Goal: Information Seeking & Learning: Learn about a topic

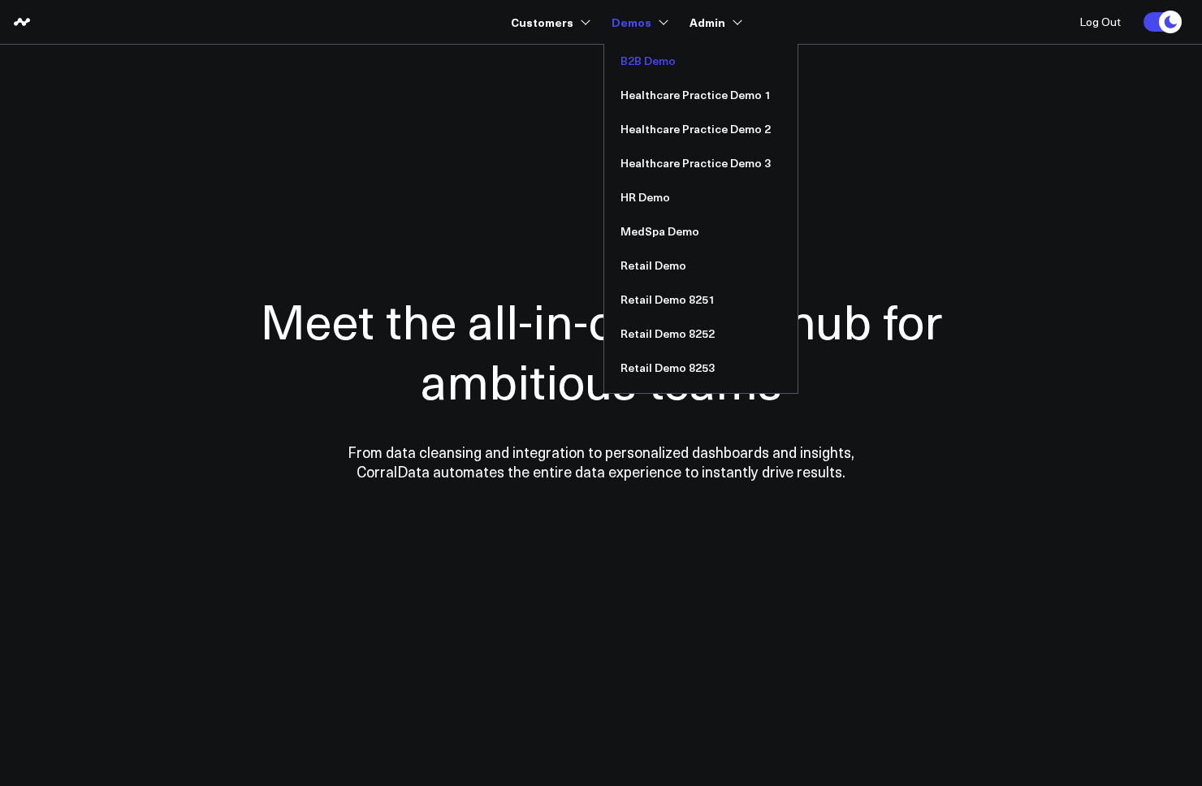
click at [648, 62] on link "B2B Demo" at bounding box center [700, 61] width 193 height 34
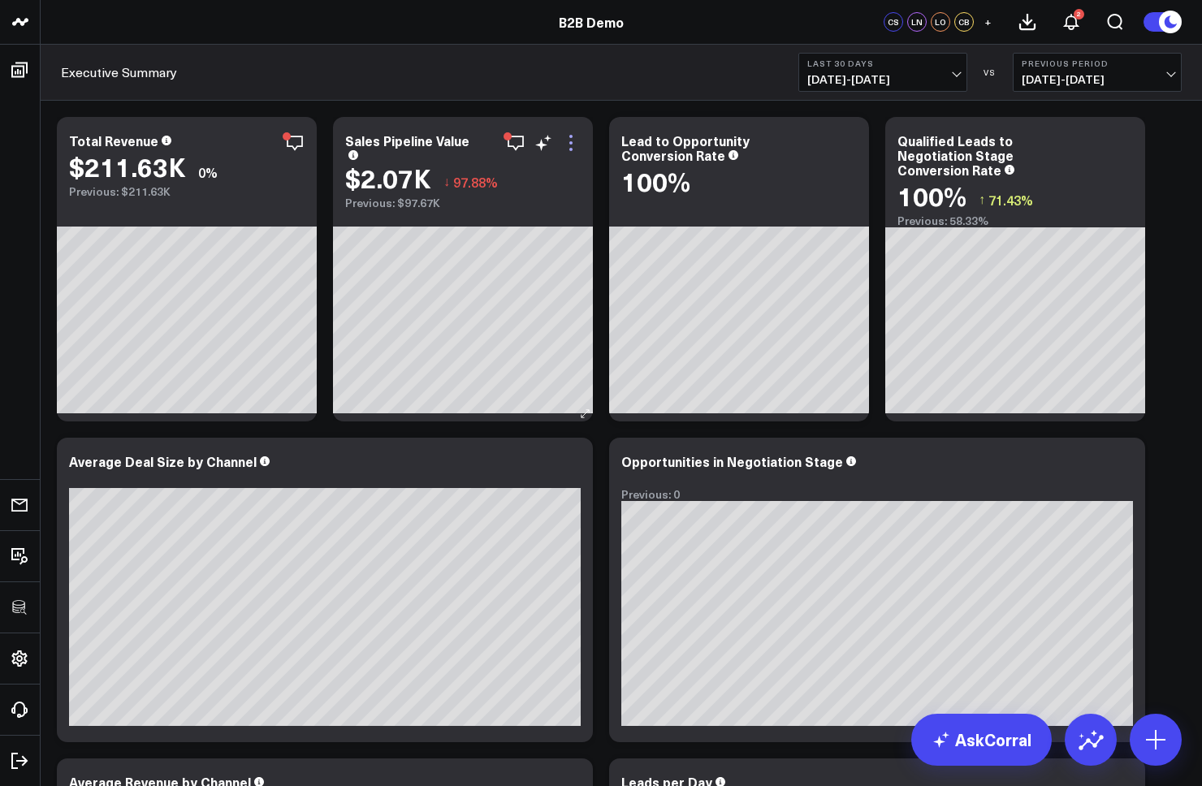
click at [573, 141] on icon at bounding box center [570, 142] width 19 height 19
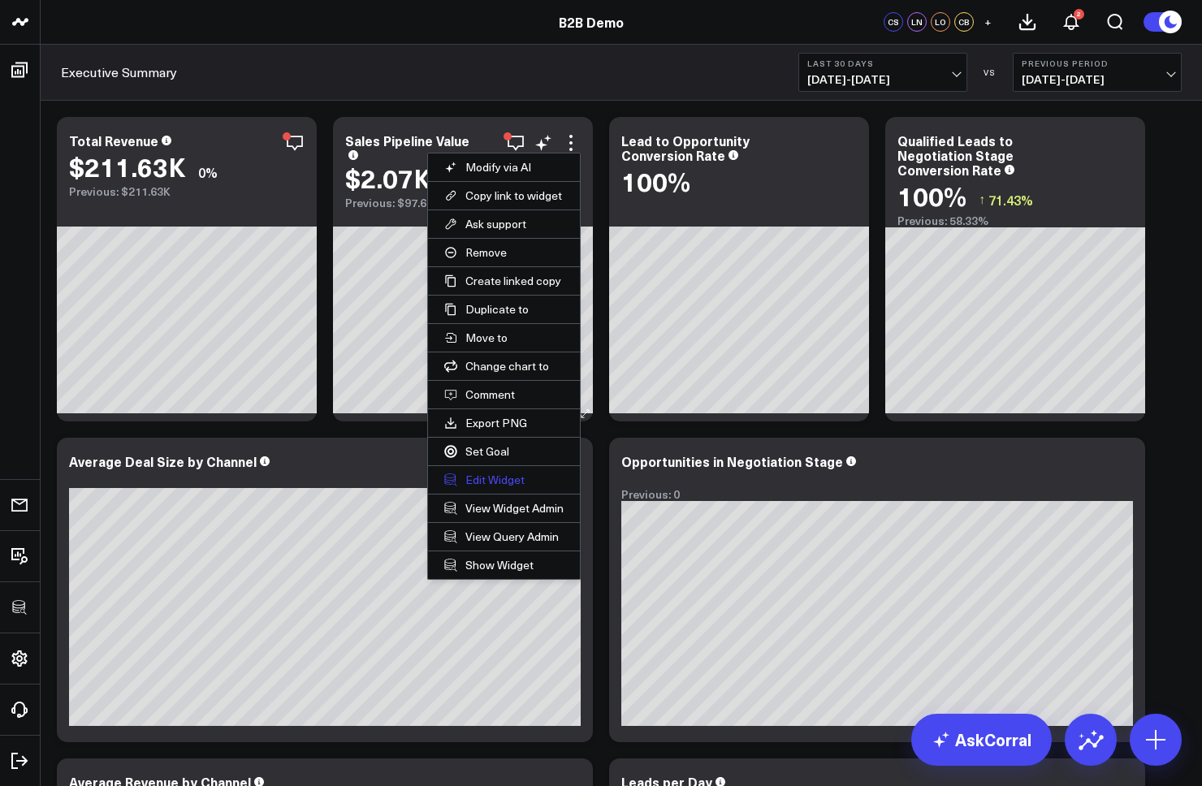
click at [488, 478] on button "Edit Widget" at bounding box center [504, 480] width 152 height 28
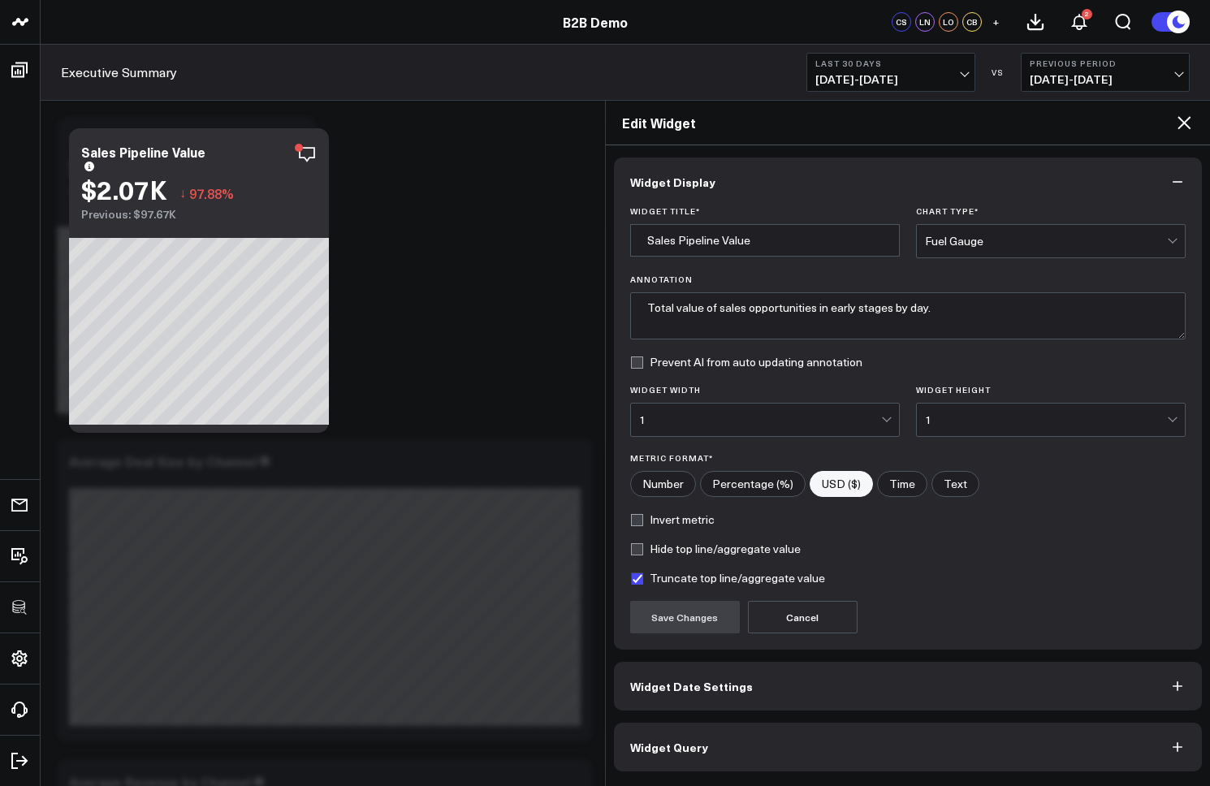
click at [1185, 120] on icon at bounding box center [1184, 122] width 19 height 19
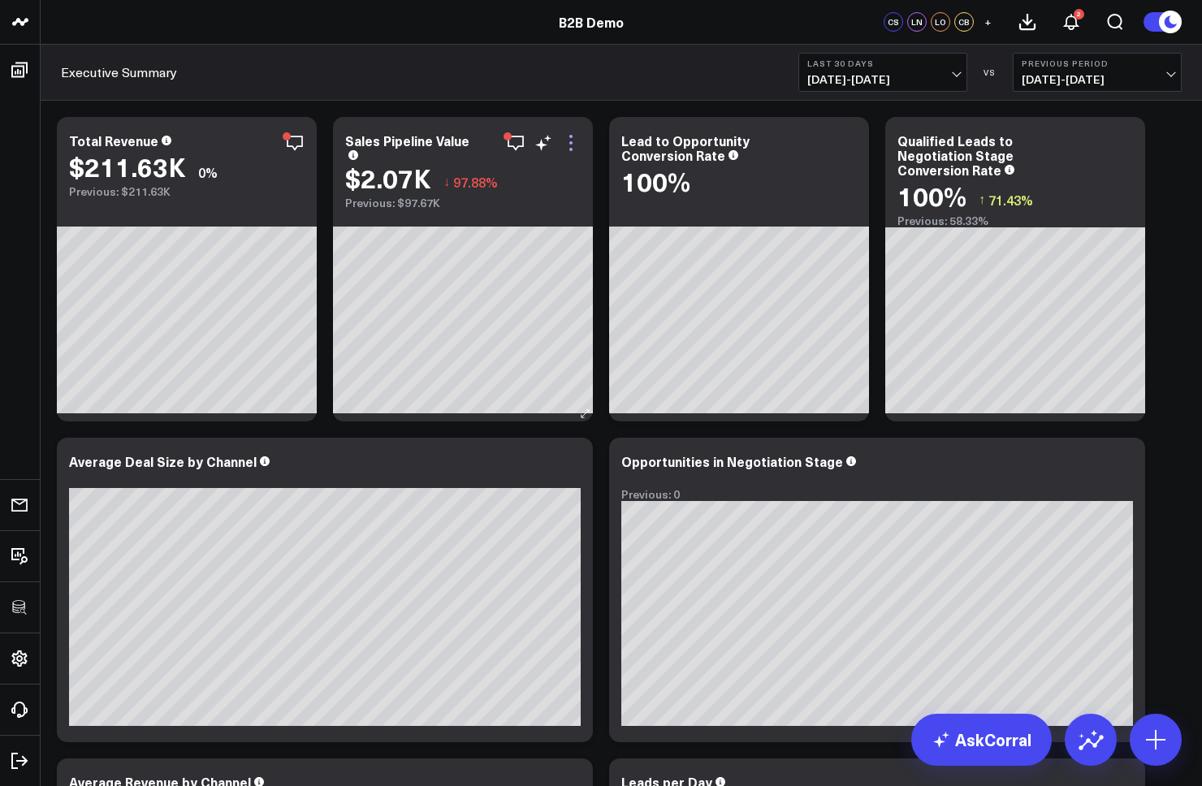
click at [573, 145] on icon at bounding box center [570, 142] width 19 height 19
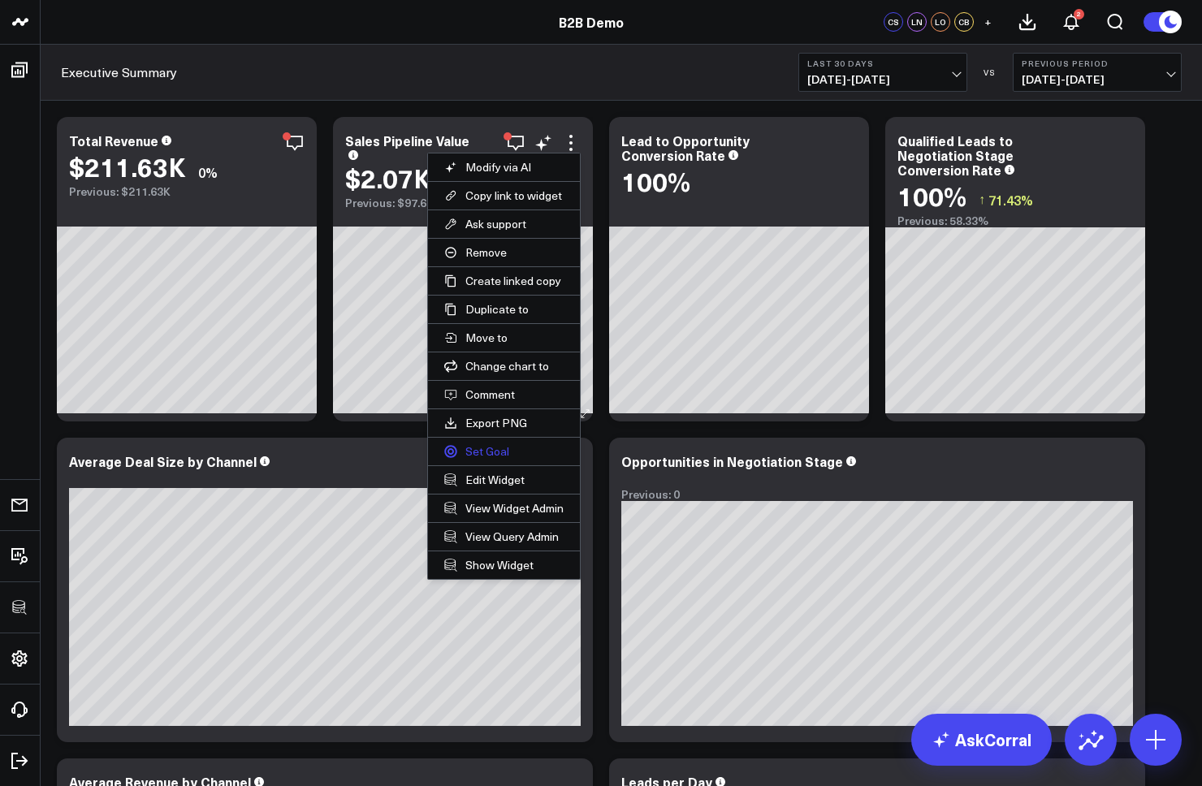
click at [483, 452] on button "Set Goal" at bounding box center [504, 452] width 152 height 28
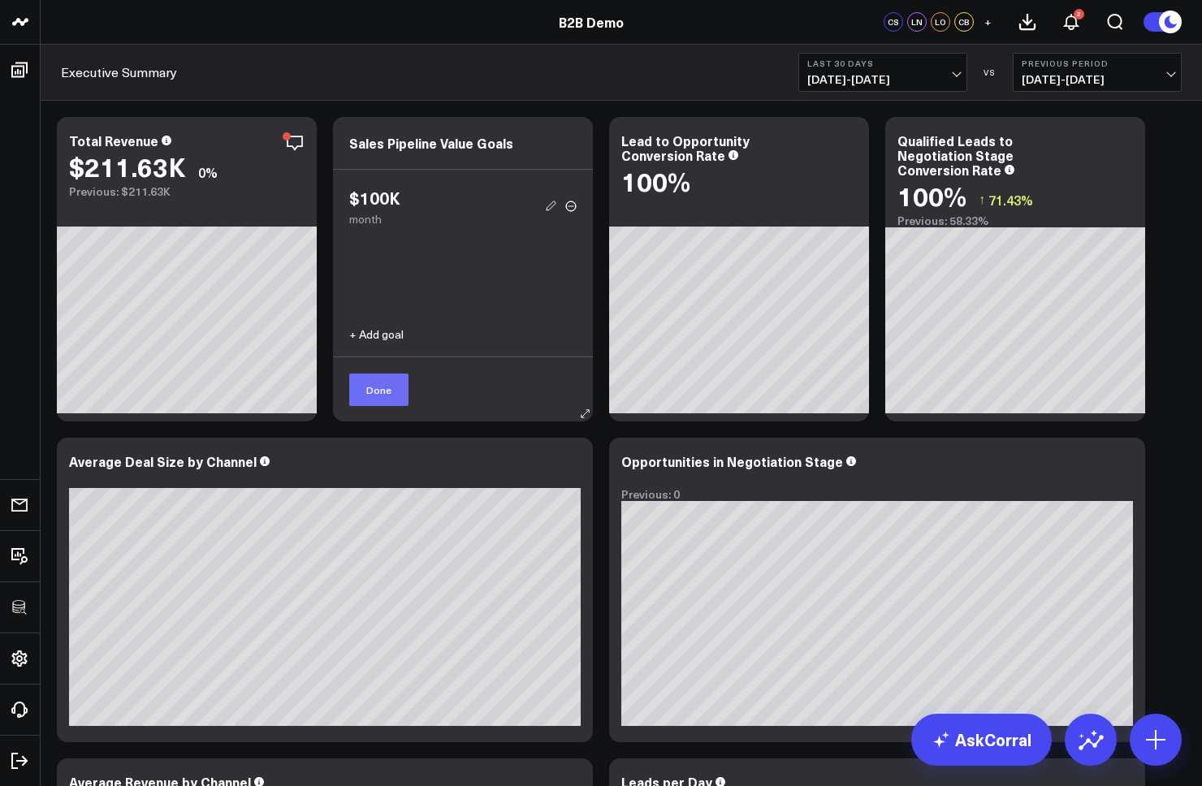
click at [381, 392] on button "Done" at bounding box center [378, 390] width 59 height 32
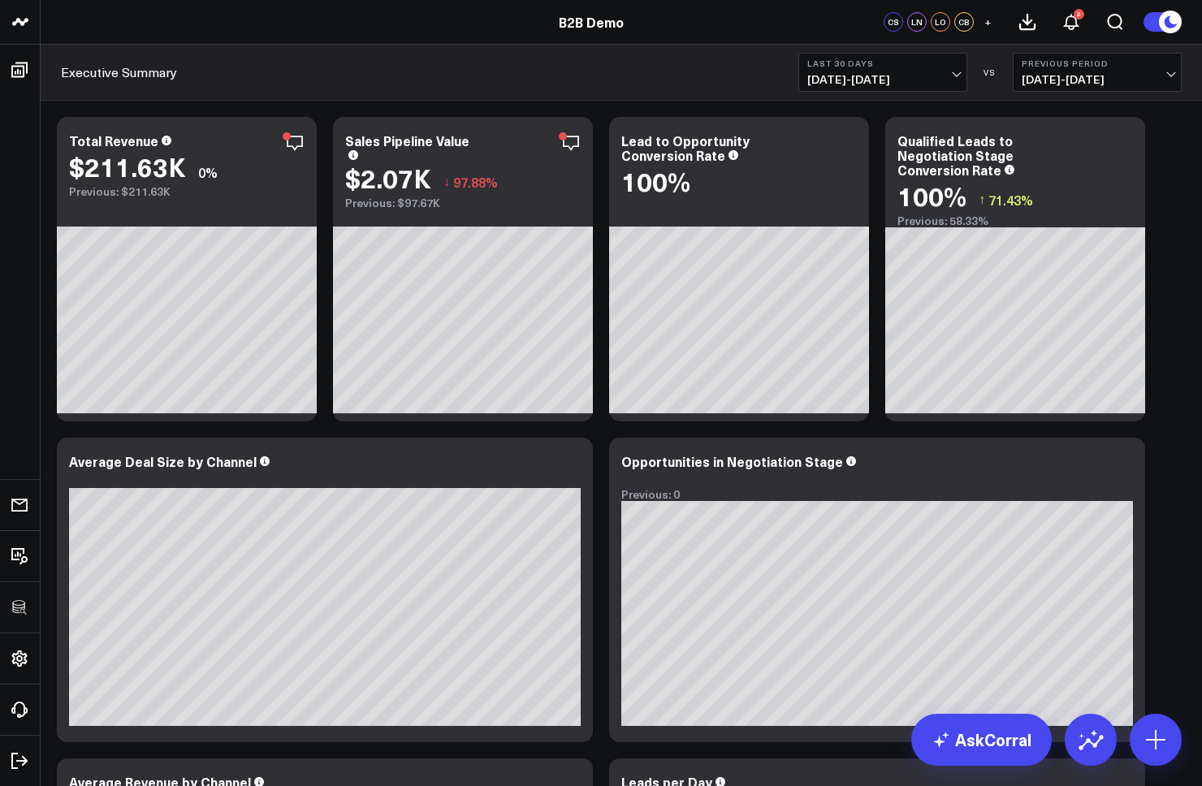
click at [860, 74] on span "09/09/25 - 10/08/25" at bounding box center [882, 79] width 151 height 13
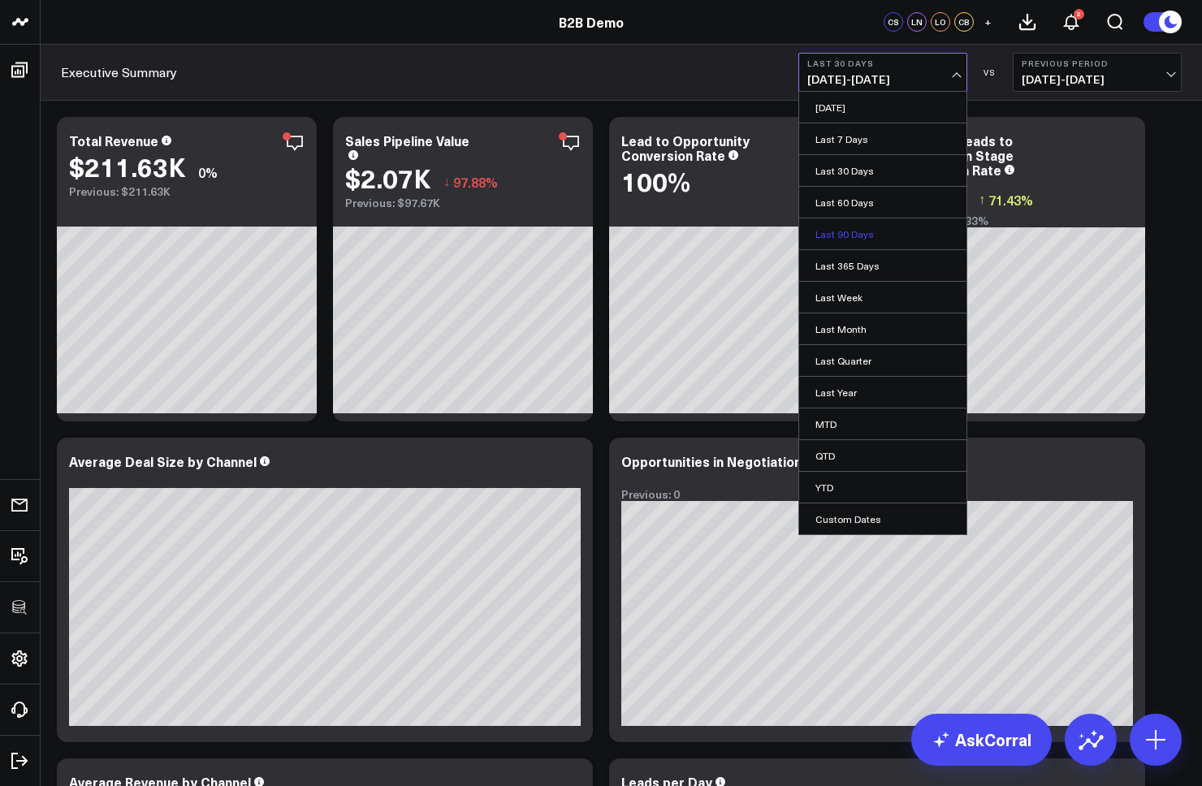
click at [842, 236] on link "Last 90 Days" at bounding box center [882, 233] width 167 height 31
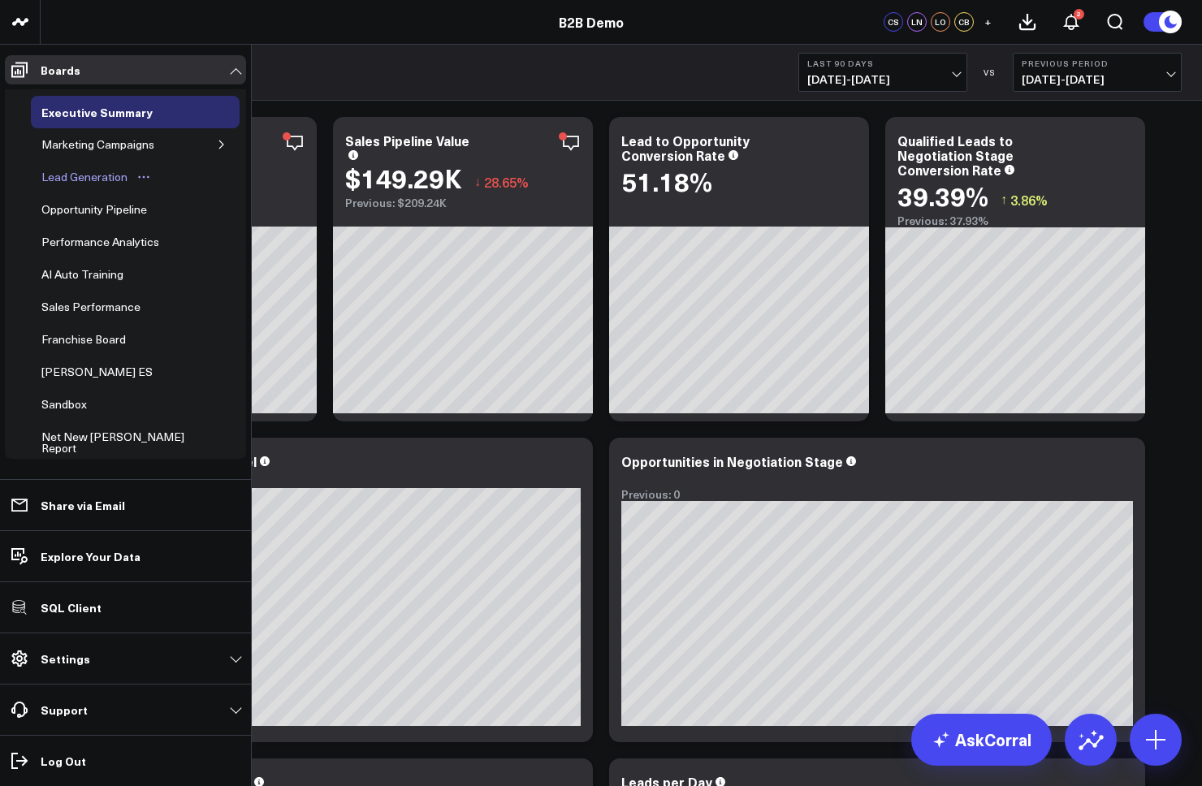
click at [90, 181] on div "Lead Generation" at bounding box center [84, 176] width 94 height 19
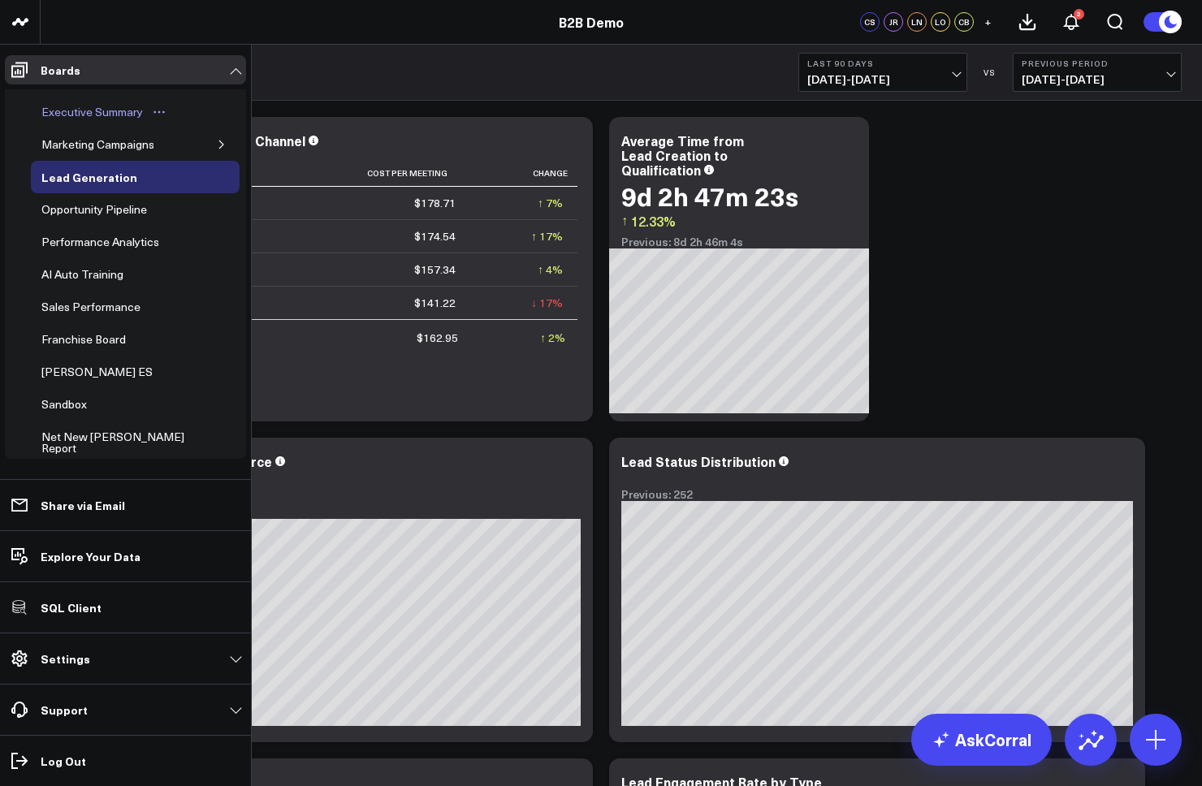
click at [68, 115] on div "Executive Summary" at bounding box center [92, 111] width 110 height 19
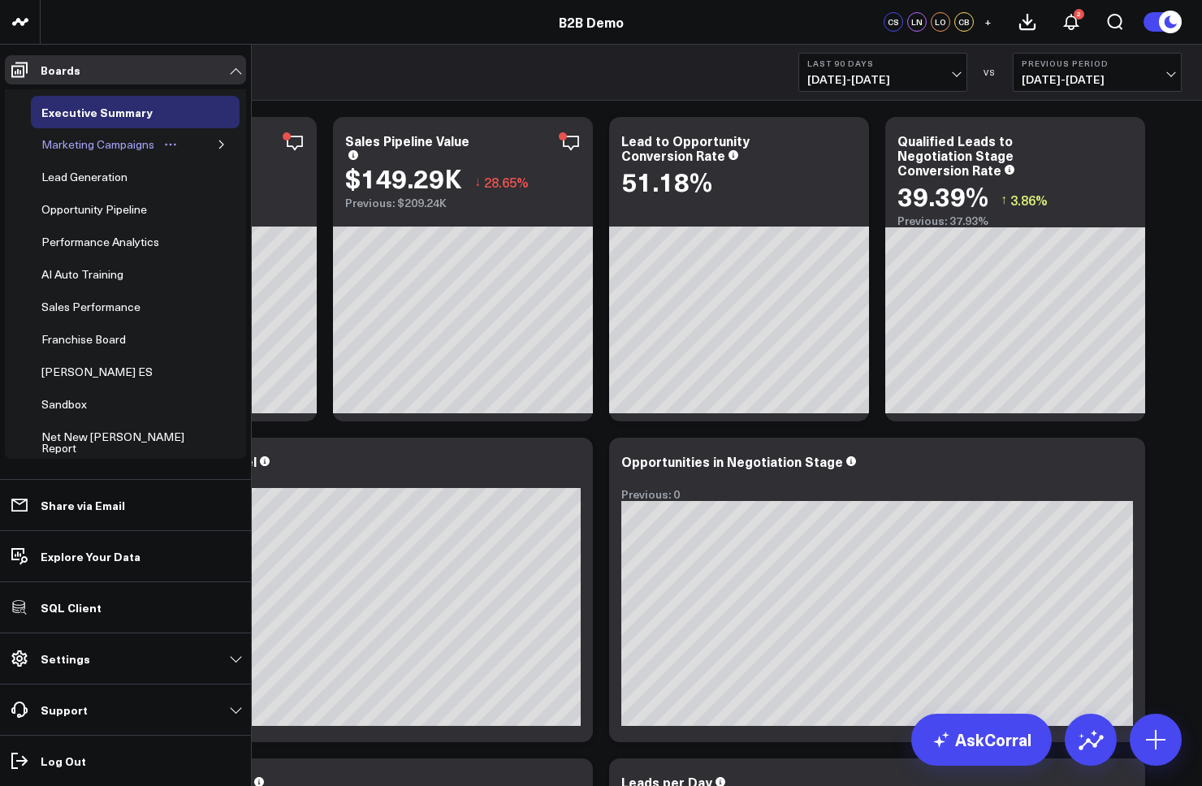
click at [98, 153] on div "Marketing Campaigns" at bounding box center [97, 144] width 121 height 19
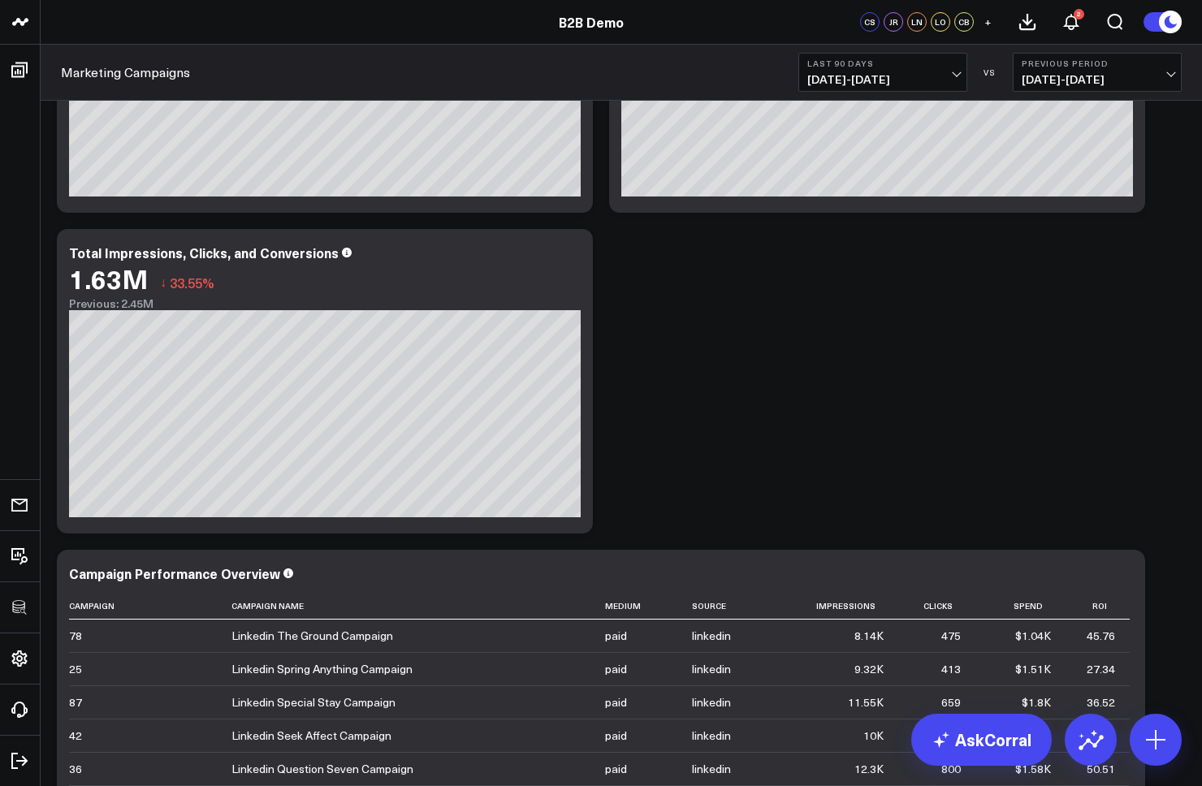
scroll to position [1024, 0]
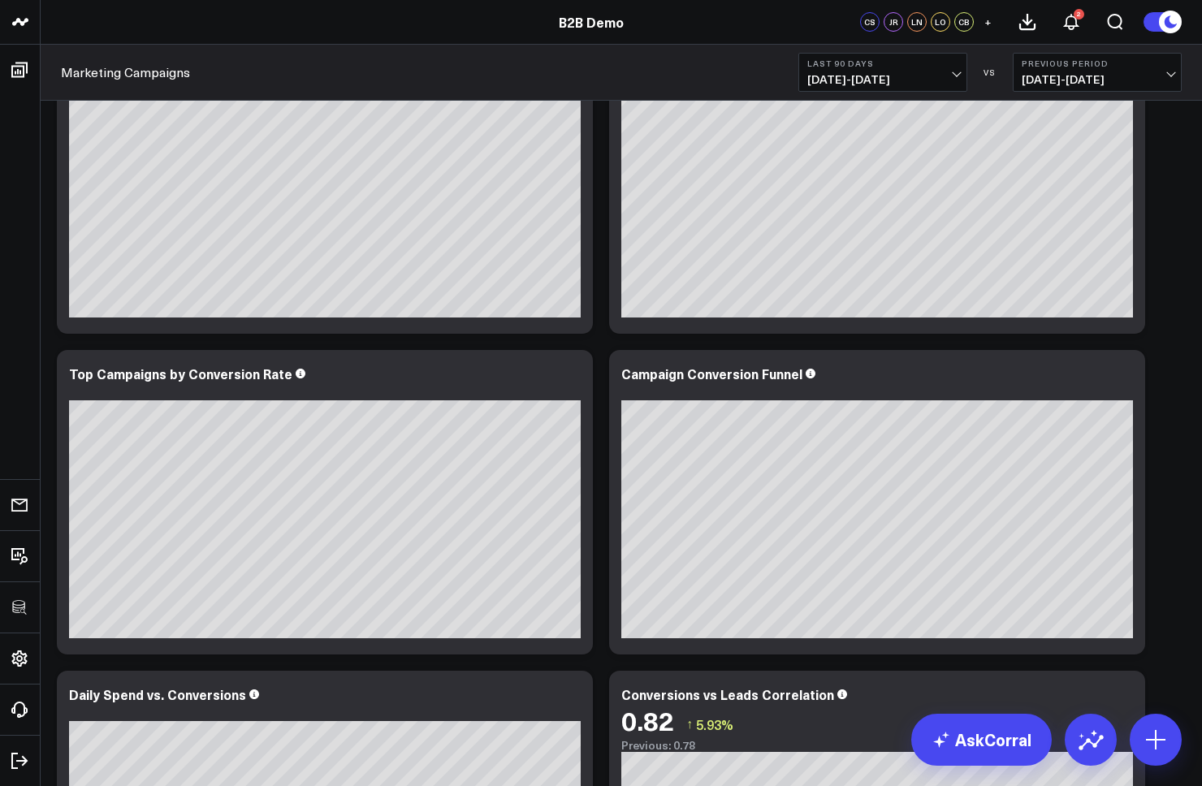
scroll to position [0, 0]
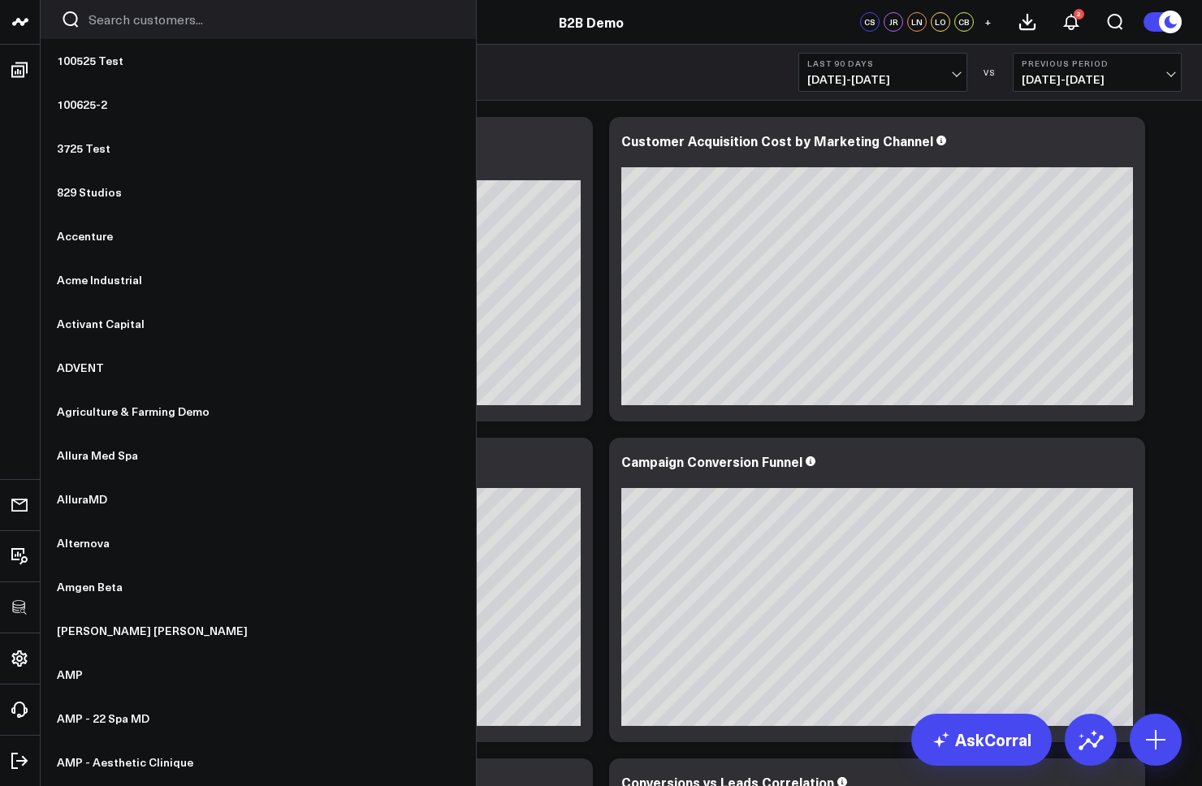
click at [145, 26] on input "Search customers input" at bounding box center [272, 20] width 367 height 18
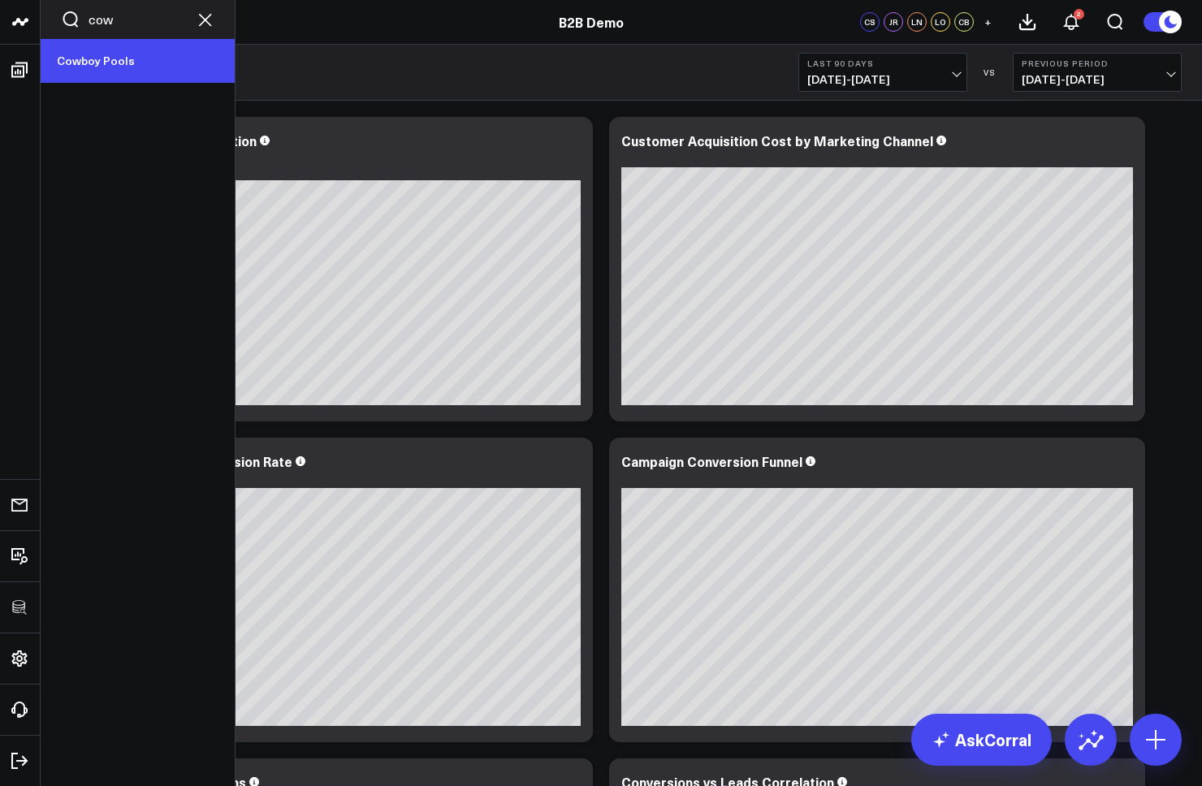
type input "cow"
click at [138, 69] on link "Cowboy Pools" at bounding box center [138, 61] width 194 height 44
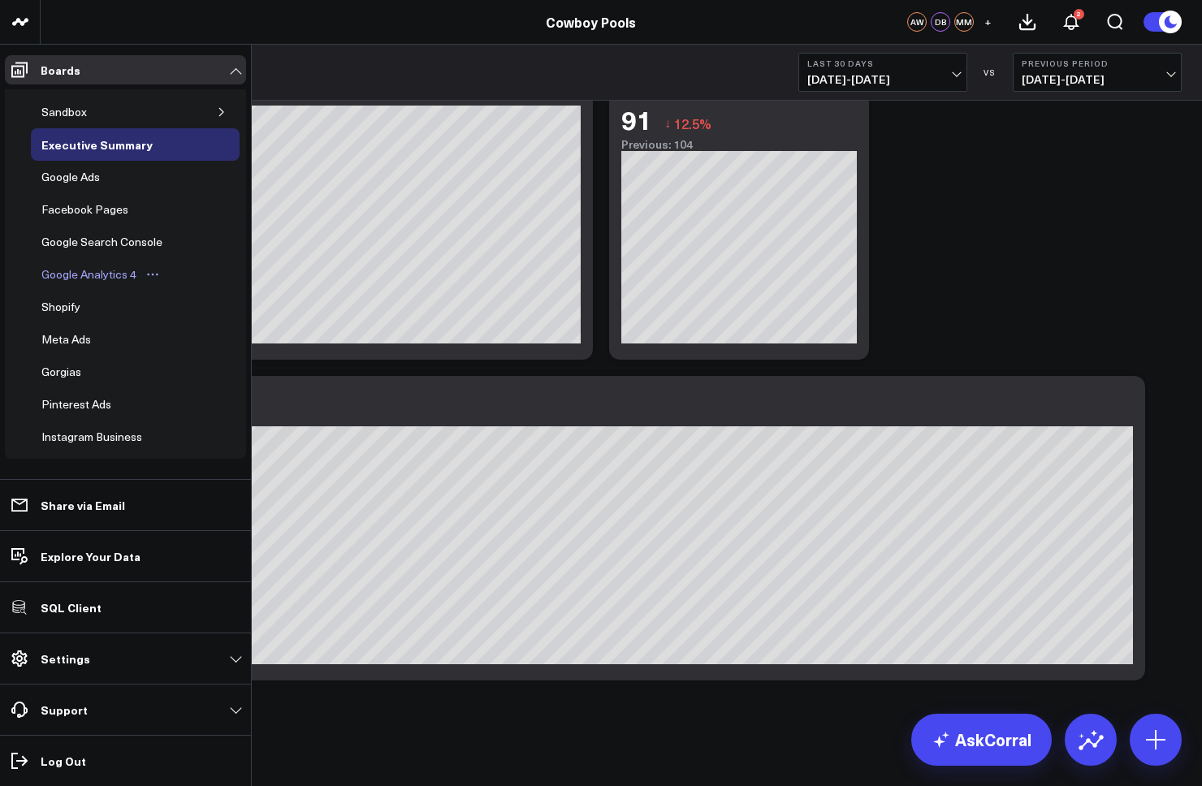
scroll to position [102, 0]
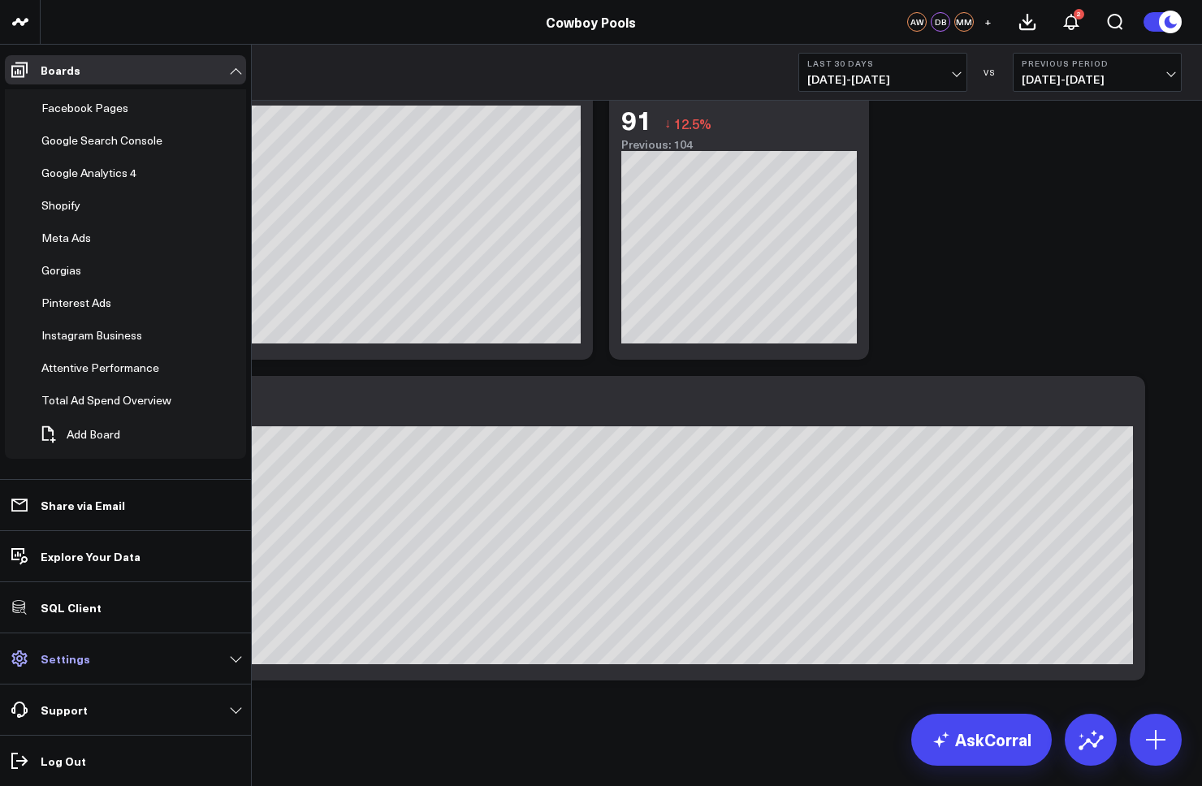
click at [80, 658] on p "Settings" at bounding box center [66, 658] width 50 height 13
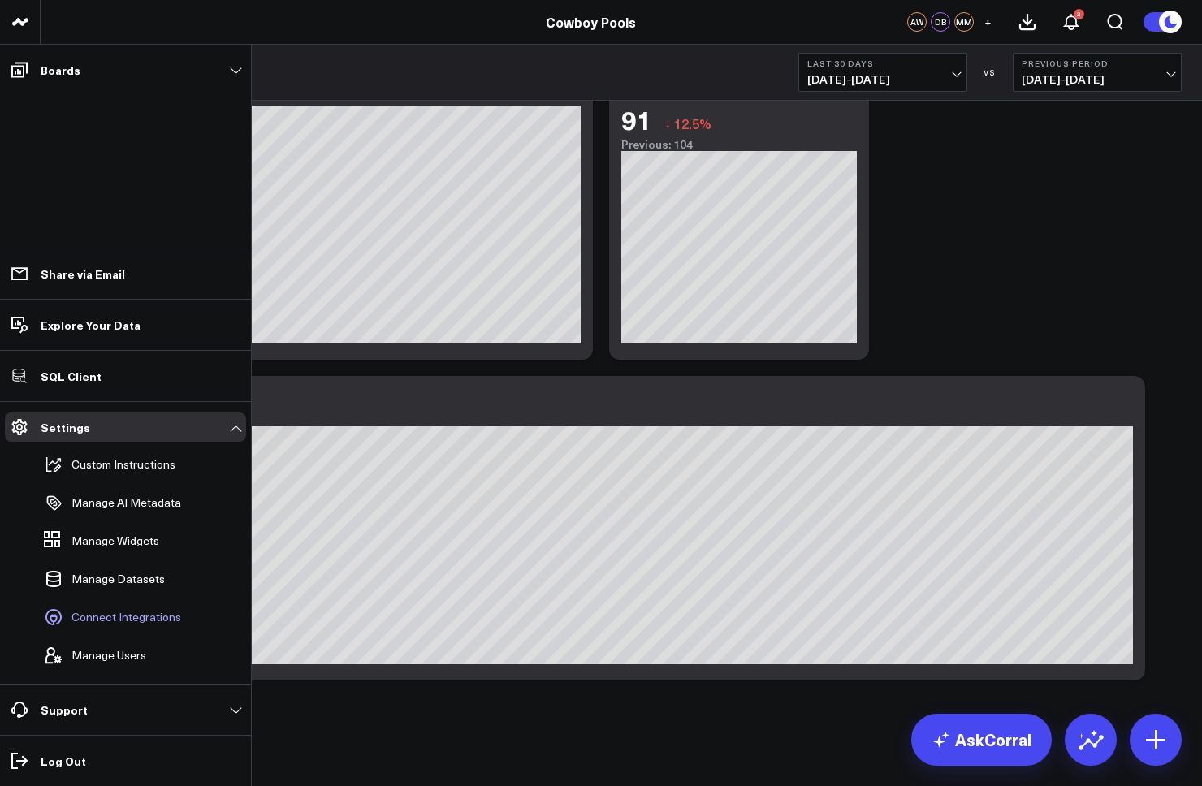
click at [129, 620] on span "Connect Integrations" at bounding box center [126, 617] width 110 height 13
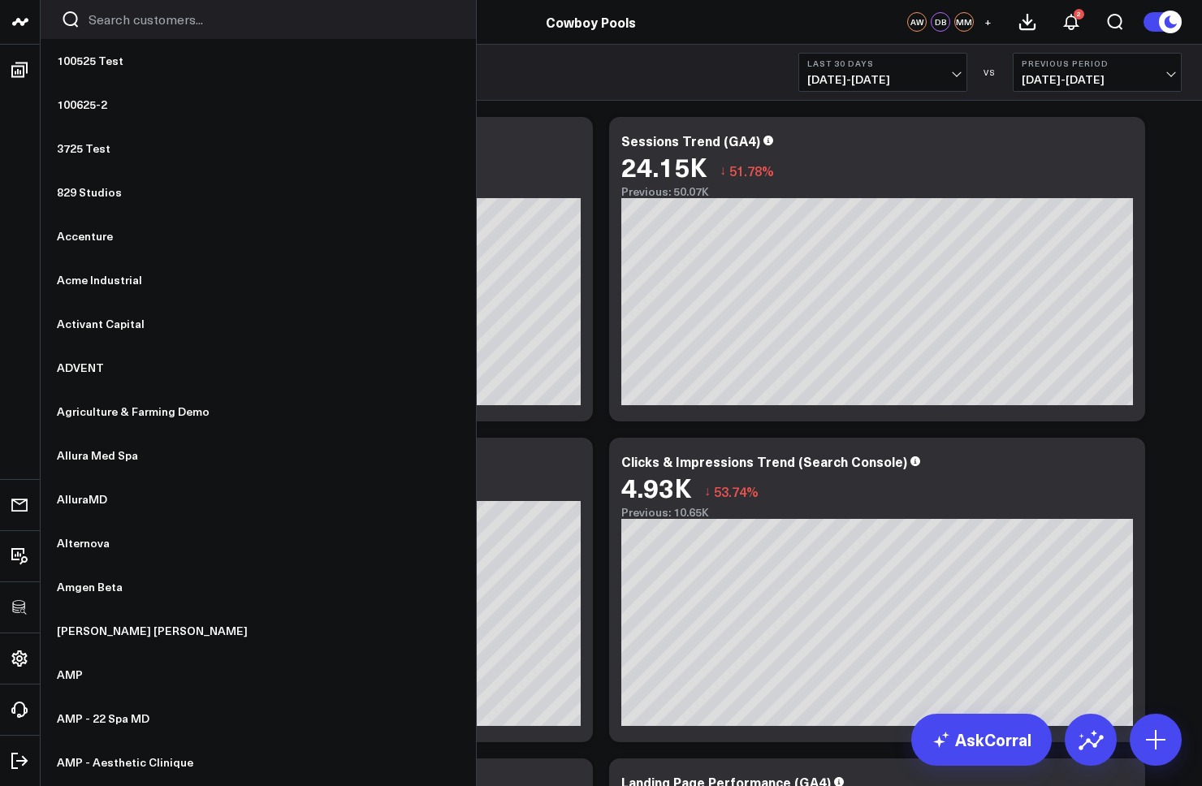
scroll to position [0, 0]
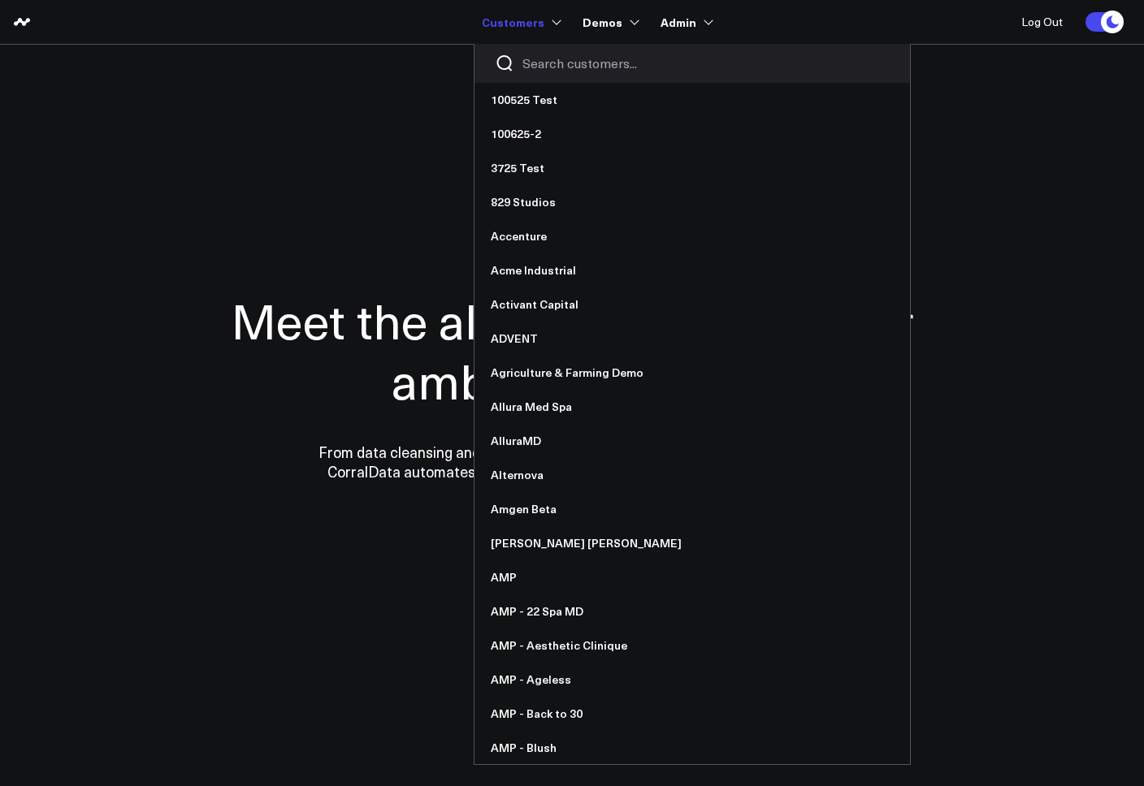
click at [548, 59] on input "Search customers input" at bounding box center [705, 63] width 367 height 18
click at [553, 62] on input "Search customers input" at bounding box center [705, 63] width 367 height 18
type input "m"
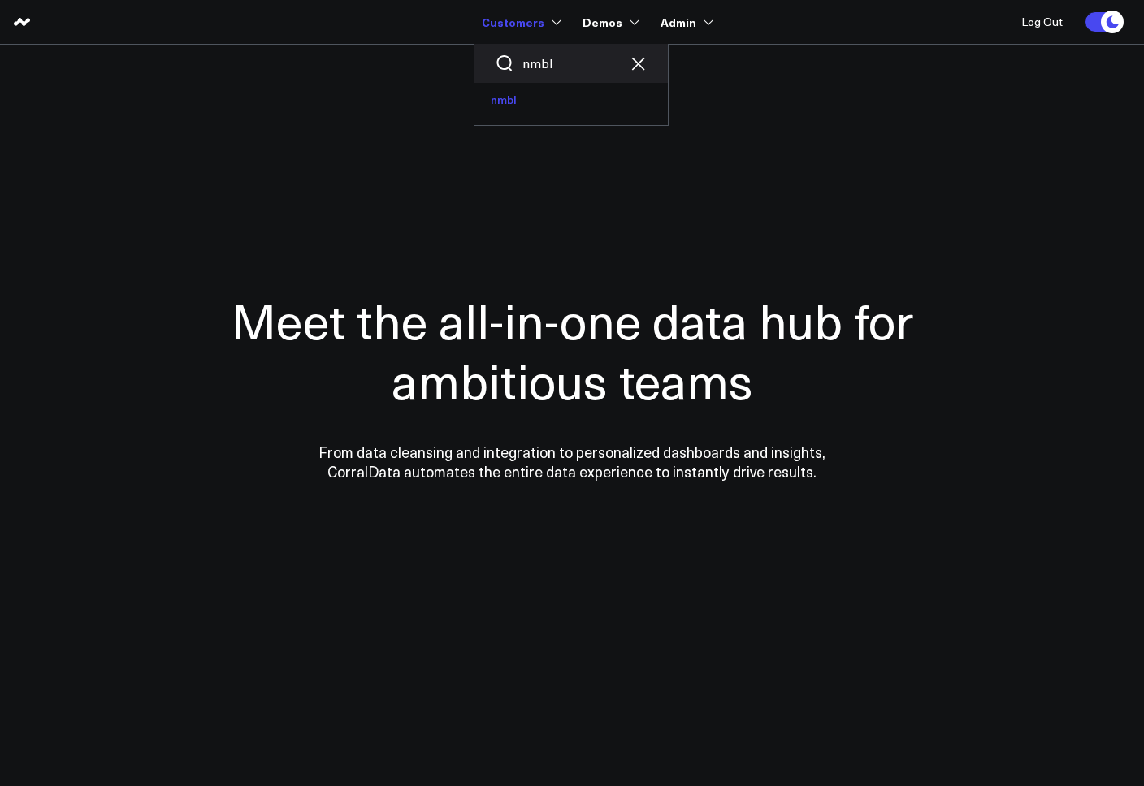
type input "nmbl"
click at [527, 97] on link "nmbl" at bounding box center [570, 100] width 193 height 34
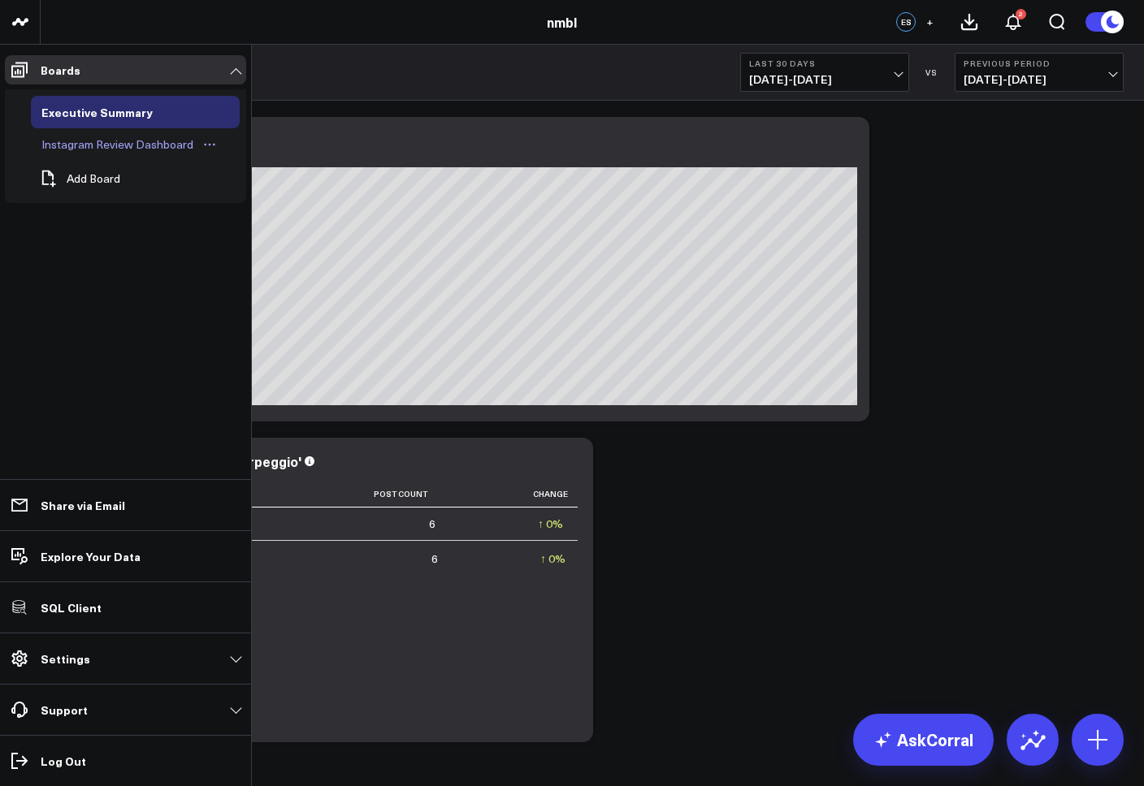
click at [86, 141] on div "Instagram Review Dashboard" at bounding box center [117, 144] width 160 height 19
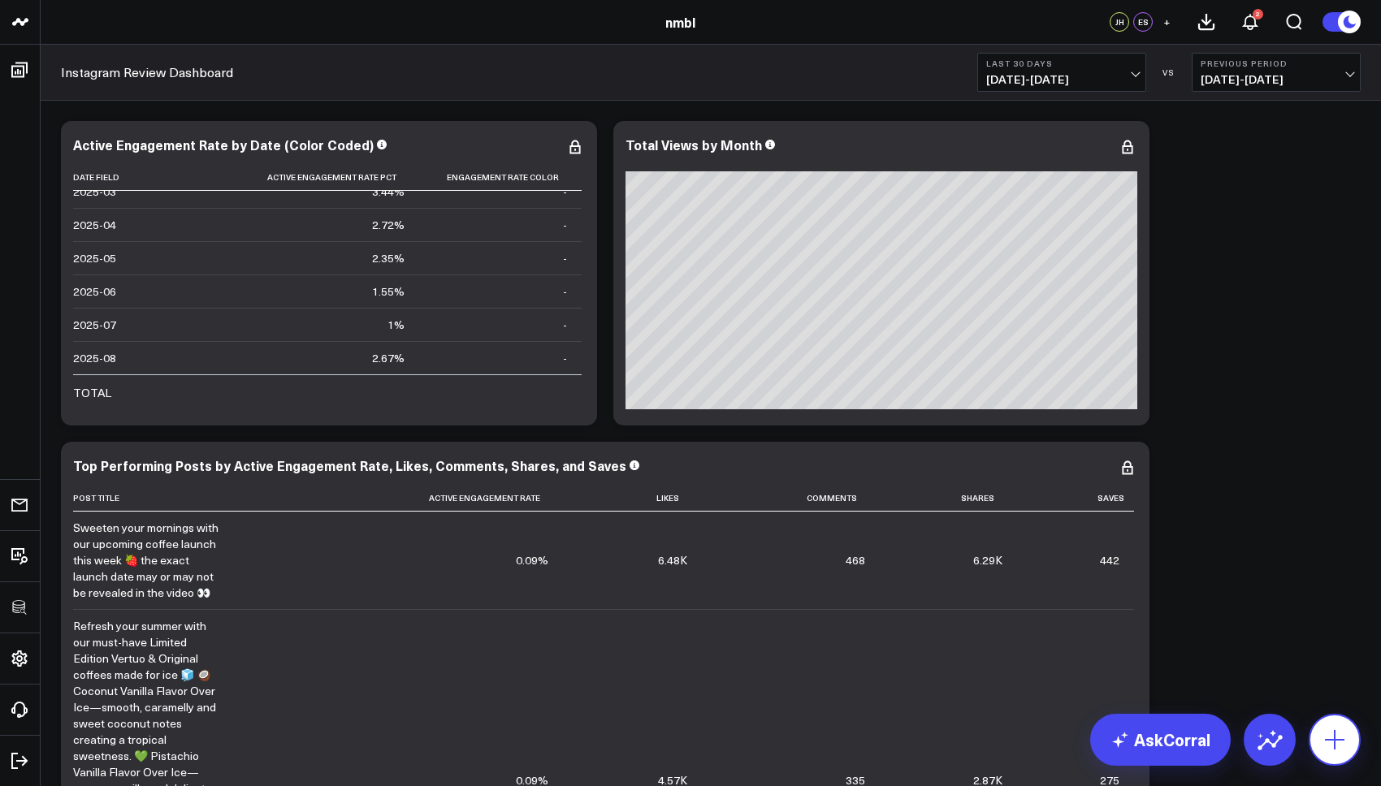
click at [1143, 740] on button at bounding box center [1335, 740] width 52 height 52
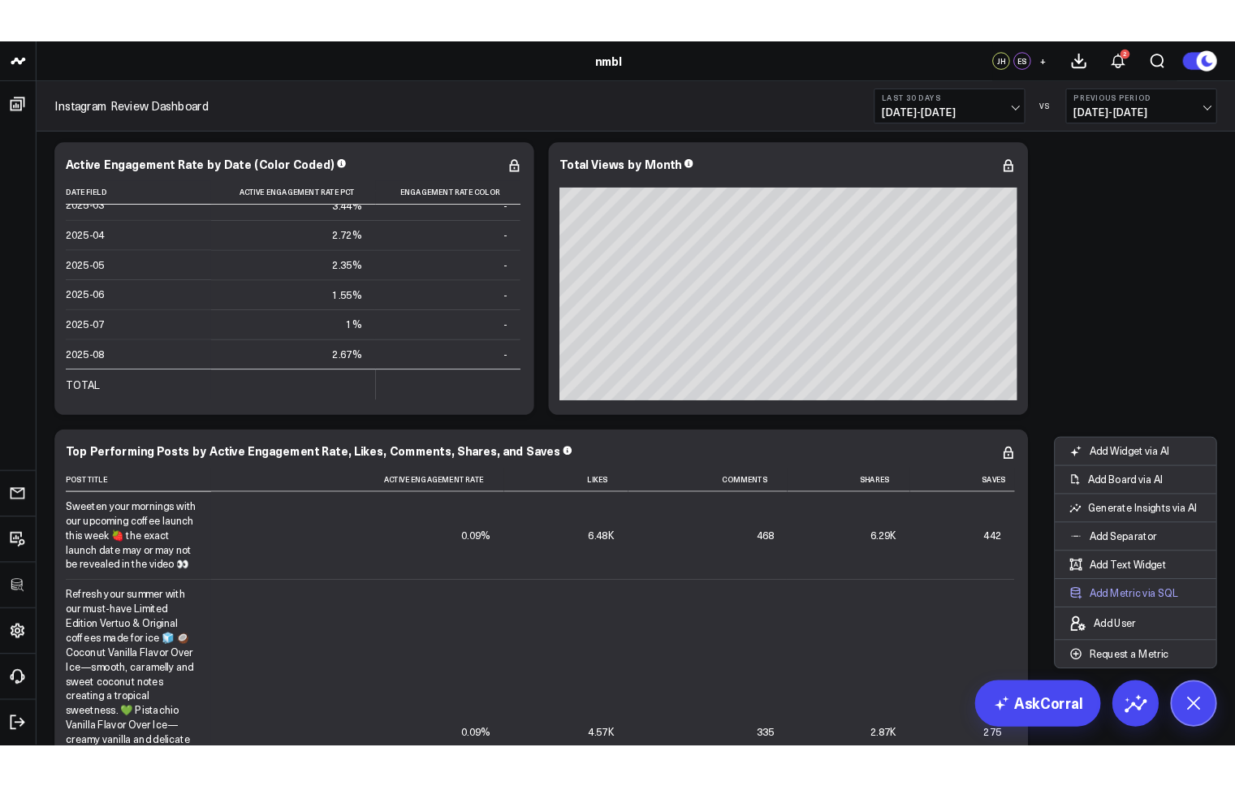
scroll to position [9, 0]
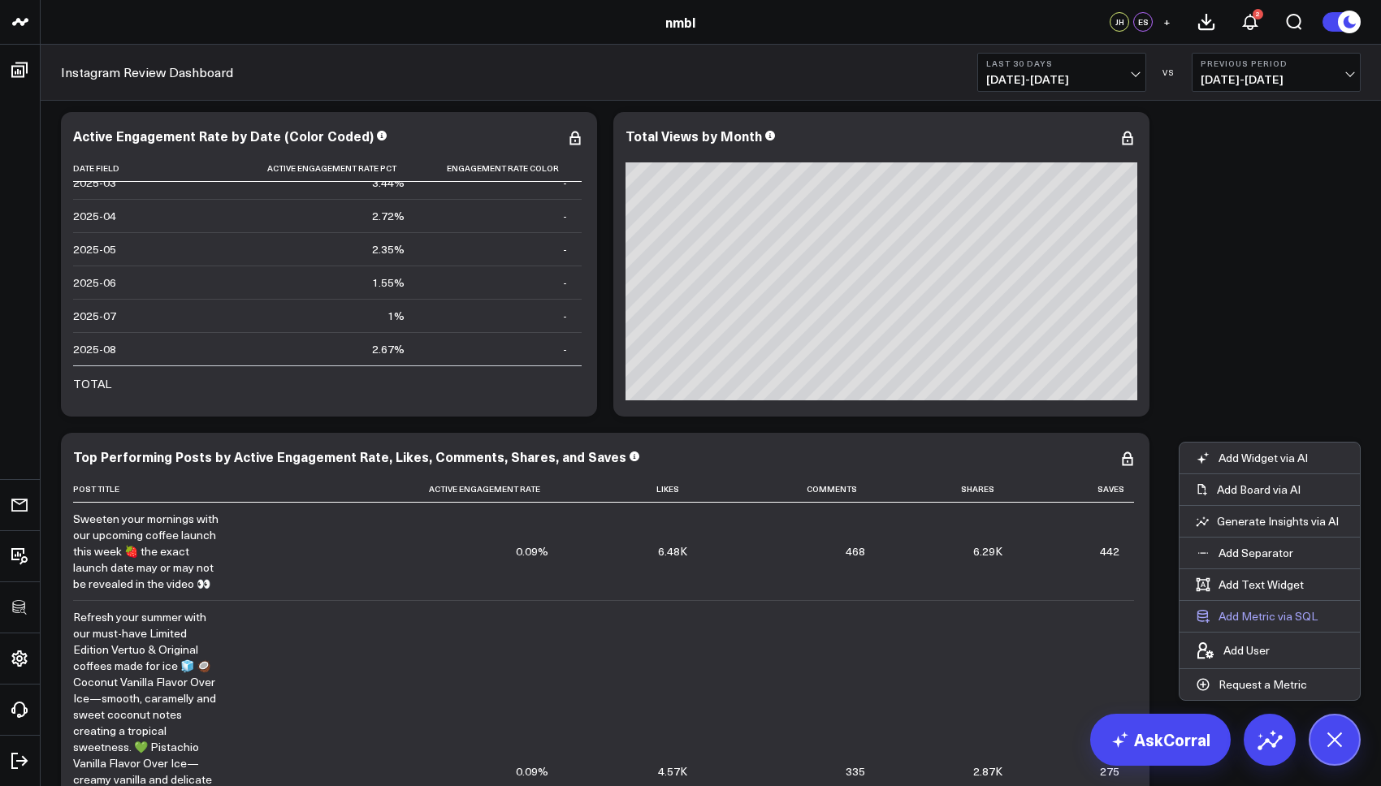
click at [1143, 620] on button "Add Metric via SQL" at bounding box center [1256, 616] width 154 height 31
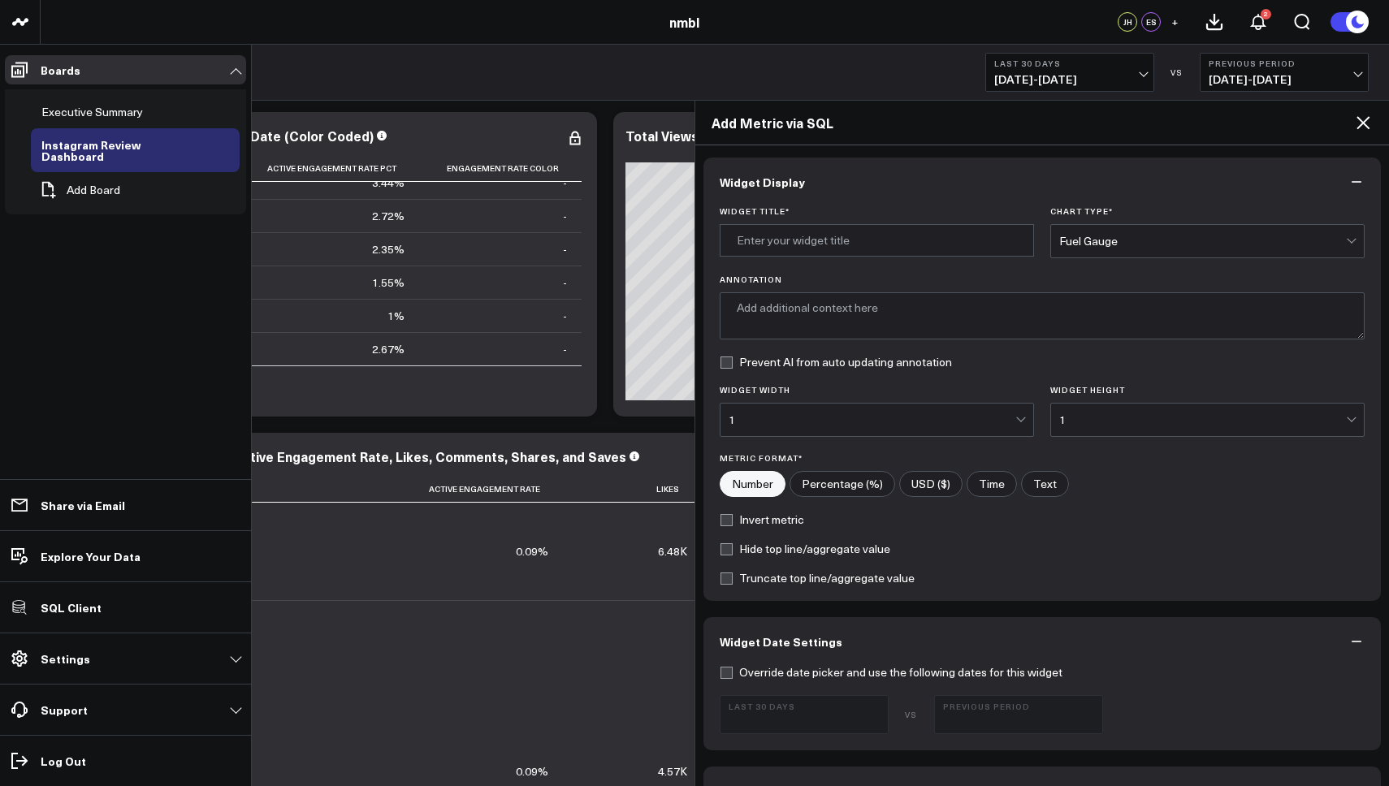
click at [100, 655] on link "Settings" at bounding box center [125, 658] width 241 height 29
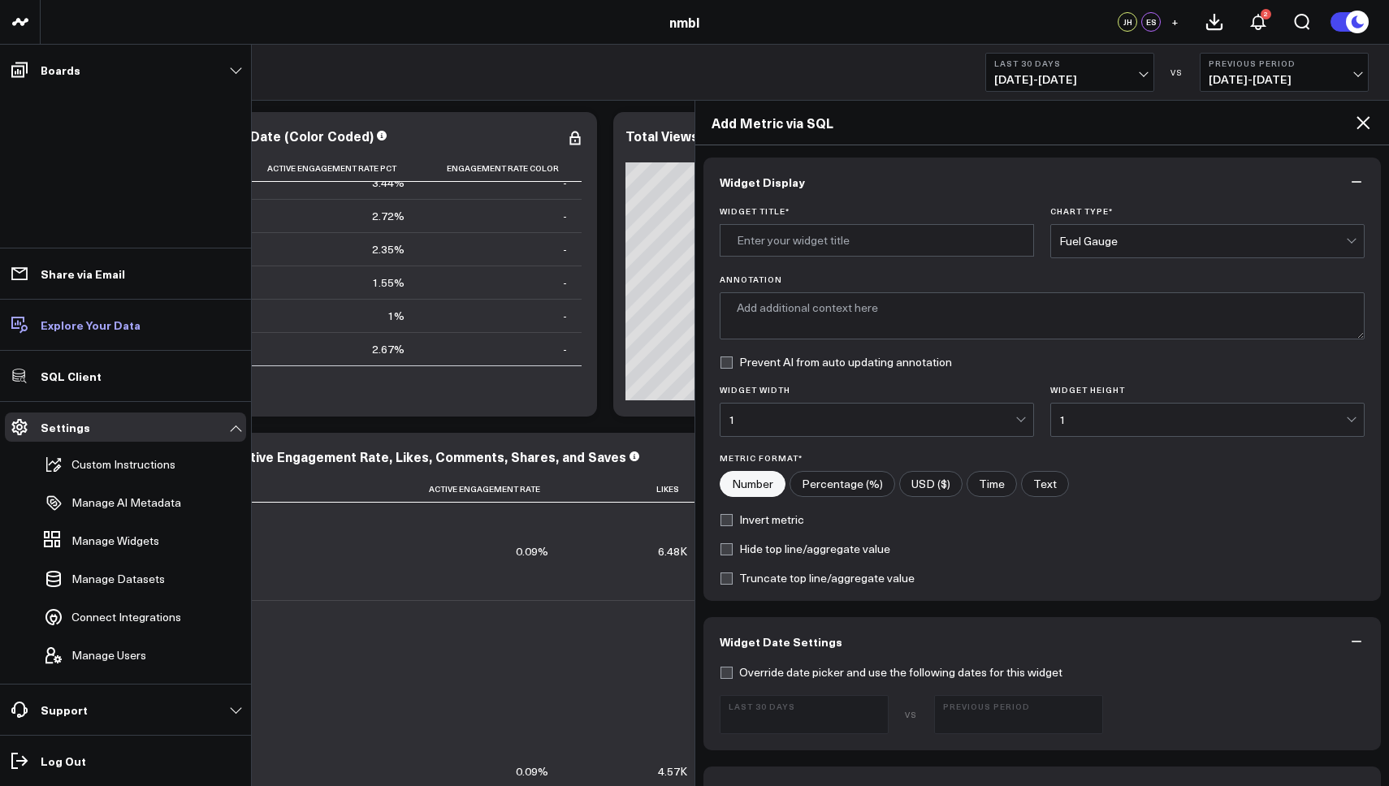
click at [78, 318] on p "Explore Your Data" at bounding box center [91, 324] width 100 height 13
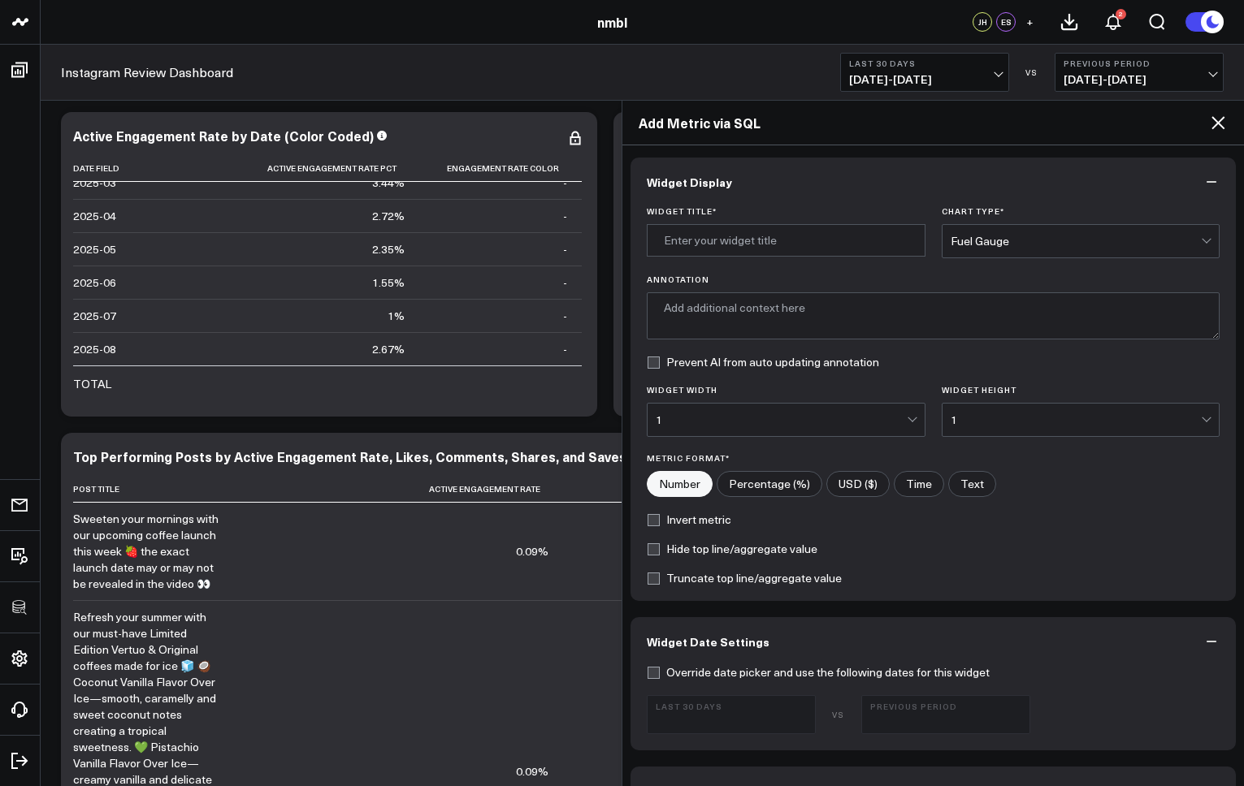
click at [1143, 121] on icon at bounding box center [1217, 122] width 13 height 13
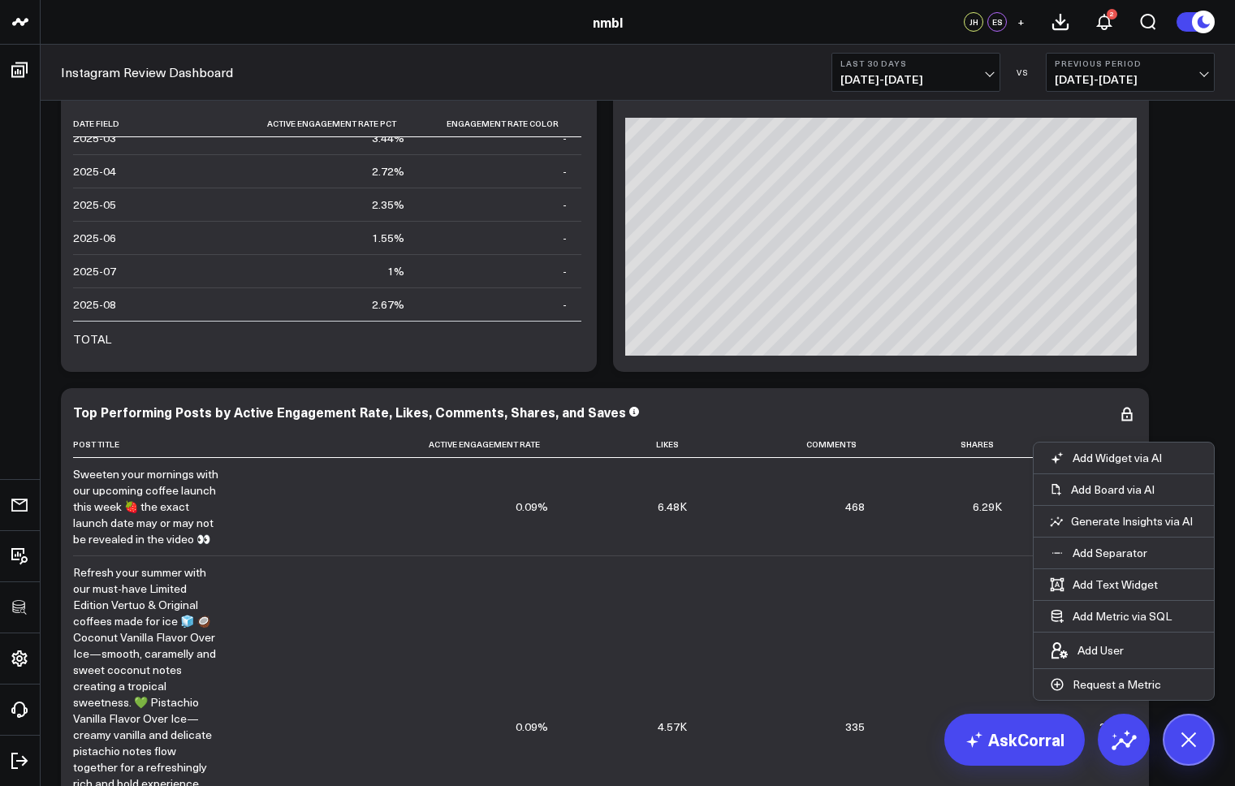
scroll to position [0, 0]
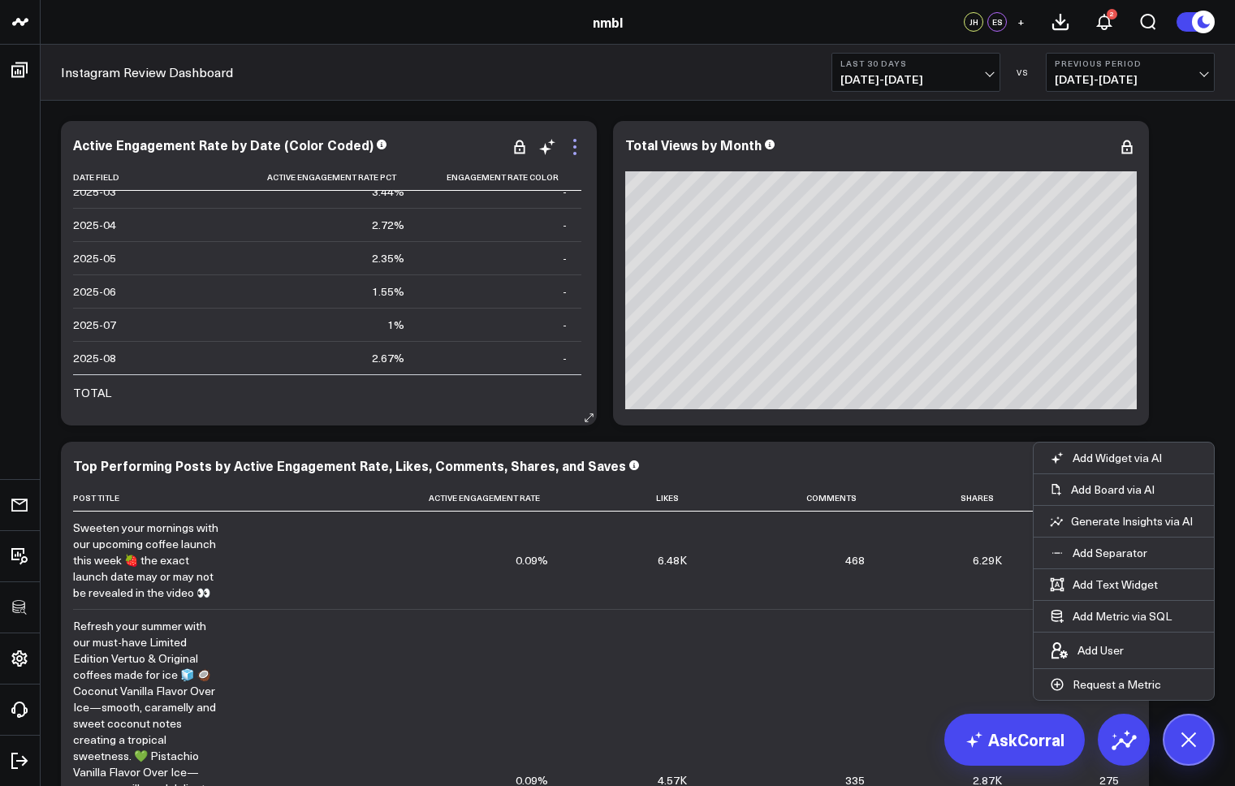
click at [578, 145] on icon at bounding box center [574, 146] width 19 height 19
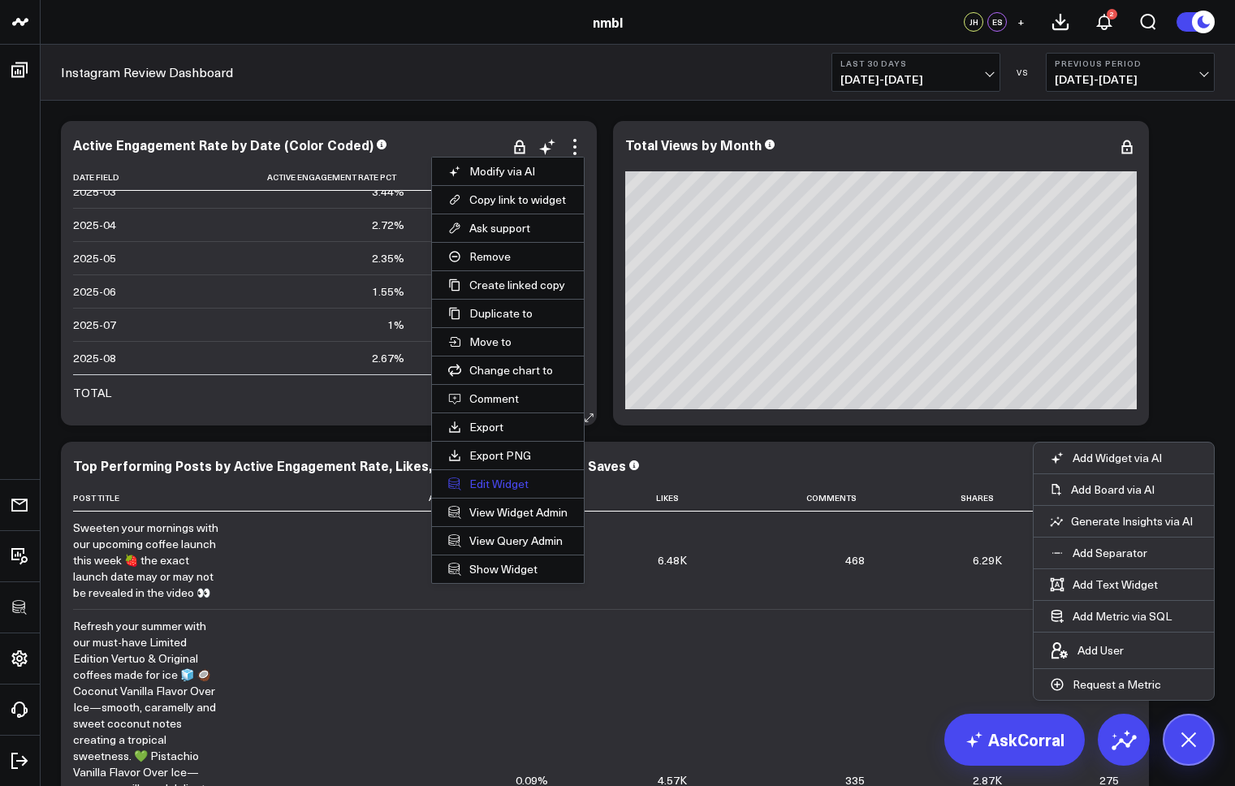
click at [509, 486] on button "Edit Widget" at bounding box center [508, 484] width 152 height 28
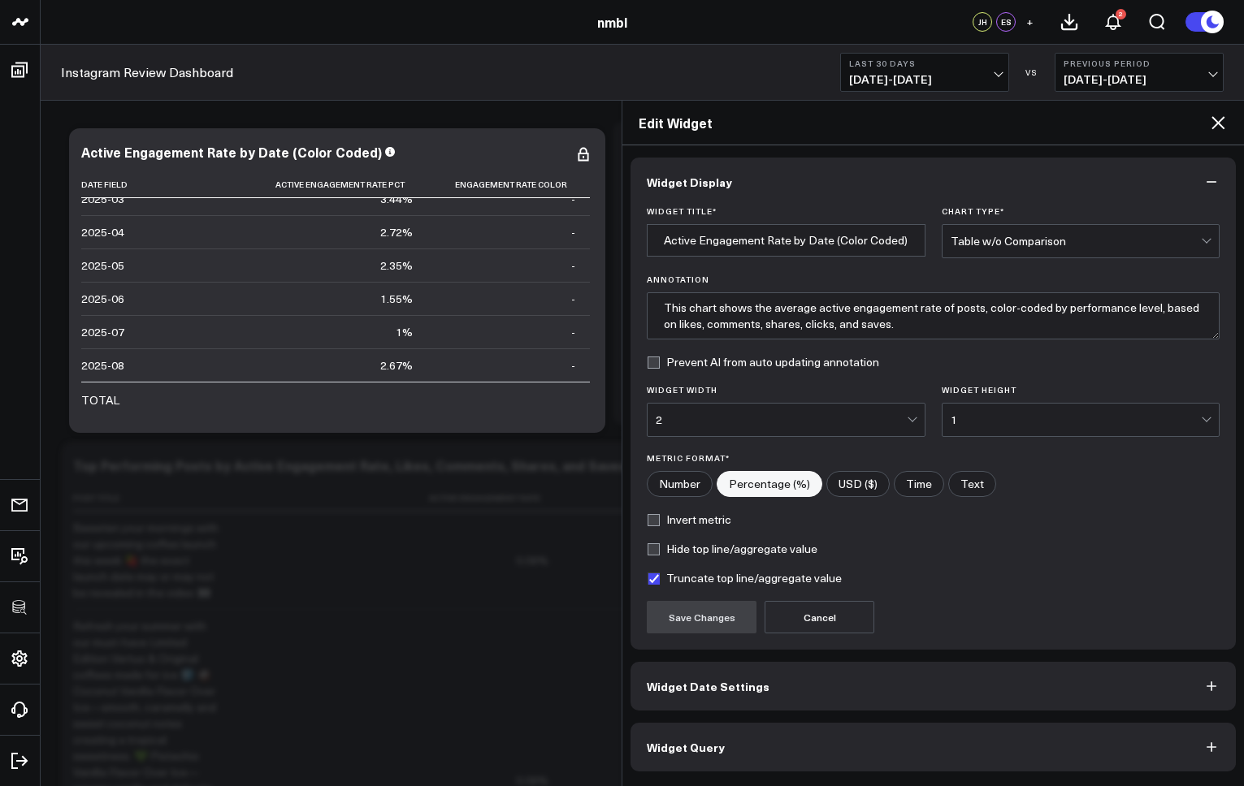
click at [673, 486] on input"] "Number" at bounding box center [679, 484] width 64 height 24
radio input"] "true"
click at [707, 612] on button "Save Changes" at bounding box center [702, 617] width 110 height 32
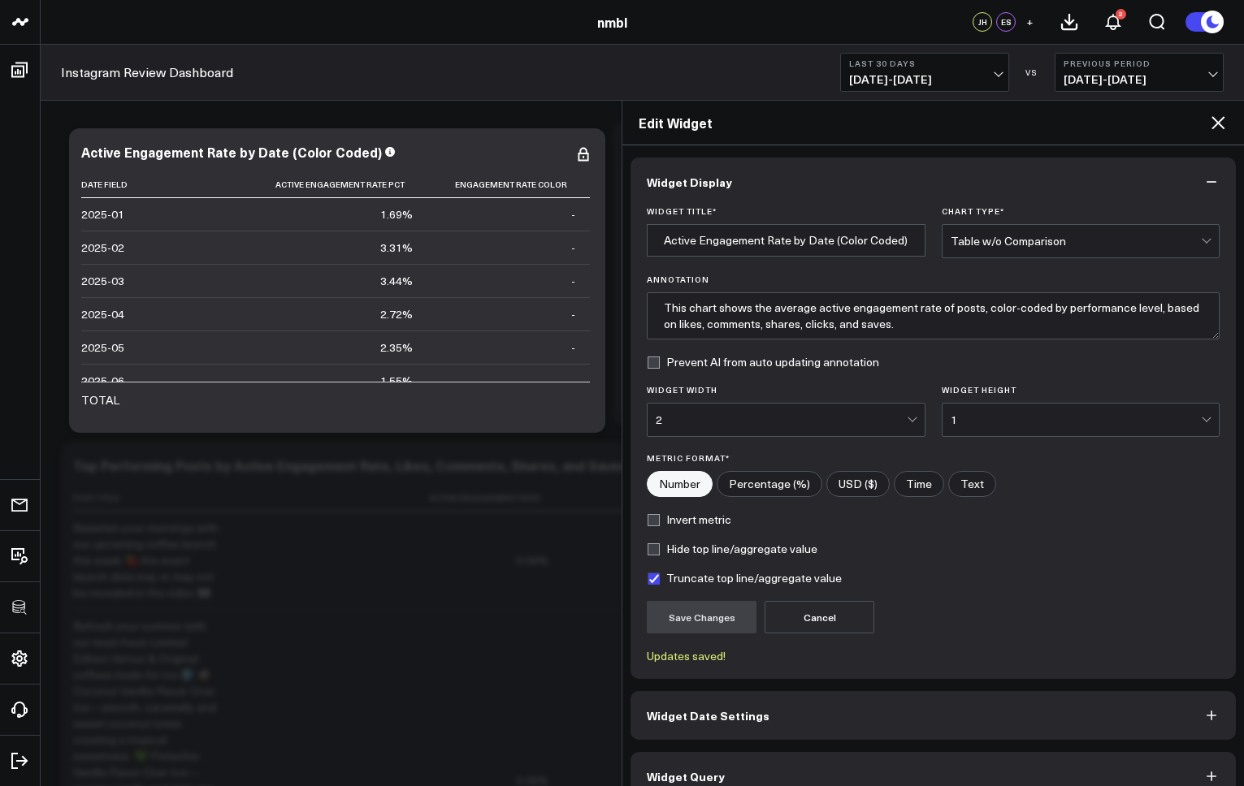
click at [756, 480] on input"] "Percentage (%)" at bounding box center [769, 484] width 104 height 24
radio input"] "true"
click at [684, 482] on input"] "Number" at bounding box center [679, 484] width 64 height 24
radio input"] "true"
click at [1143, 117] on icon at bounding box center [1217, 122] width 19 height 19
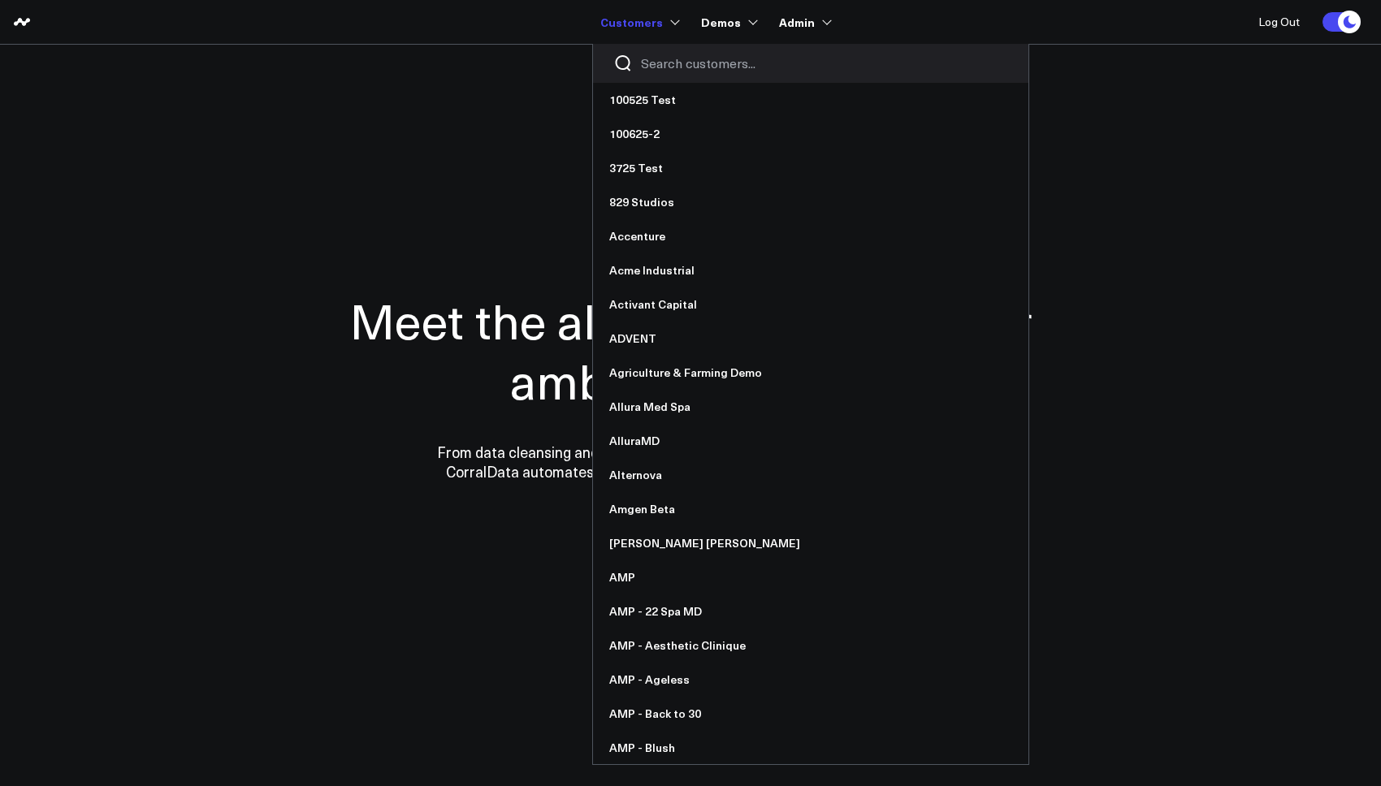
click at [689, 63] on input "Search customers input" at bounding box center [824, 63] width 367 height 18
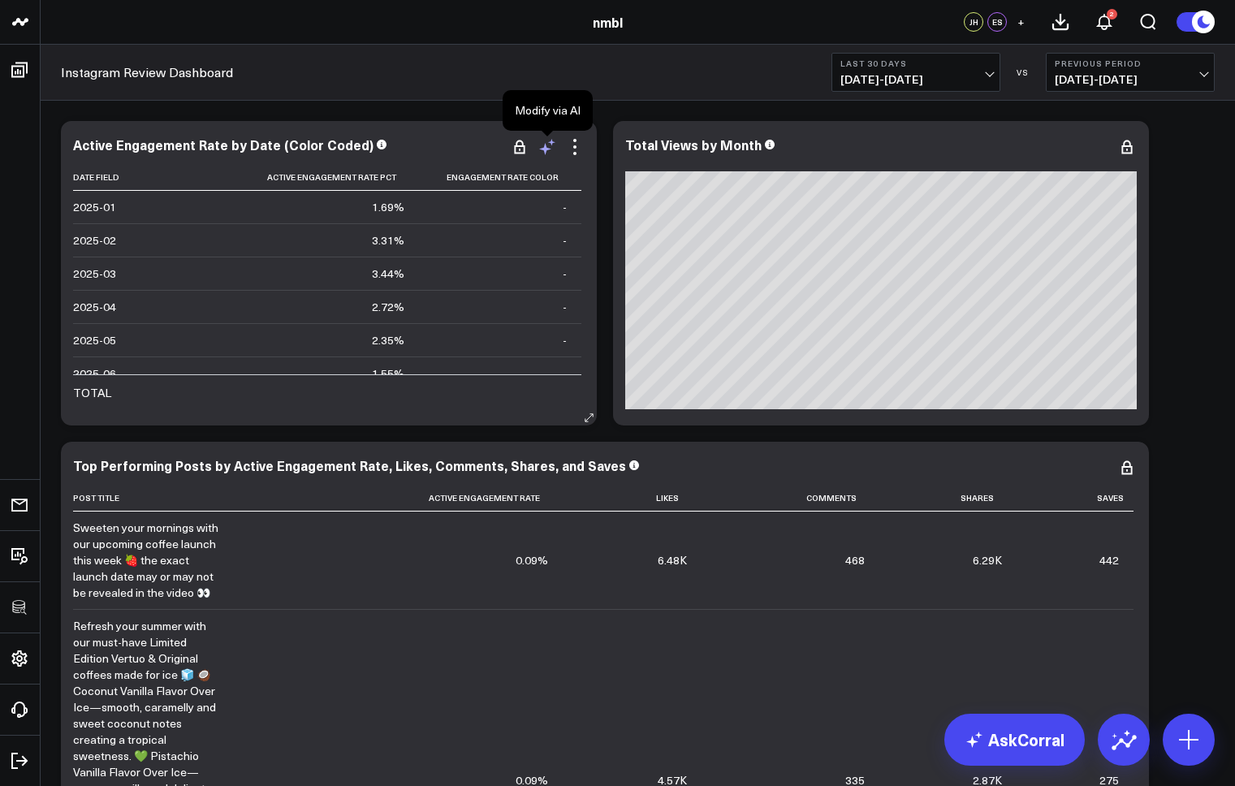
click at [547, 148] on icon at bounding box center [545, 149] width 12 height 12
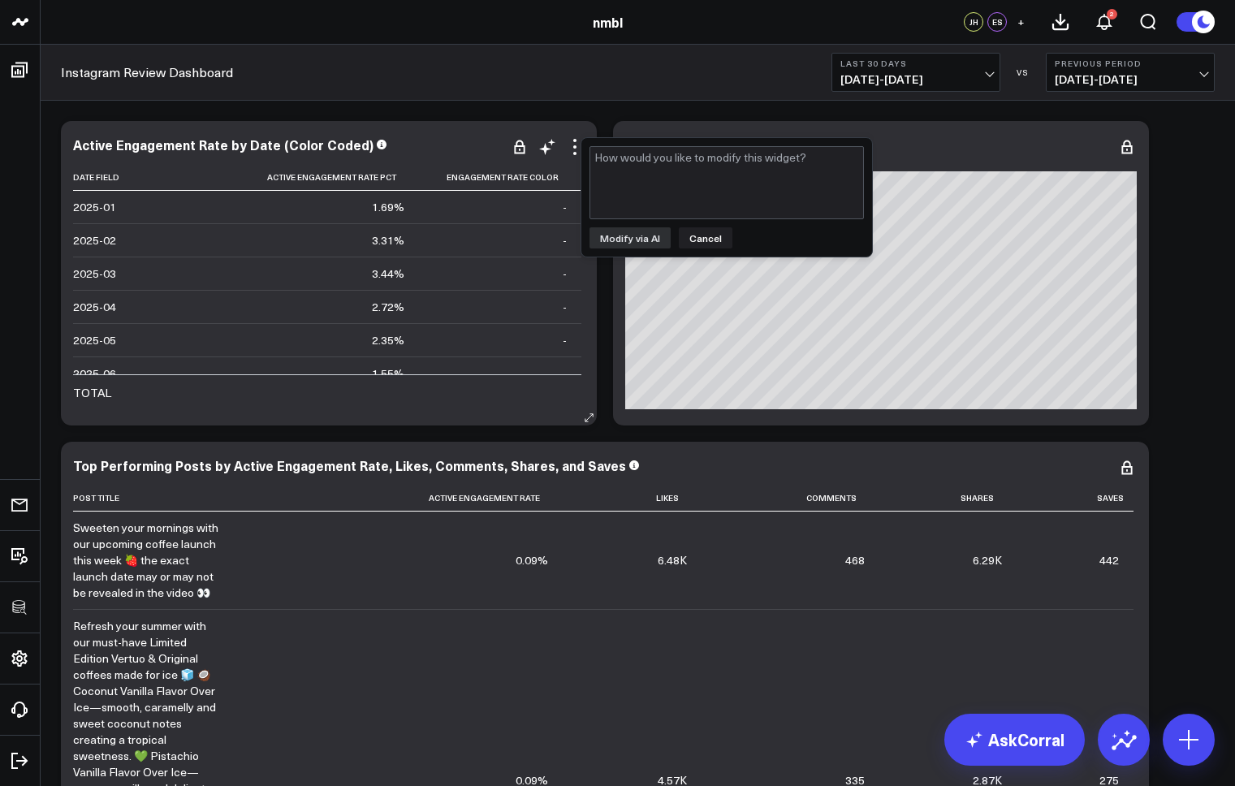
click at [462, 129] on div "Active Engagement Rate by Date (Color Coded) Date Field Active Engagement Rate …" at bounding box center [329, 273] width 536 height 305
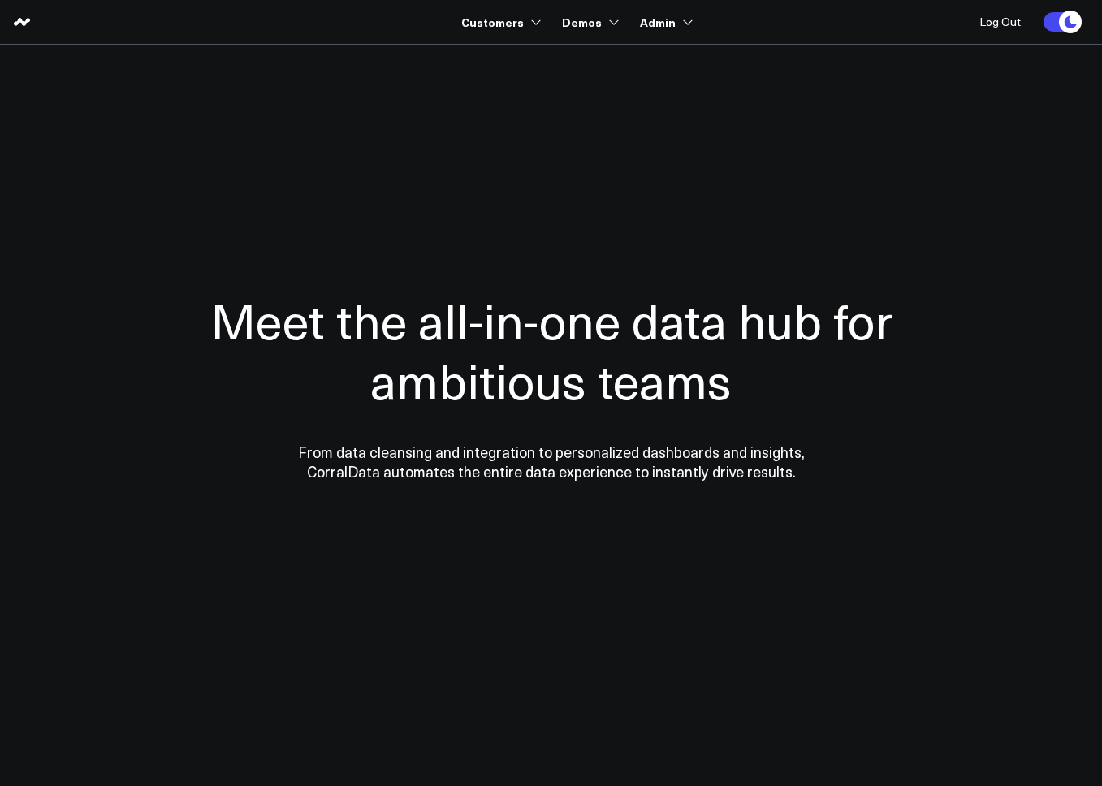
click at [1084, 553] on div at bounding box center [551, 386] width 1102 height 552
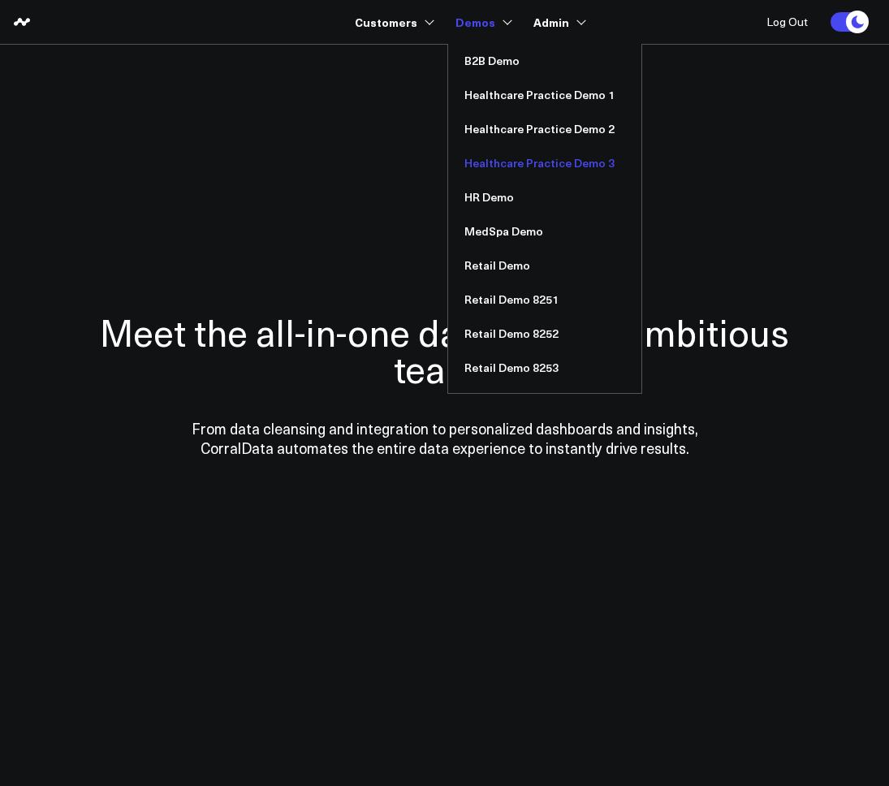
click at [544, 159] on link "Healthcare Practice Demo 3" at bounding box center [544, 163] width 193 height 34
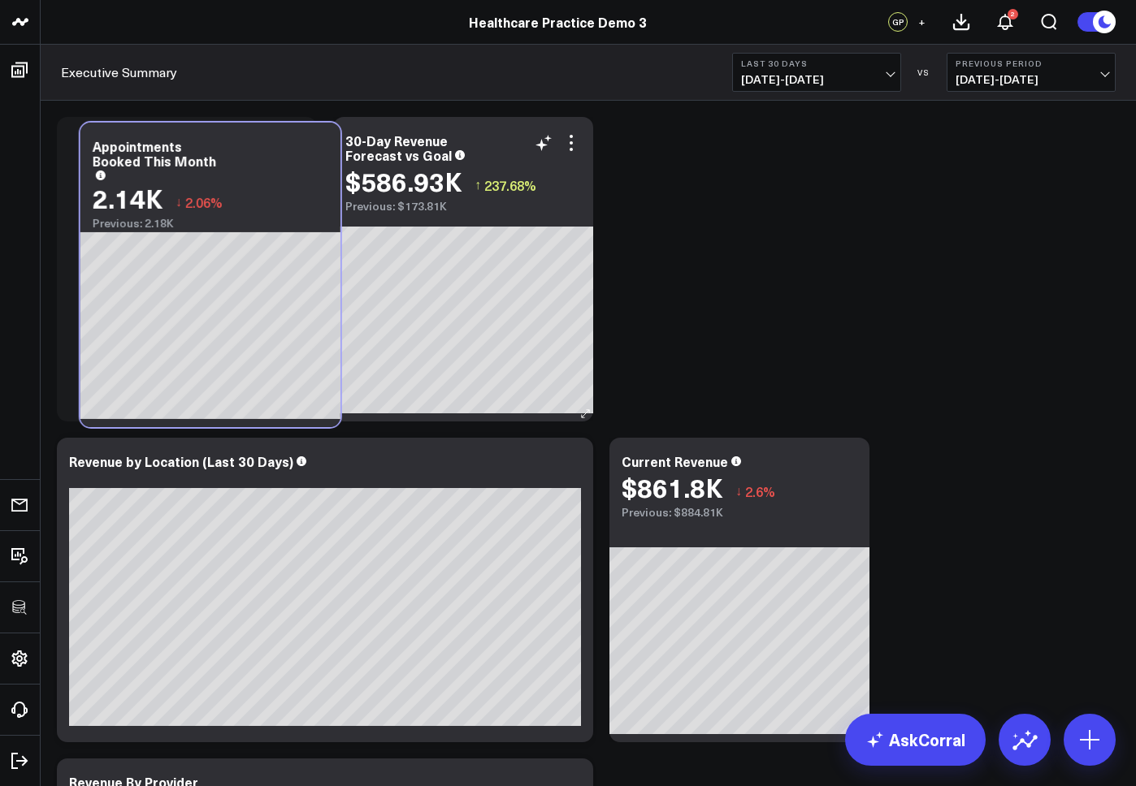
drag, startPoint x: 491, startPoint y: 455, endPoint x: 391, endPoint y: 207, distance: 267.4
click at [239, 140] on div "Appointments Booked This Month" at bounding box center [211, 159] width 236 height 41
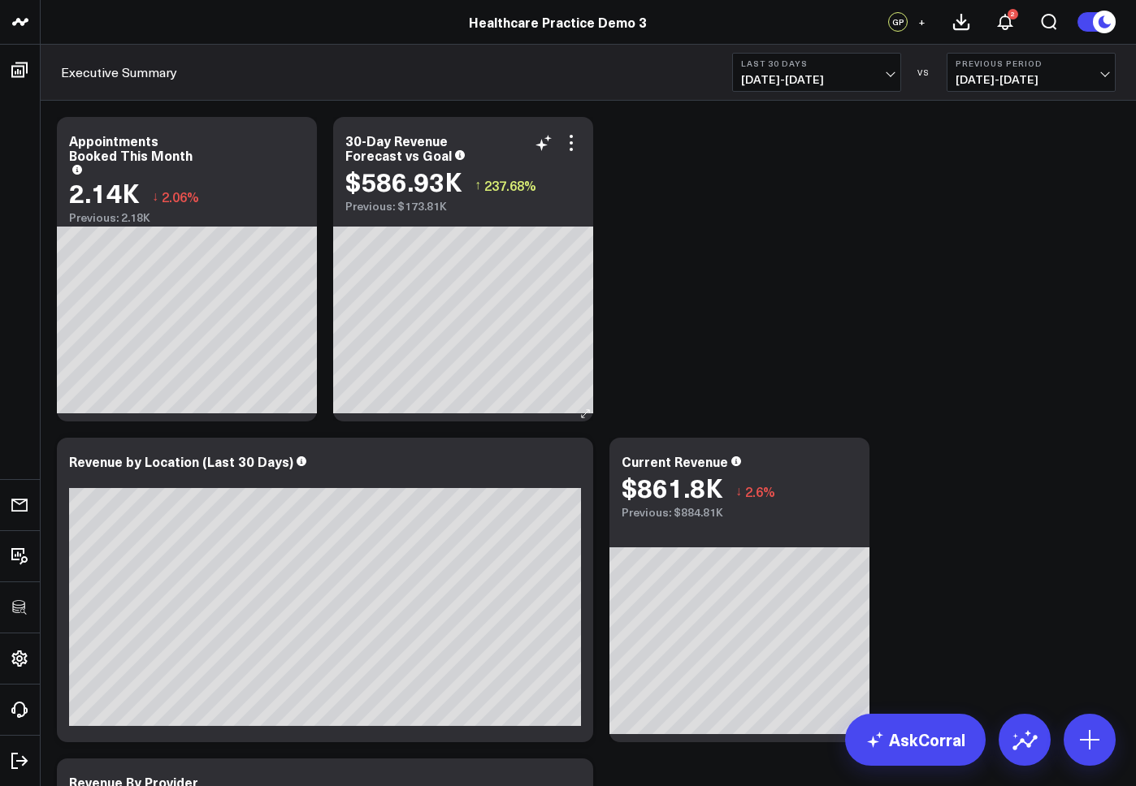
drag, startPoint x: 784, startPoint y: 460, endPoint x: 416, endPoint y: 209, distance: 445.4
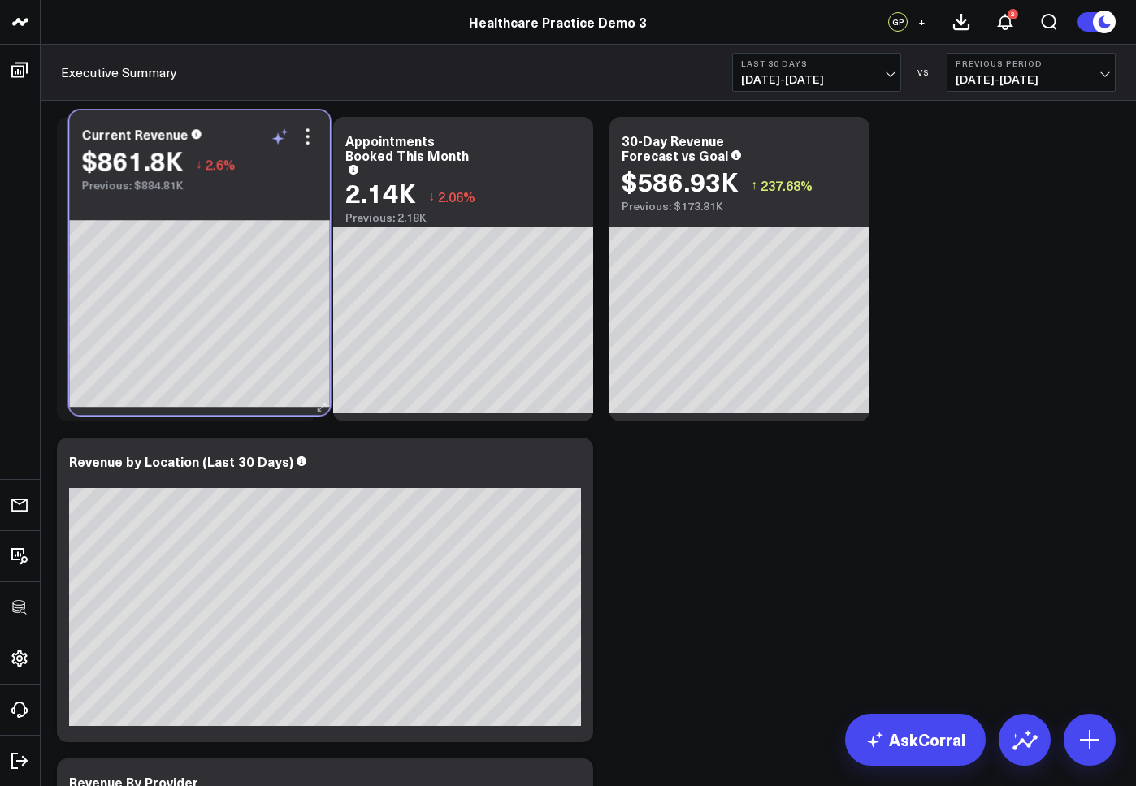
drag, startPoint x: 746, startPoint y: 450, endPoint x: 281, endPoint y: 144, distance: 556.4
click at [205, 123] on div "Current Revenue $861.8K ↓ 2.6% Previous: $884.81K" at bounding box center [200, 150] width 260 height 81
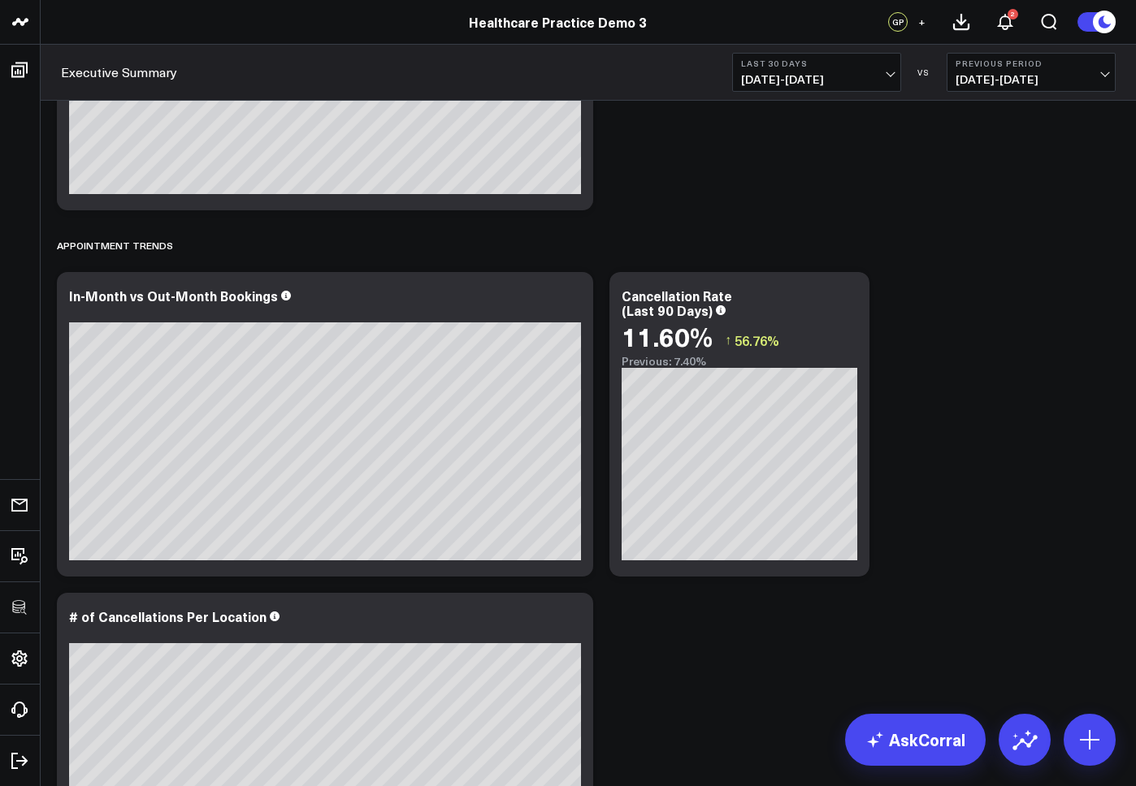
scroll to position [1860, 0]
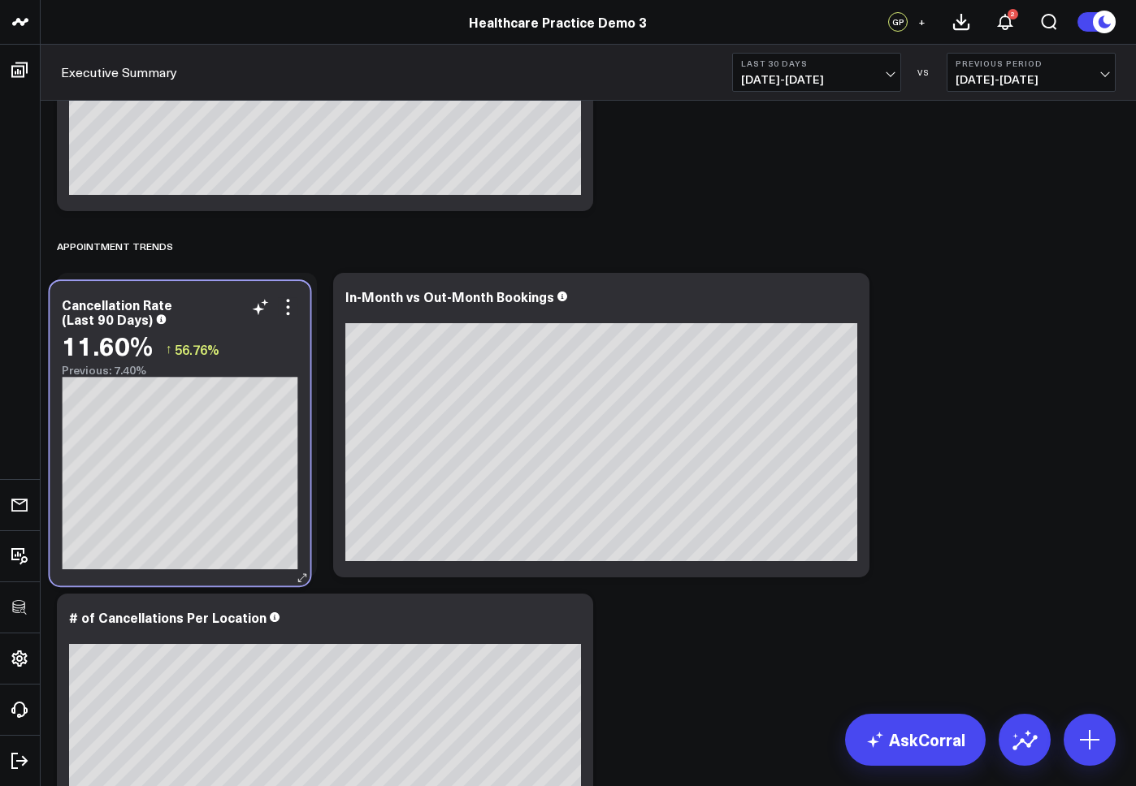
drag, startPoint x: 772, startPoint y: 283, endPoint x: 219, endPoint y: 288, distance: 552.4
click at [219, 288] on div "Cancellation Rate (Last 90 Days) 11.60% ↑ 56.76% Previous: 7.40%" at bounding box center [180, 433] width 260 height 305
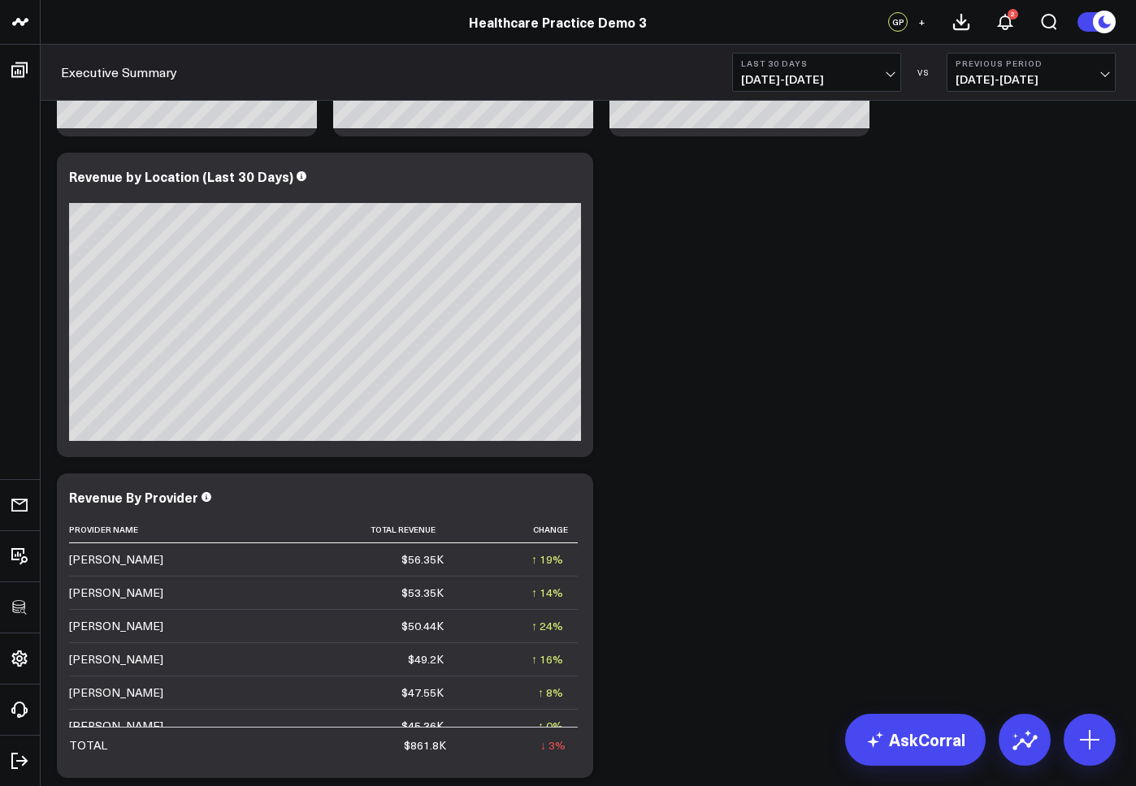
scroll to position [0, 0]
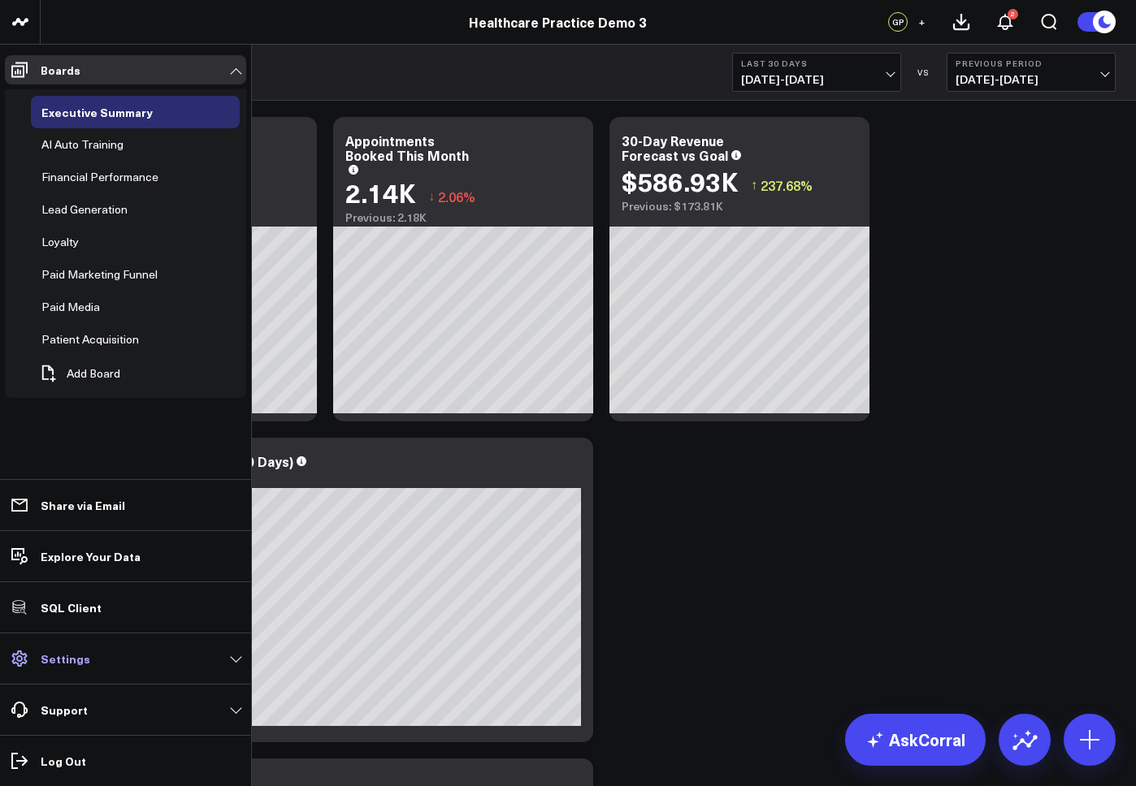
click at [77, 660] on p "Settings" at bounding box center [66, 658] width 50 height 13
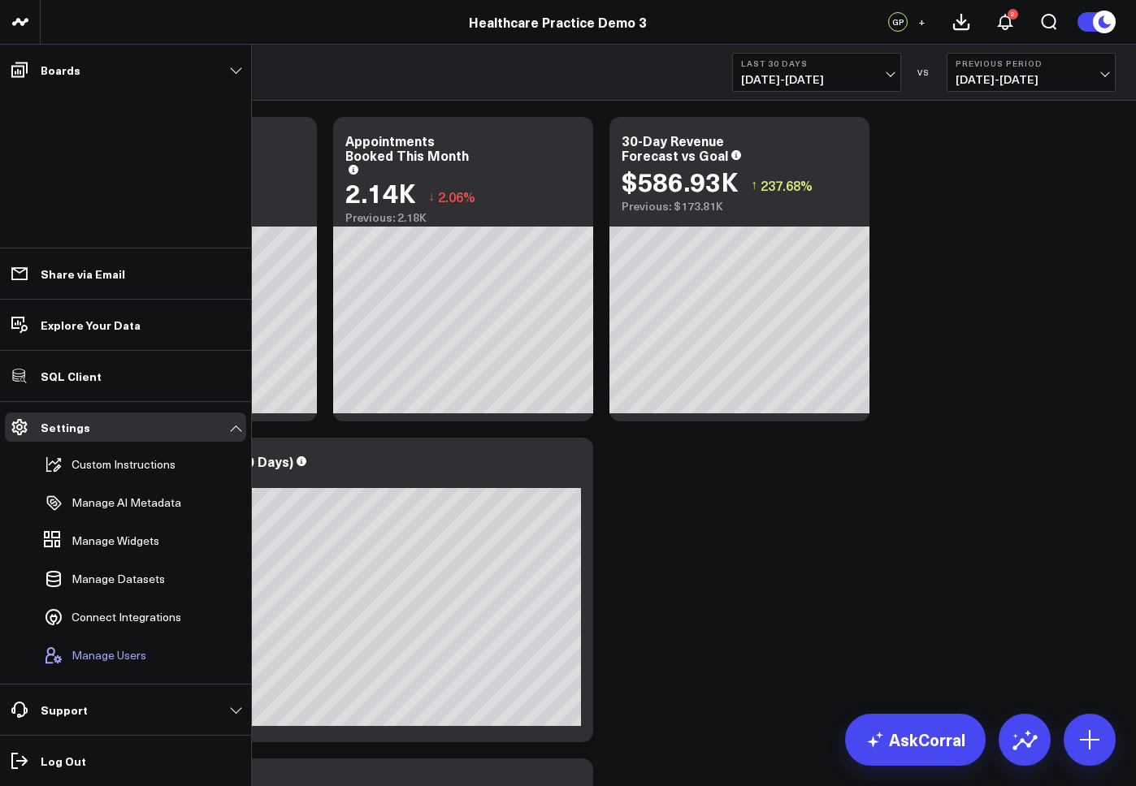
click at [95, 655] on span "Manage Users" at bounding box center [108, 655] width 75 height 13
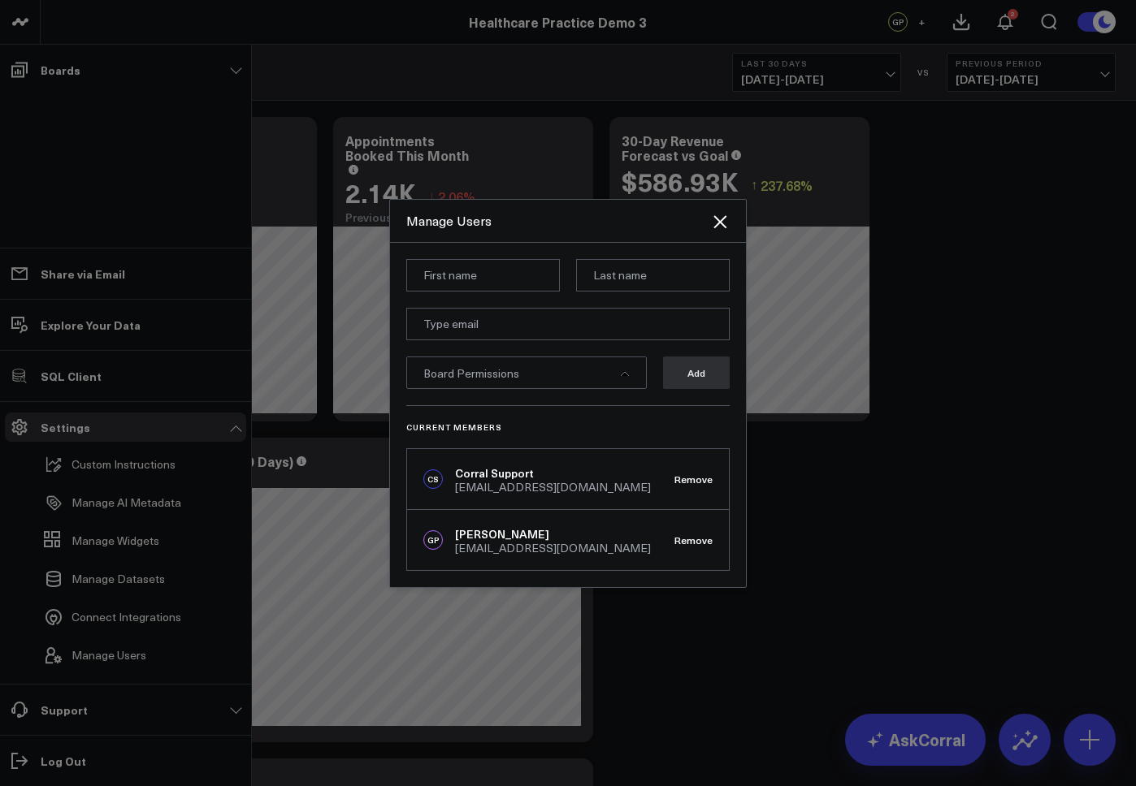
click at [491, 279] on input at bounding box center [483, 275] width 154 height 32
type input "Jeremy"
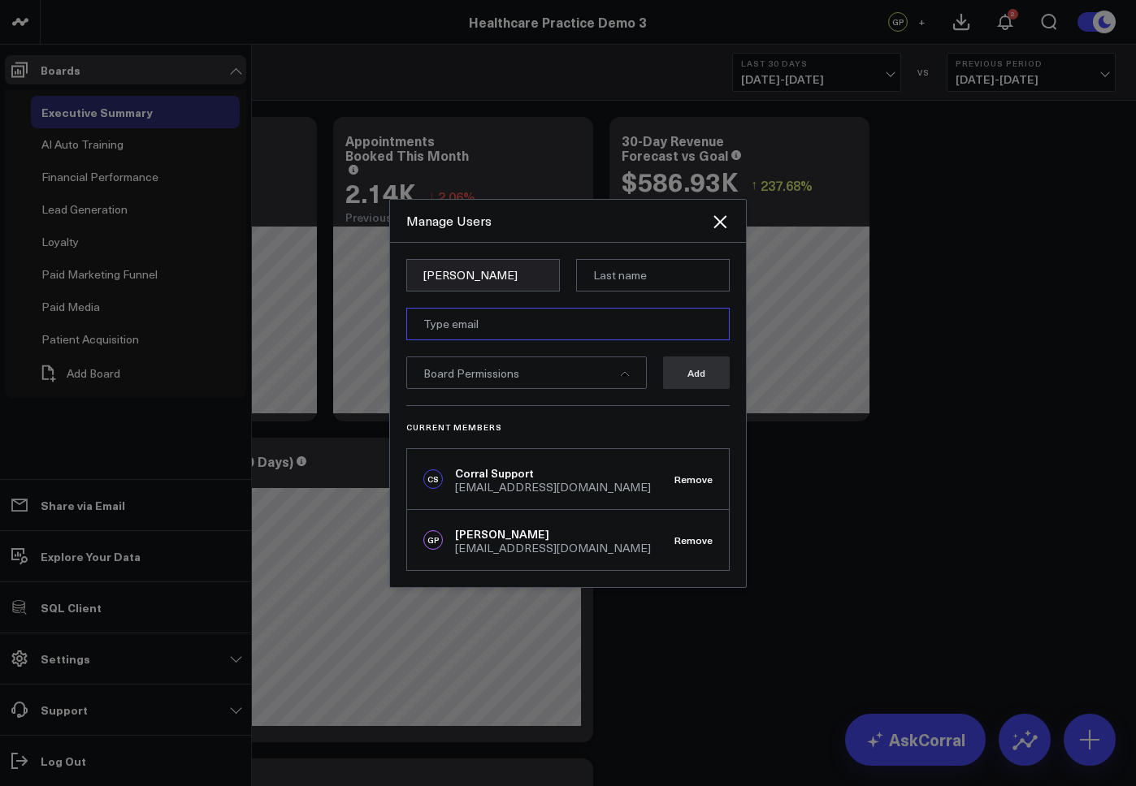
click at [456, 323] on input "email" at bounding box center [567, 324] width 323 height 32
click at [462, 323] on input "email" at bounding box center [567, 324] width 323 height 32
paste input "jeremy@corraldata.com"
type input "jeremy@corraldata.com"
click at [624, 274] on input at bounding box center [653, 275] width 154 height 32
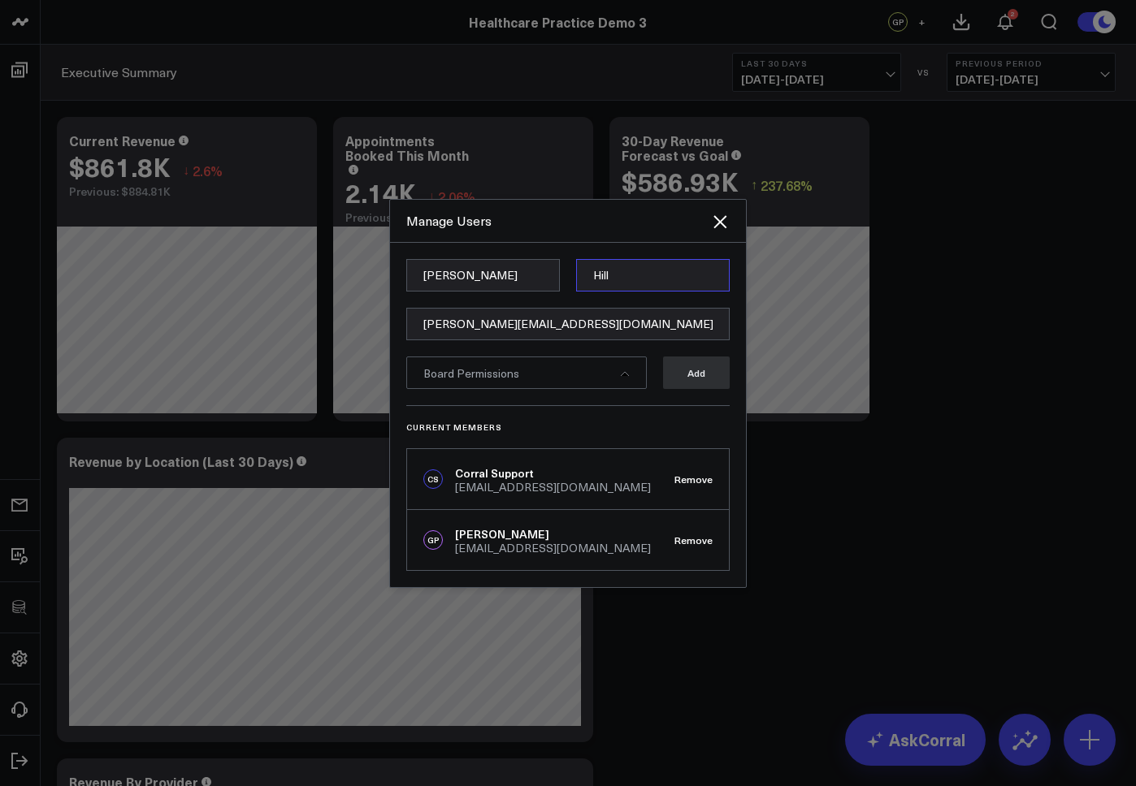
type input "Hilliker"
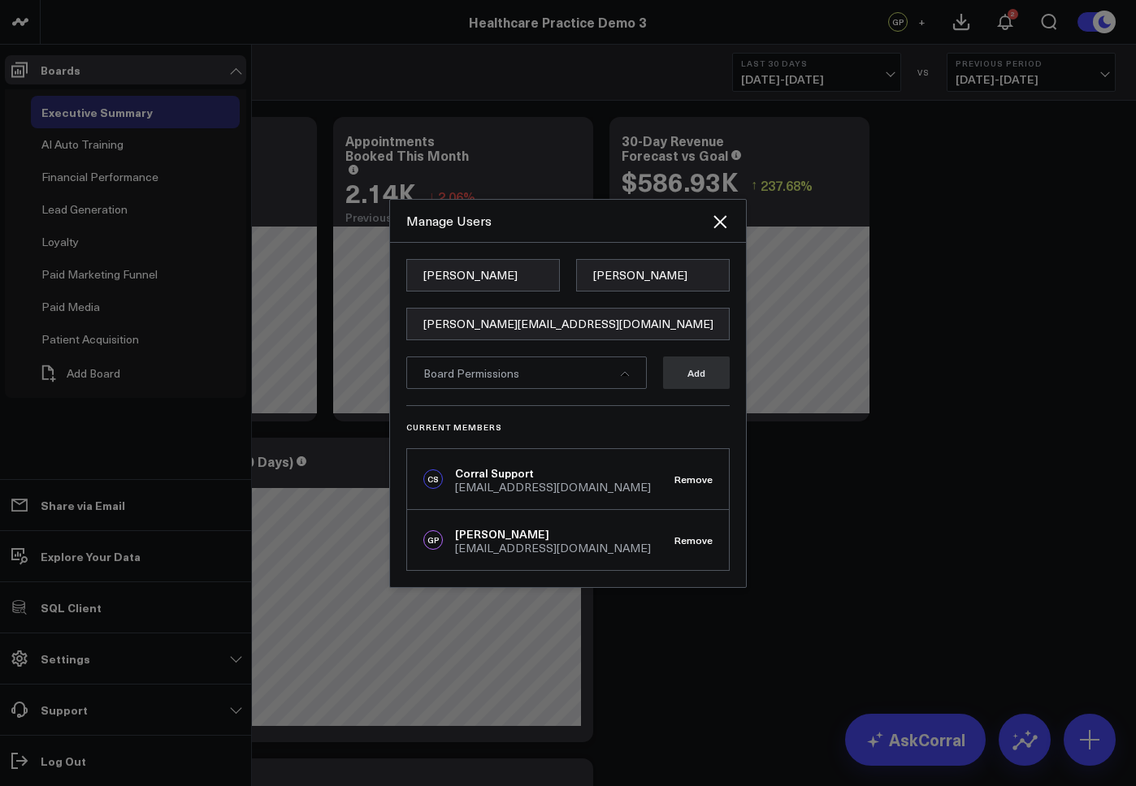
click at [536, 374] on div "Board Permissions" at bounding box center [526, 373] width 240 height 32
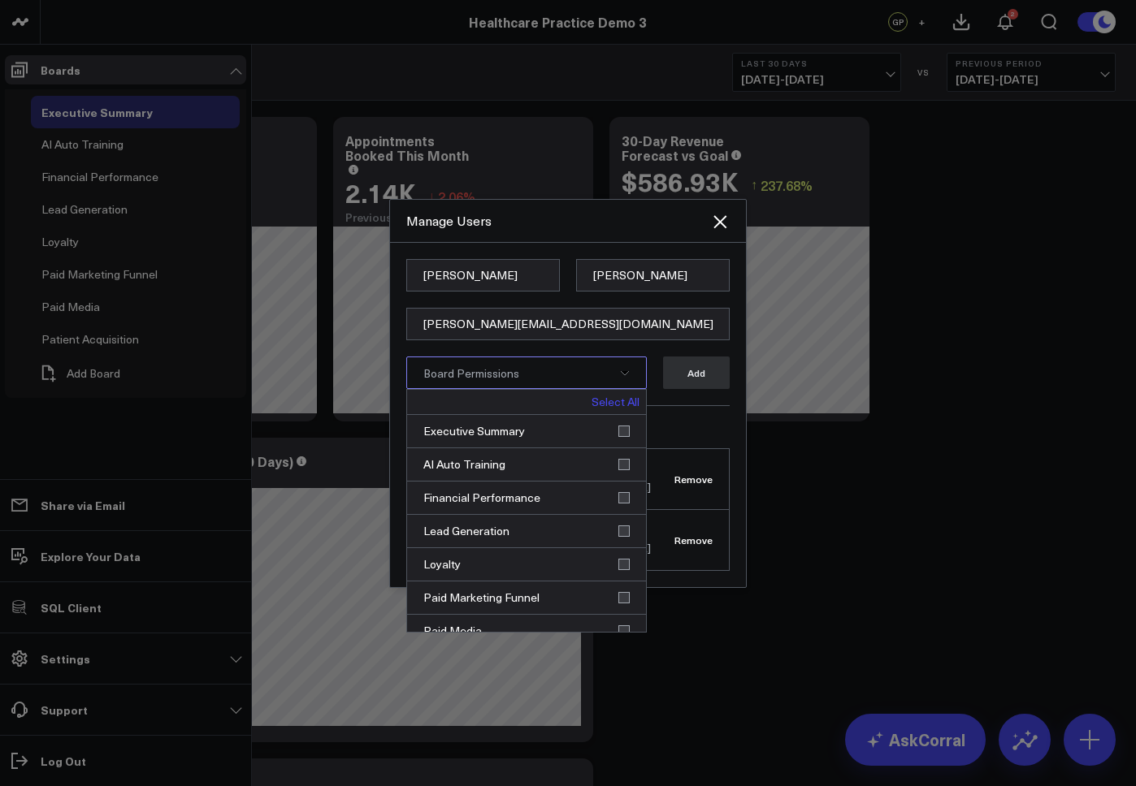
click at [614, 400] on link "Select All" at bounding box center [615, 401] width 48 height 11
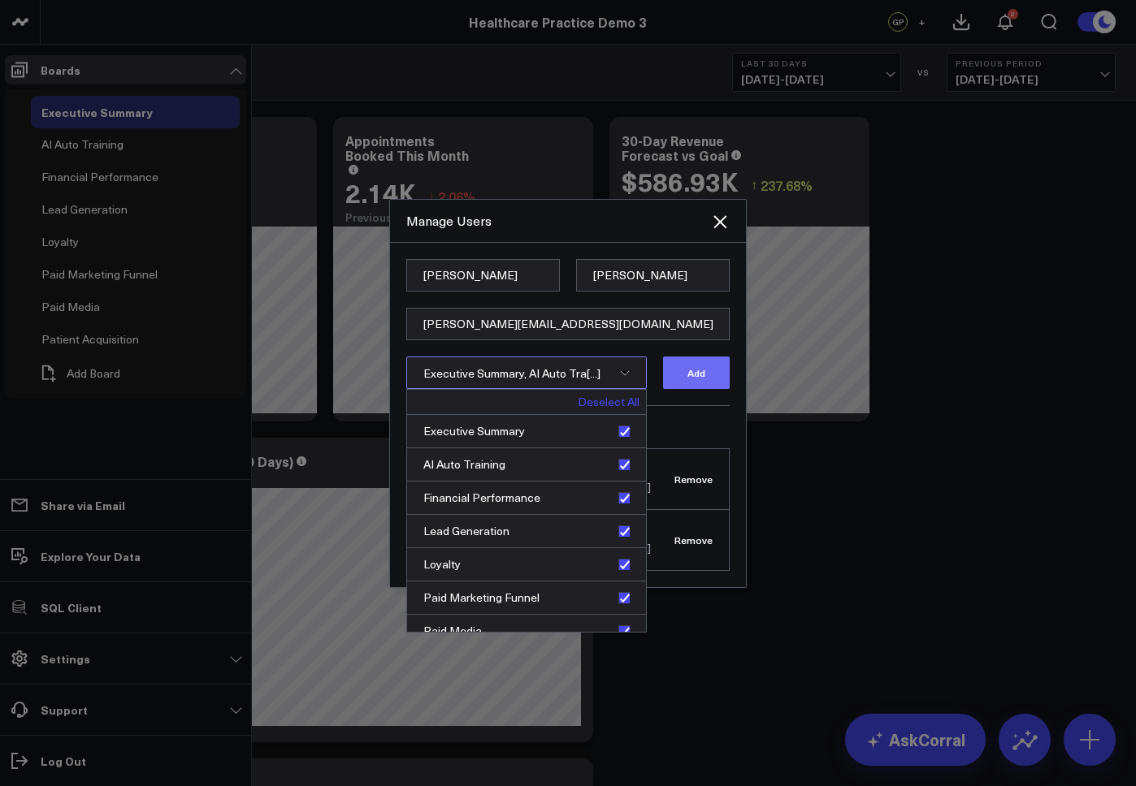
click at [691, 376] on button "Add" at bounding box center [696, 373] width 67 height 32
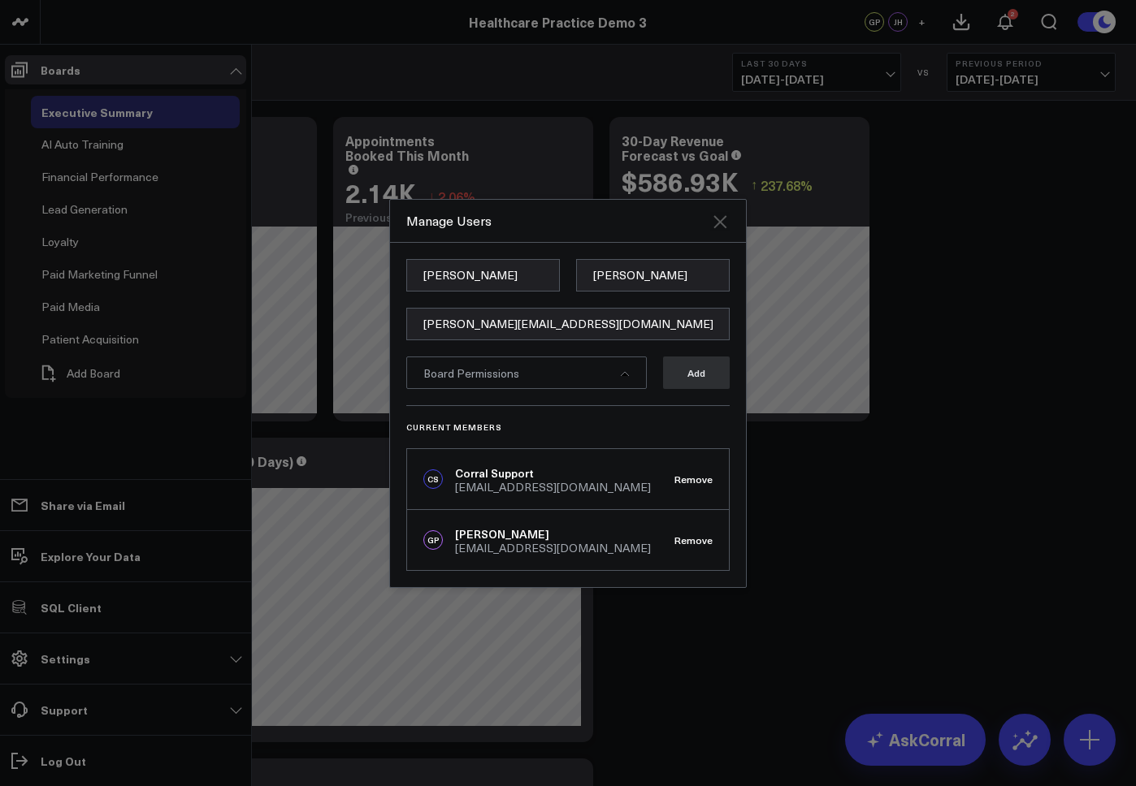
click at [721, 219] on icon "Close" at bounding box center [719, 221] width 13 height 13
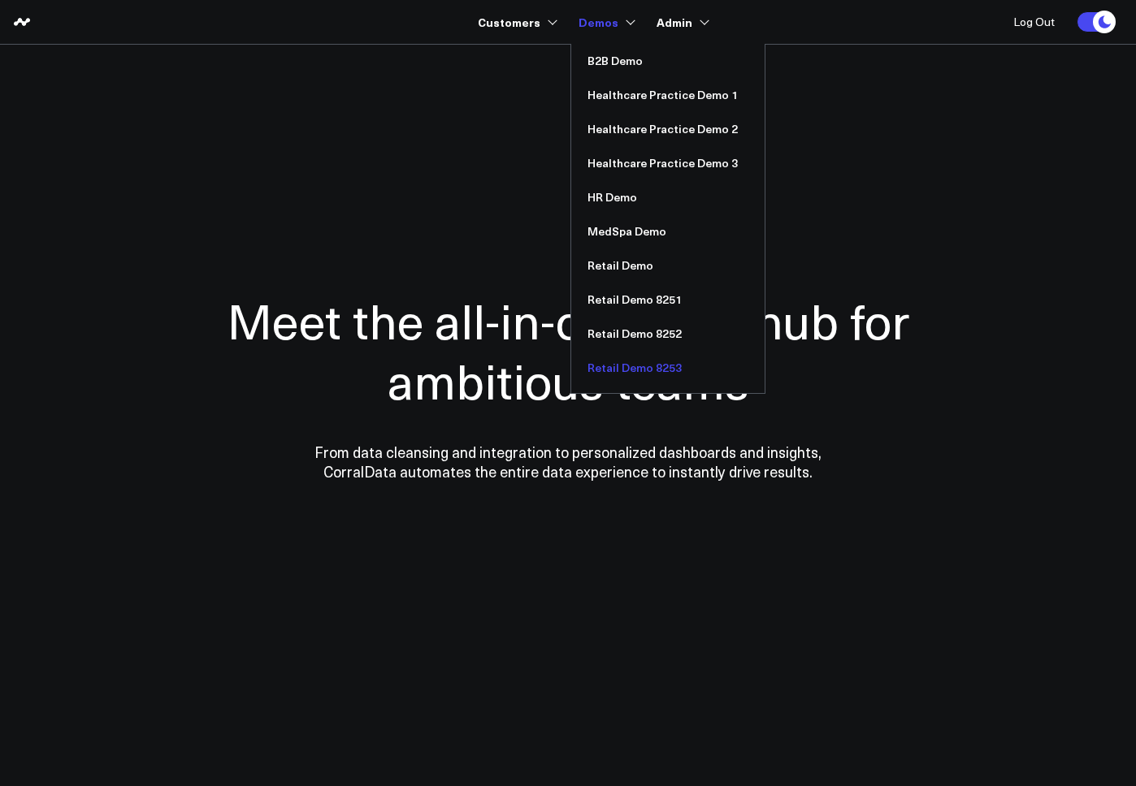
click at [673, 374] on link "Retail Demo 8253" at bounding box center [667, 368] width 193 height 34
click at [639, 334] on link "Retail Demo 8252" at bounding box center [667, 334] width 193 height 34
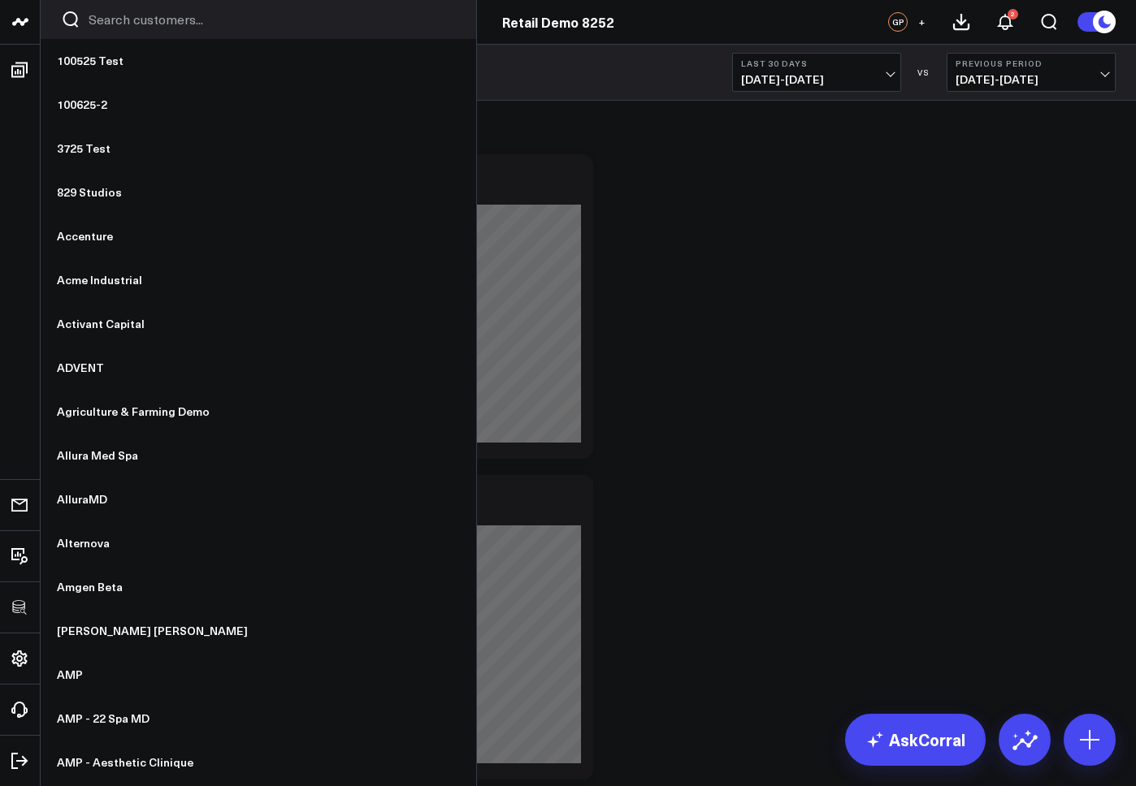
click at [123, 13] on input "Search customers input" at bounding box center [272, 20] width 367 height 18
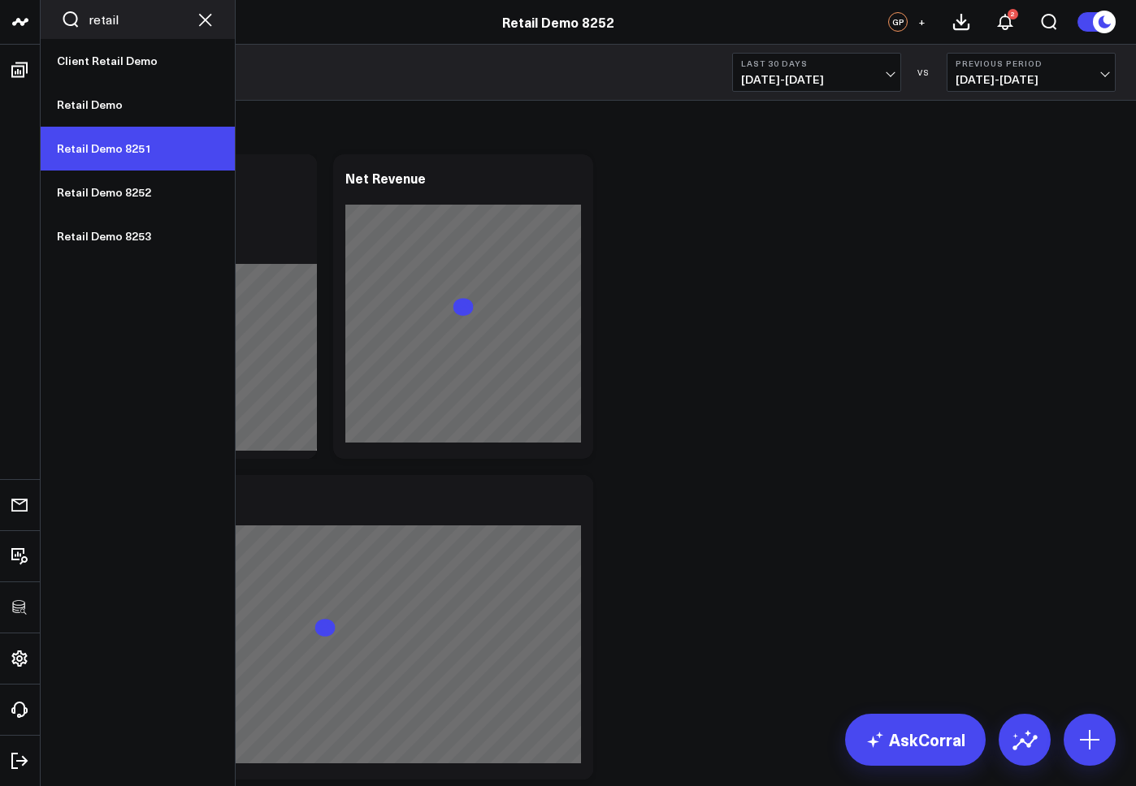
type input "retail"
click at [109, 146] on link "Retail Demo 8251" at bounding box center [138, 149] width 194 height 44
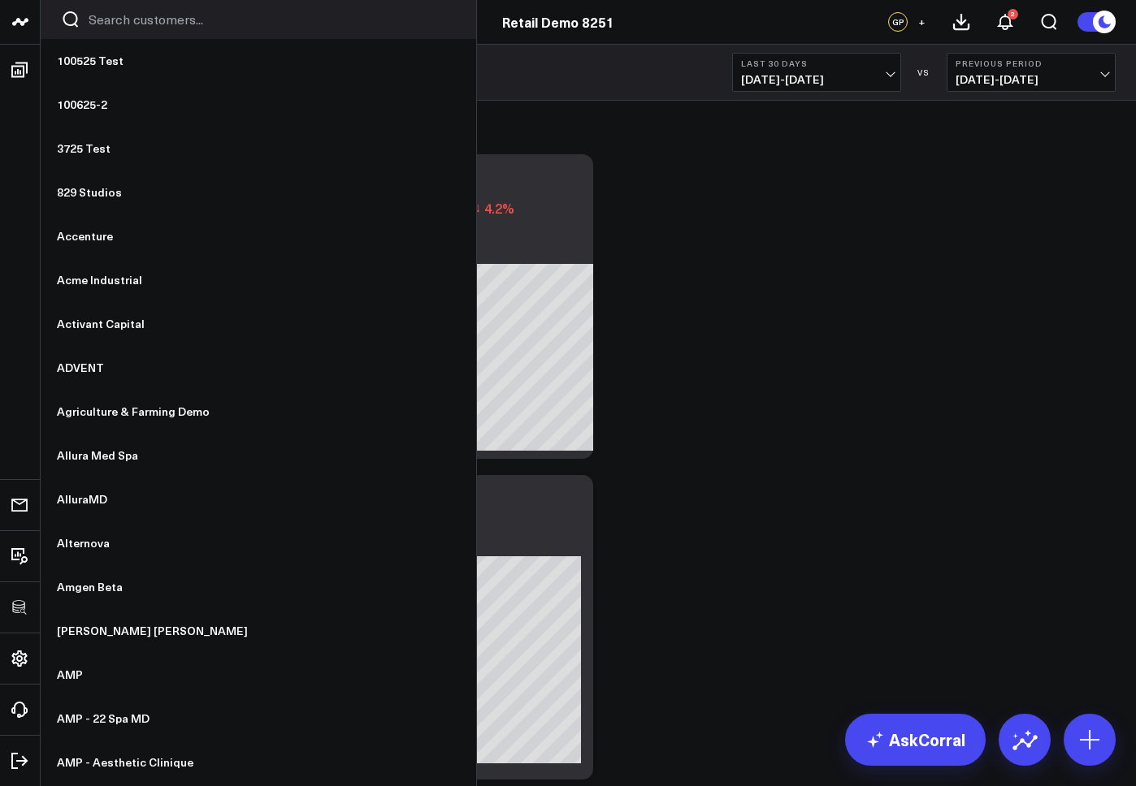
click at [132, 24] on input "Search customers input" at bounding box center [272, 20] width 367 height 18
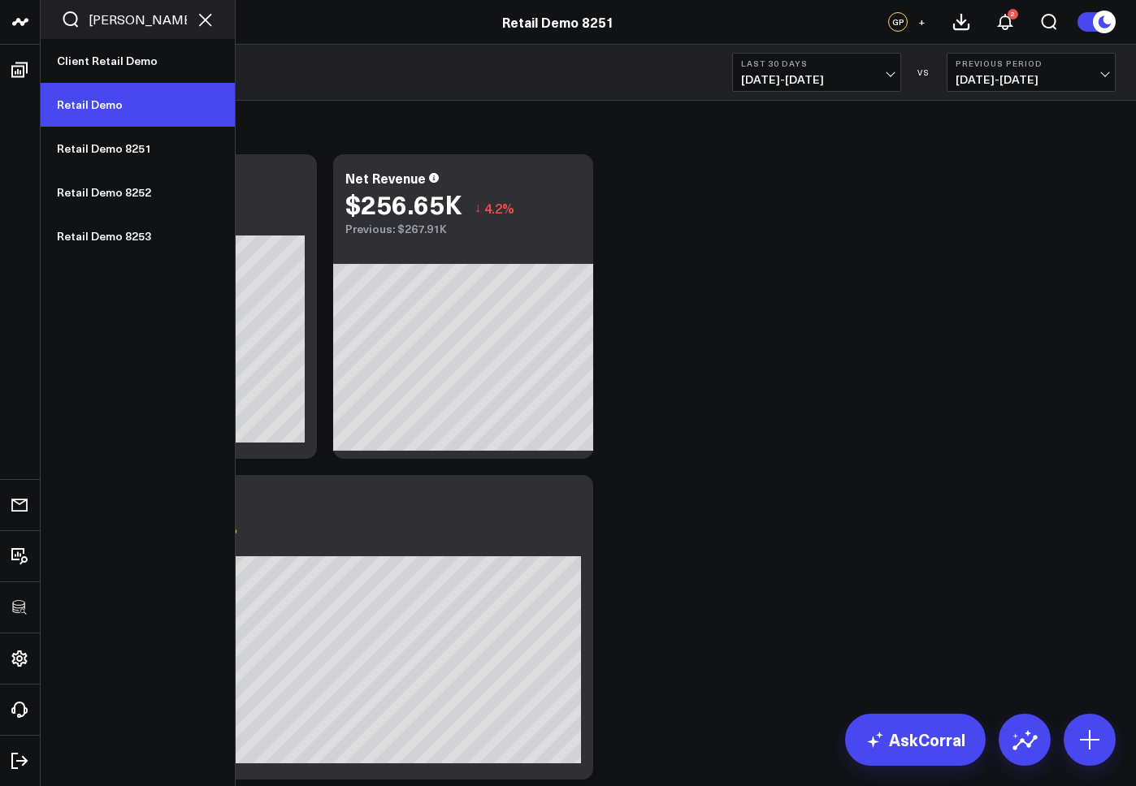
type input "[PERSON_NAME]"
click at [95, 108] on link "Retail Demo" at bounding box center [138, 105] width 194 height 44
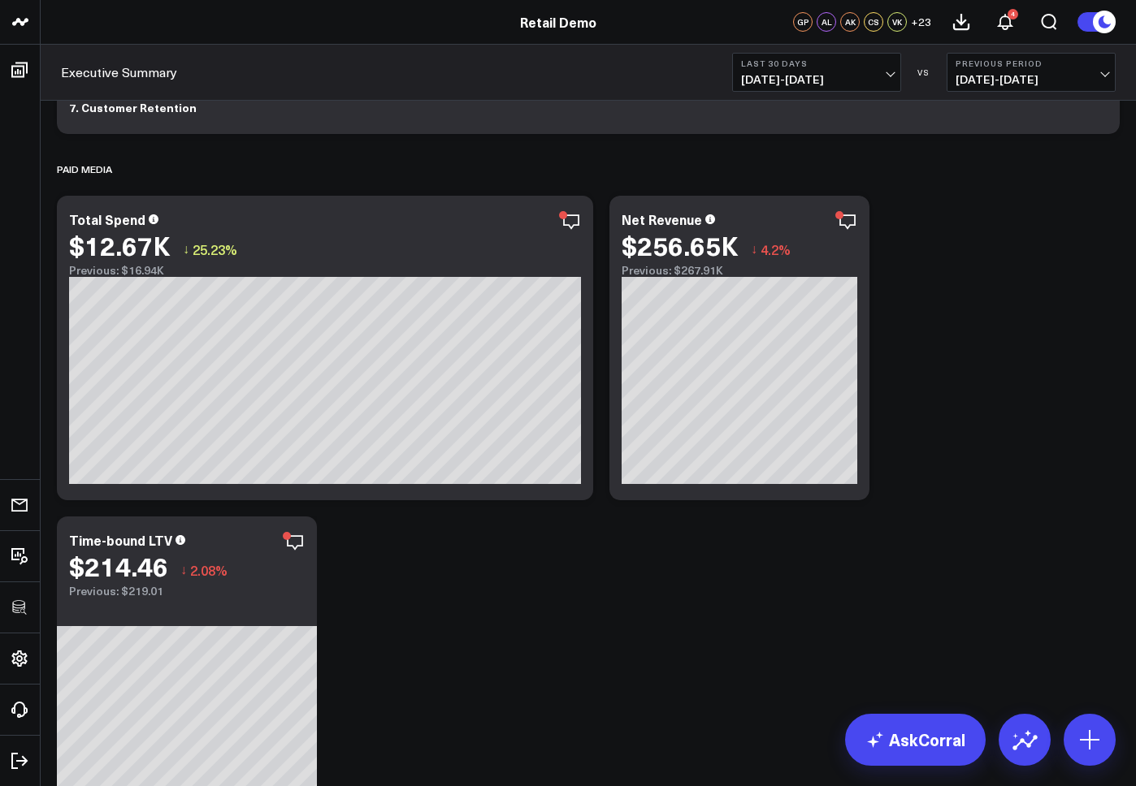
scroll to position [608, 0]
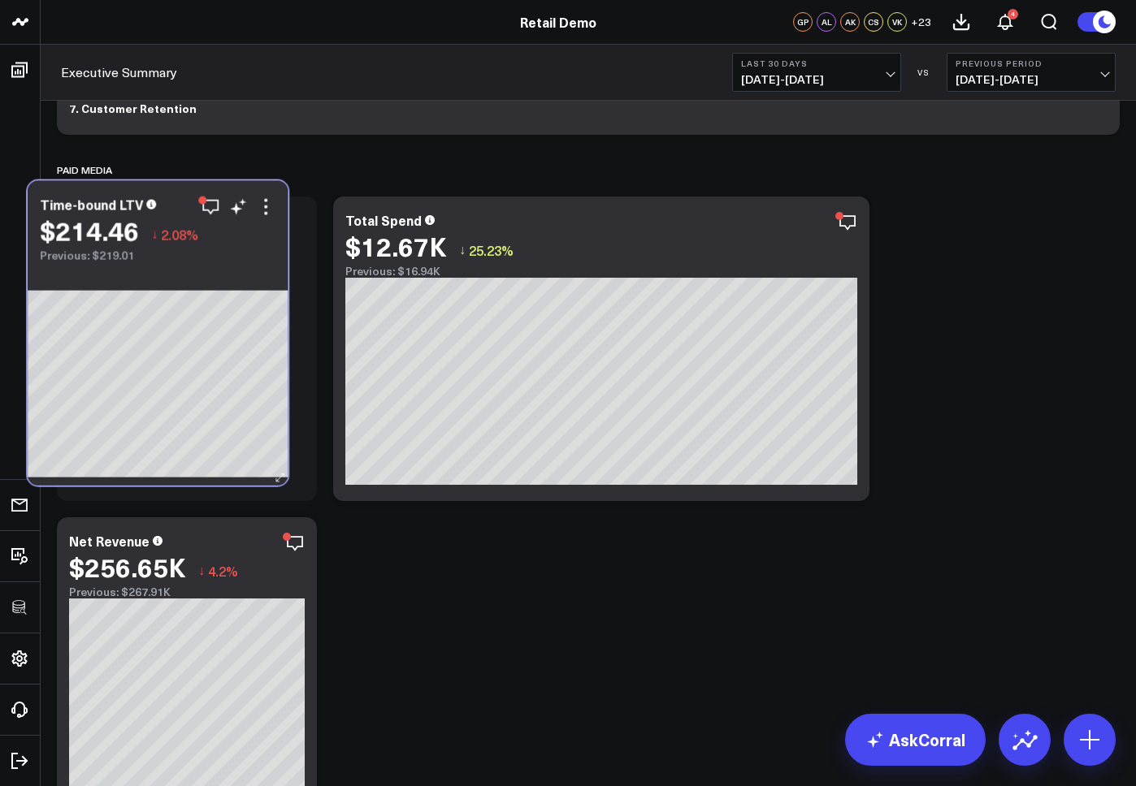
drag, startPoint x: 232, startPoint y: 217, endPoint x: 158, endPoint y: 188, distance: 80.0
click at [158, 188] on div "Time-bound LTV $214.46 ↓ 2.08% Previous: $219.01" at bounding box center [158, 221] width 260 height 81
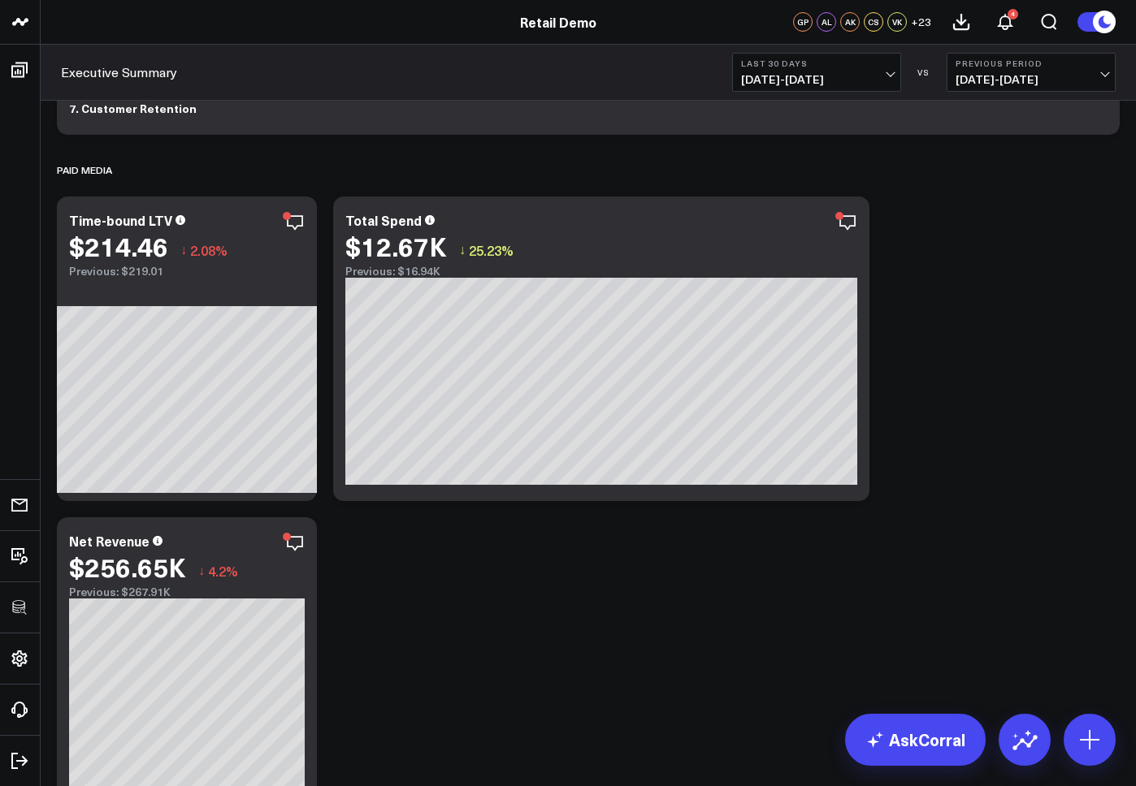
drag, startPoint x: 218, startPoint y: 520, endPoint x: 279, endPoint y: 508, distance: 62.0
click at [218, 520] on div "Net Revenue $256.65K ↓ 4.2% Previous: $267.91K" at bounding box center [187, 669] width 260 height 305
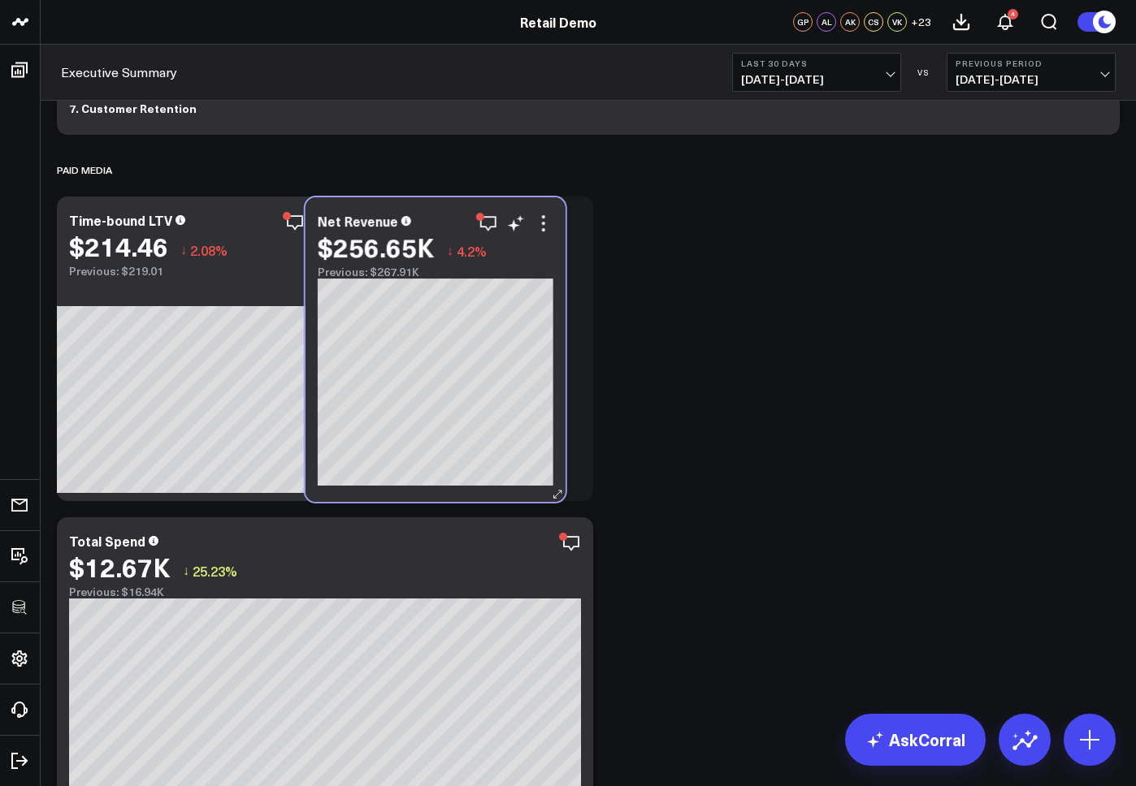
drag, startPoint x: 186, startPoint y: 529, endPoint x: 435, endPoint y: 209, distance: 405.2
click at [435, 209] on div "Net Revenue $256.65K ↓ 4.2% Previous: $267.91K" at bounding box center [435, 349] width 260 height 305
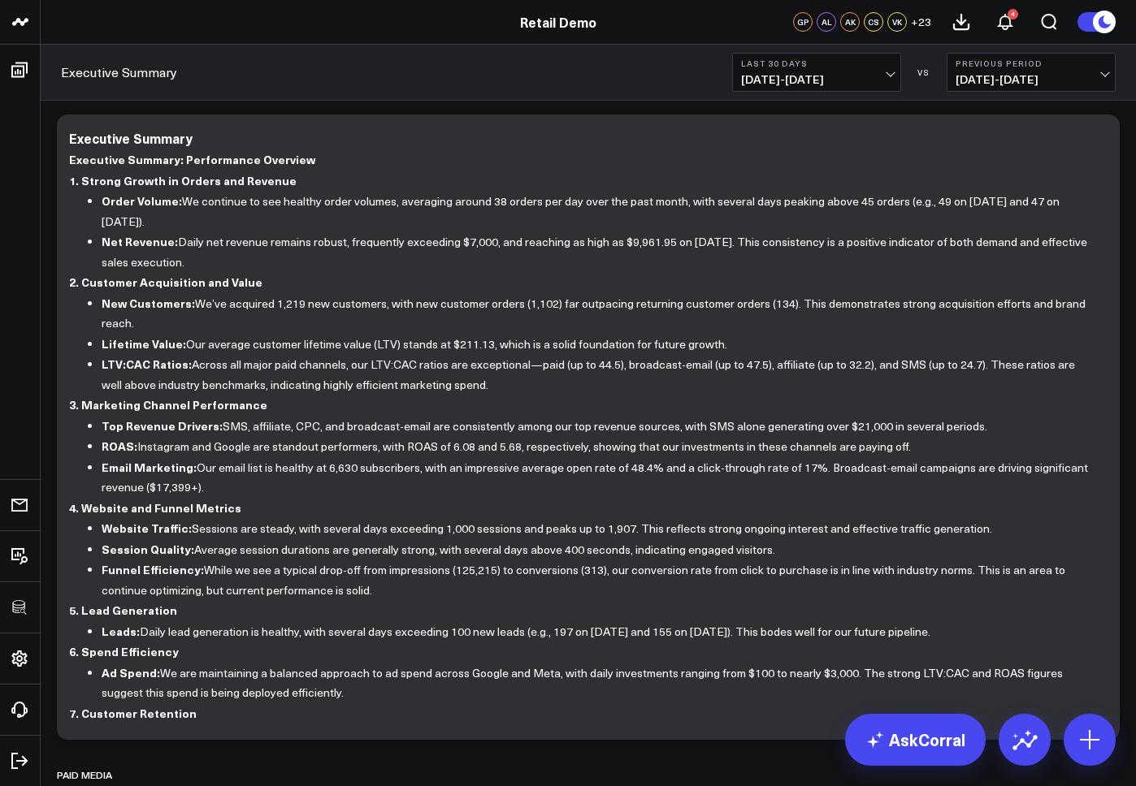
scroll to position [0, 0]
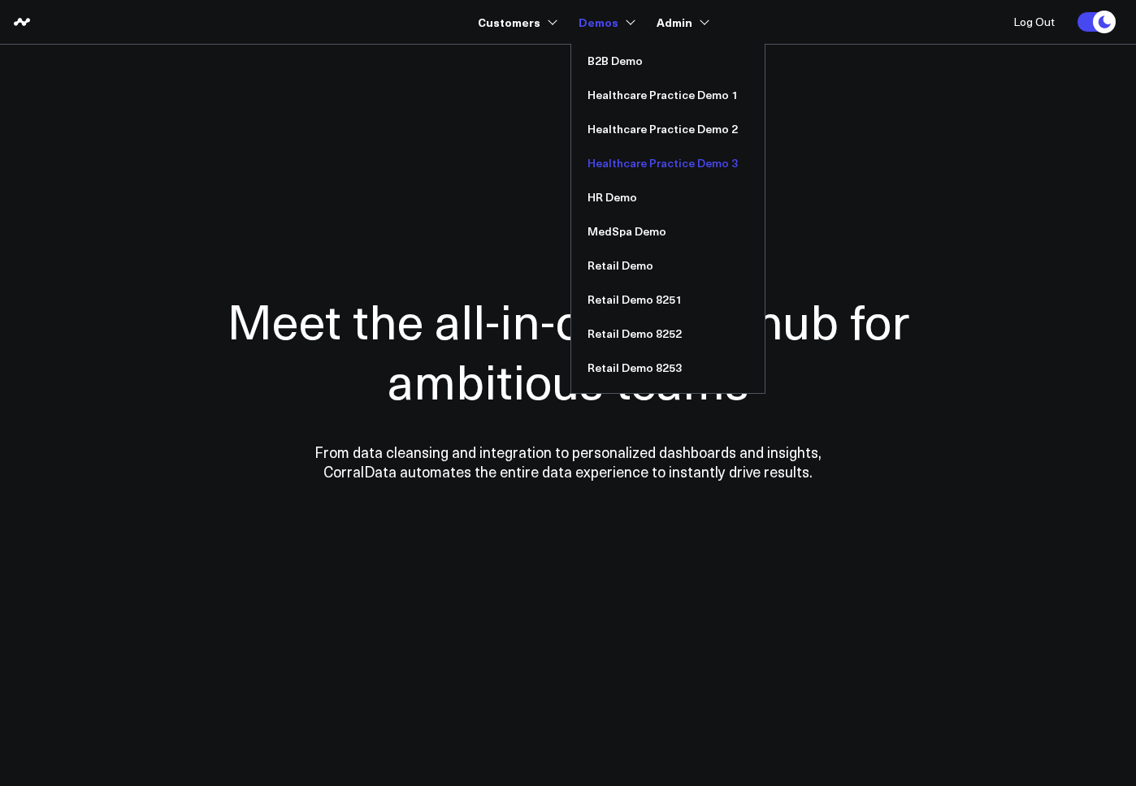
click at [669, 156] on link "Healthcare Practice Demo 3" at bounding box center [667, 163] width 193 height 34
click at [638, 377] on link "Retail Demo 8253" at bounding box center [667, 368] width 193 height 34
click at [656, 335] on link "Retail Demo 8252" at bounding box center [667, 334] width 193 height 34
click at [642, 298] on link "Retail Demo 8251" at bounding box center [667, 300] width 193 height 34
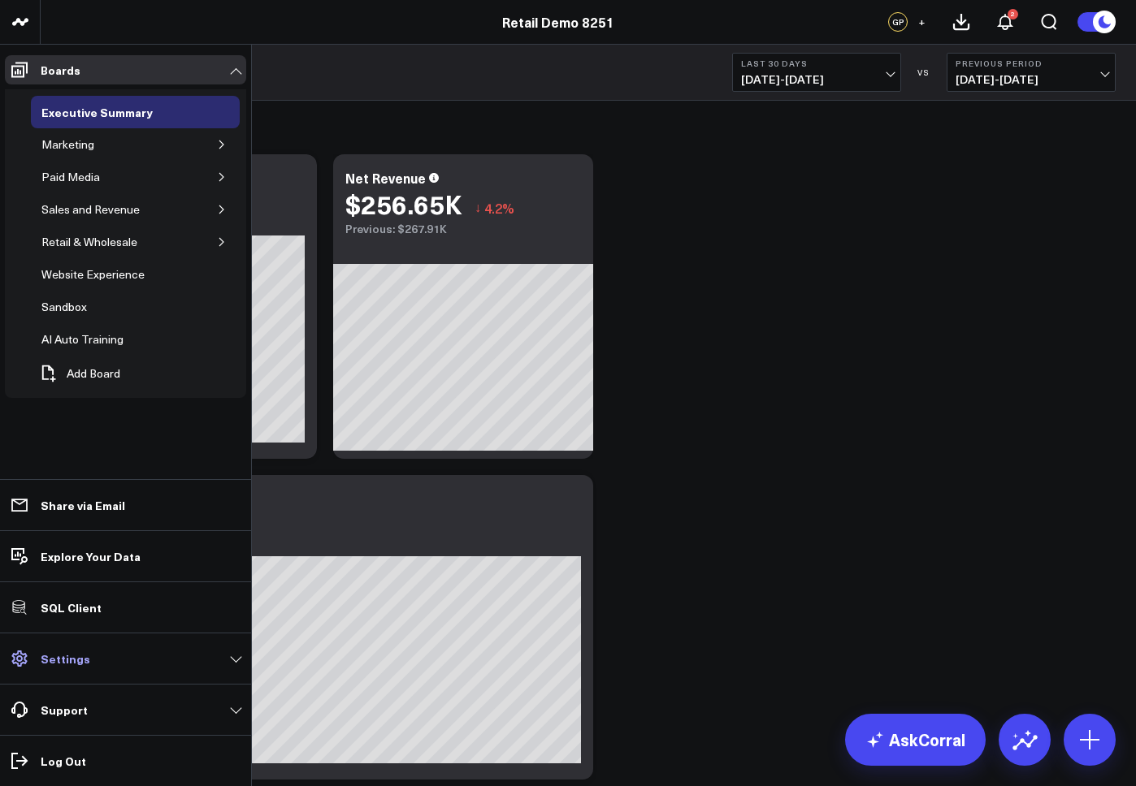
click at [78, 663] on p "Settings" at bounding box center [66, 658] width 50 height 13
click at [79, 655] on p "Settings" at bounding box center [66, 658] width 50 height 13
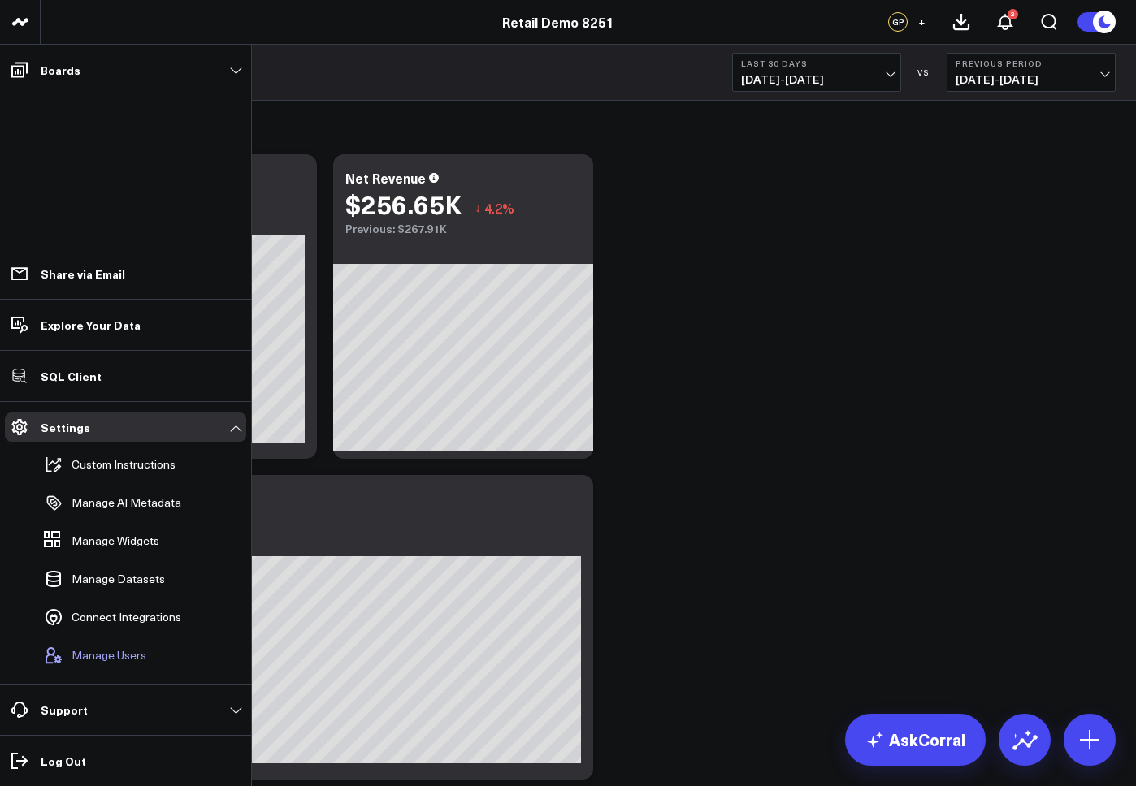
click at [104, 655] on span "Manage Users" at bounding box center [108, 655] width 75 height 13
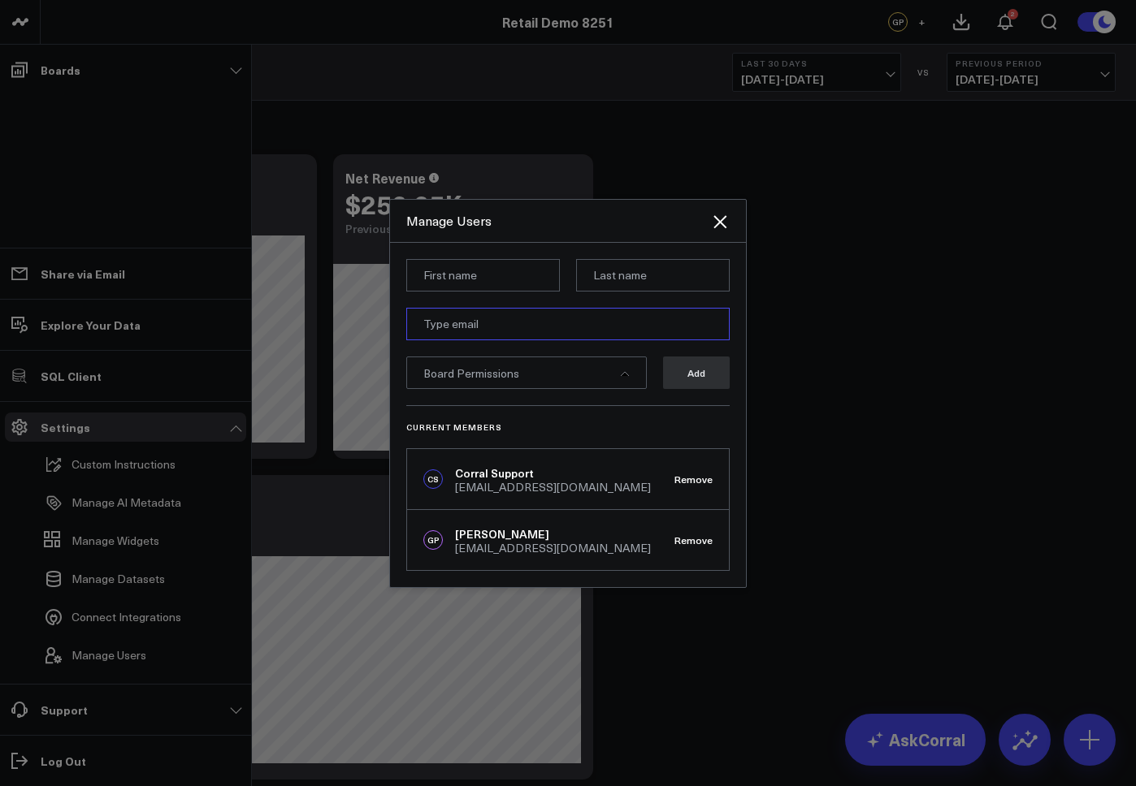
click at [464, 323] on input "email" at bounding box center [567, 324] width 323 height 32
paste input "jeremy@corraldata.com"
type input "jeremy@corraldata.com"
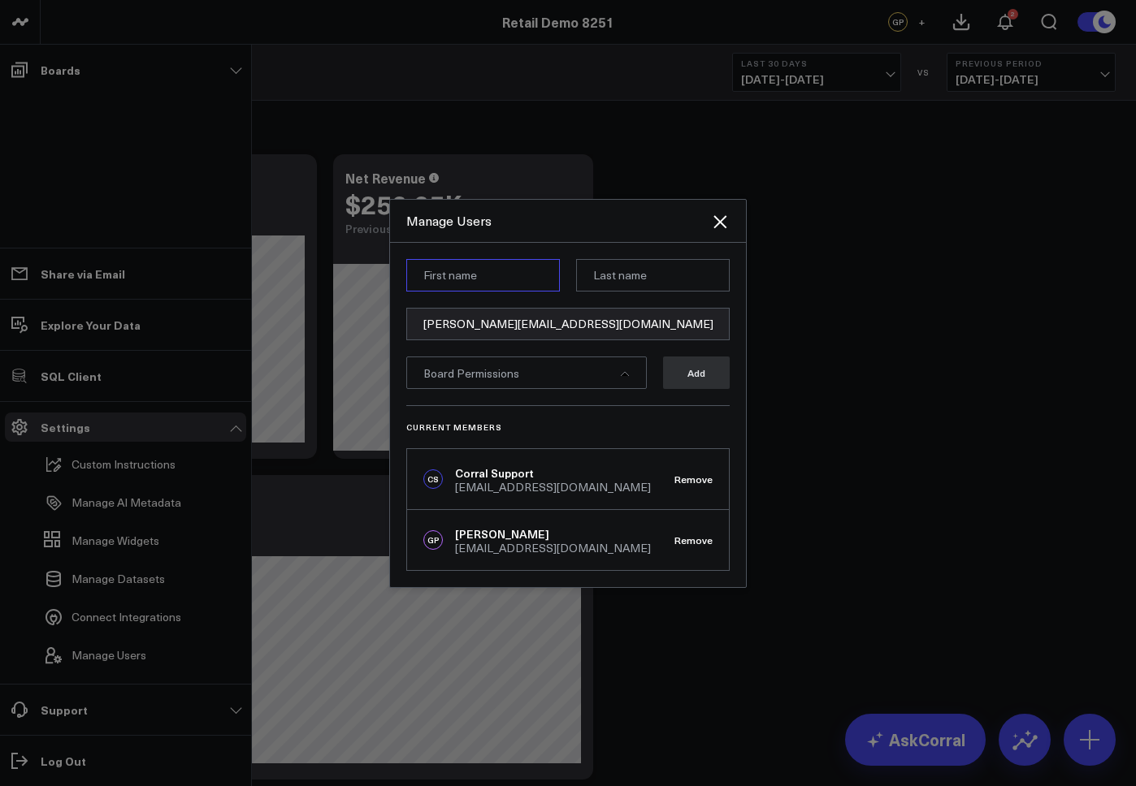
click at [476, 278] on input at bounding box center [483, 275] width 154 height 32
type input "Jeremy"
click at [625, 279] on input at bounding box center [653, 275] width 154 height 32
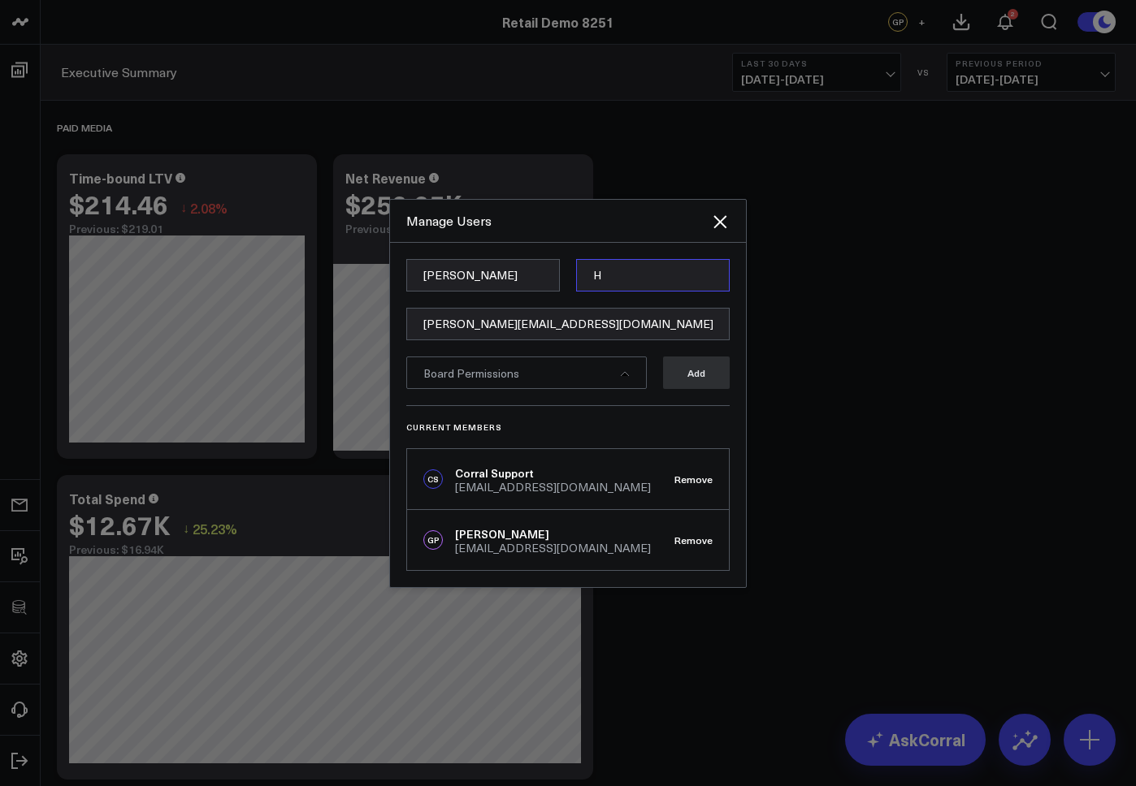
type input "Hilliker"
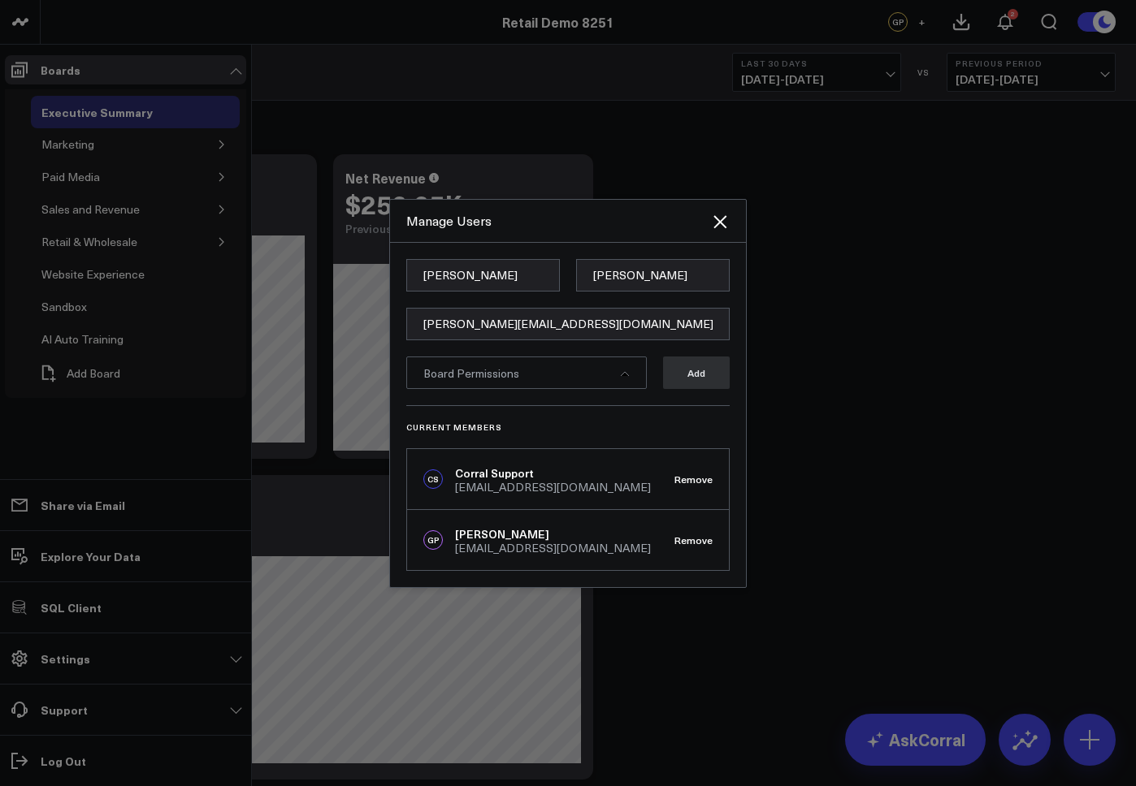
click at [521, 373] on div "Board Permissions" at bounding box center [526, 373] width 240 height 32
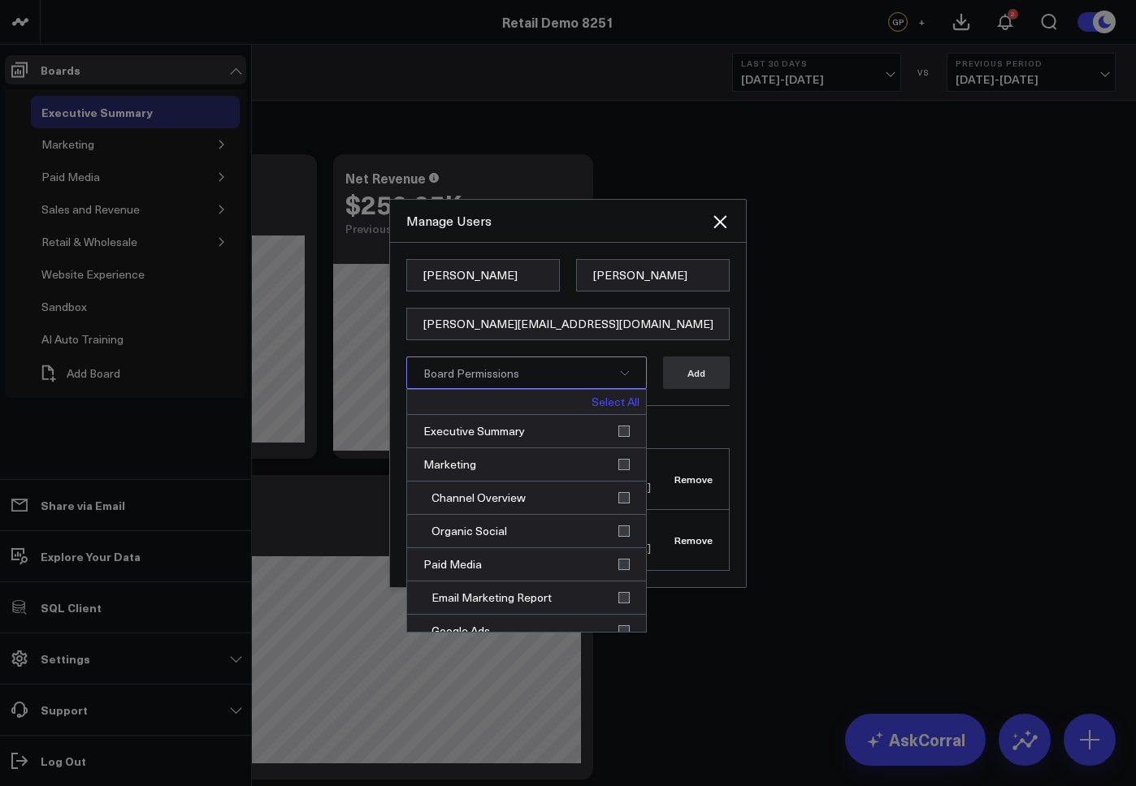
click at [617, 400] on link "Select All" at bounding box center [615, 401] width 48 height 11
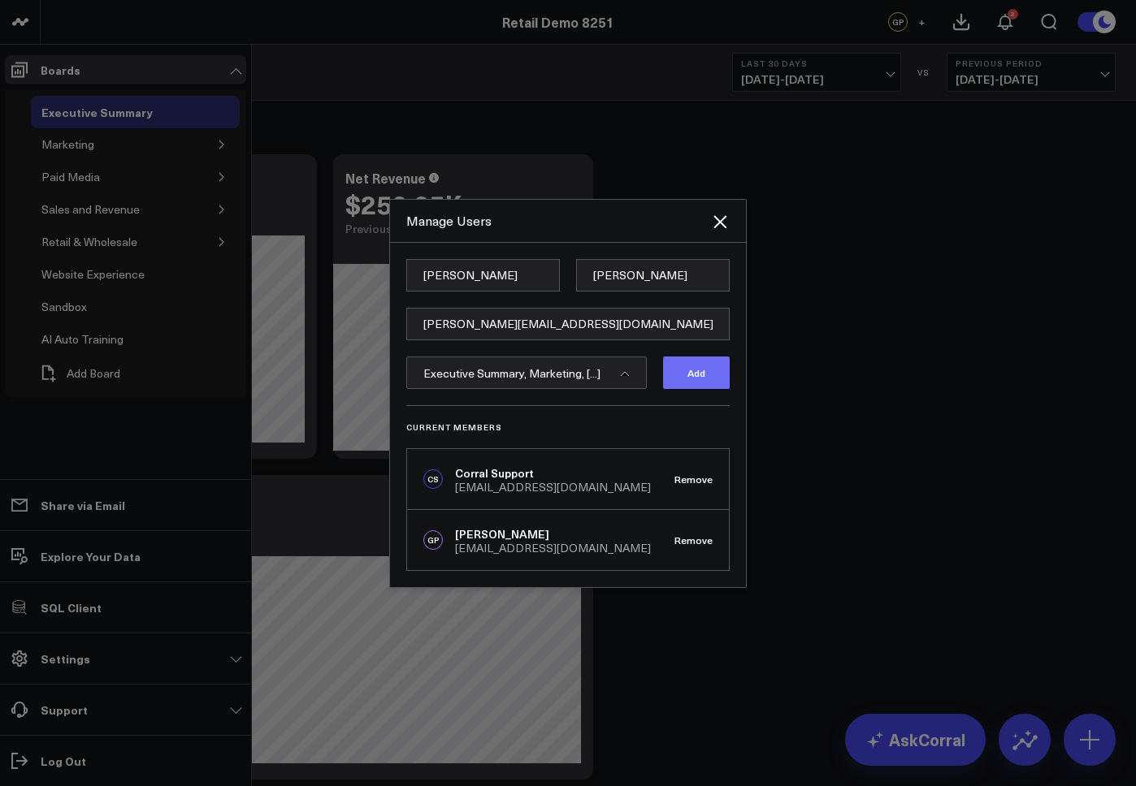
click at [685, 373] on button "Add" at bounding box center [696, 373] width 67 height 32
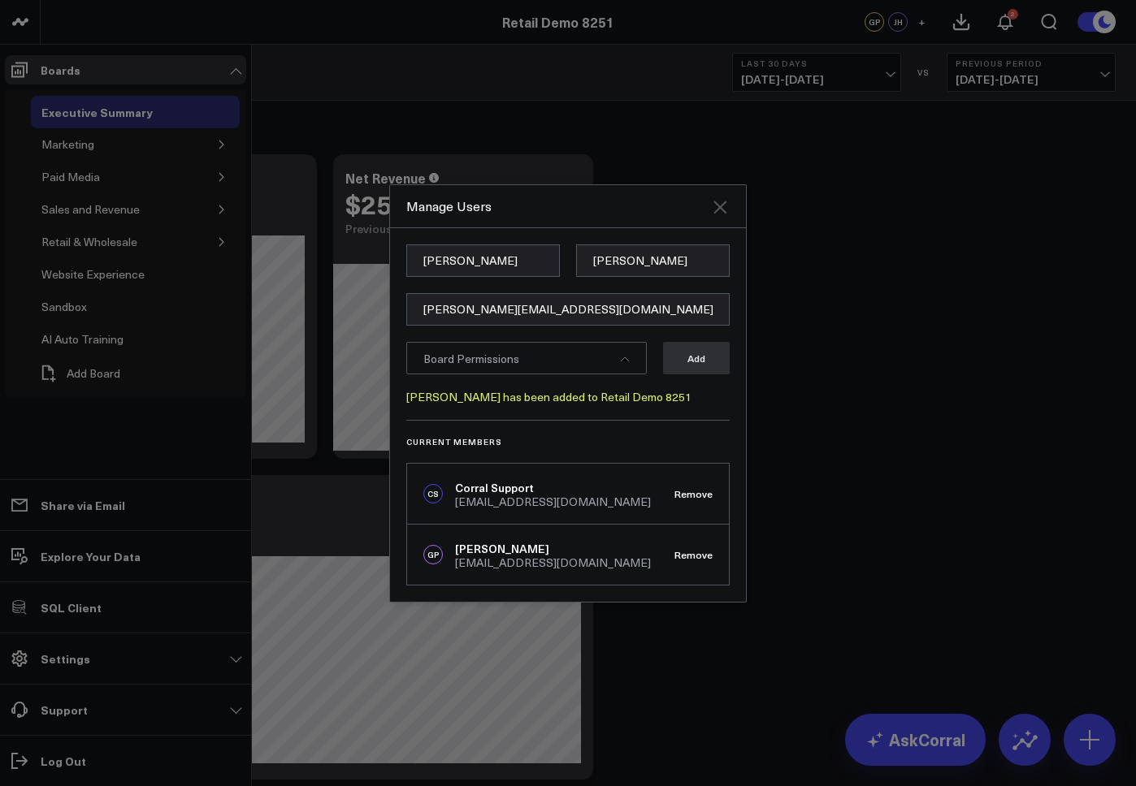
click at [719, 210] on icon "Close" at bounding box center [719, 206] width 19 height 19
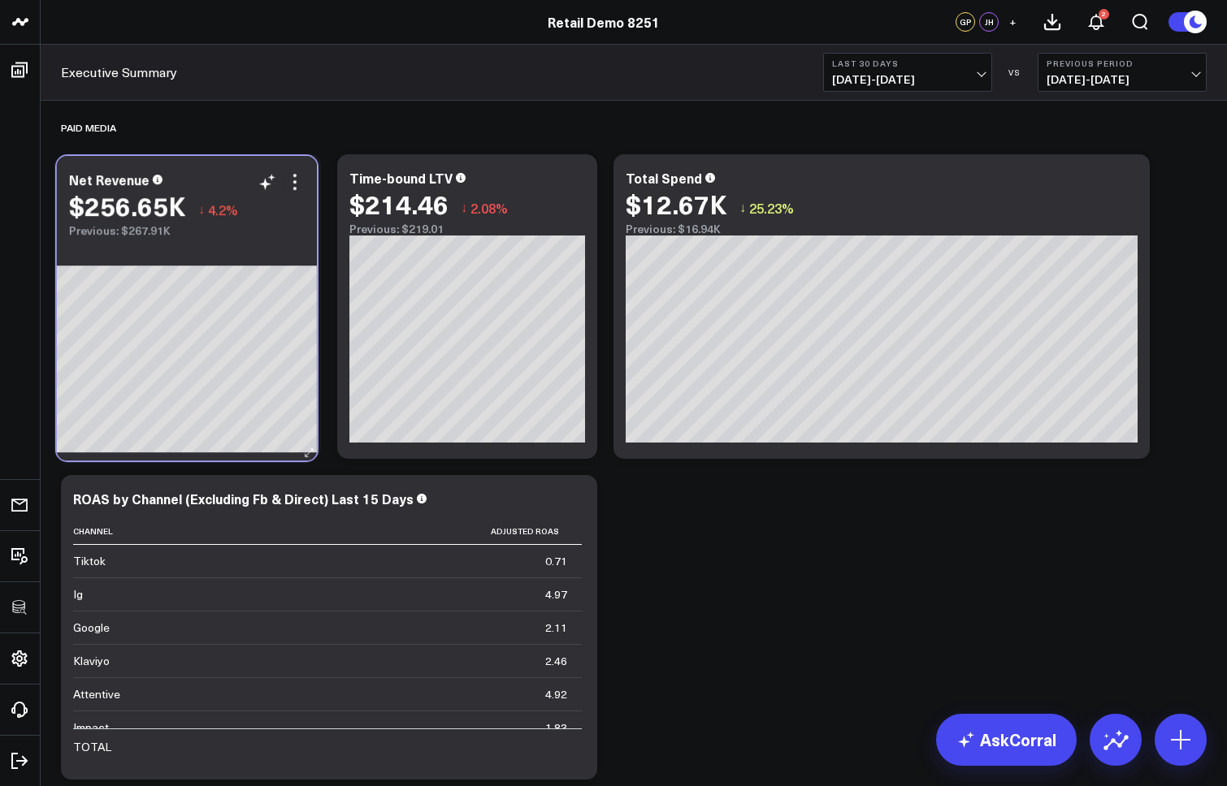
drag, startPoint x: 495, startPoint y: 171, endPoint x: 292, endPoint y: 176, distance: 203.1
click at [292, 176] on div "Net Revenue" at bounding box center [187, 179] width 236 height 15
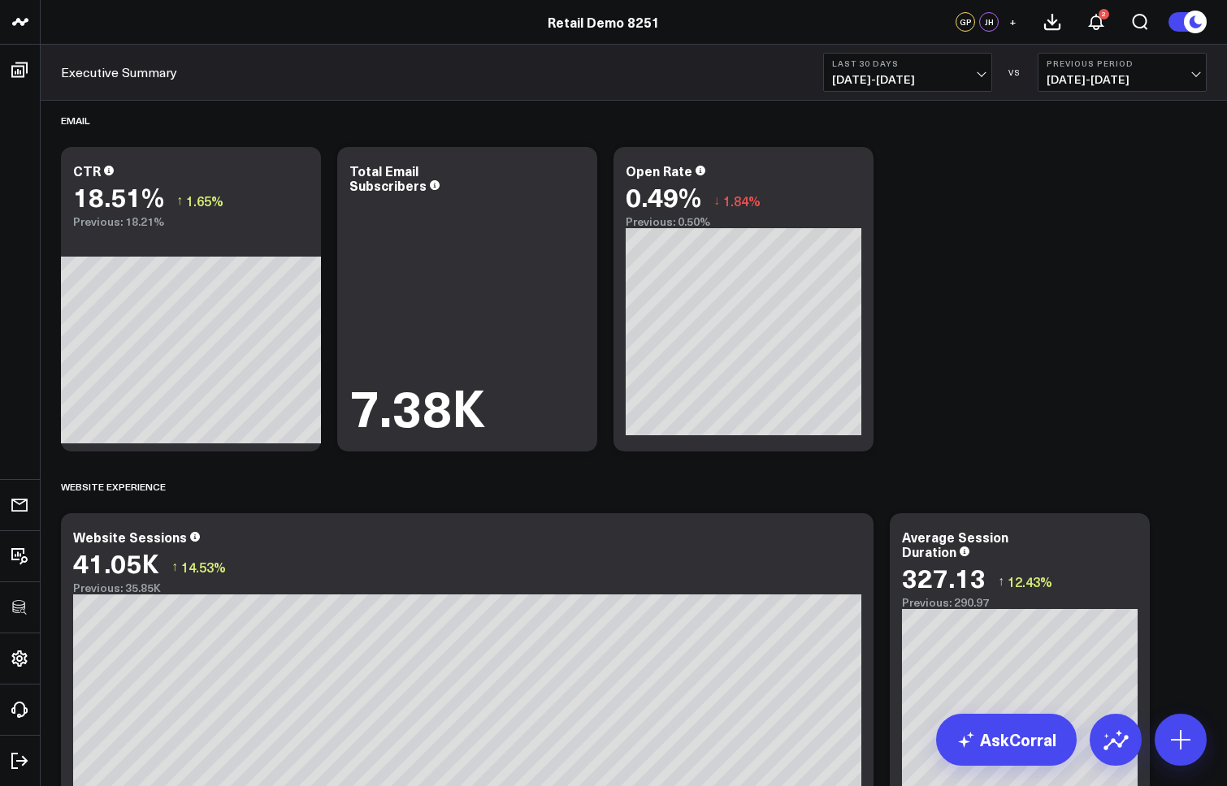
scroll to position [706, 0]
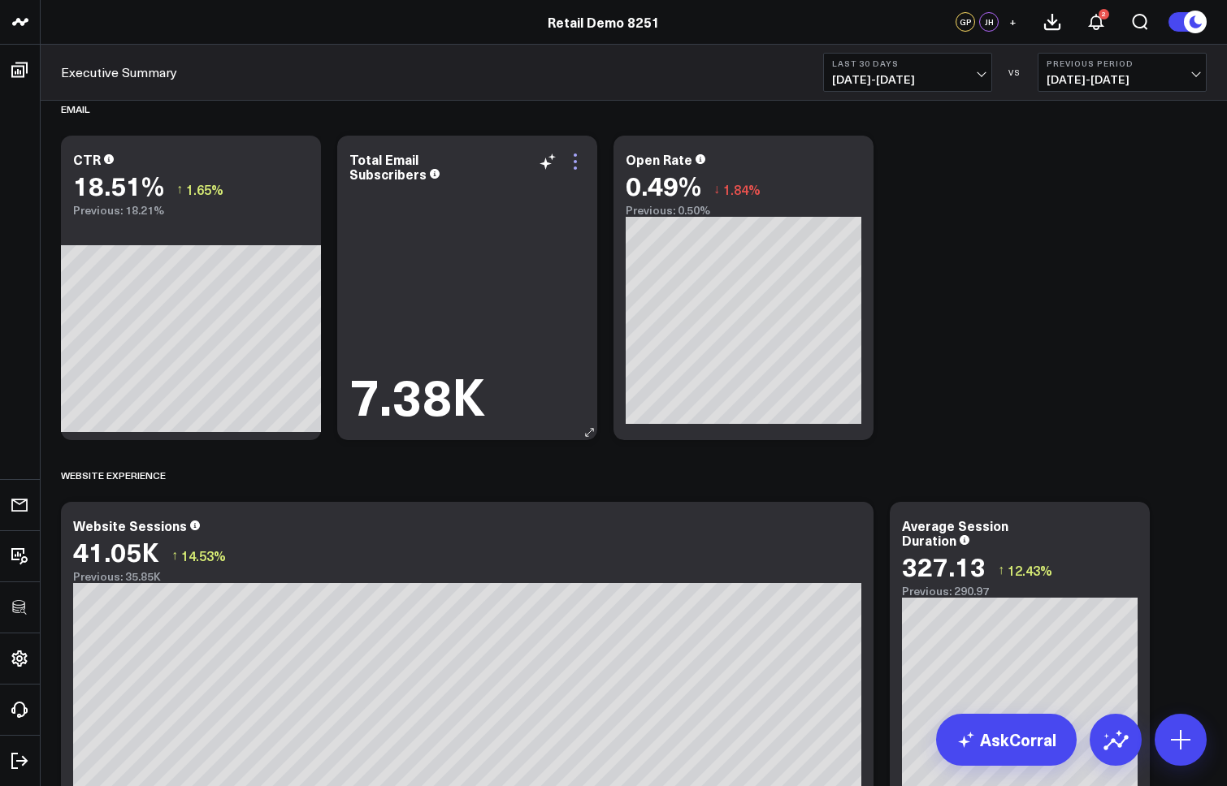
click at [576, 159] on icon at bounding box center [574, 161] width 19 height 19
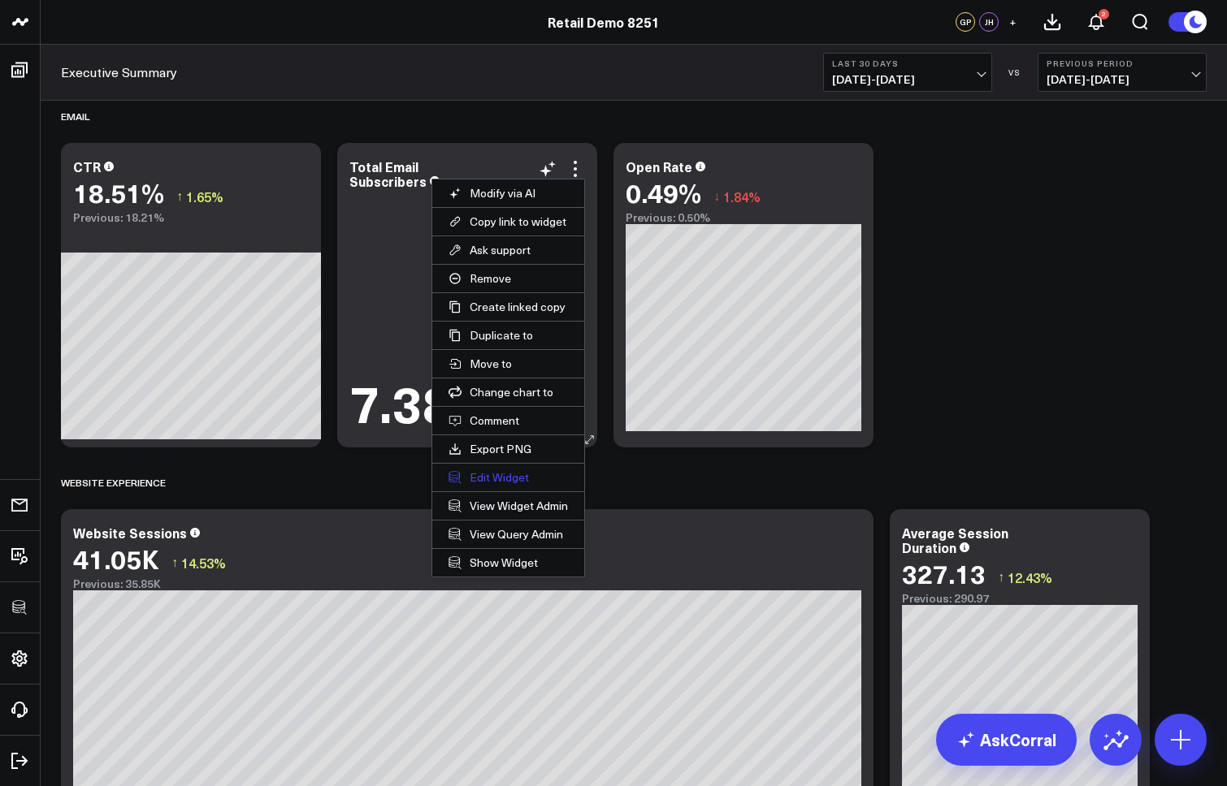
click at [515, 473] on button "Edit Widget" at bounding box center [508, 478] width 152 height 28
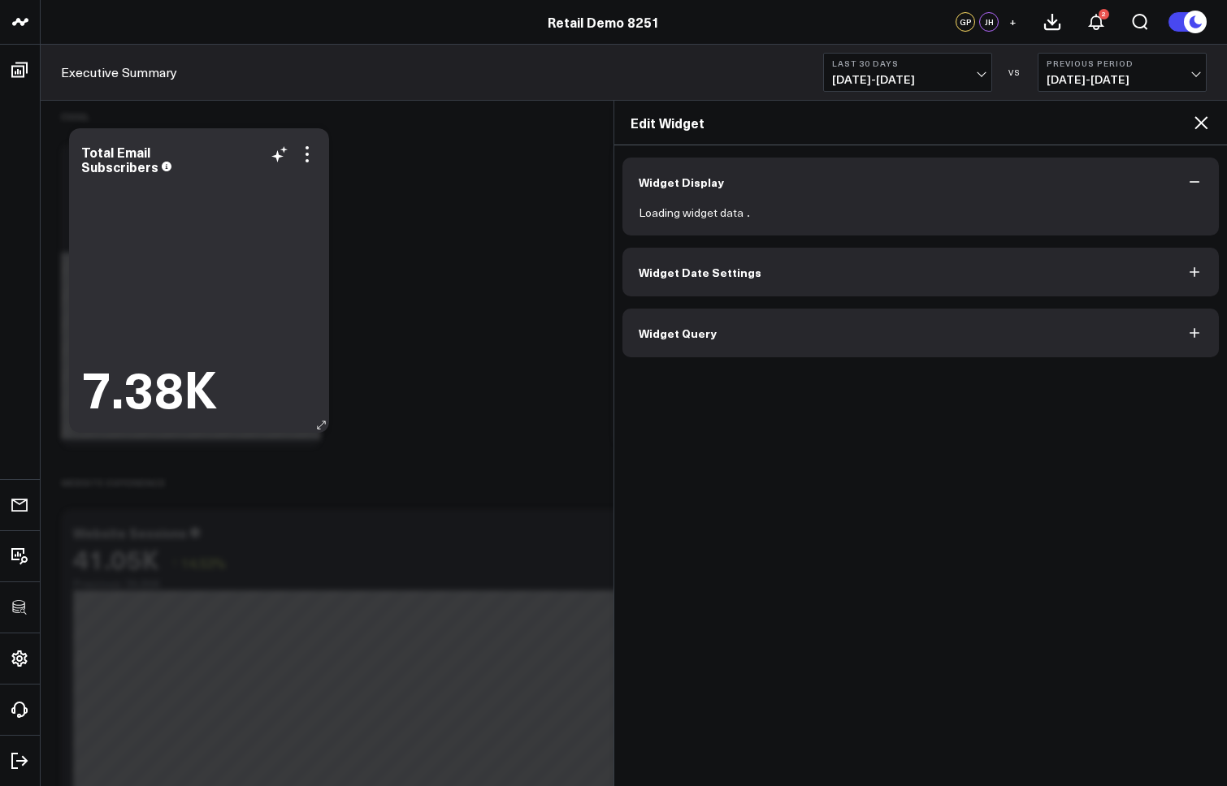
scroll to position [697, 0]
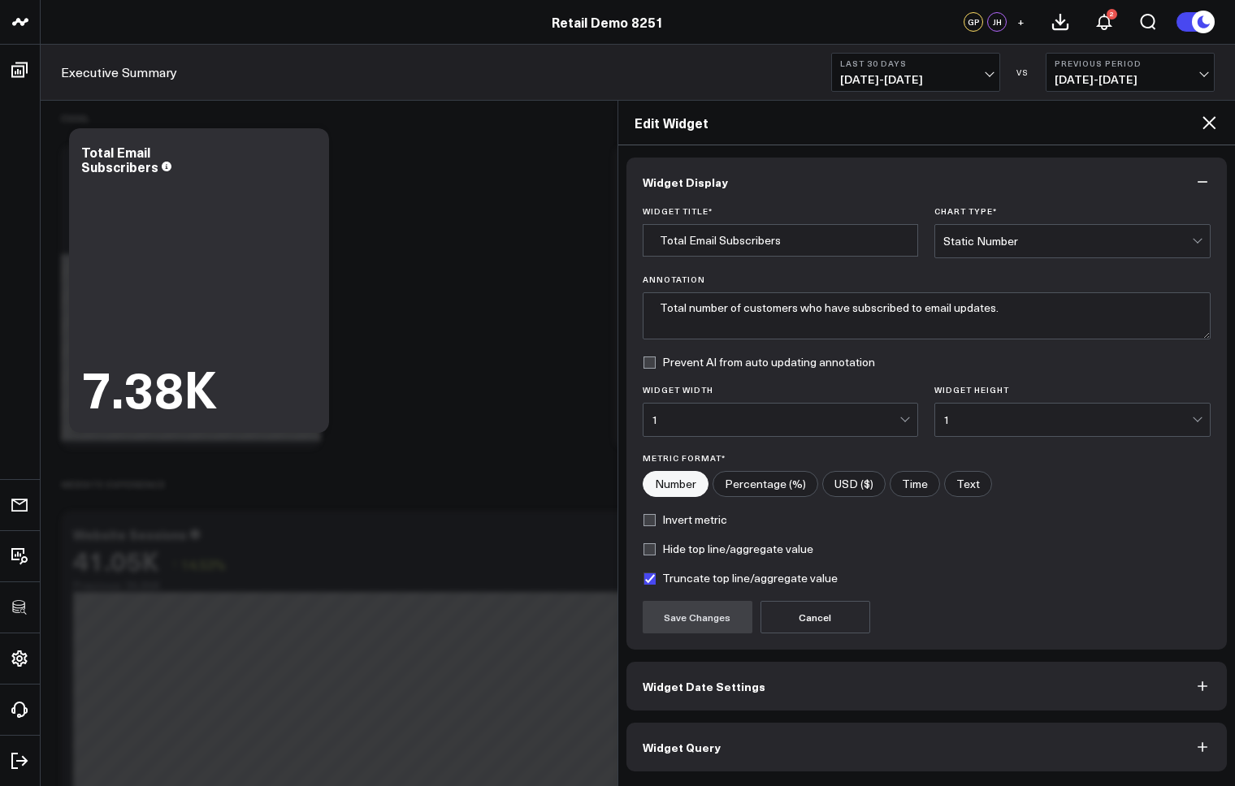
click at [1135, 119] on icon at bounding box center [1208, 122] width 13 height 13
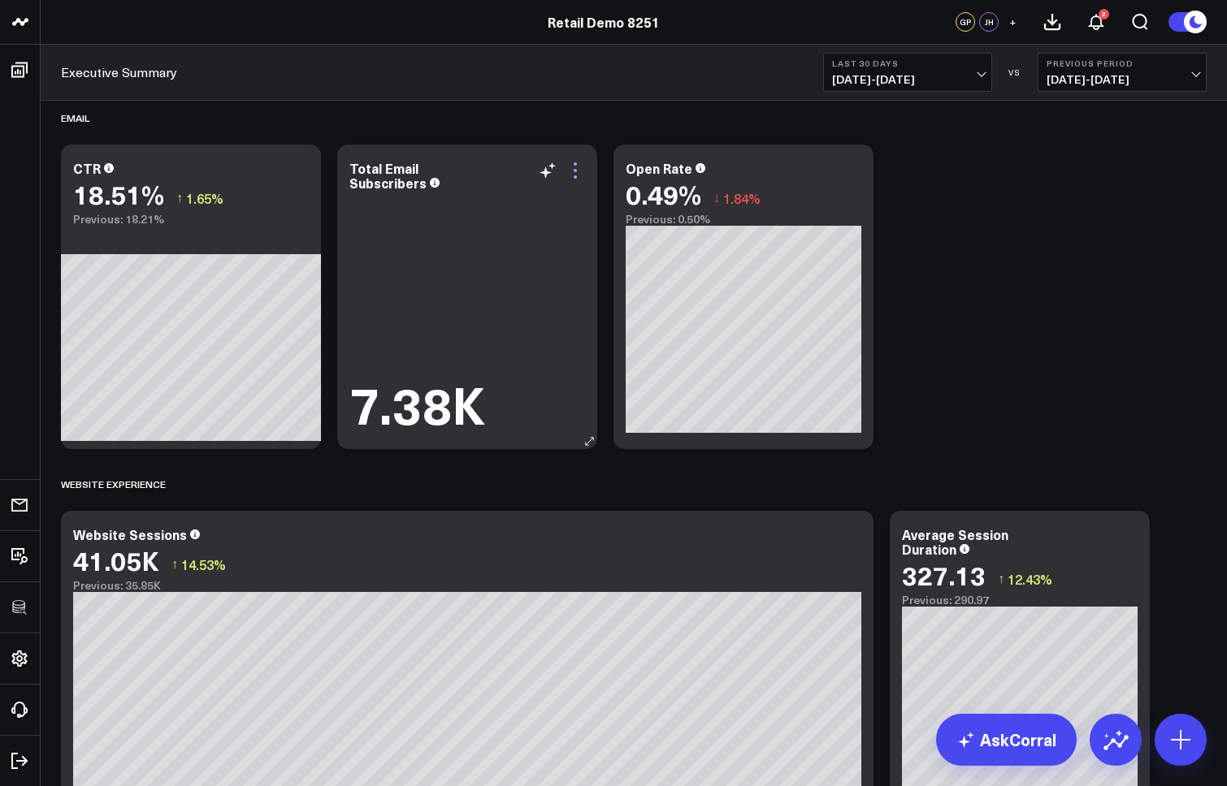
click at [578, 169] on icon at bounding box center [574, 170] width 19 height 19
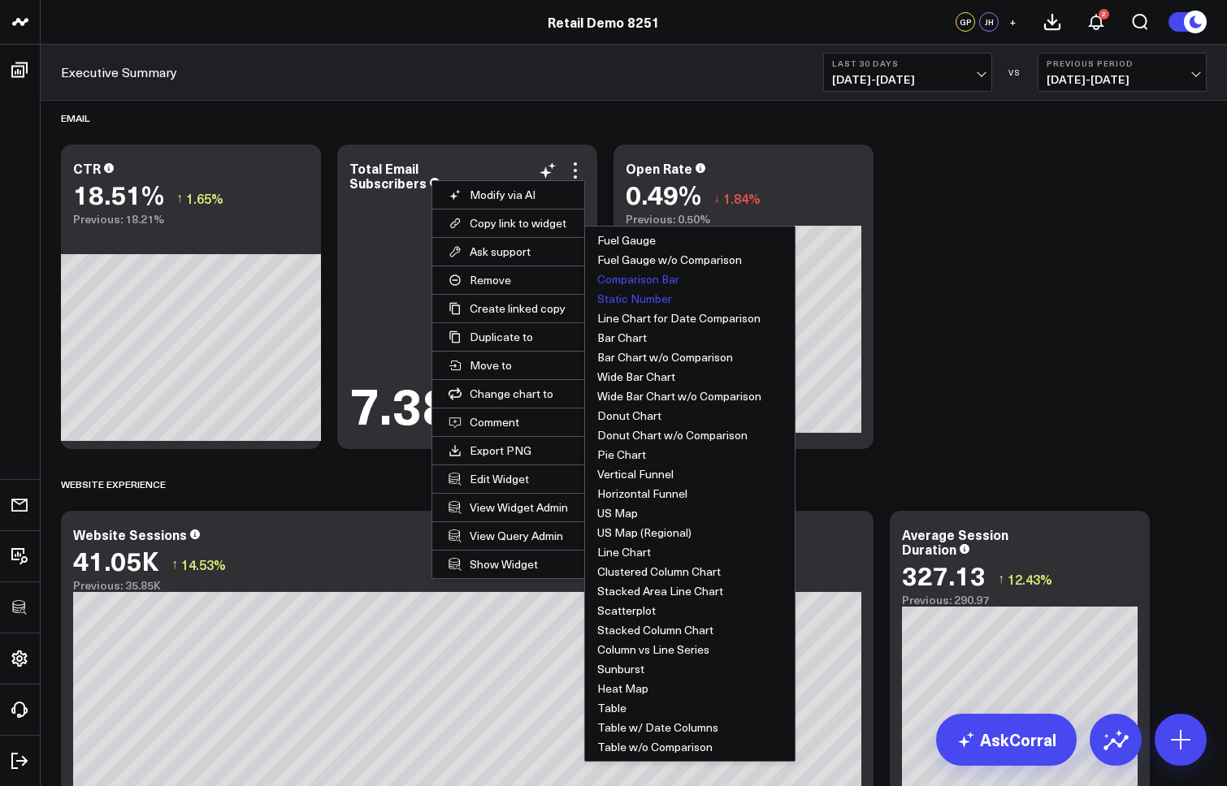
click at [630, 280] on button "Comparison Bar" at bounding box center [690, 279] width 210 height 19
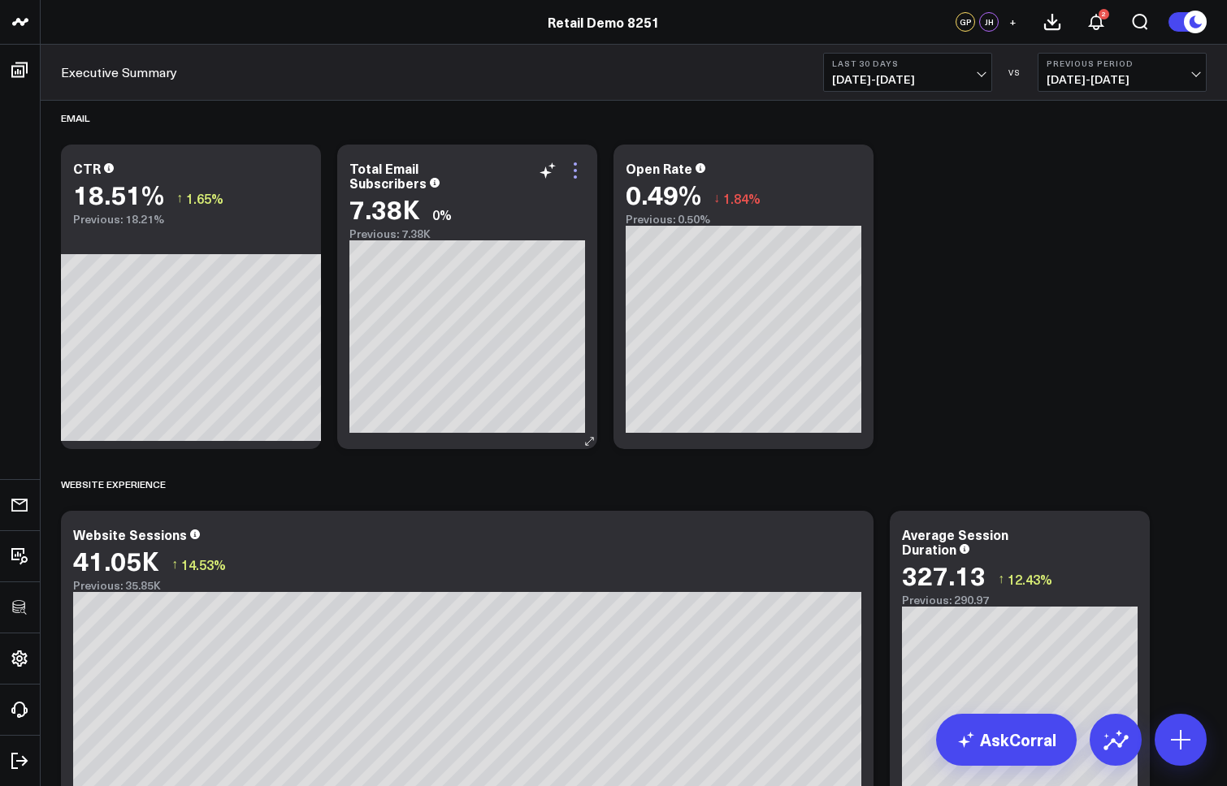
click at [575, 171] on icon at bounding box center [574, 170] width 3 height 3
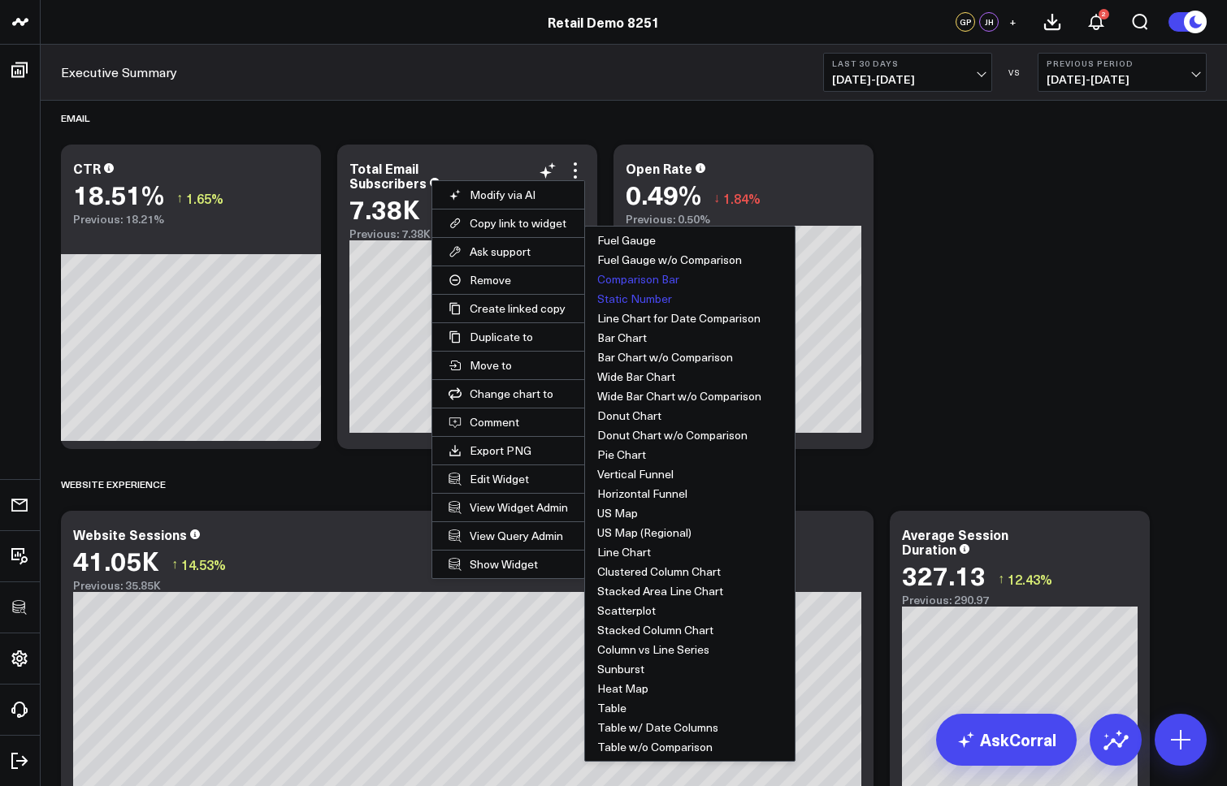
click at [631, 301] on button "Static Number" at bounding box center [690, 298] width 210 height 19
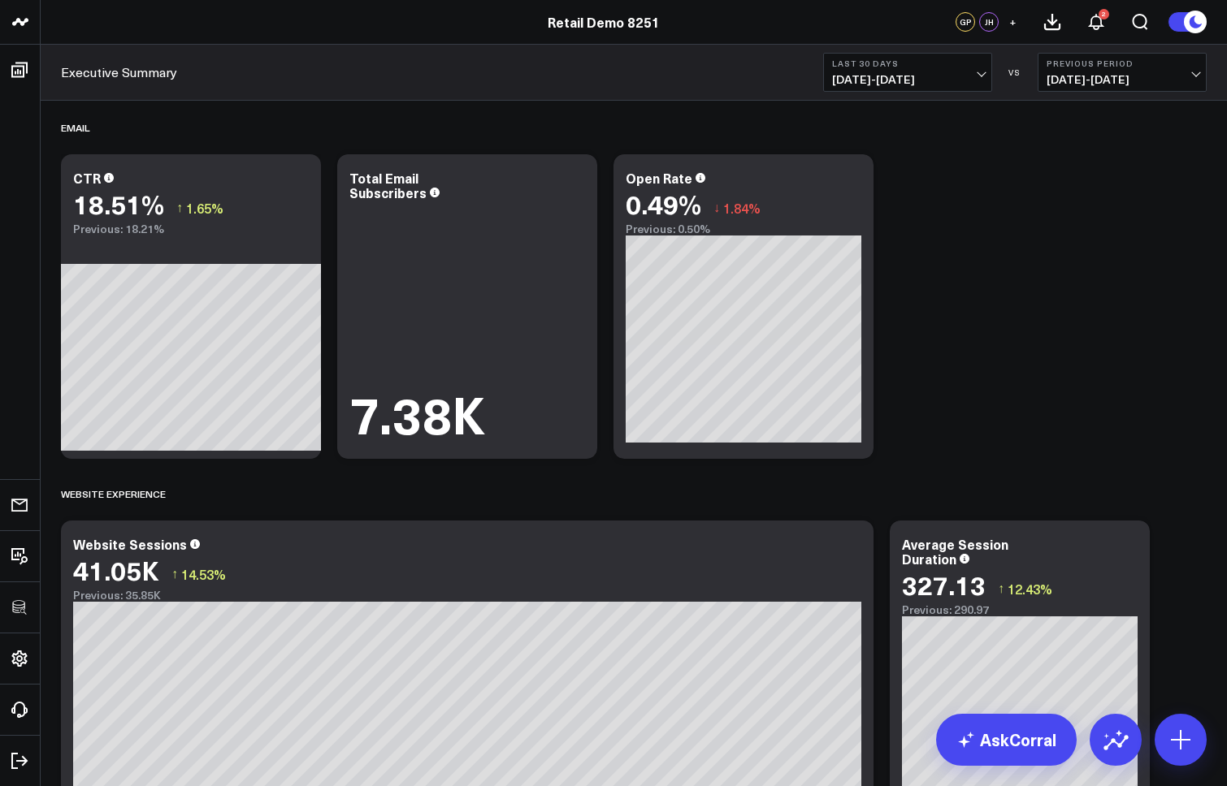
scroll to position [595, 0]
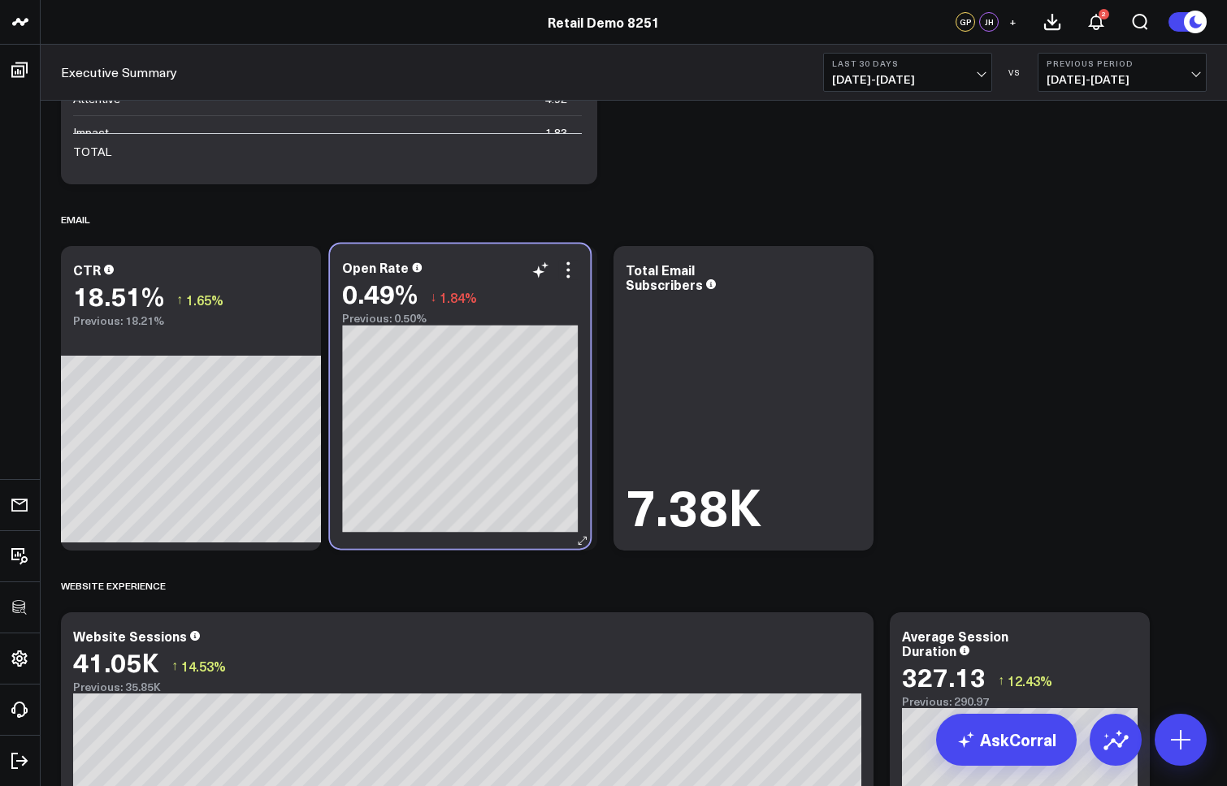
drag, startPoint x: 758, startPoint y: 261, endPoint x: 474, endPoint y: 259, distance: 283.5
click at [474, 259] on div "Open Rate 0.49% ↓ 1.84% Previous: 0.50%" at bounding box center [460, 396] width 260 height 305
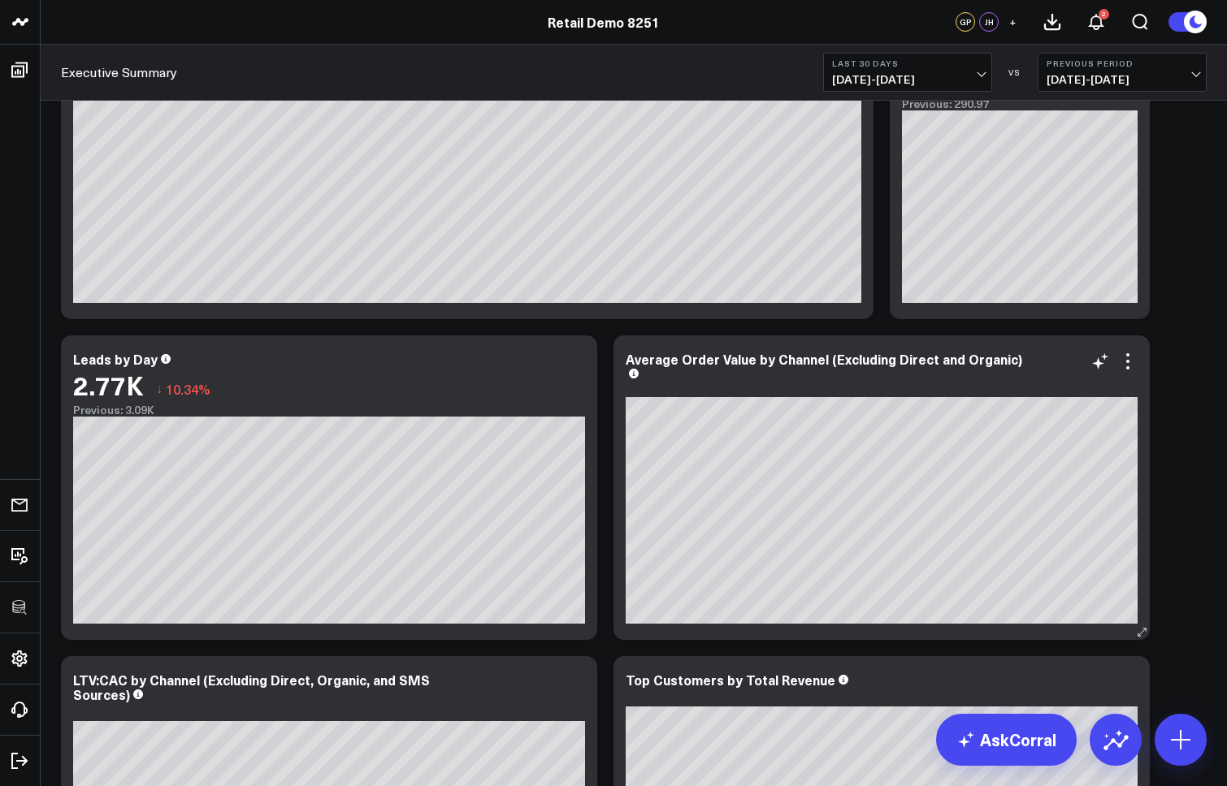
scroll to position [1194, 0]
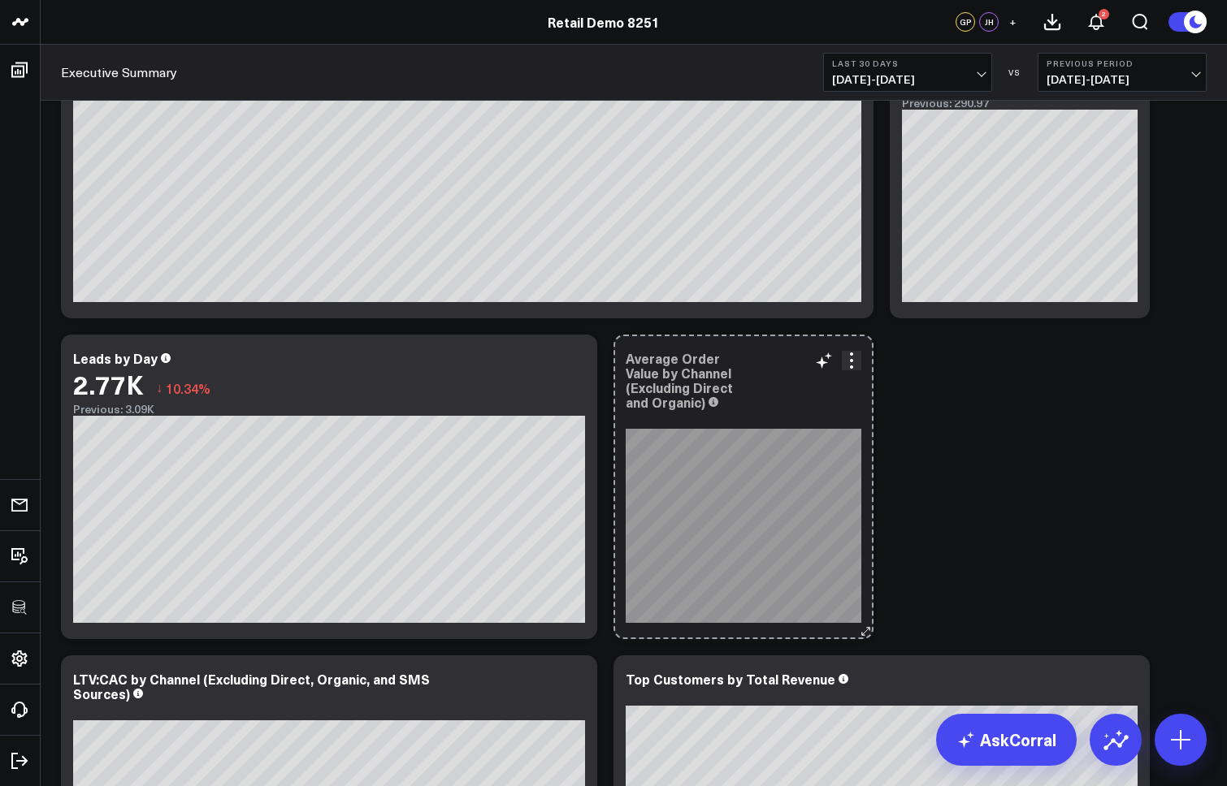
drag, startPoint x: 1140, startPoint y: 630, endPoint x: 834, endPoint y: 626, distance: 305.4
click at [834, 626] on div "Average Order Value by Channel (Excluding Direct and Organic) So sorry. The que…" at bounding box center [743, 487] width 260 height 305
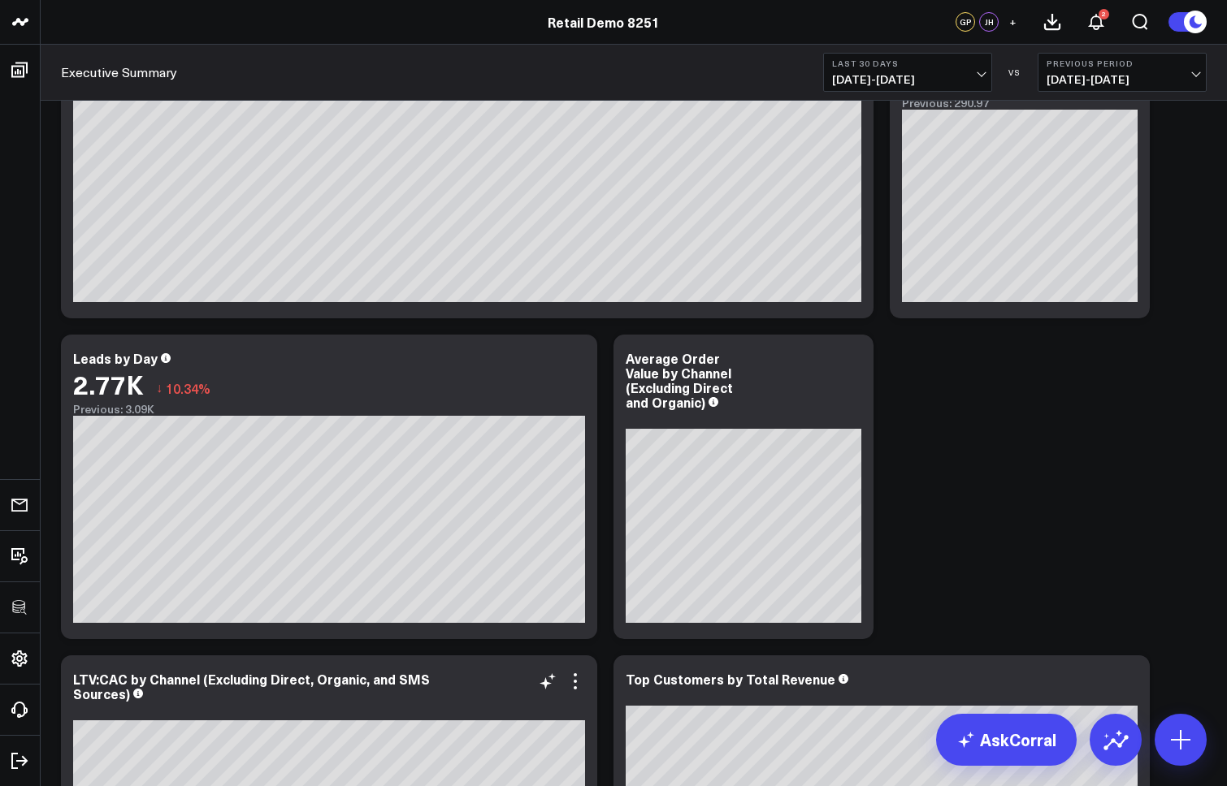
scroll to position [1547, 0]
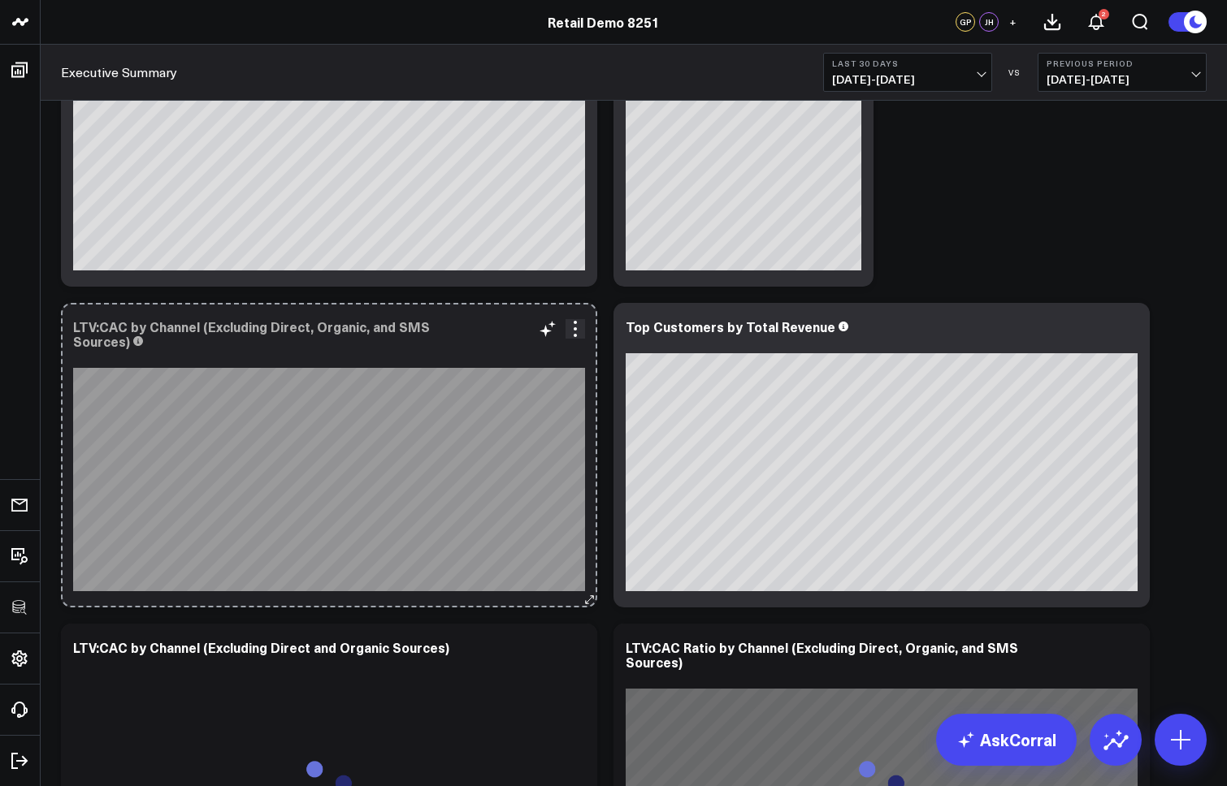
click at [585, 598] on icon at bounding box center [589, 600] width 12 height 12
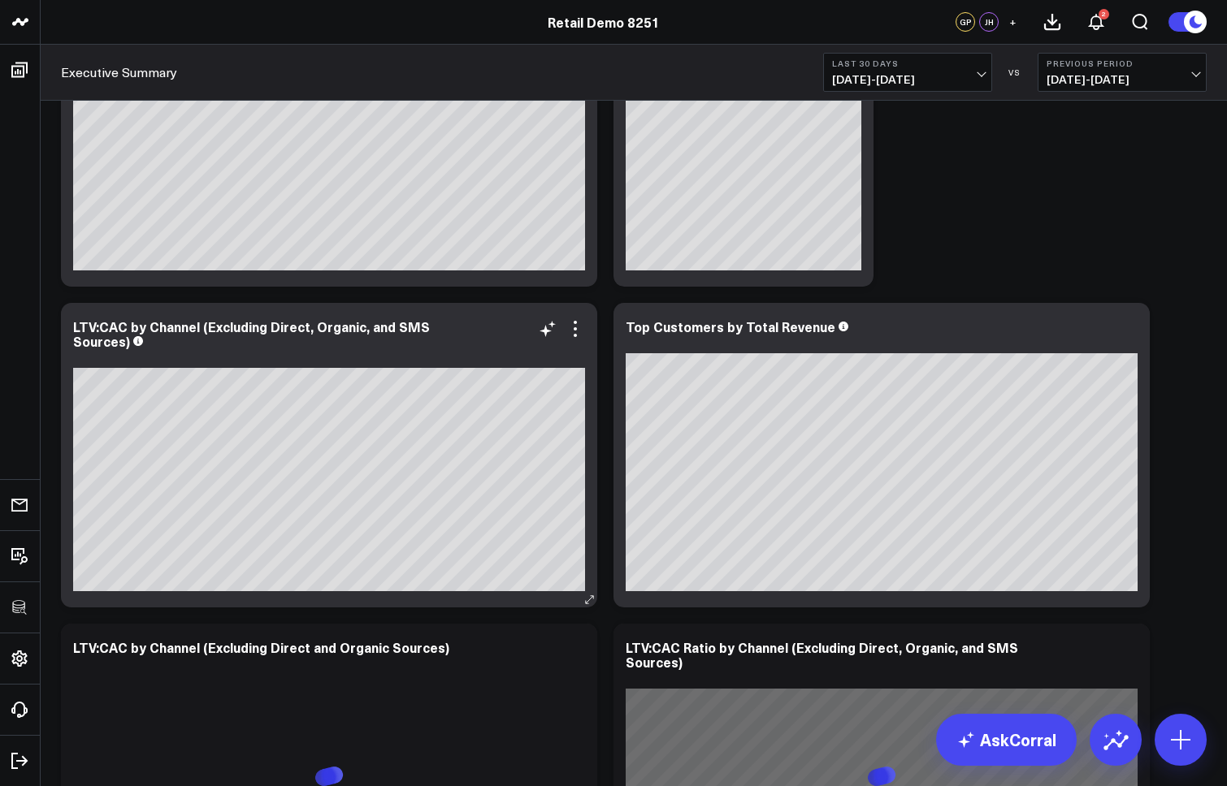
click at [334, 591] on div "Paid Media Modify via AI Copy link to widget Ask support Remove Create linked c…" at bounding box center [634, 707] width 1162 height 4307
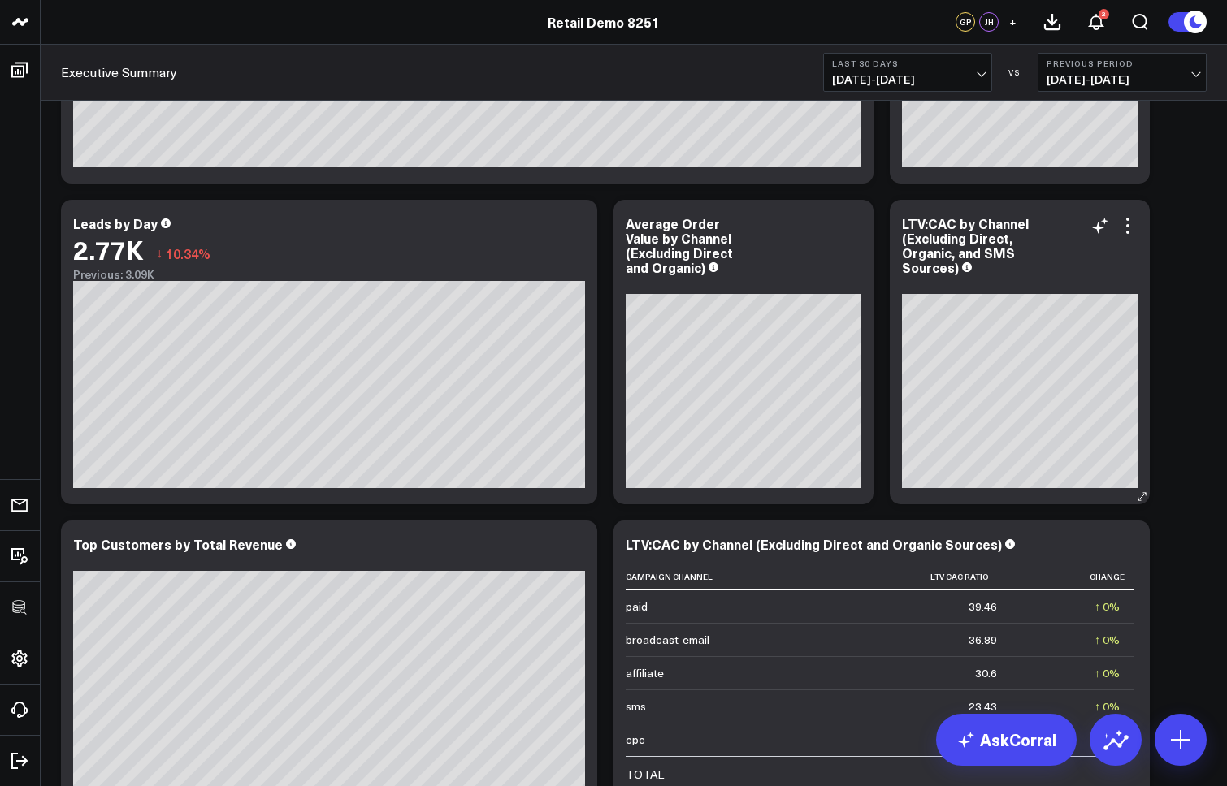
scroll to position [1322, 0]
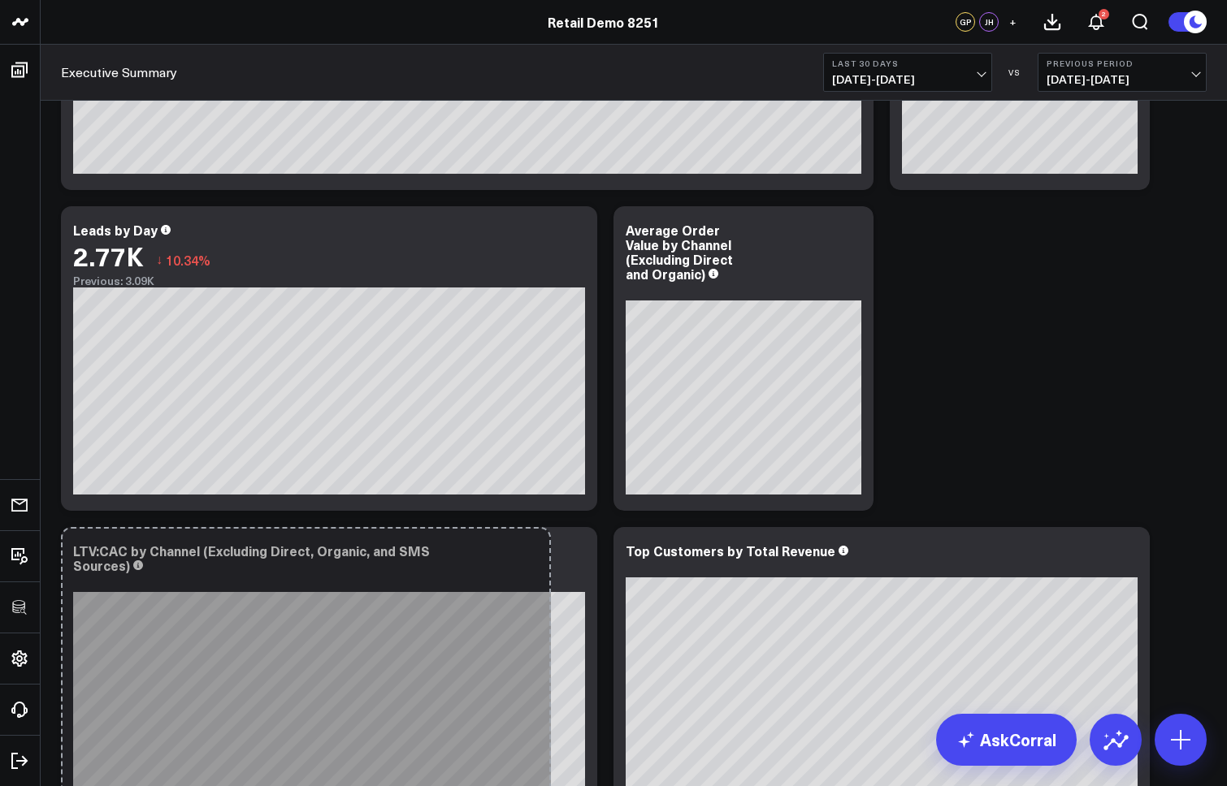
drag, startPoint x: 1141, startPoint y: 503, endPoint x: 1371, endPoint y: 497, distance: 229.9
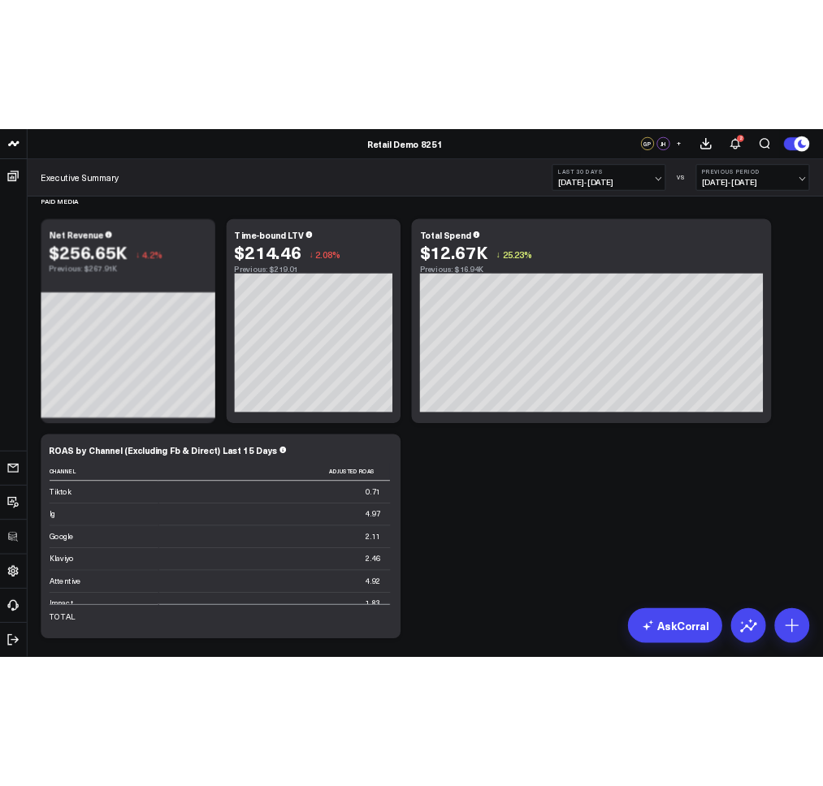
scroll to position [0, 0]
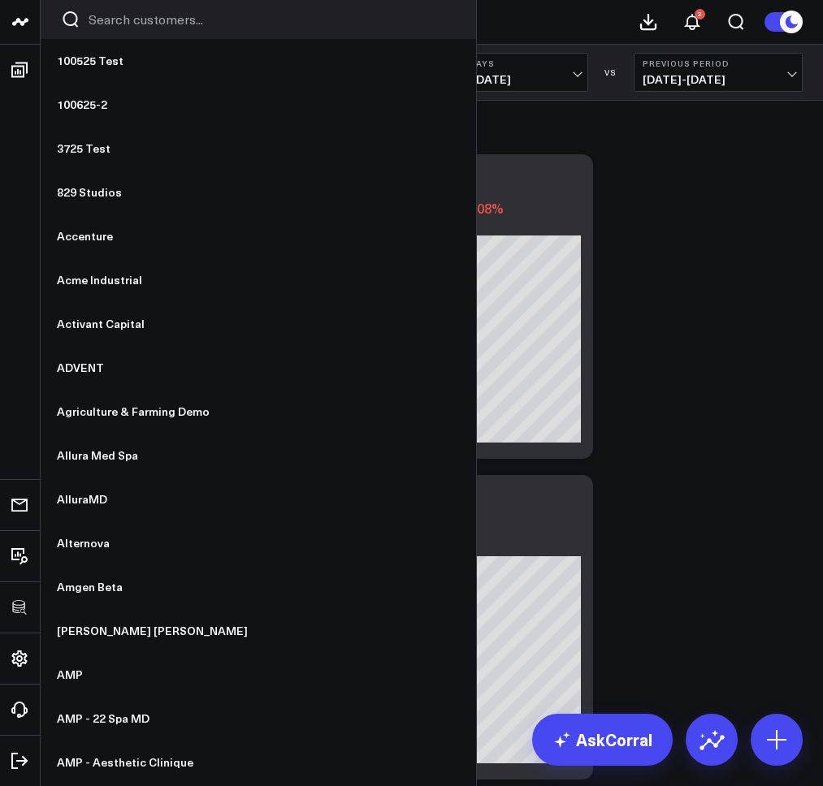
click at [132, 23] on input "Search customers input" at bounding box center [272, 20] width 367 height 18
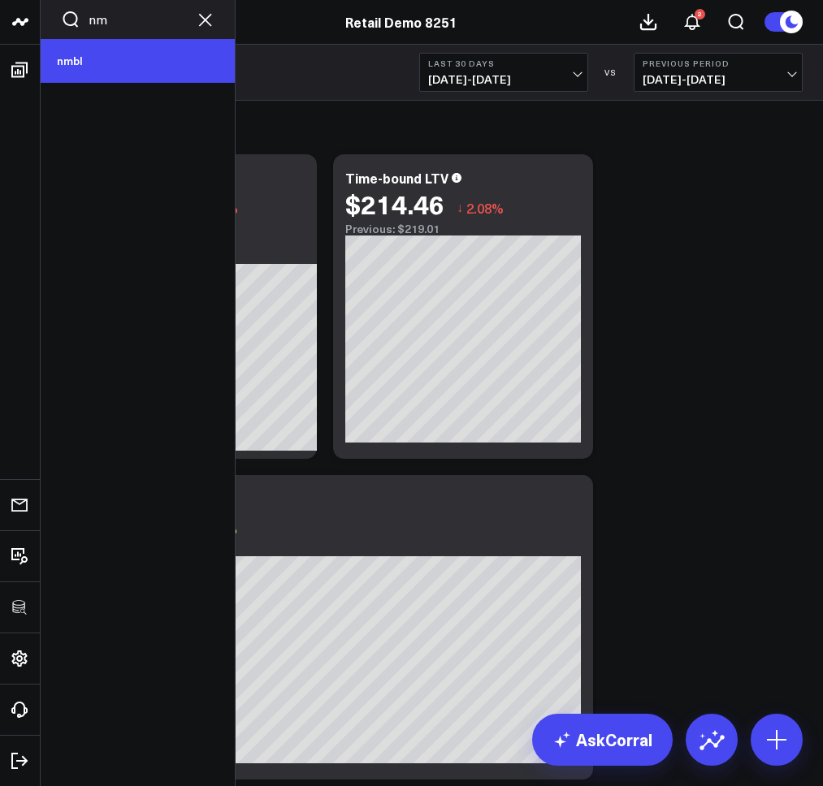
type input "nm"
click at [110, 65] on link "nmbl" at bounding box center [138, 61] width 194 height 44
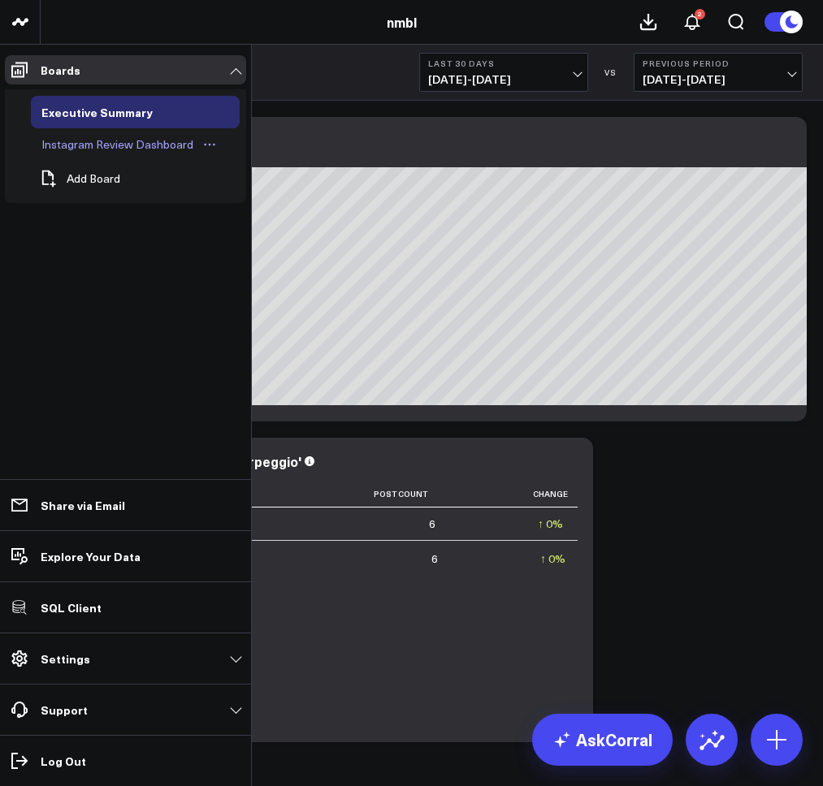
click at [98, 144] on div "Instagram Review Dashboard" at bounding box center [117, 144] width 160 height 19
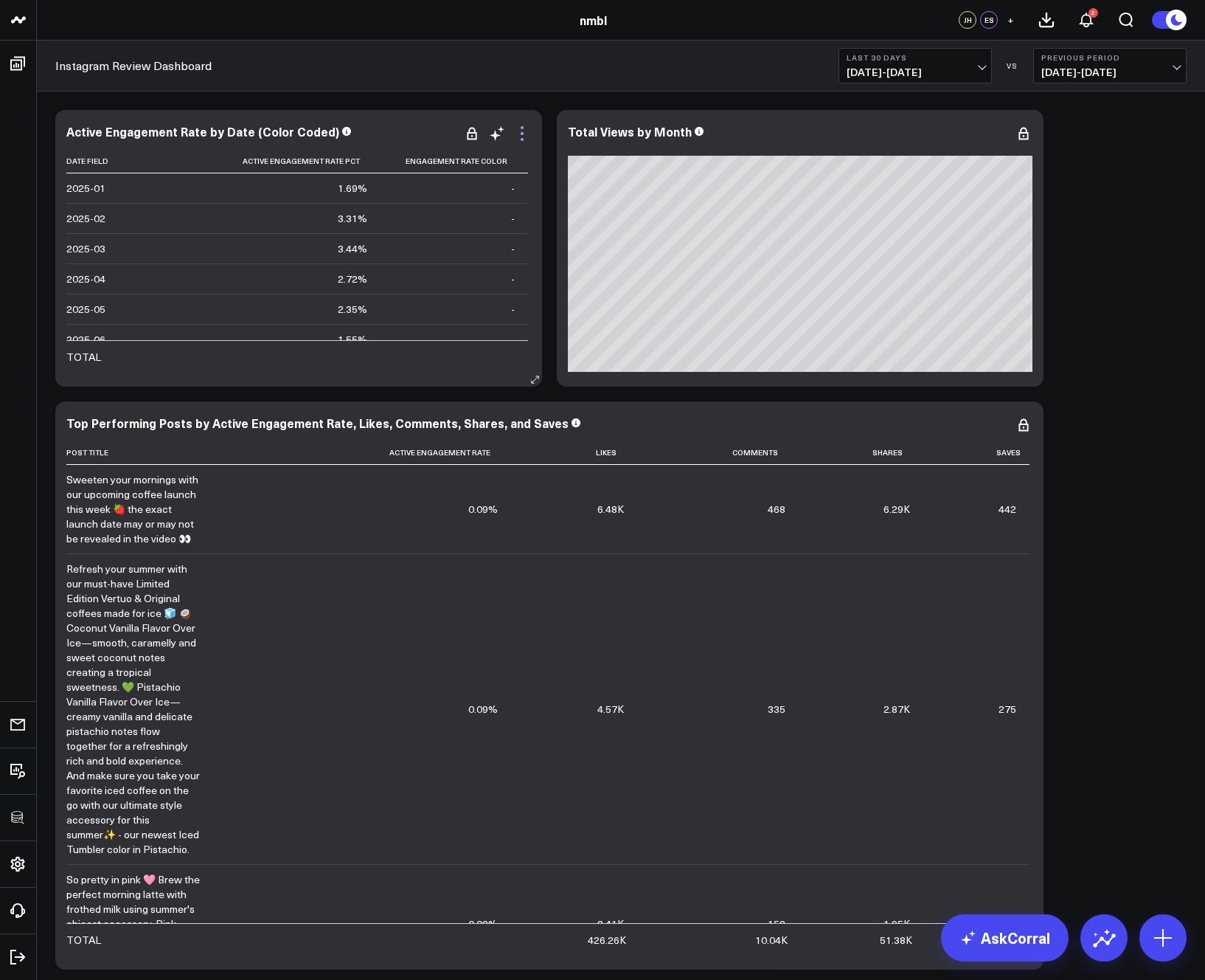
click at [524, 134] on icon at bounding box center [521, 133] width 17 height 17
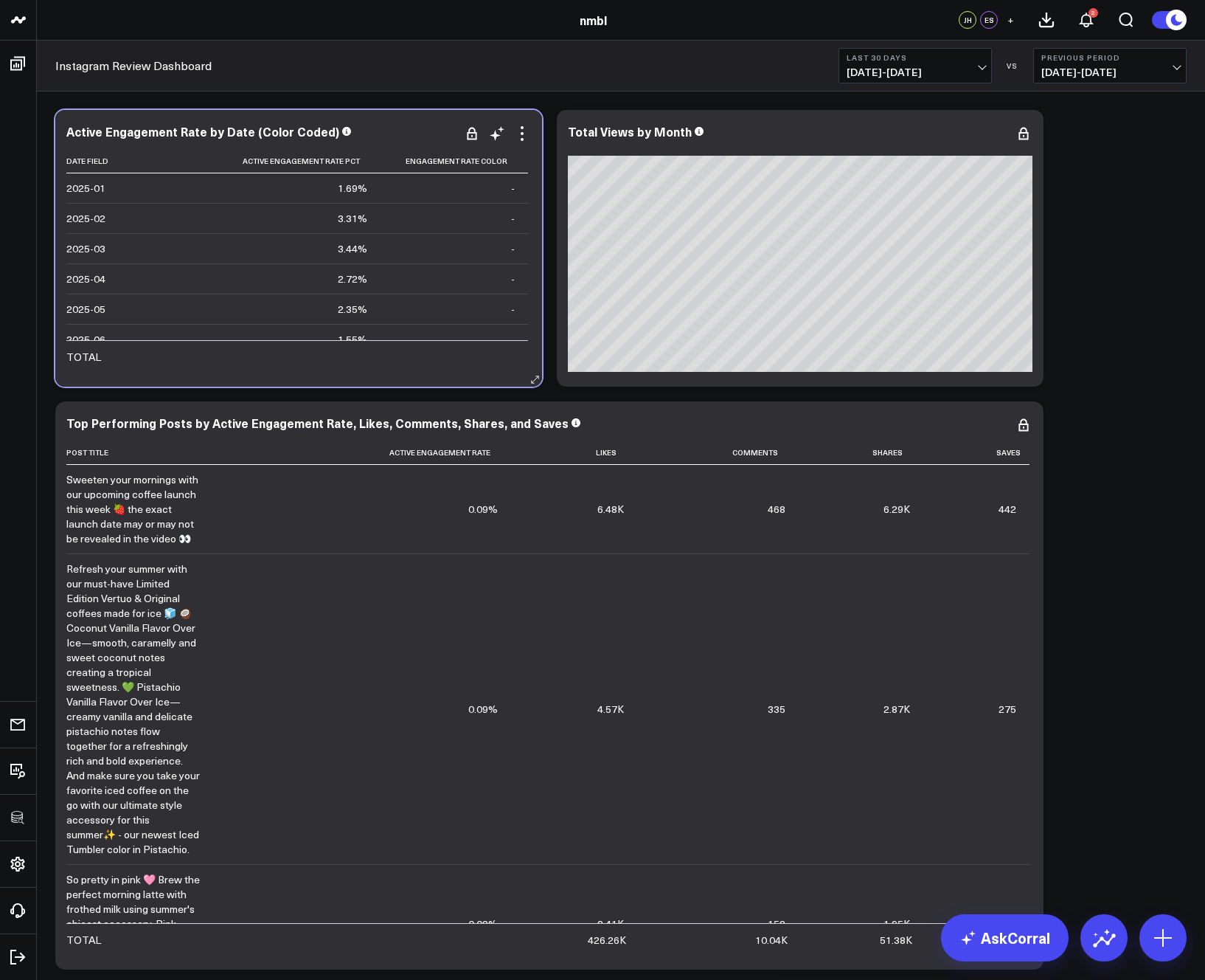
click at [250, 374] on div "Active Engagement Rate by Date (Color Coded) Date Field Active Engagement Rate …" at bounding box center [299, 248] width 487 height 277
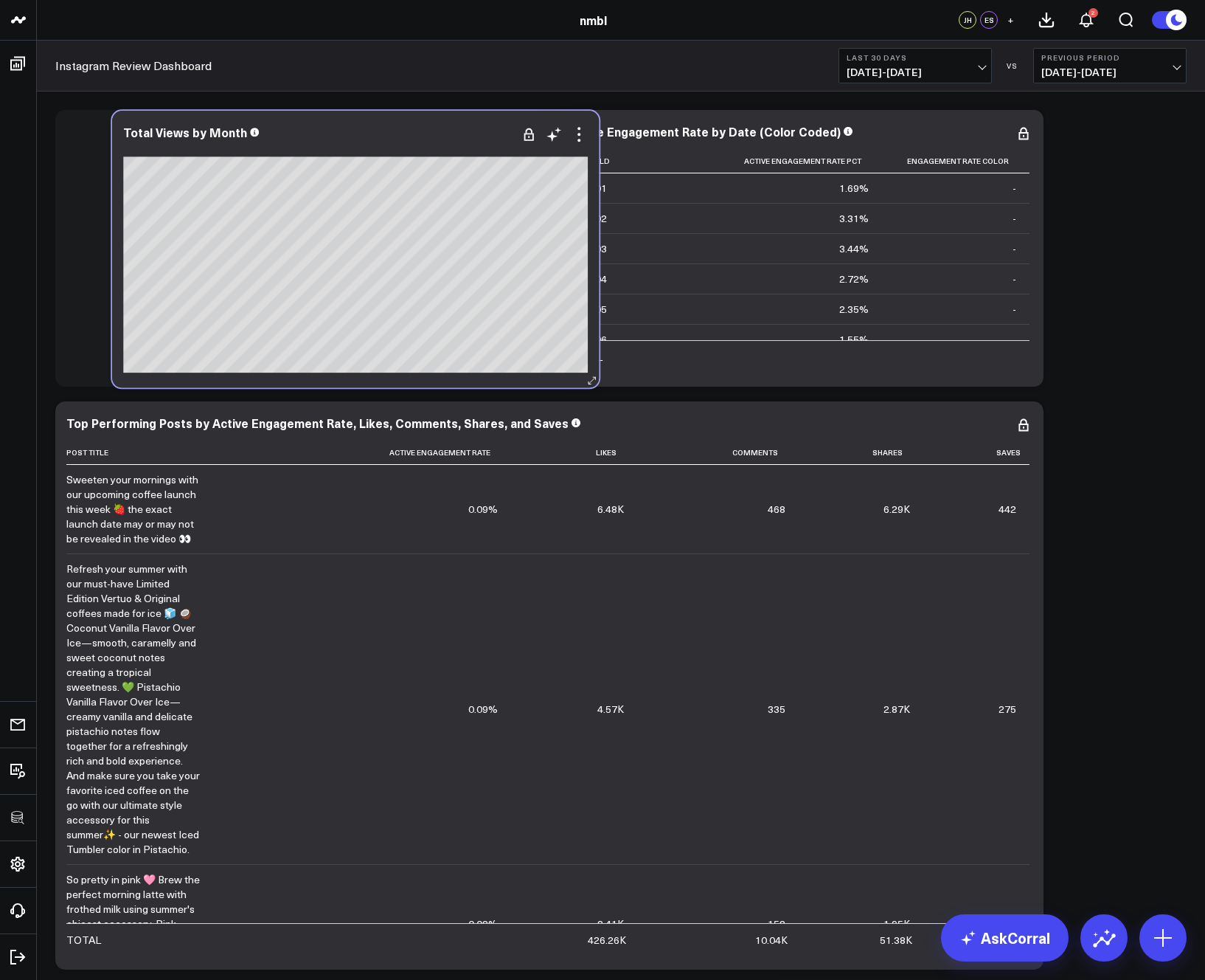
drag, startPoint x: 875, startPoint y: 135, endPoint x: 430, endPoint y: 137, distance: 445.0
click at [430, 137] on div "Total Views by Month" at bounding box center [356, 132] width 465 height 14
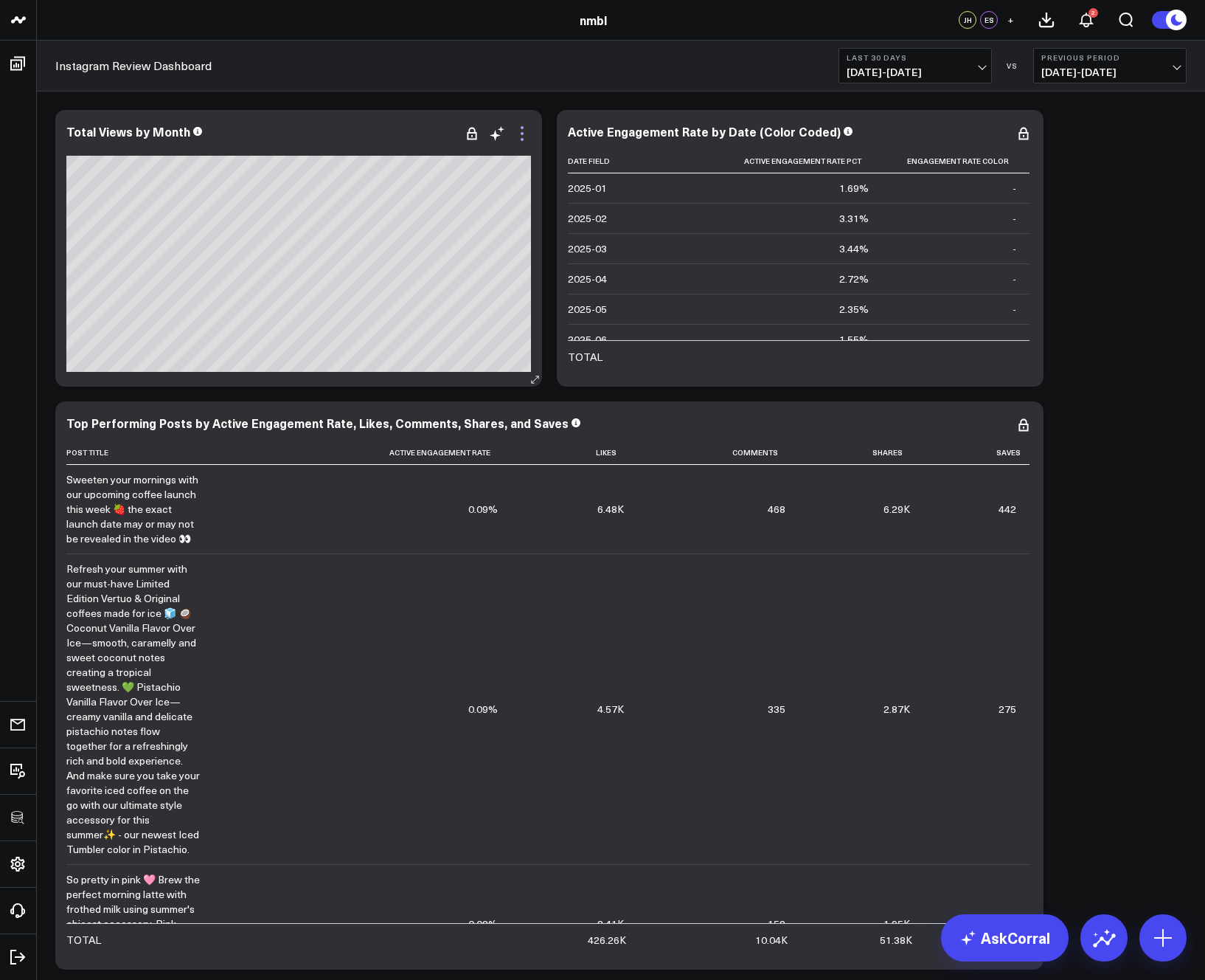
click at [523, 132] on icon at bounding box center [521, 133] width 17 height 17
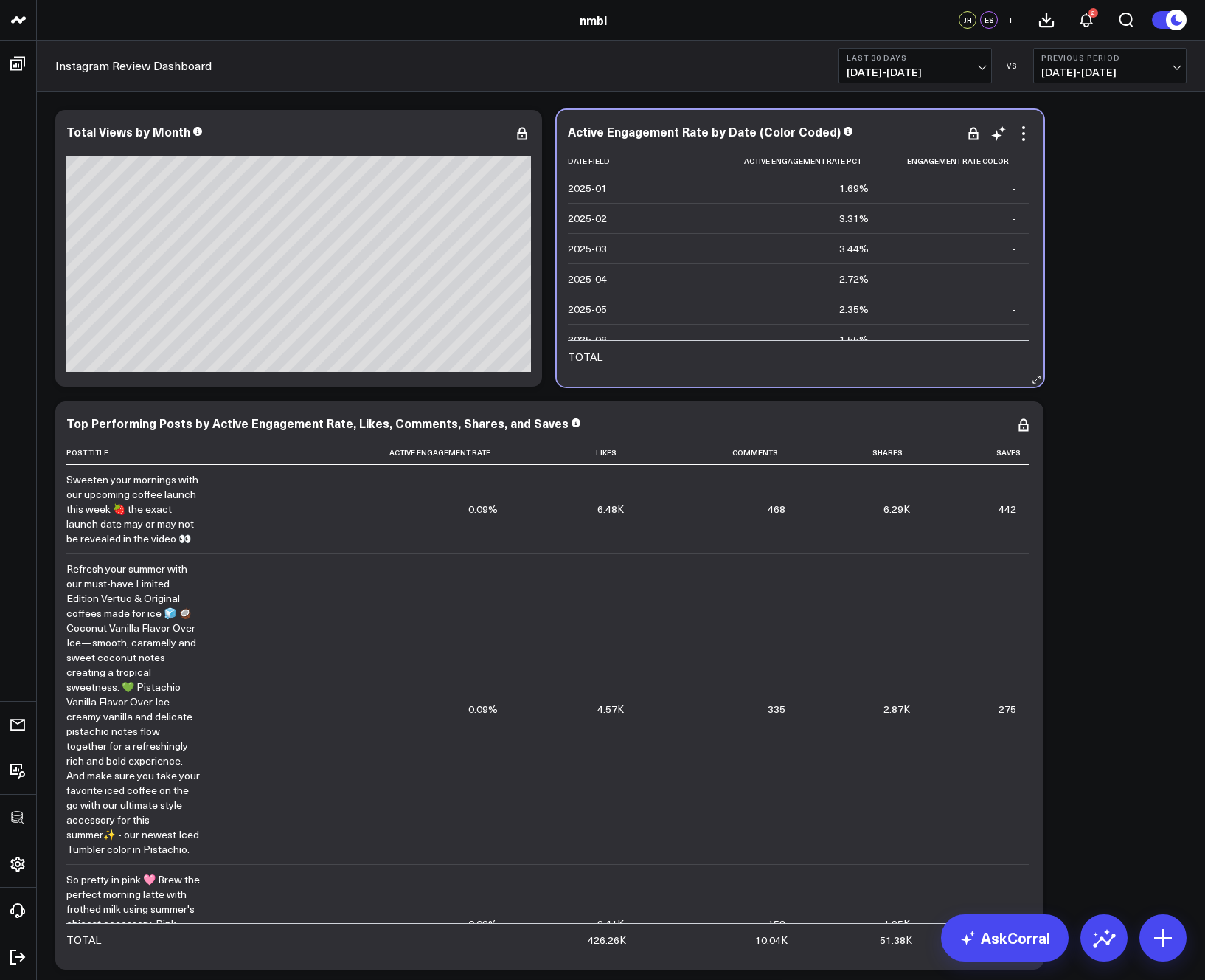
click at [657, 377] on div "Active Engagement Rate by Date (Color Coded) Date Field Active Engagement Rate …" at bounding box center [800, 248] width 487 height 277
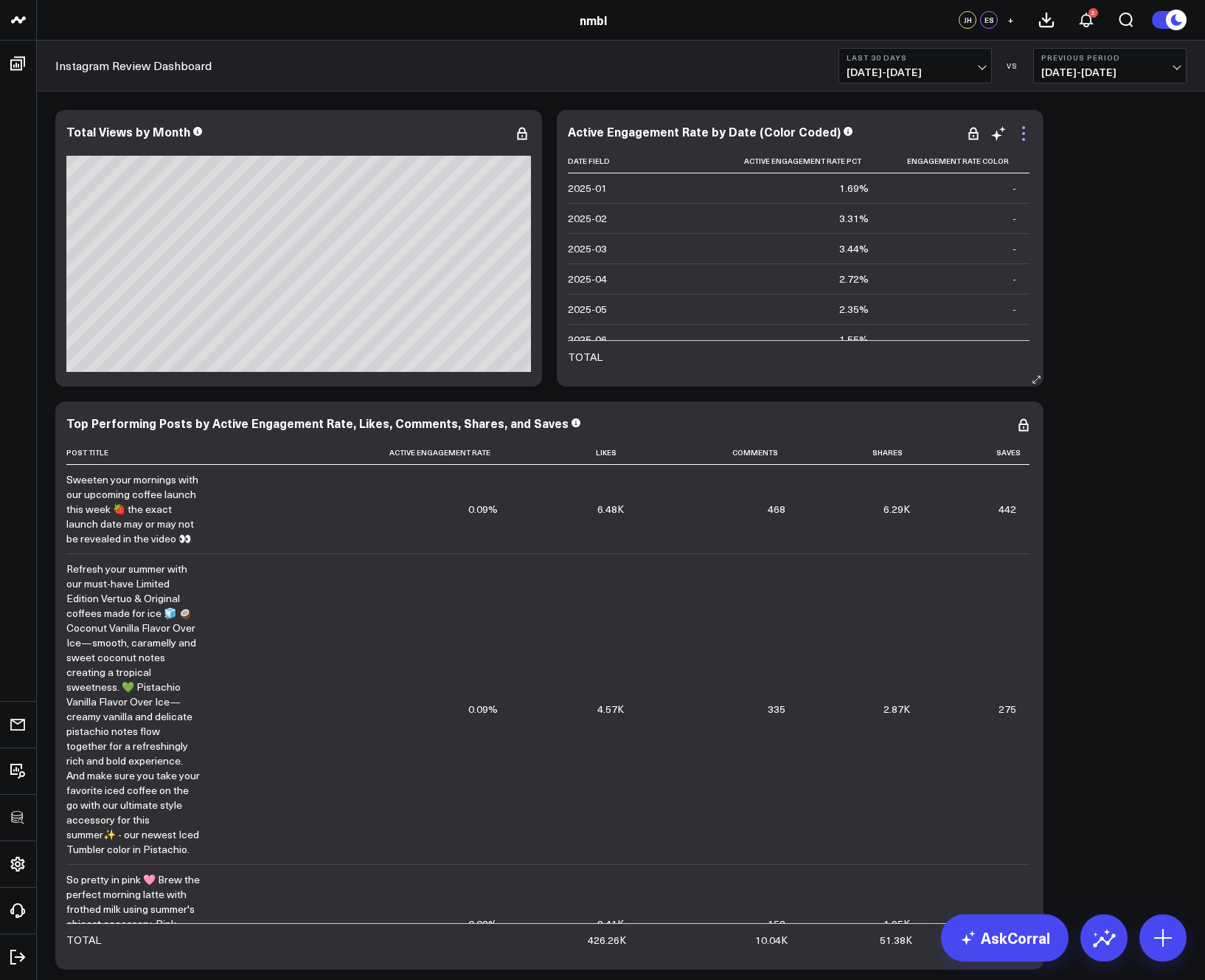
click at [746, 134] on icon at bounding box center [1023, 133] width 3 height 3
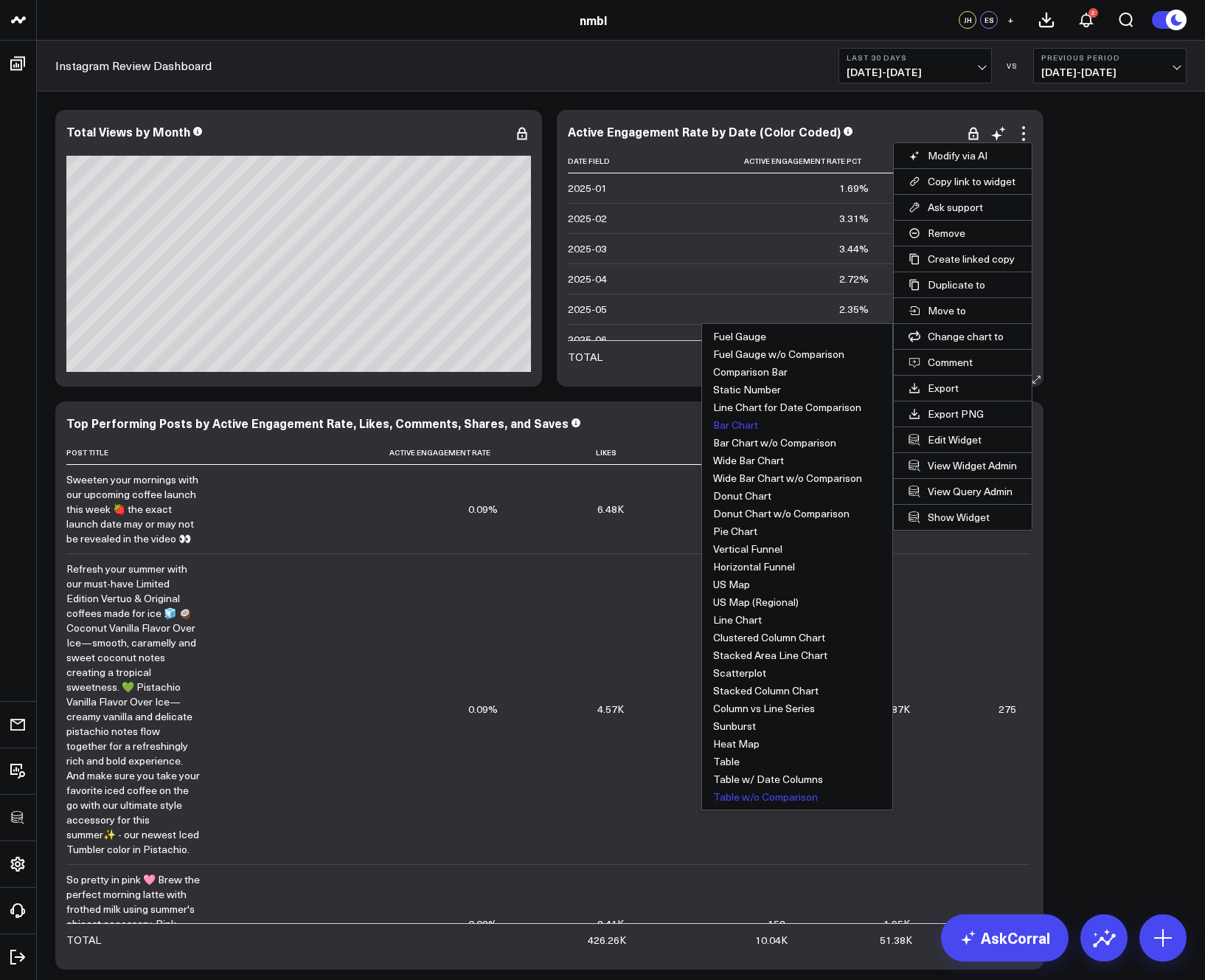
click at [746, 426] on button "Bar Chart" at bounding box center [797, 424] width 191 height 17
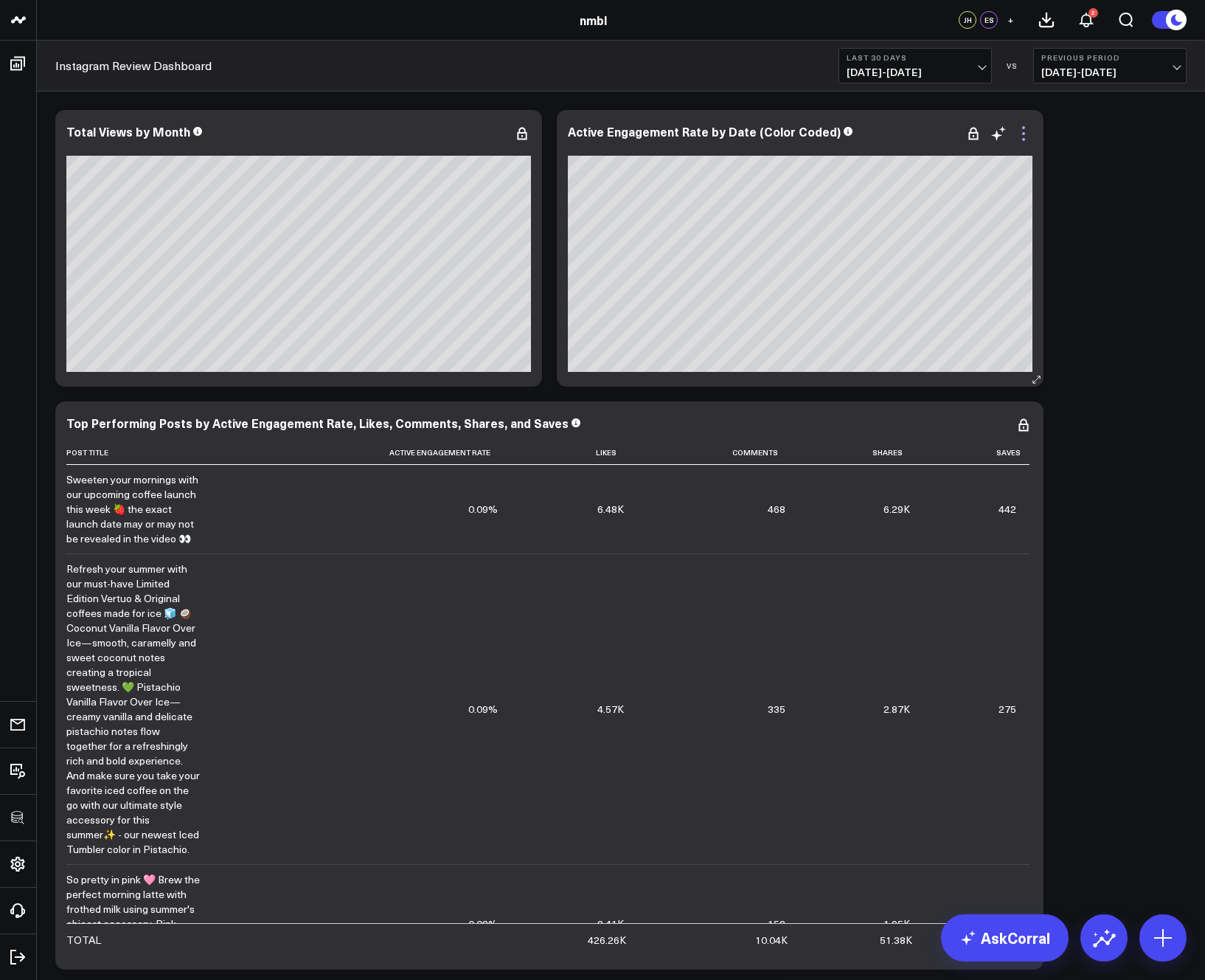
click at [746, 133] on icon at bounding box center [1023, 133] width 17 height 17
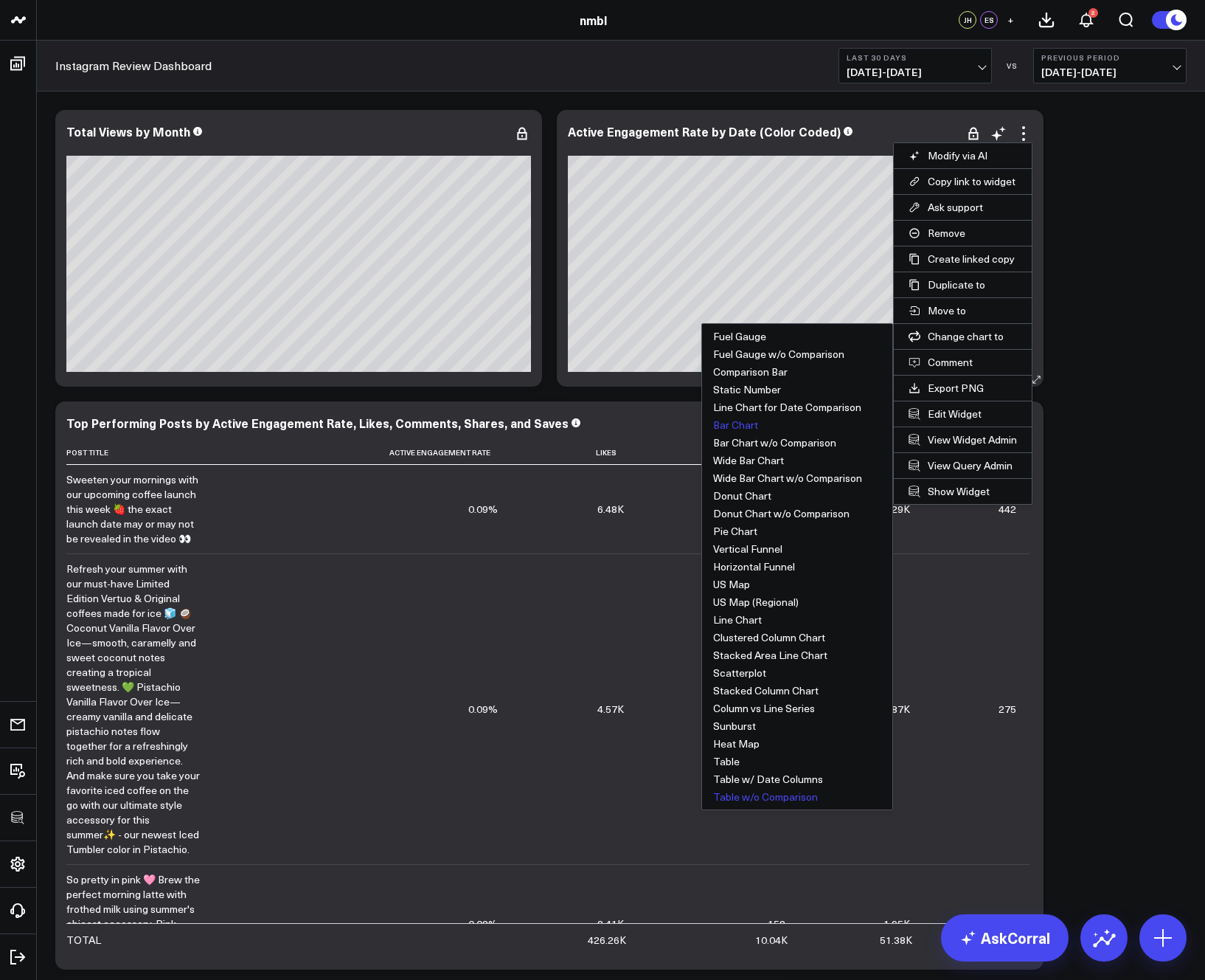
click at [746, 713] on button "Table w/o Comparison" at bounding box center [797, 796] width 191 height 17
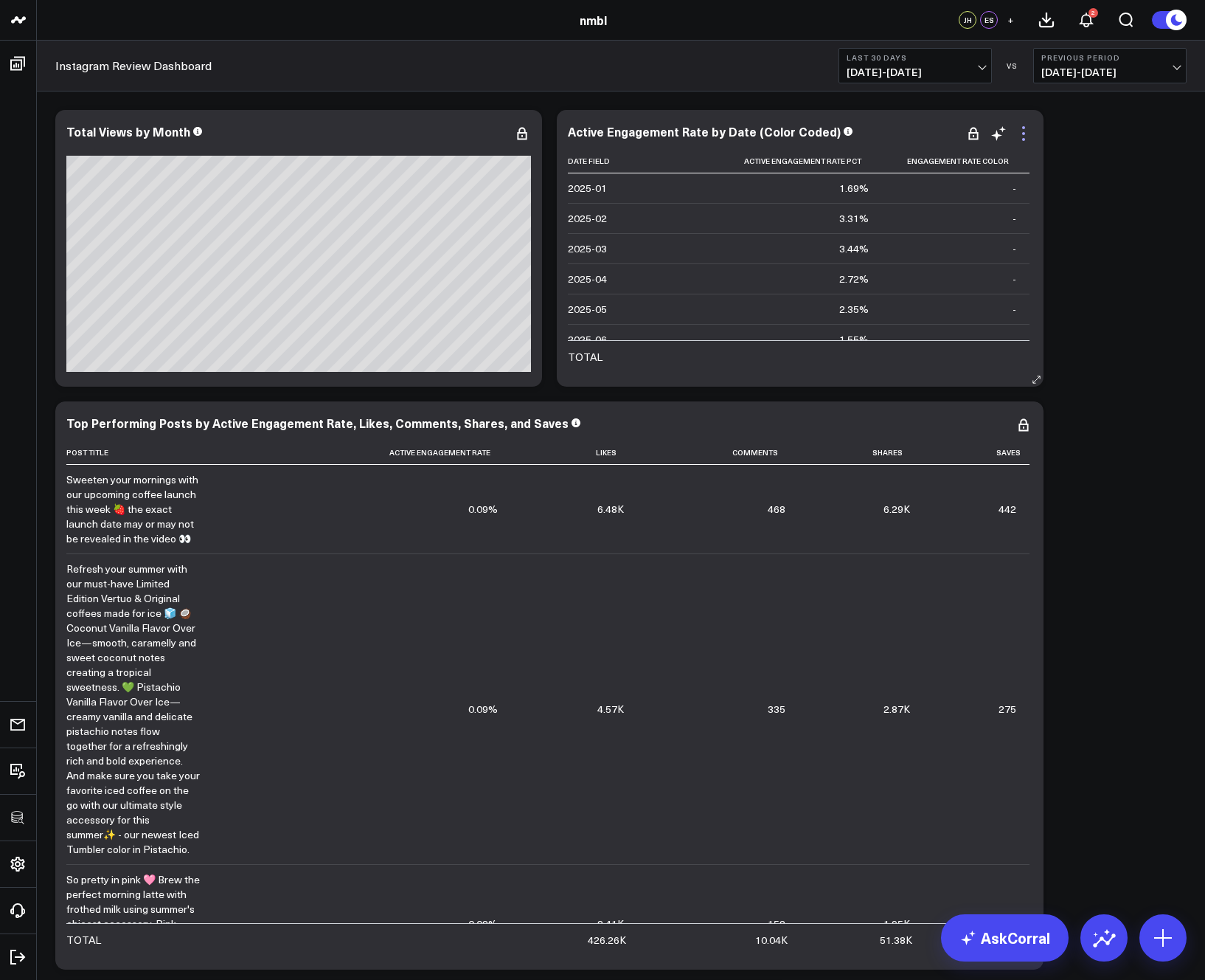
click at [746, 130] on icon at bounding box center [1023, 133] width 17 height 17
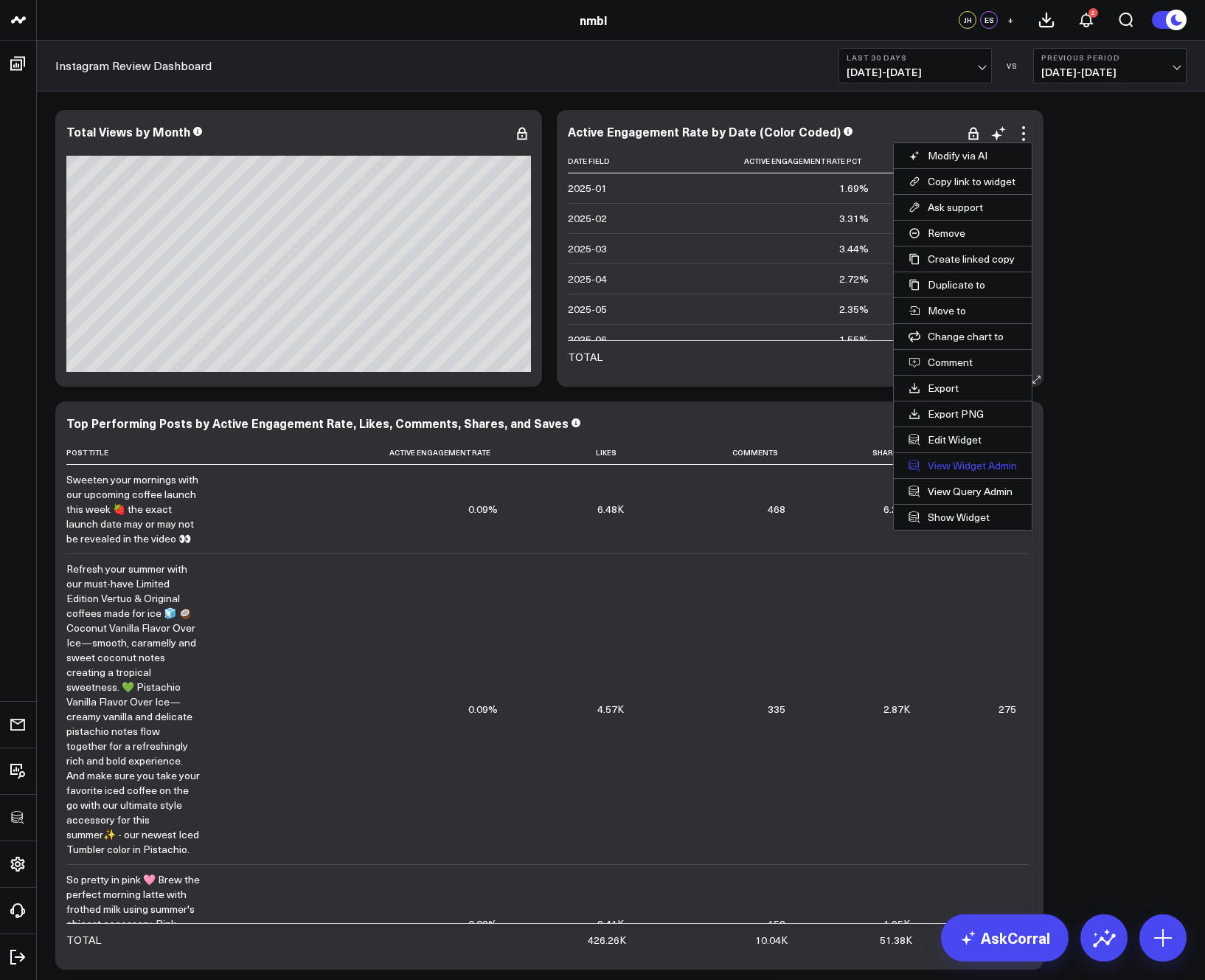
click at [746, 470] on link "View Widget Admin" at bounding box center [963, 466] width 138 height 25
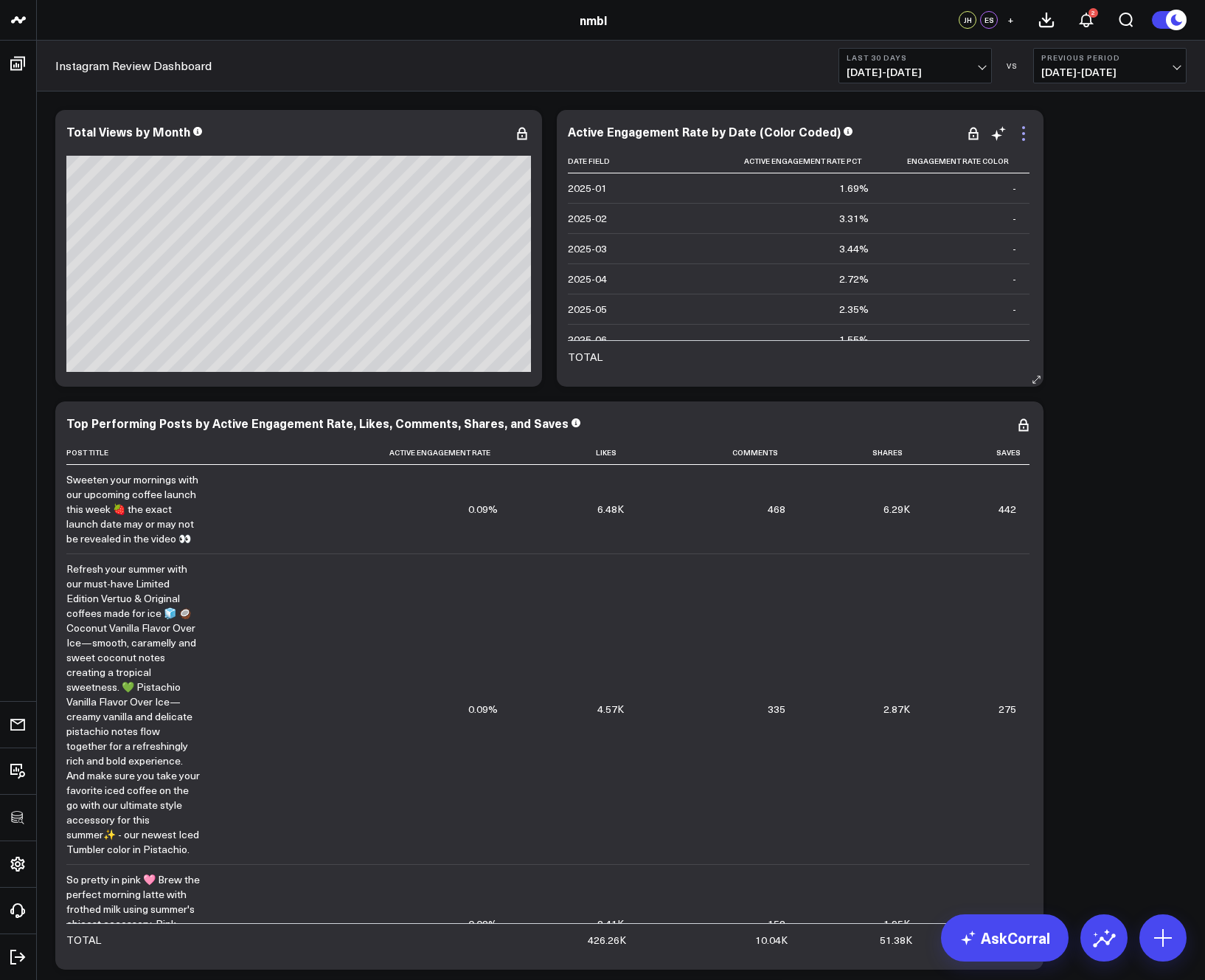
click at [1020, 128] on icon at bounding box center [1023, 133] width 17 height 17
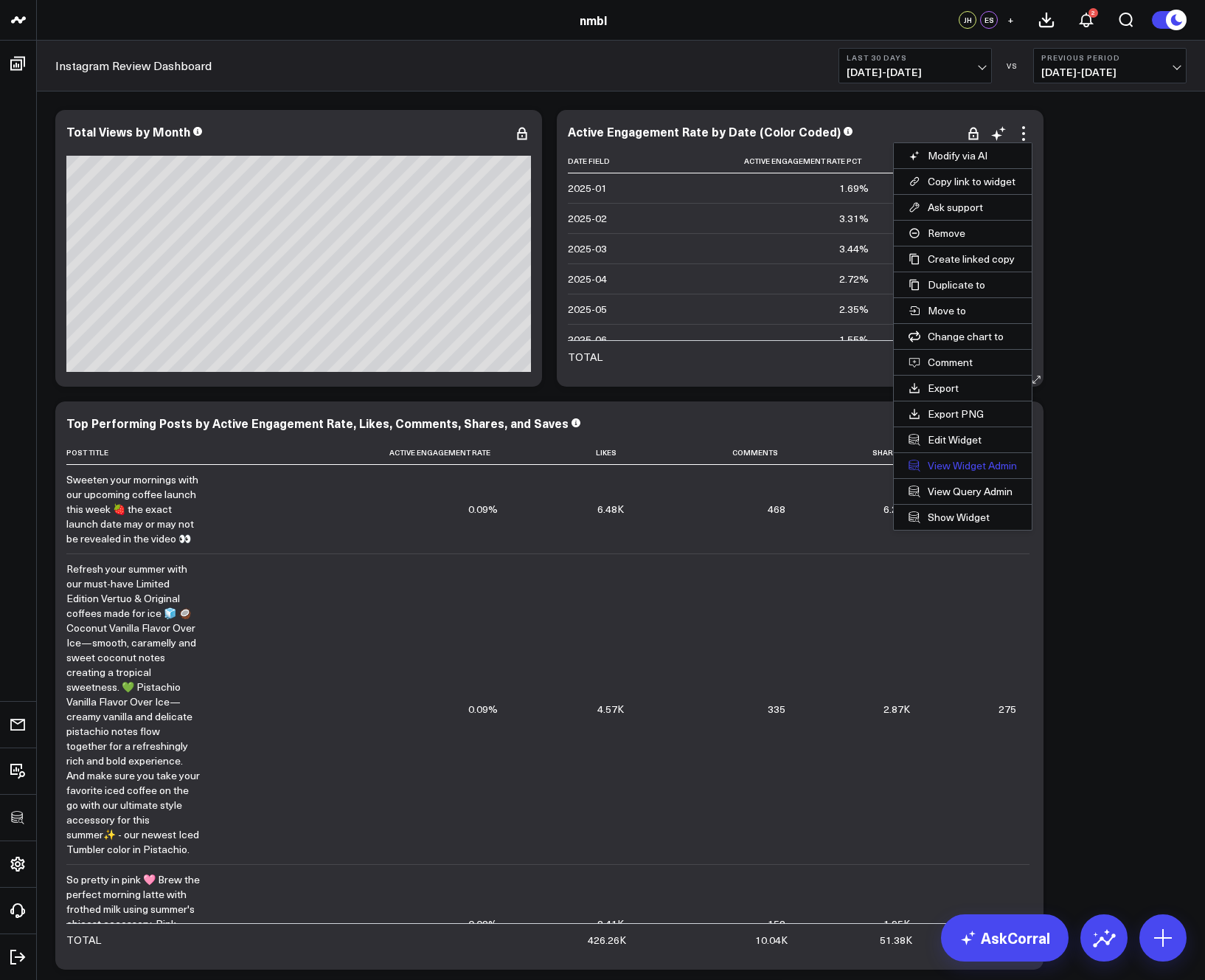
click at [970, 468] on link "View Widget Admin" at bounding box center [963, 466] width 138 height 25
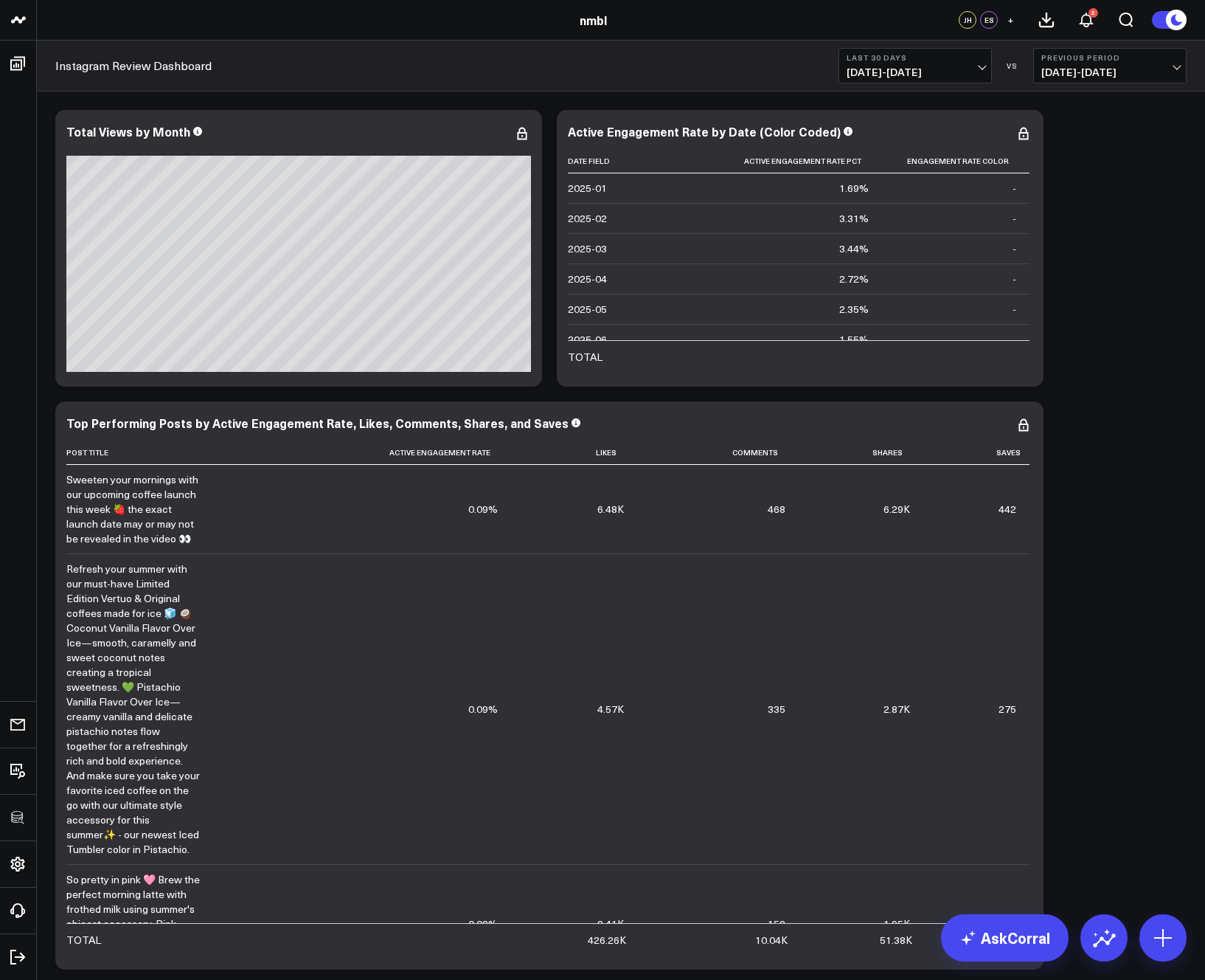
click at [1094, 388] on div "Modify via AI Copy link to widget Ask support Remove Create linked copy Executi…" at bounding box center [621, 685] width 1146 height 1165
click at [1025, 138] on icon at bounding box center [1023, 133] width 17 height 17
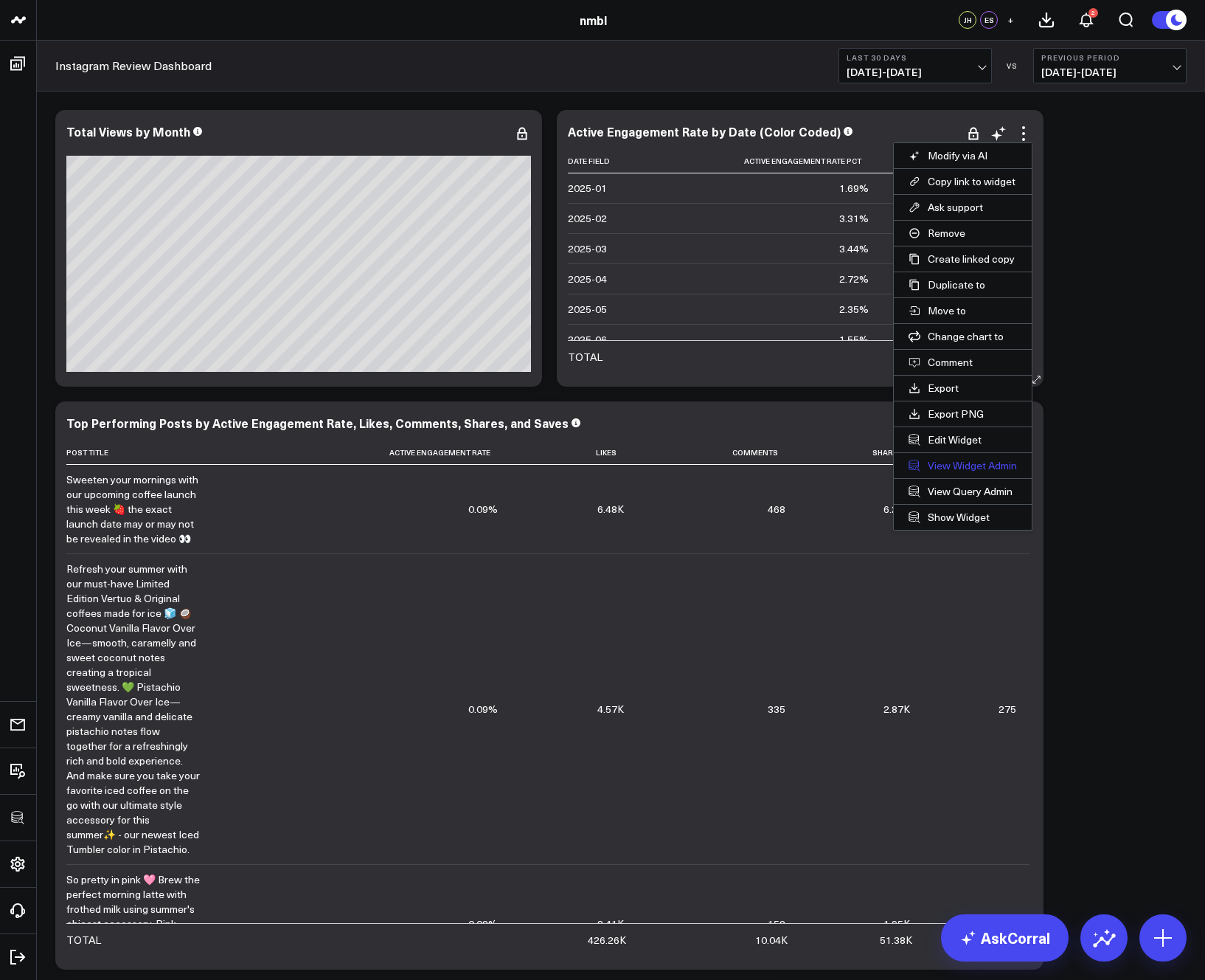
click at [964, 470] on link "View Widget Admin" at bounding box center [963, 466] width 138 height 25
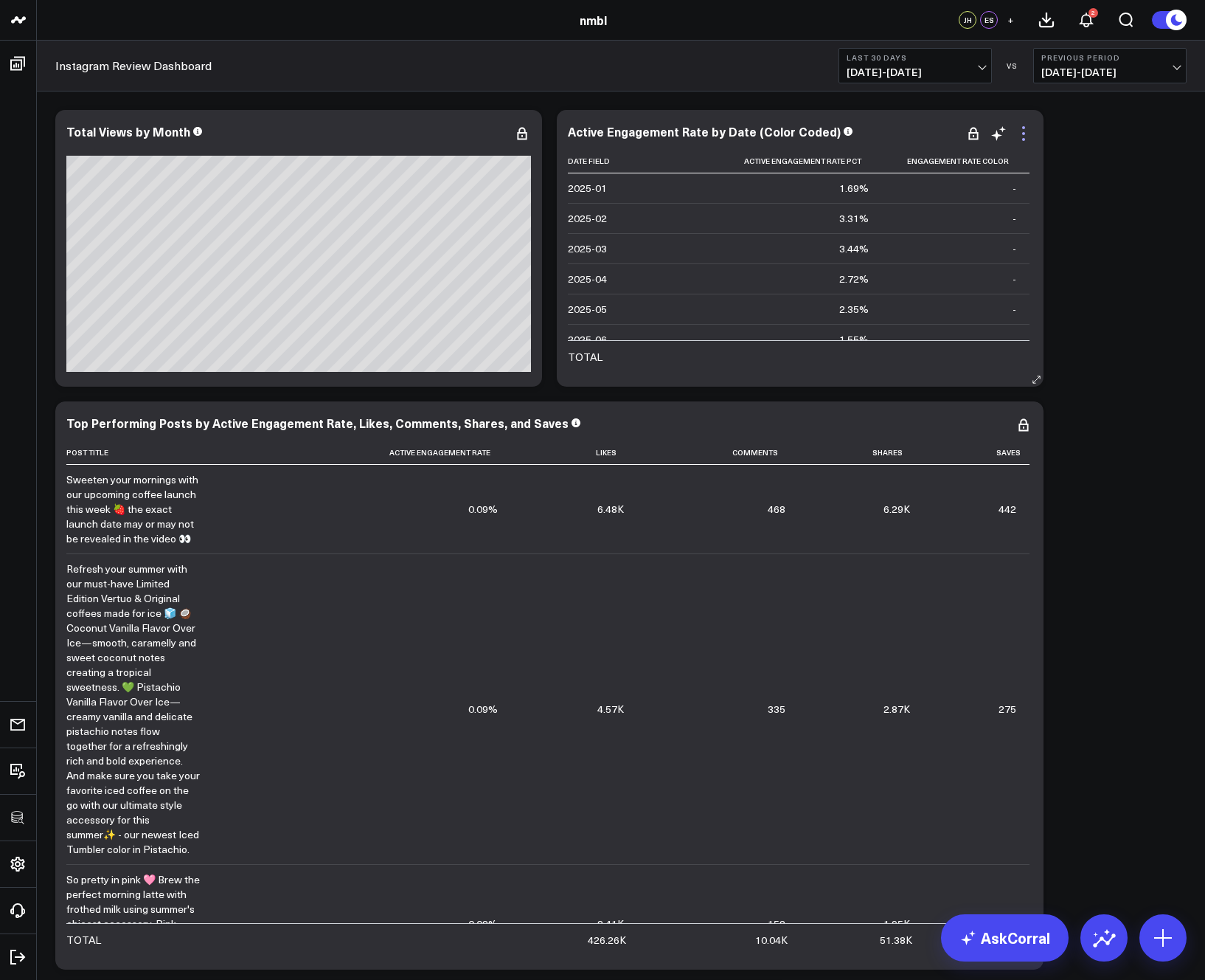
click at [1022, 134] on icon at bounding box center [1023, 133] width 17 height 17
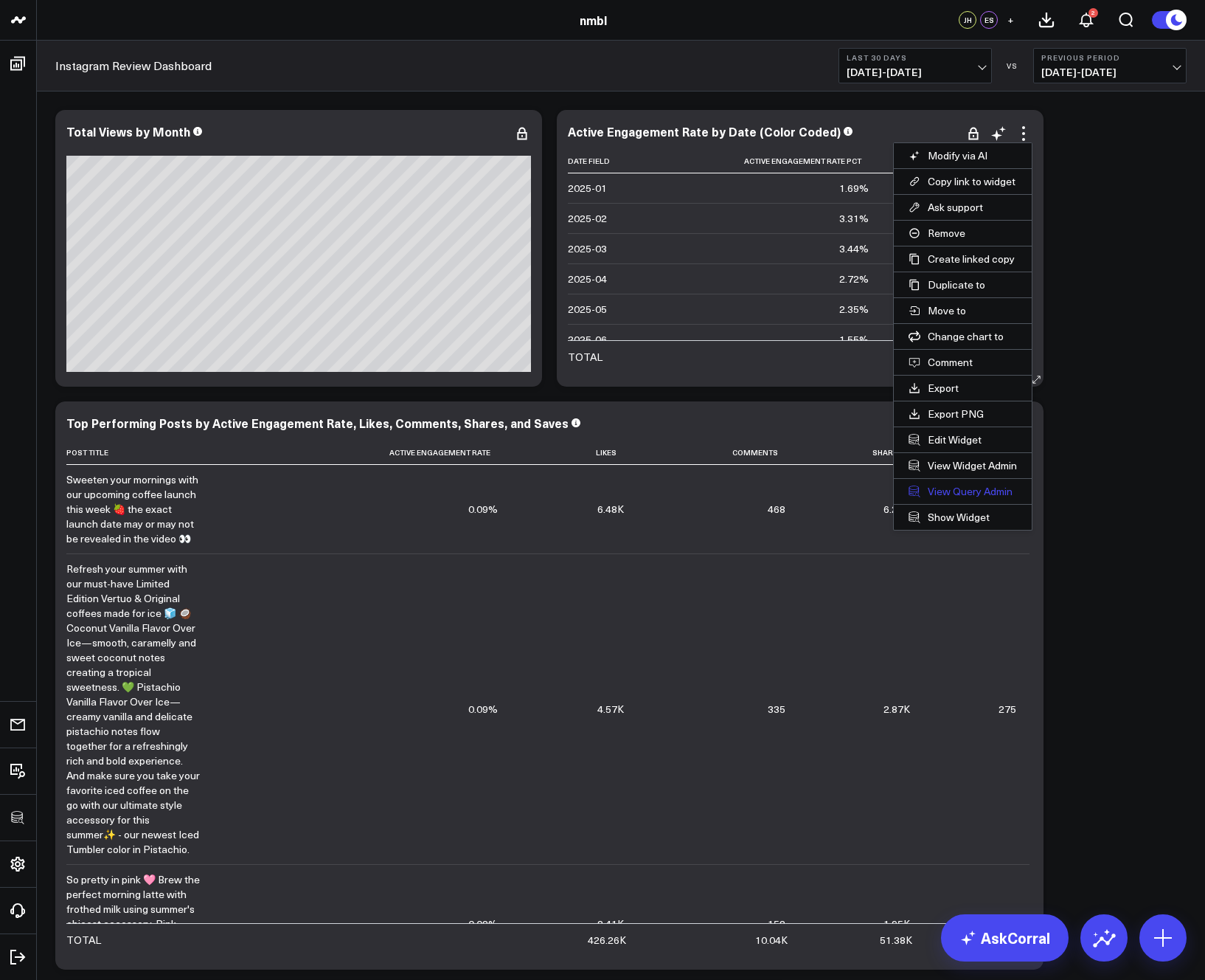
click at [961, 490] on link "View Query Admin" at bounding box center [963, 491] width 138 height 25
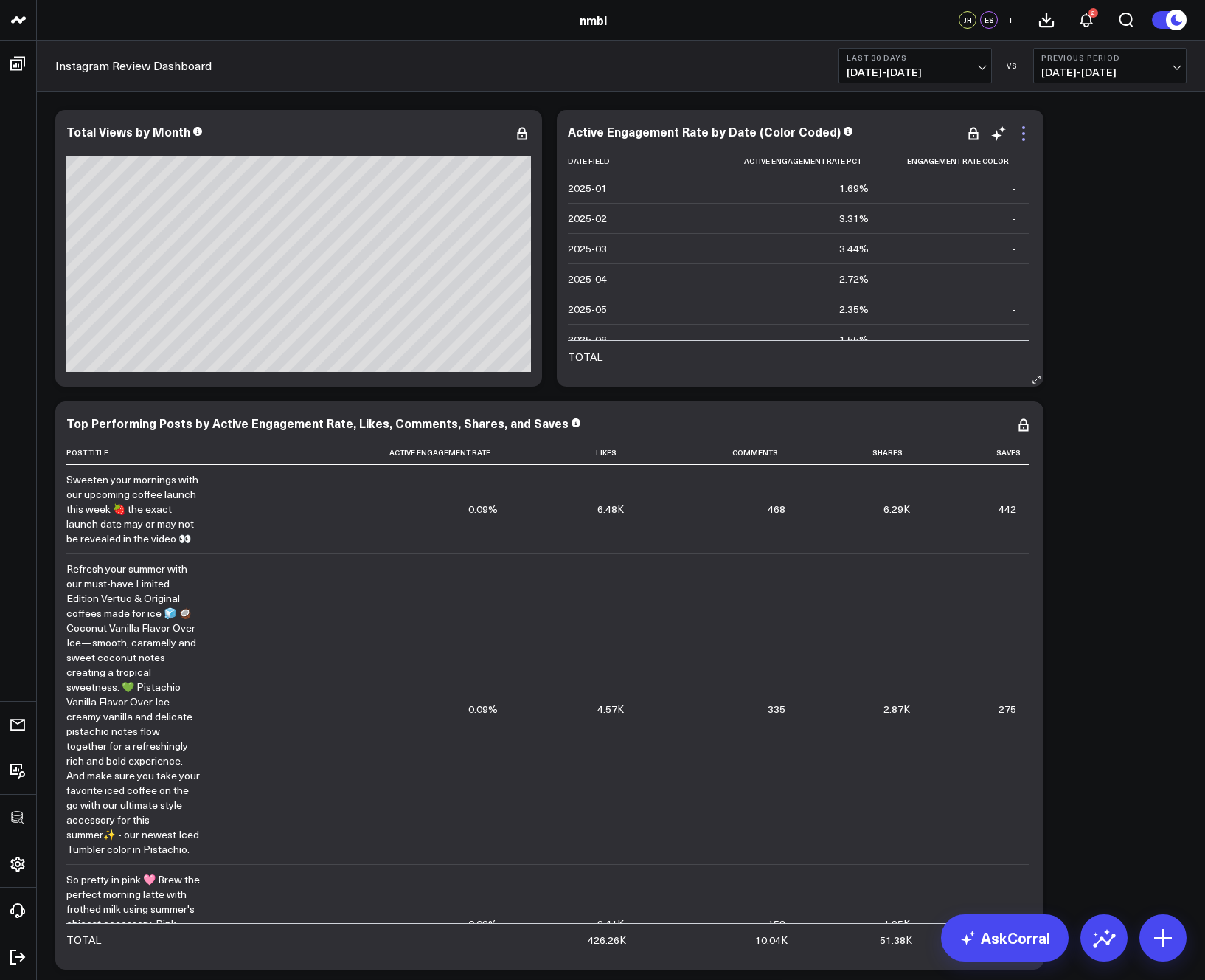
click at [1020, 129] on icon at bounding box center [1023, 133] width 17 height 17
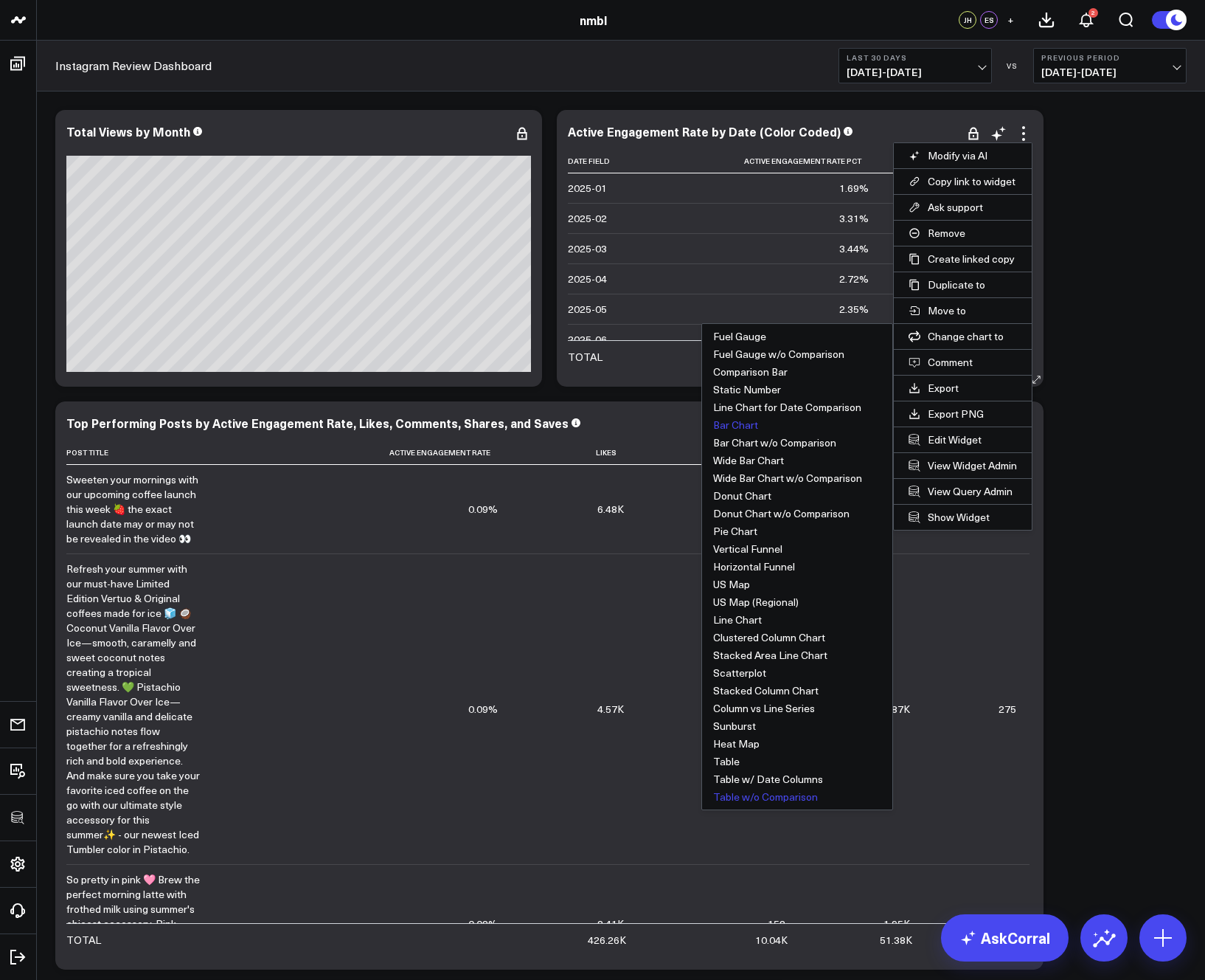
click at [741, 425] on button "Bar Chart" at bounding box center [797, 424] width 191 height 17
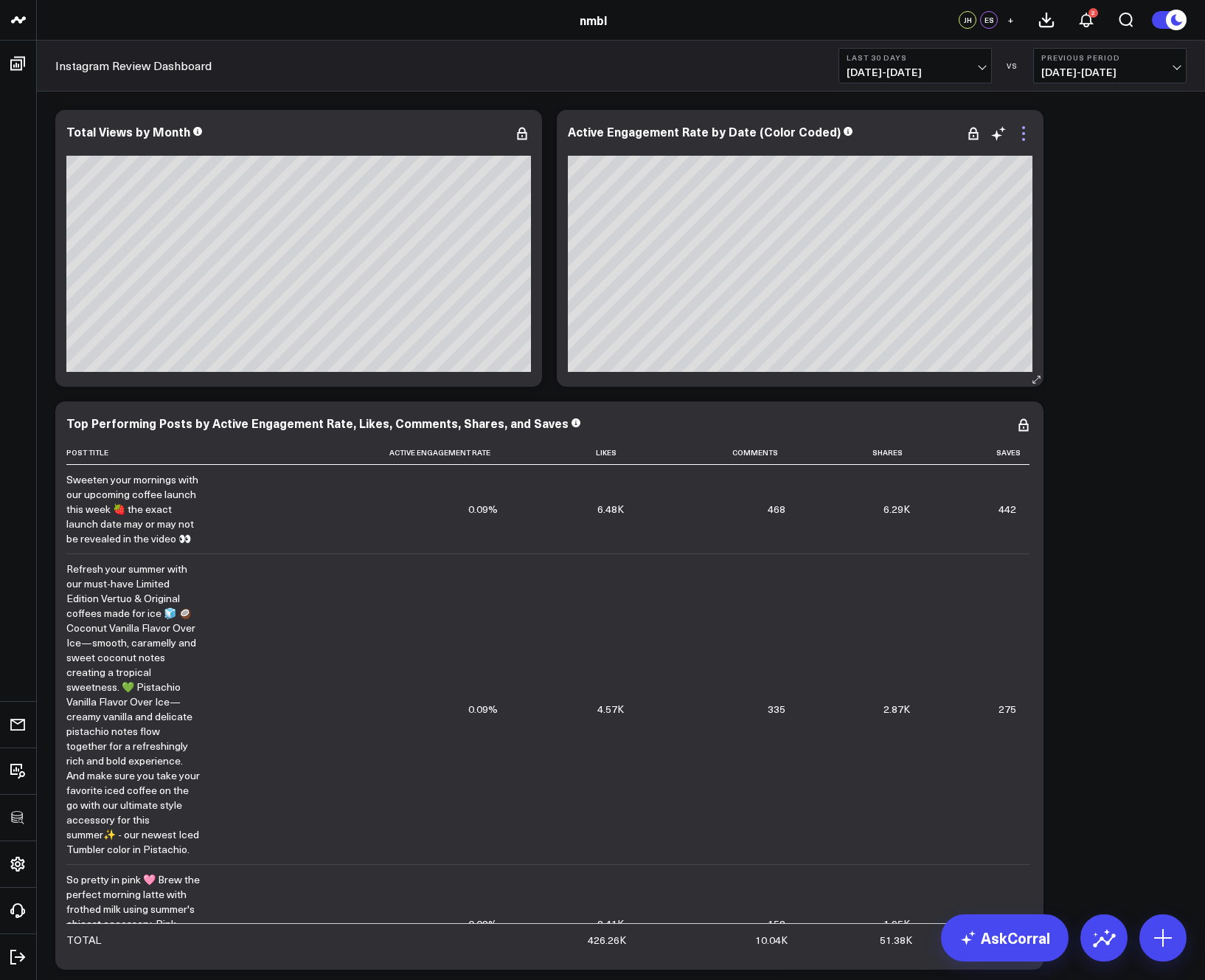
click at [1022, 136] on icon at bounding box center [1023, 133] width 17 height 17
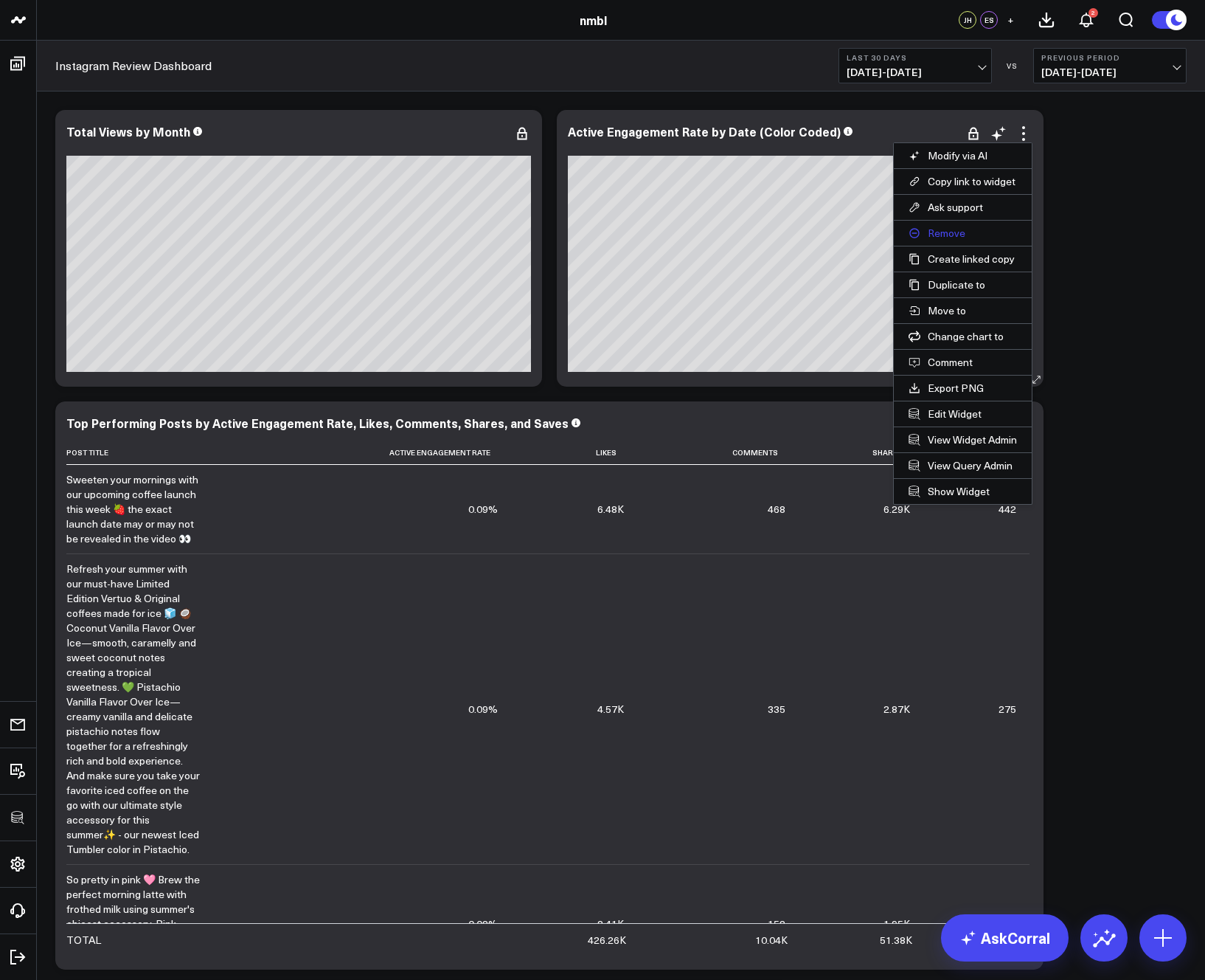
click at [946, 233] on button "Remove" at bounding box center [963, 233] width 138 height 25
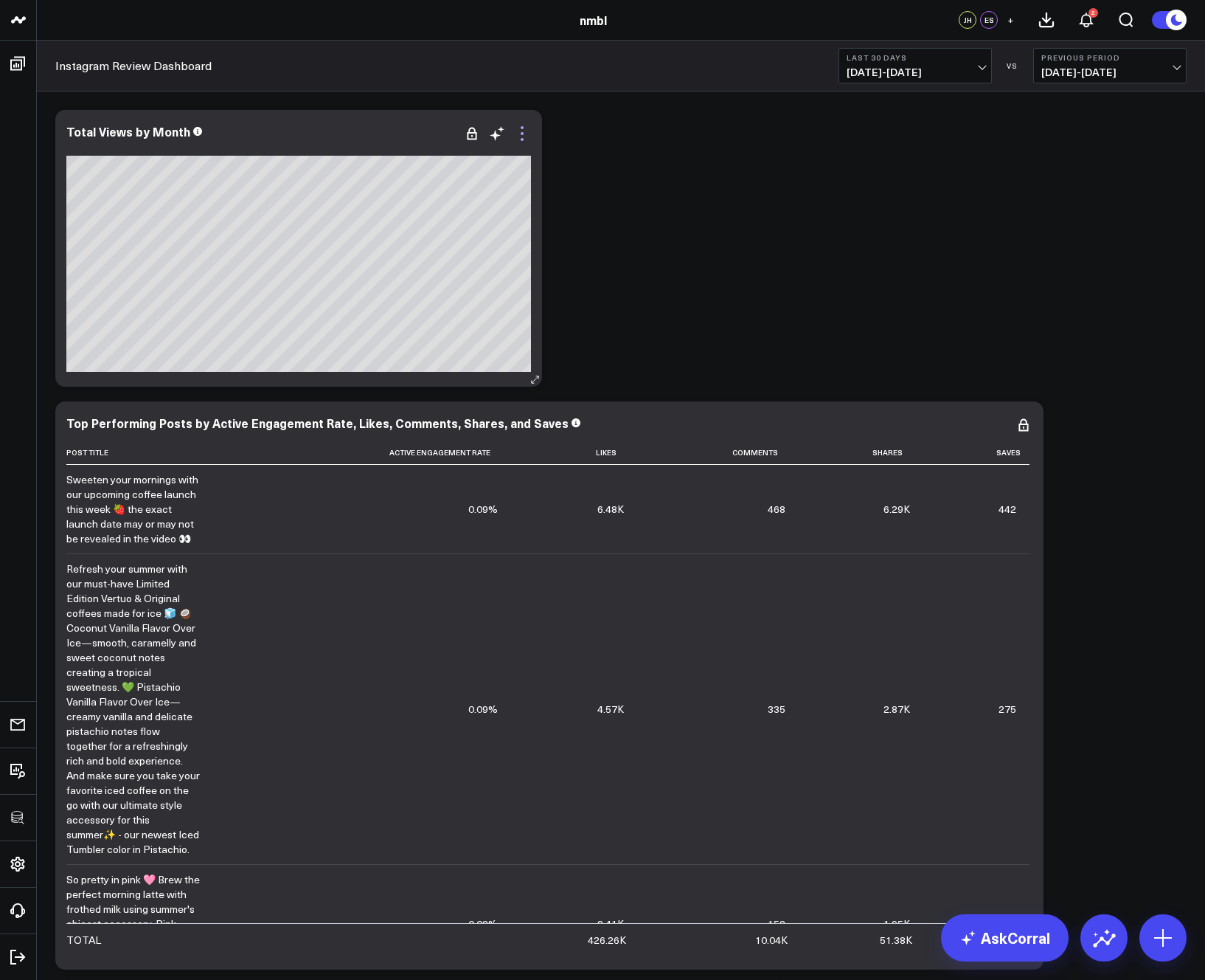
click at [518, 136] on icon at bounding box center [521, 133] width 17 height 17
click at [645, 190] on div "Modify via AI Copy link to widget Ask support Remove Create linked copy Executi…" at bounding box center [621, 685] width 1146 height 1165
click at [686, 171] on div "Modify via AI Copy link to widget Ask support Remove Create linked copy Executi…" at bounding box center [621, 685] width 1146 height 1165
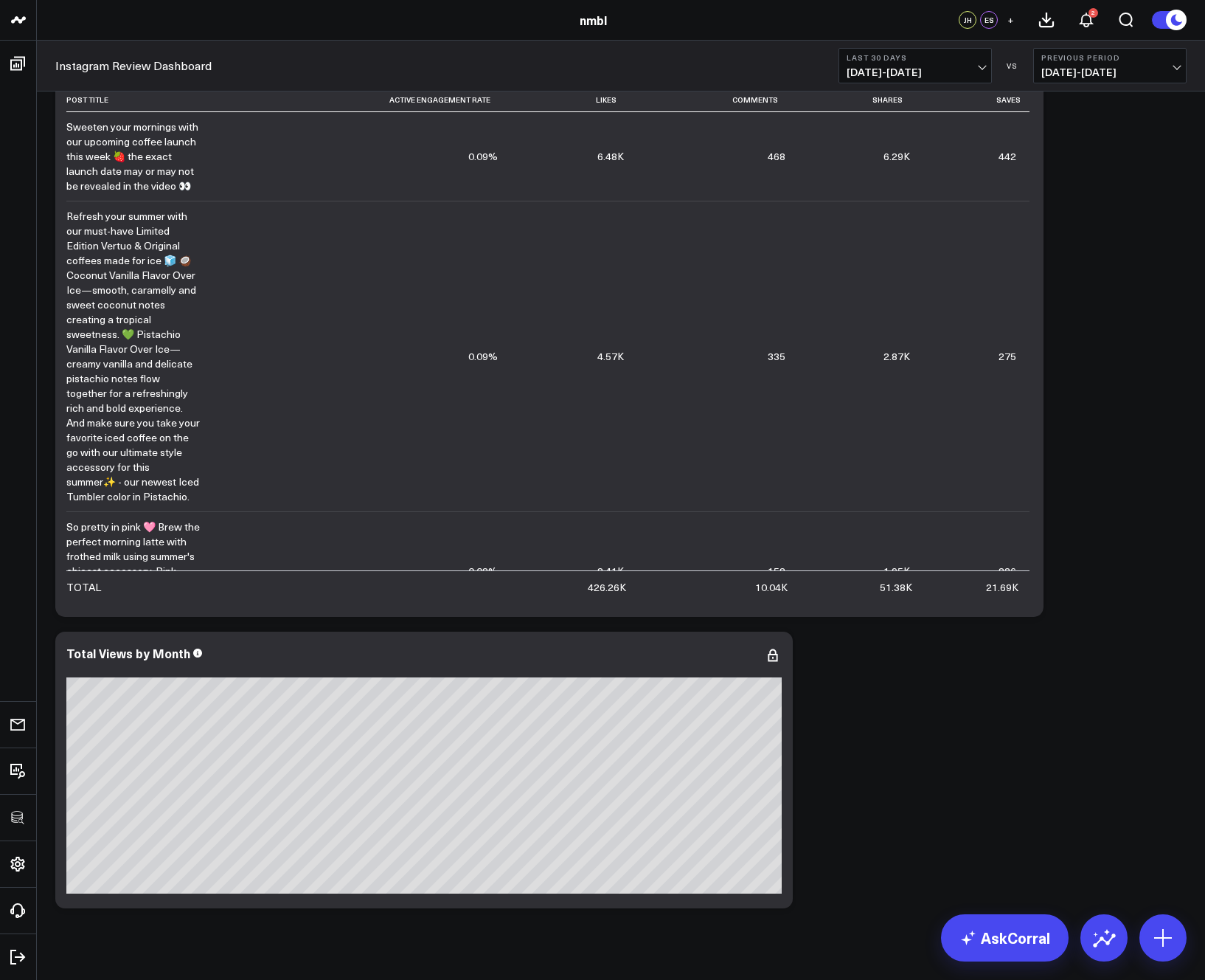
scroll to position [377, 0]
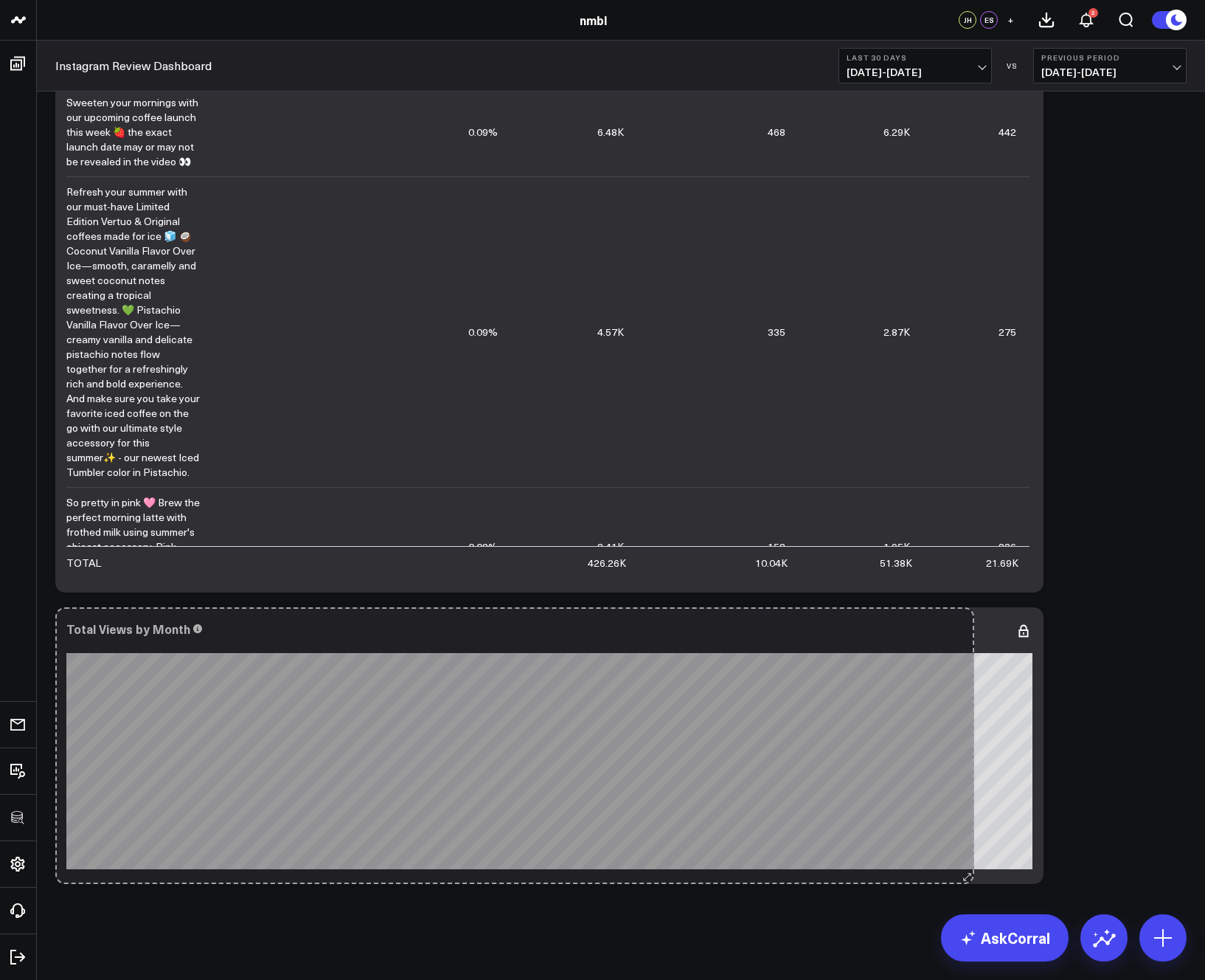
click at [963, 867] on div "Total Views by Month So sorry. The query returned no results. Ask a Data Analyst" at bounding box center [549, 745] width 988 height 277
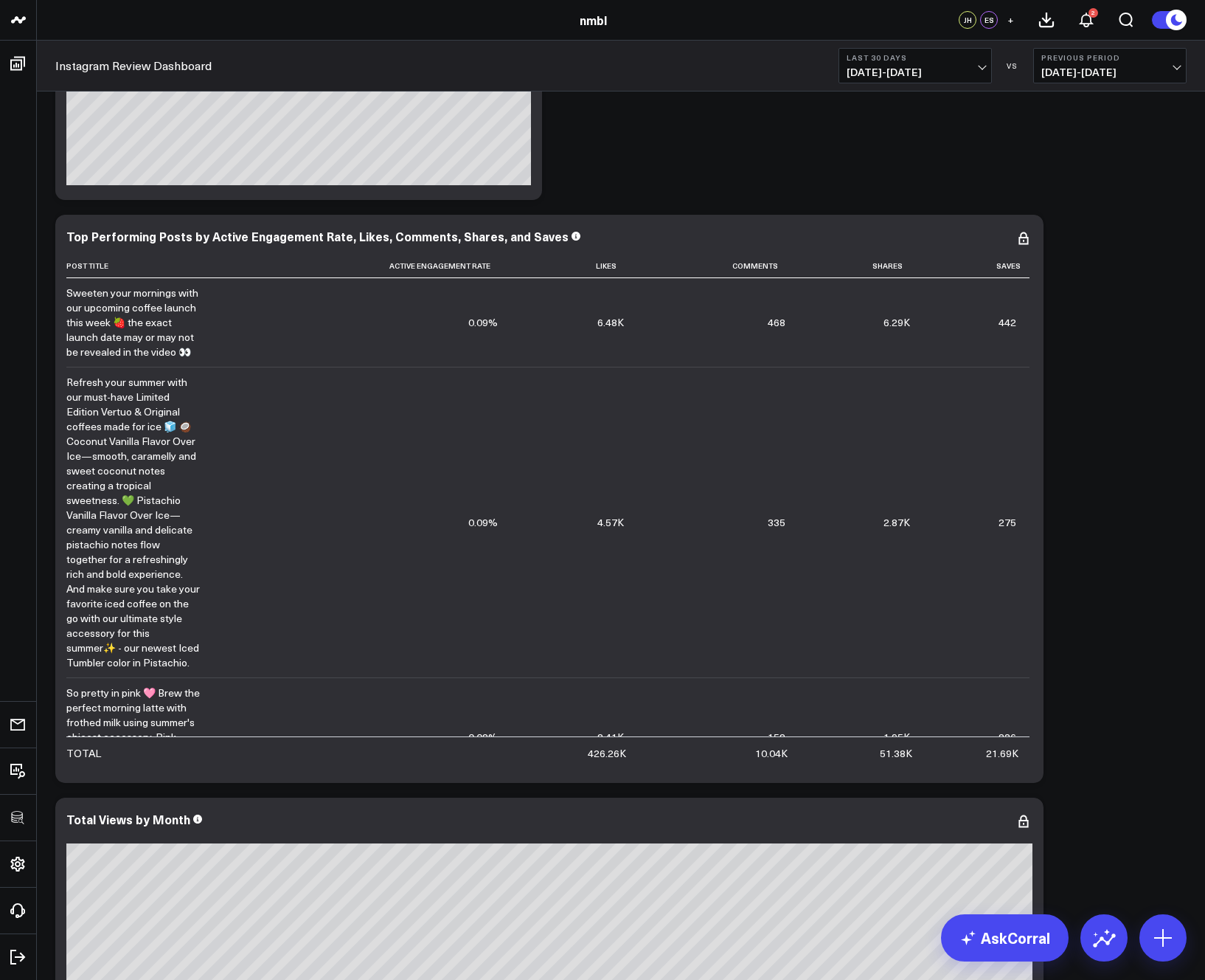
scroll to position [0, 0]
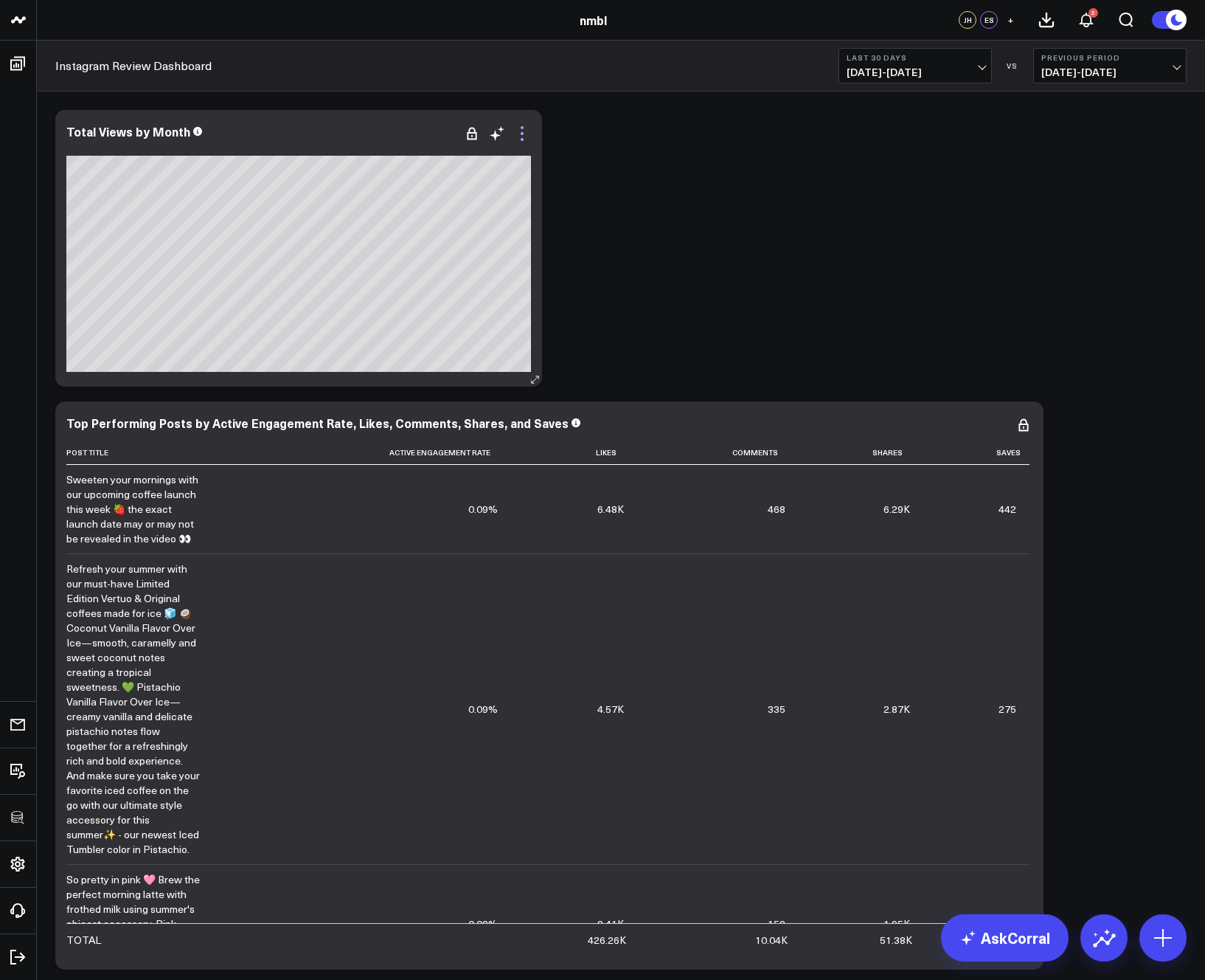
click at [523, 130] on icon at bounding box center [521, 133] width 17 height 17
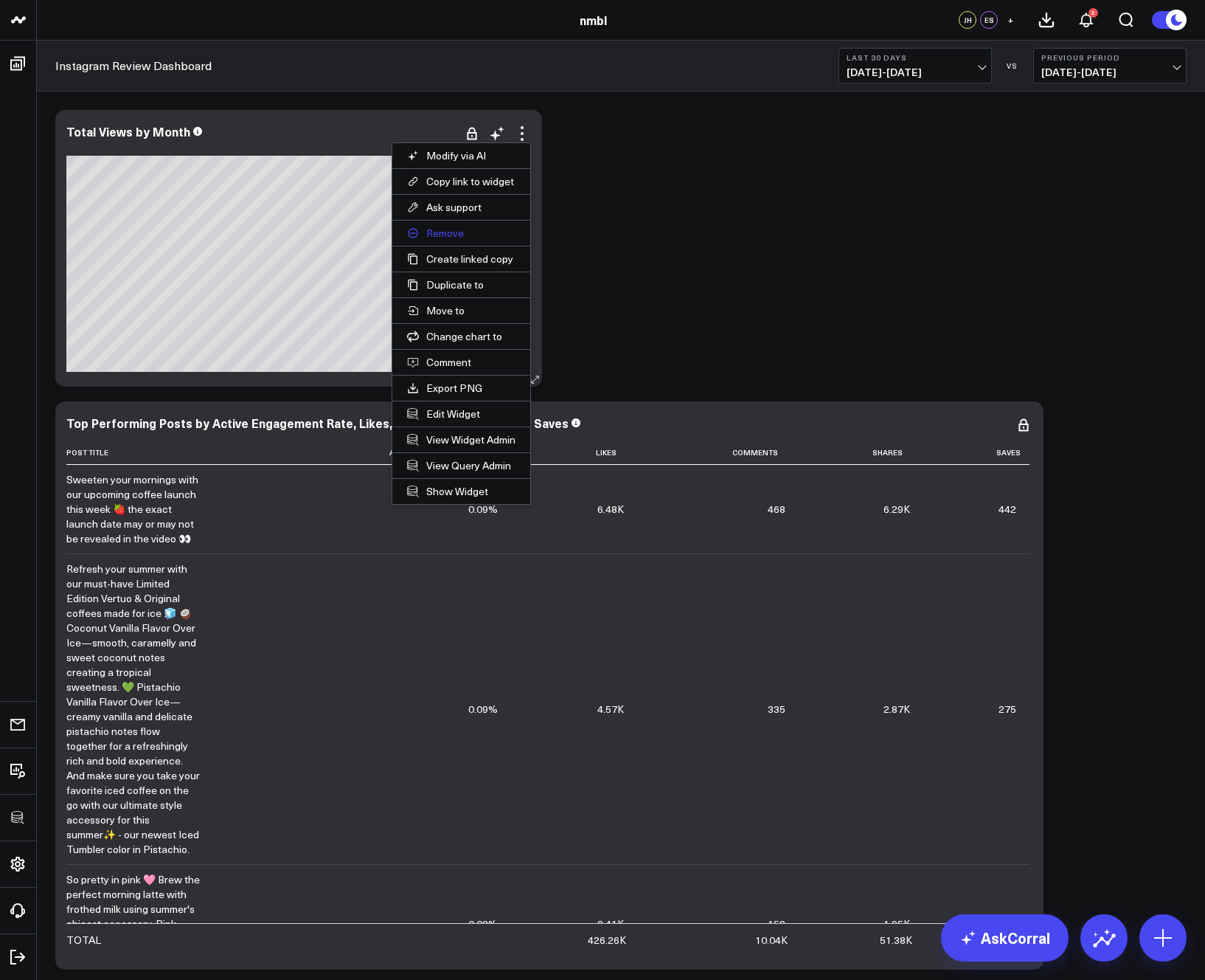
click at [441, 239] on button "Remove" at bounding box center [461, 233] width 138 height 25
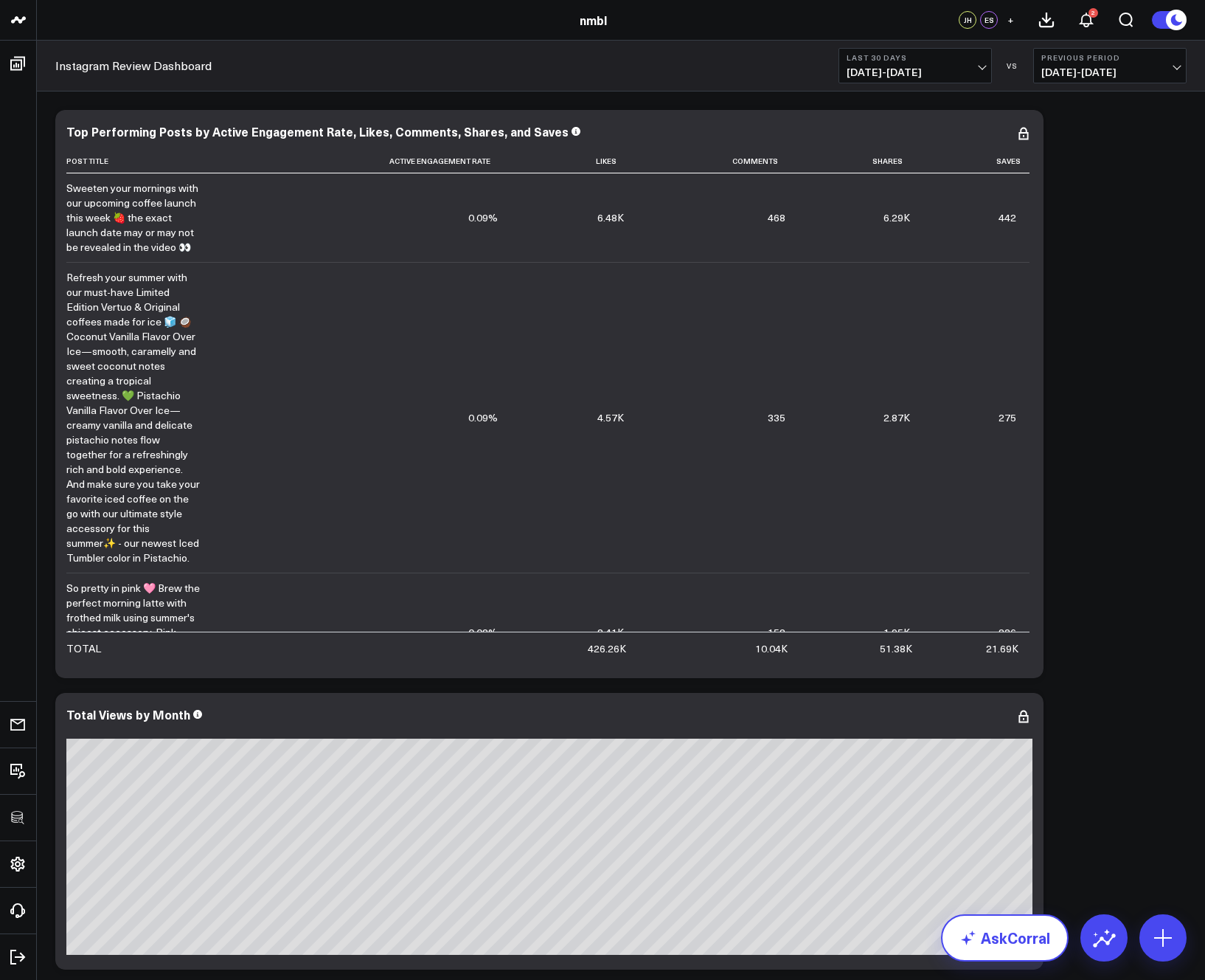
click at [1003, 932] on link "AskCorral" at bounding box center [1004, 937] width 128 height 47
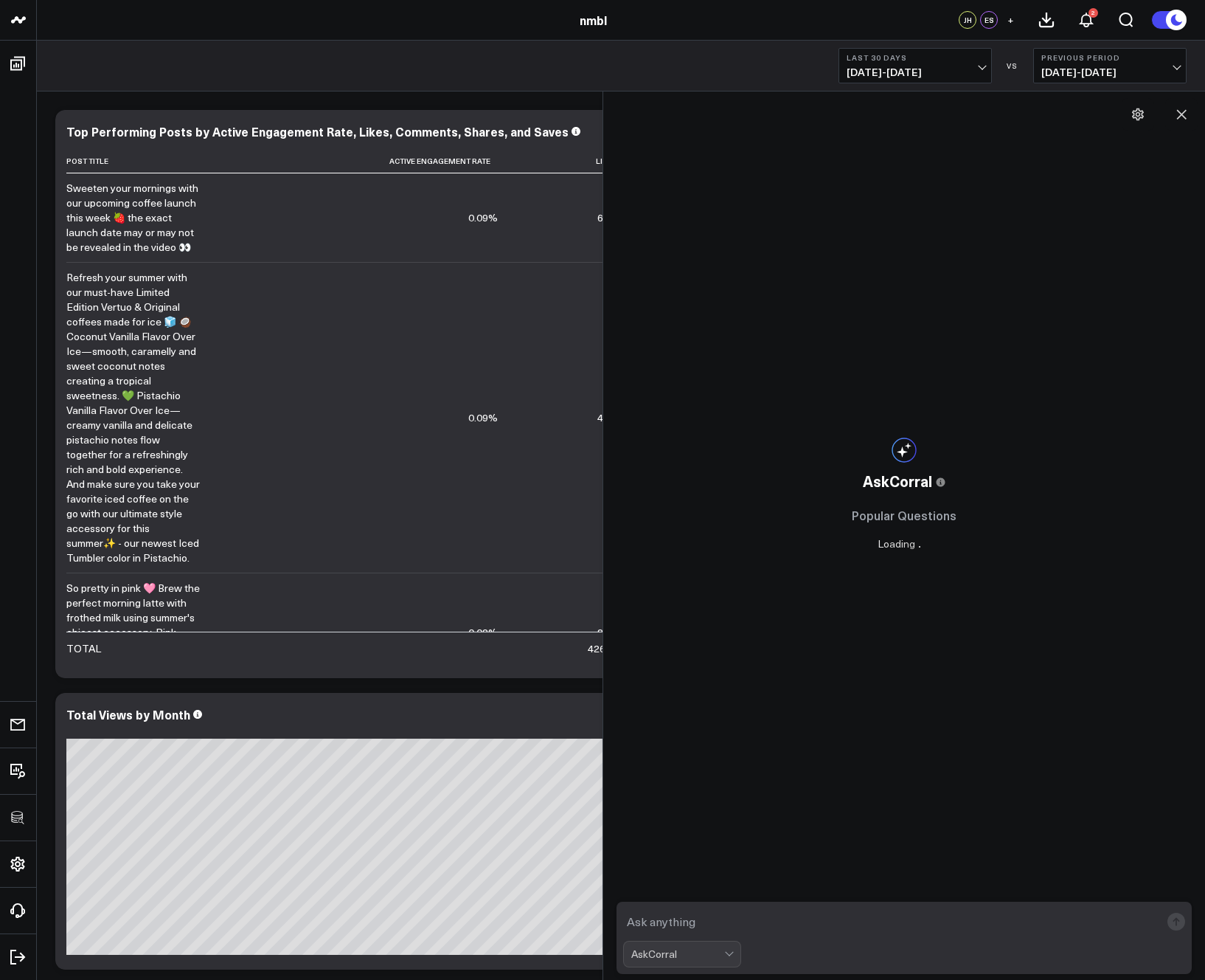
click at [713, 916] on textarea at bounding box center [892, 921] width 538 height 26
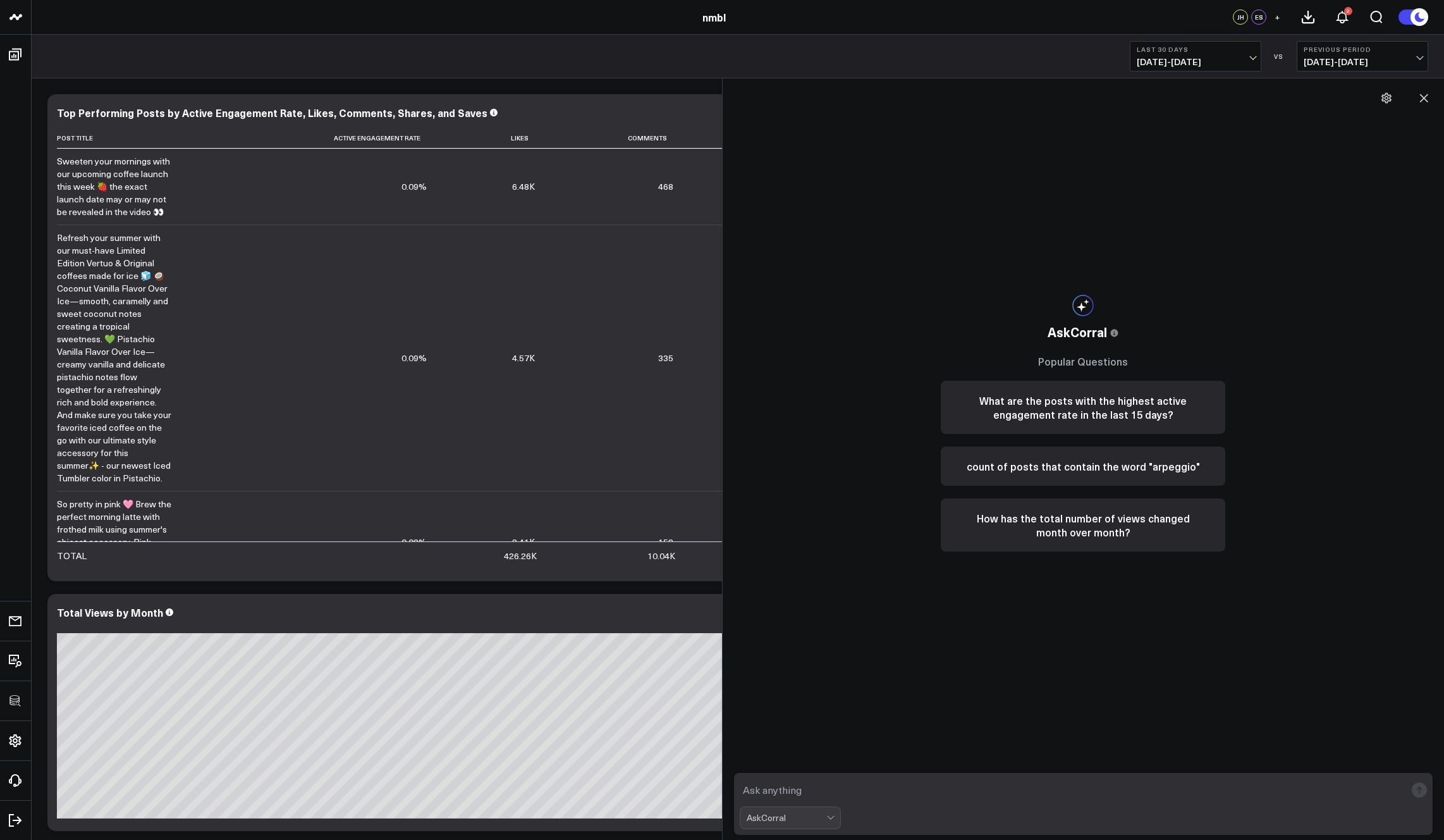
click at [830, 788] on textarea at bounding box center [1073, 789] width 666 height 23
click at [791, 790] on textarea at bounding box center [1073, 789] width 666 height 23
drag, startPoint x: 945, startPoint y: 789, endPoint x: 726, endPoint y: 786, distance: 219.0
click at [728, 787] on div "AskCorral This feature is experimental, yet powerful. Always check your answers…" at bounding box center [1084, 459] width 722 height 761
type textarea "show me the first 50 rows of teh google sheets table"
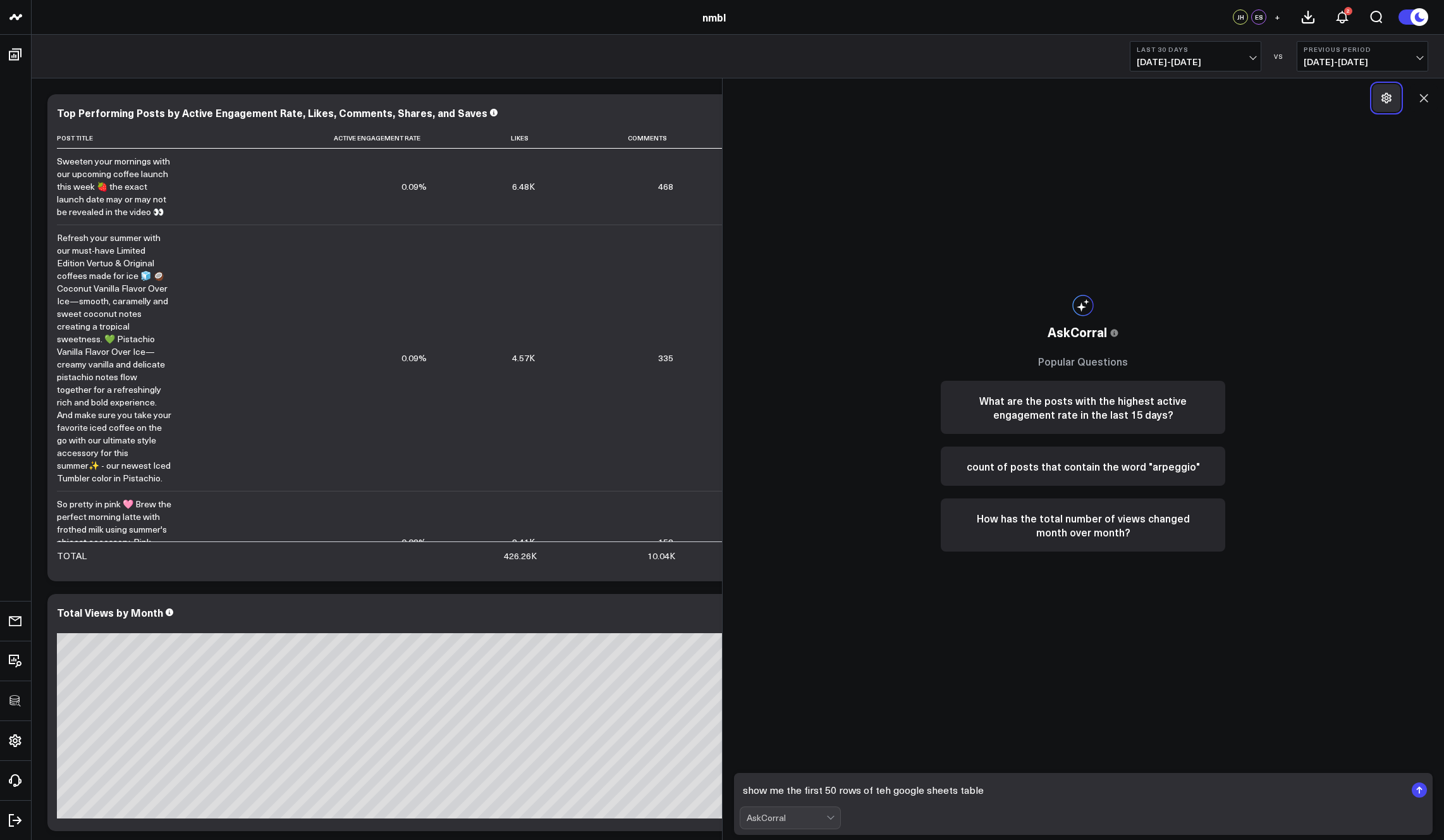
click at [1032, 97] on icon at bounding box center [1386, 98] width 12 height 12
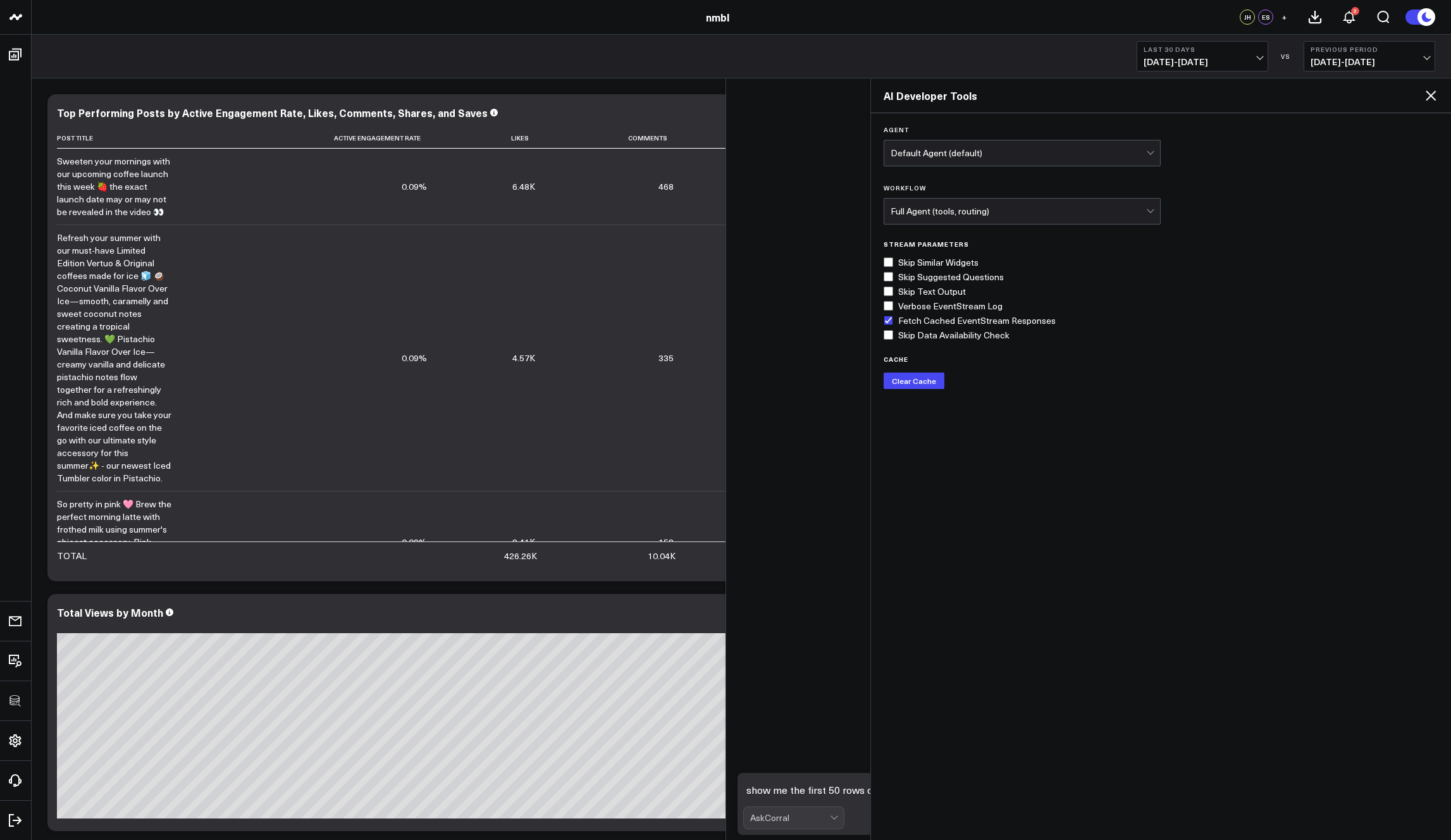
click at [966, 156] on div "Default Agent (default)" at bounding box center [1019, 153] width 256 height 10
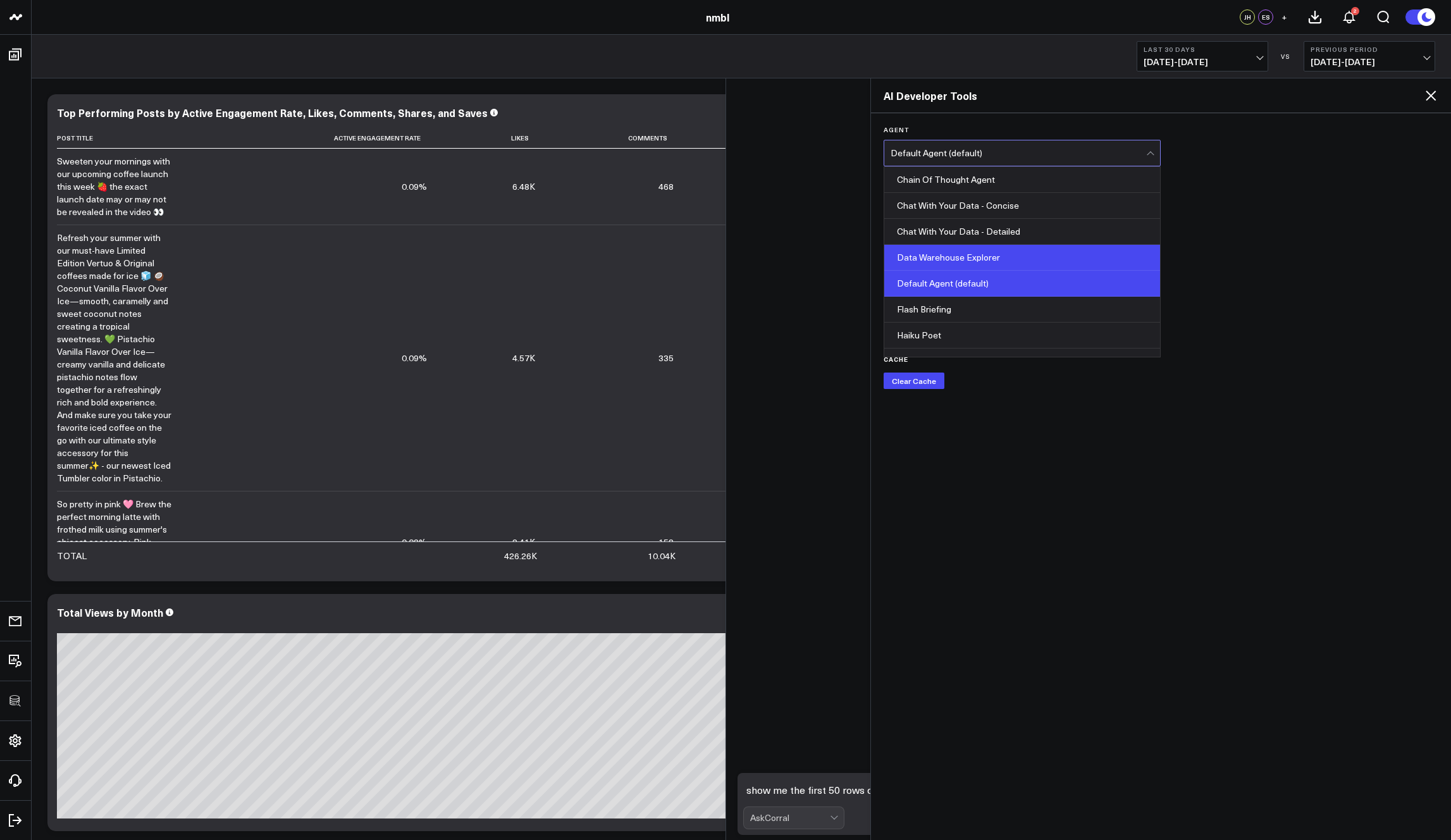
click at [986, 263] on div "Data Warehouse Explorer" at bounding box center [1023, 257] width 276 height 26
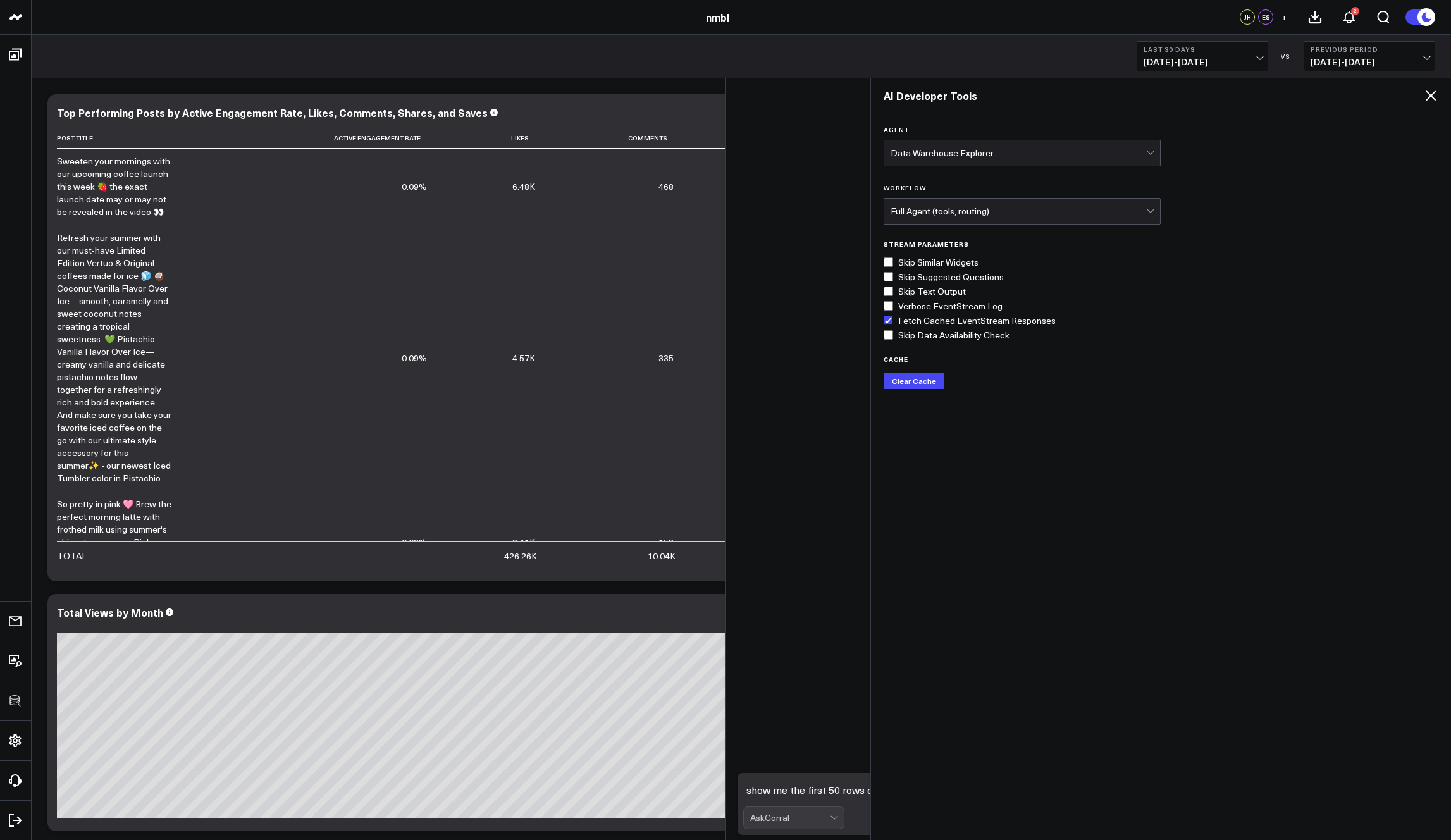
click at [1033, 95] on icon at bounding box center [1431, 95] width 15 height 15
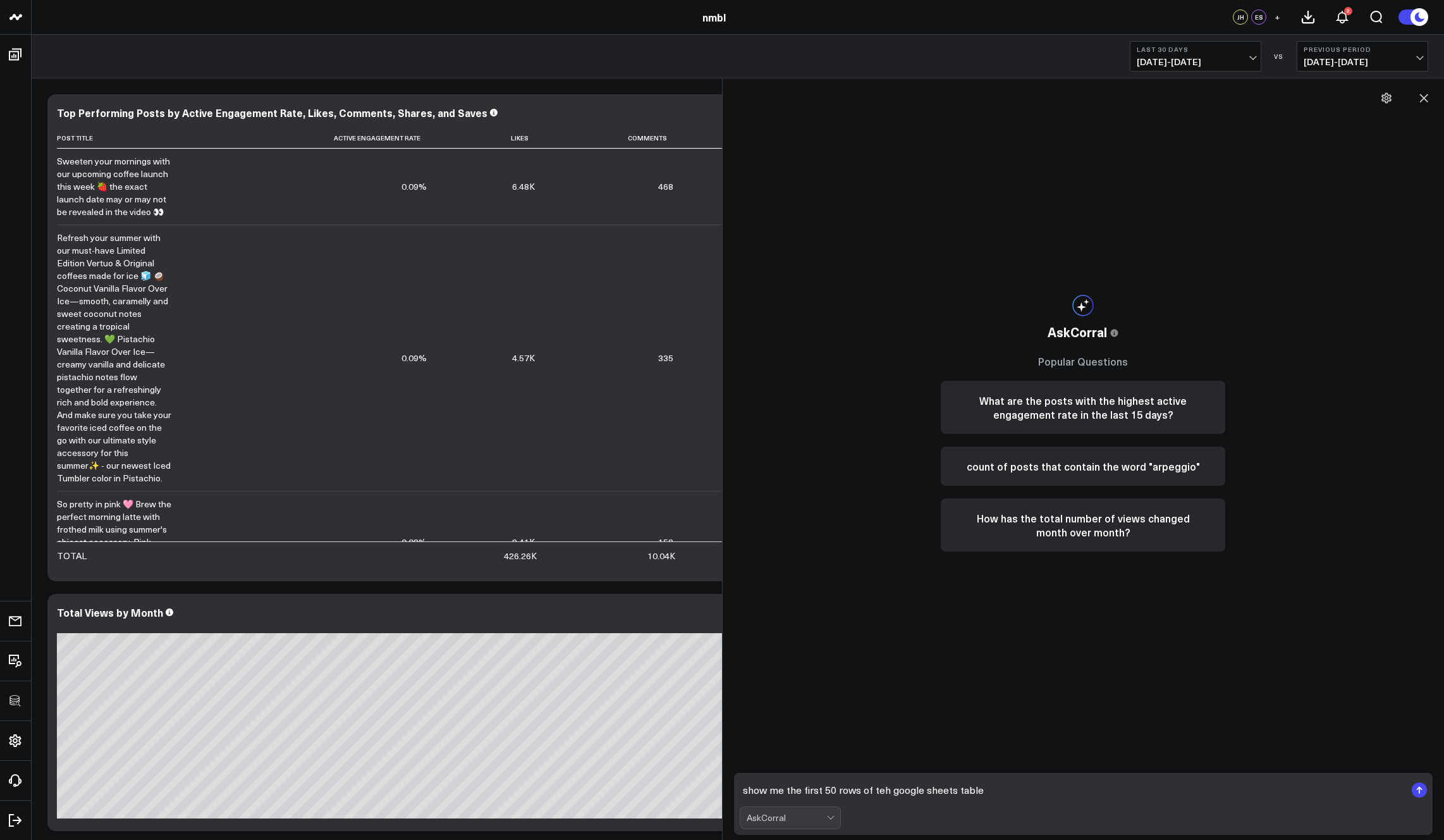
click at [1032, 791] on rect "submit" at bounding box center [1419, 789] width 15 height 15
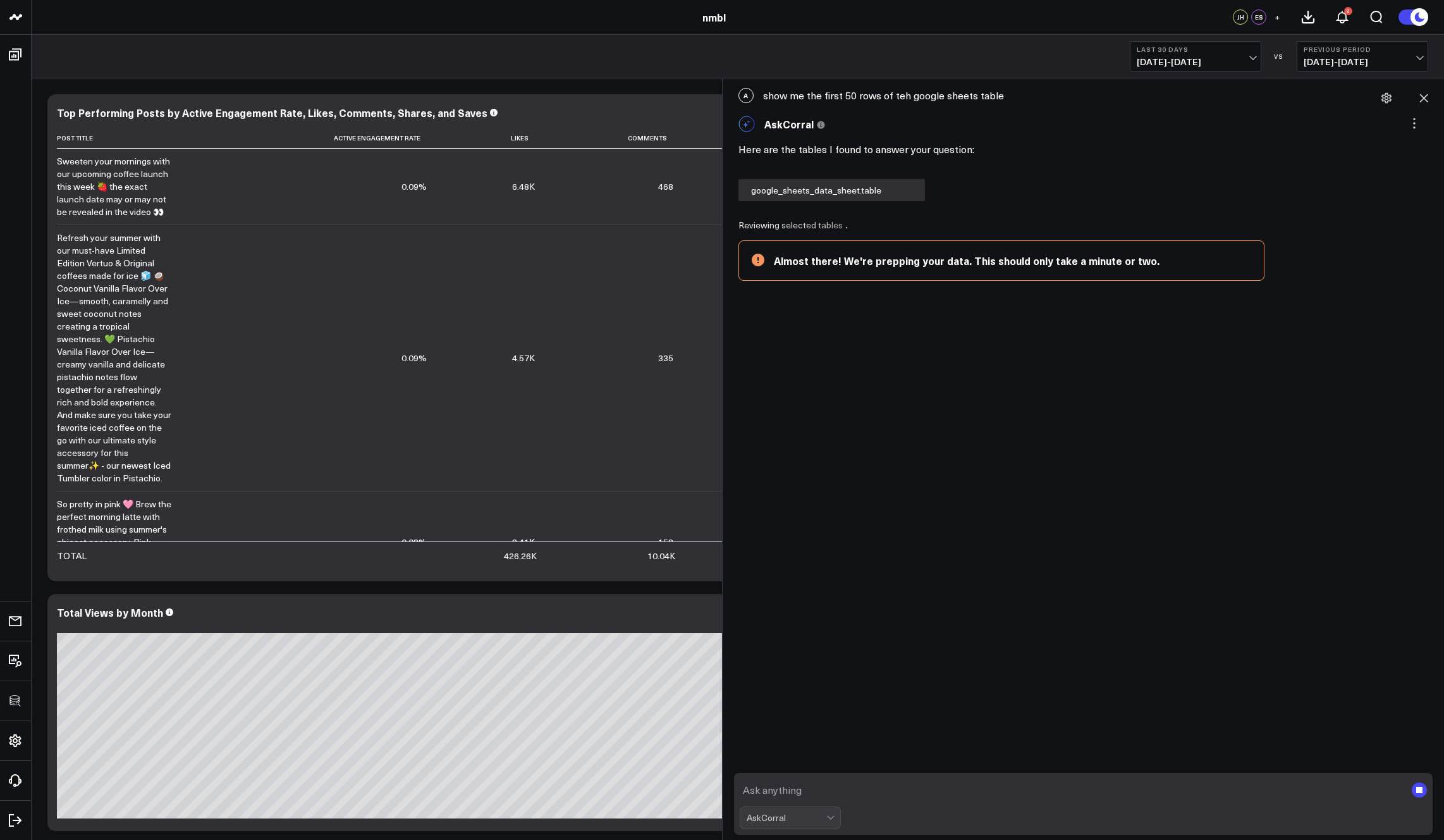
scroll to position [68, 0]
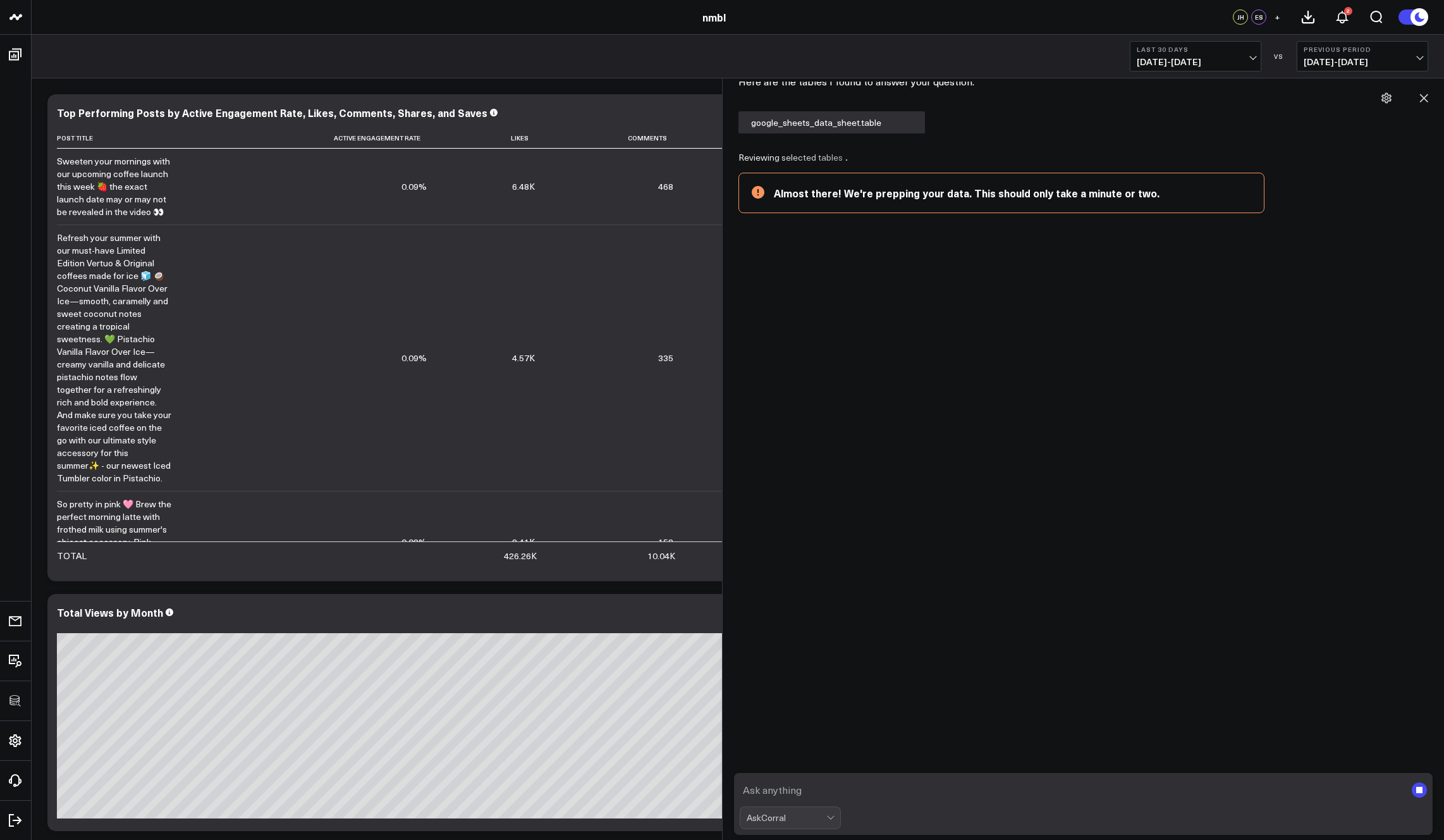
click at [726, 441] on div "A show me the first 50 rows of teh google sheets table AskCorral This feature i…" at bounding box center [1084, 459] width 722 height 761
click at [1032, 54] on button "Last 30 Days 09/09/25 - 10/08/25" at bounding box center [1196, 56] width 132 height 30
click at [1032, 204] on link "Last 365 Days" at bounding box center [1195, 206] width 130 height 24
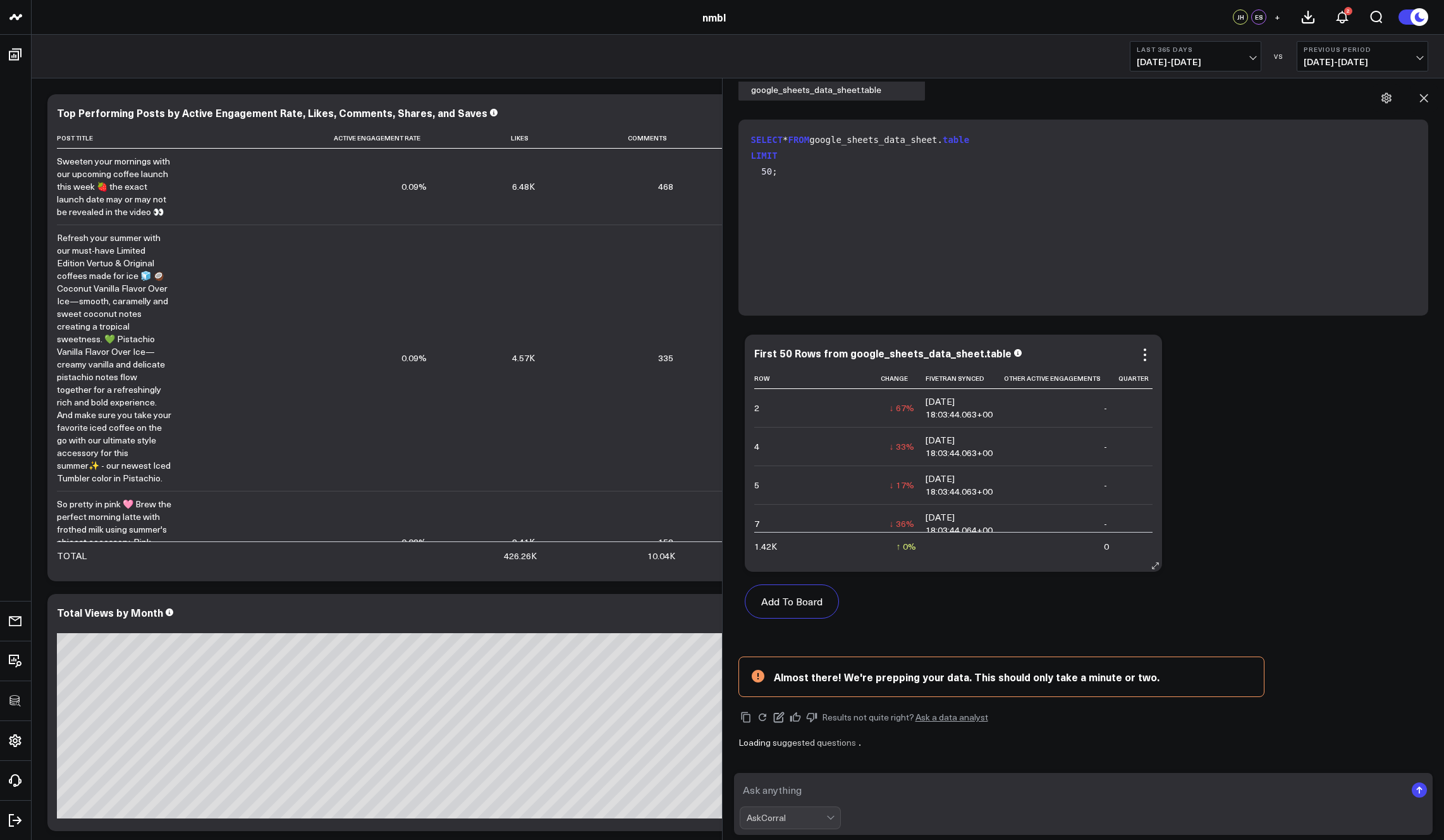
scroll to position [58, 0]
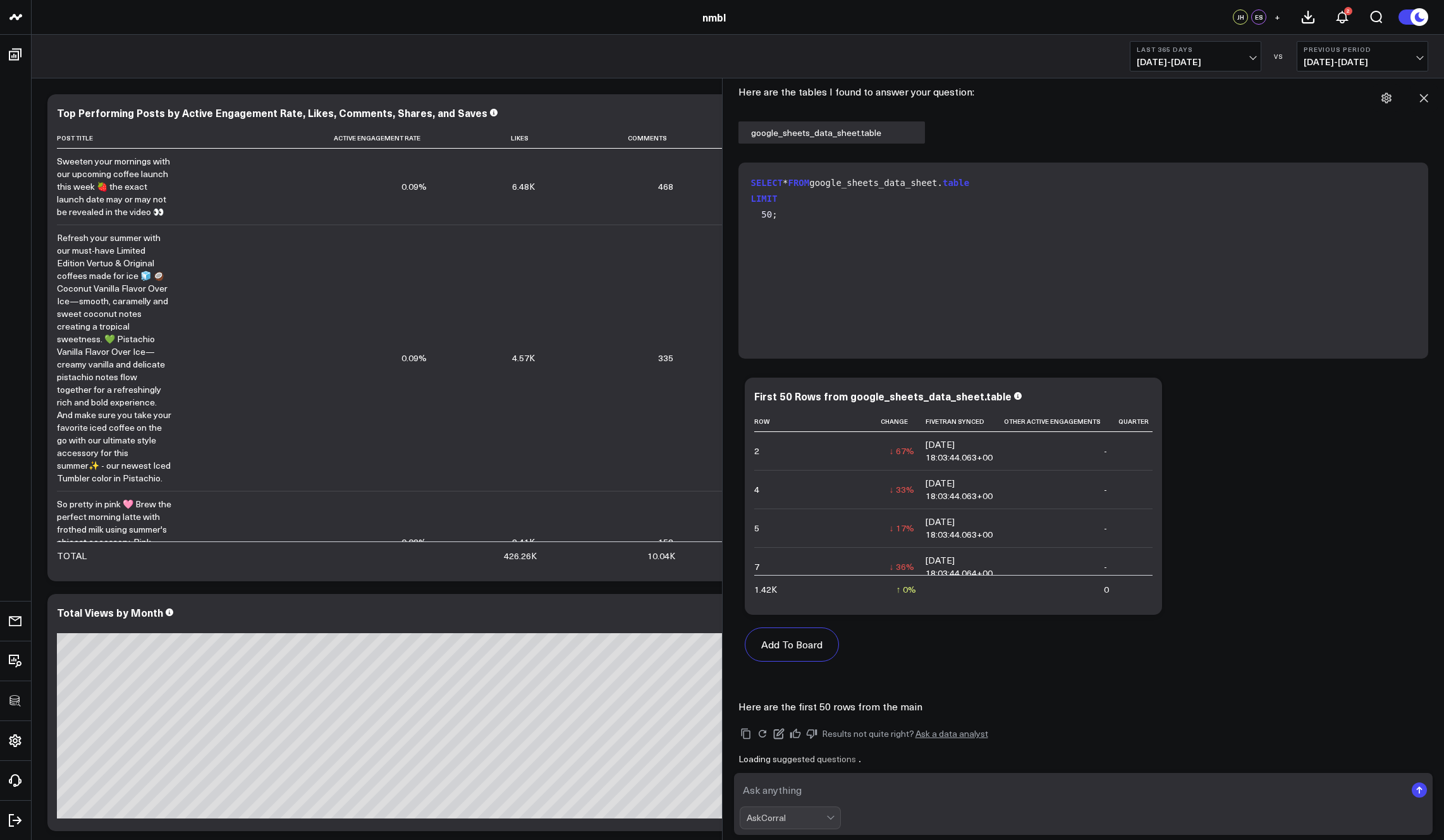
drag, startPoint x: 1156, startPoint y: 565, endPoint x: 1386, endPoint y: 565, distance: 230.0
click at [1032, 565] on div "Add To Board Executive Summary Instagram Review Dashboard Ask support Change ch…" at bounding box center [1084, 525] width 690 height 309
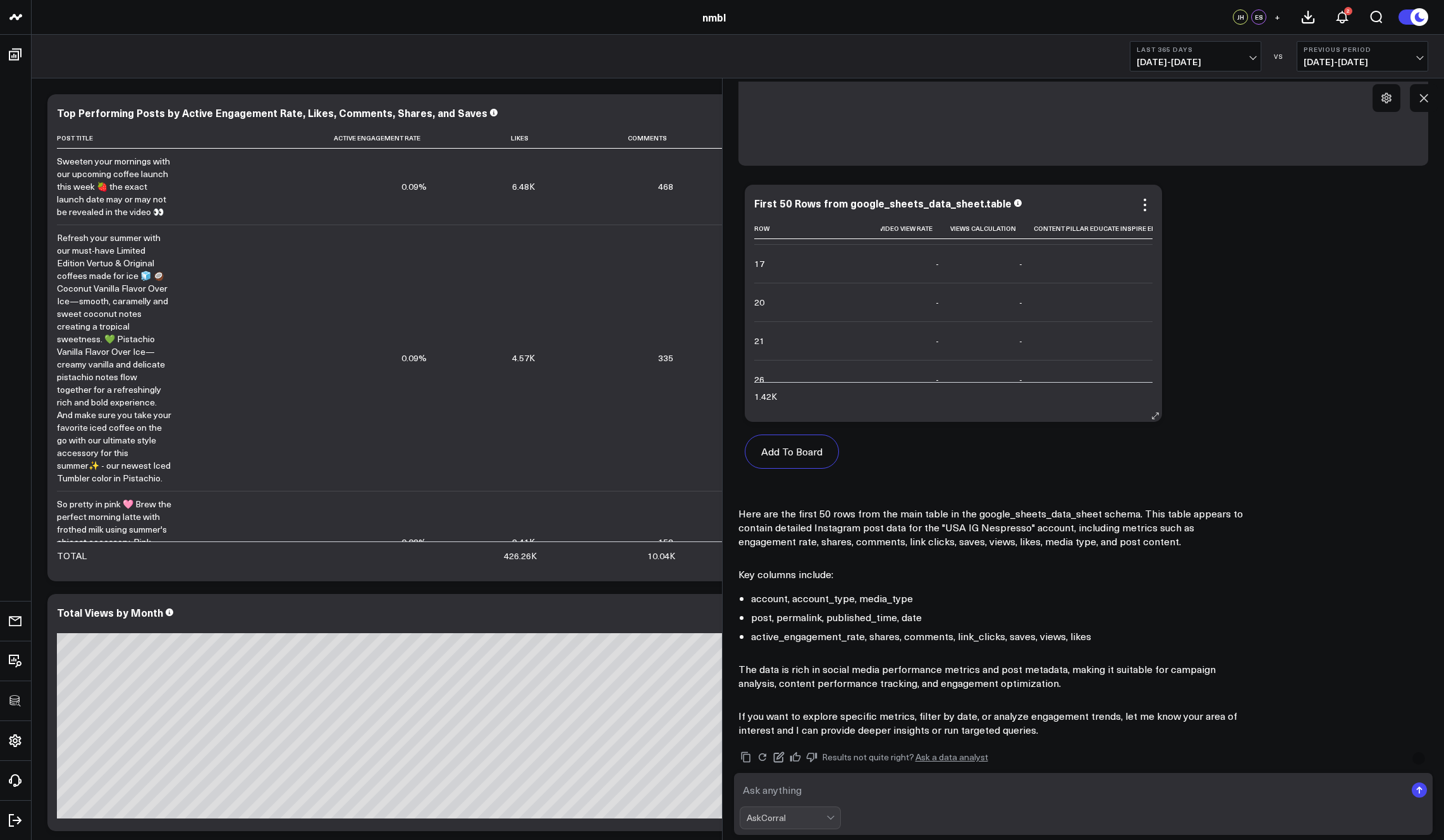
scroll to position [245, 0]
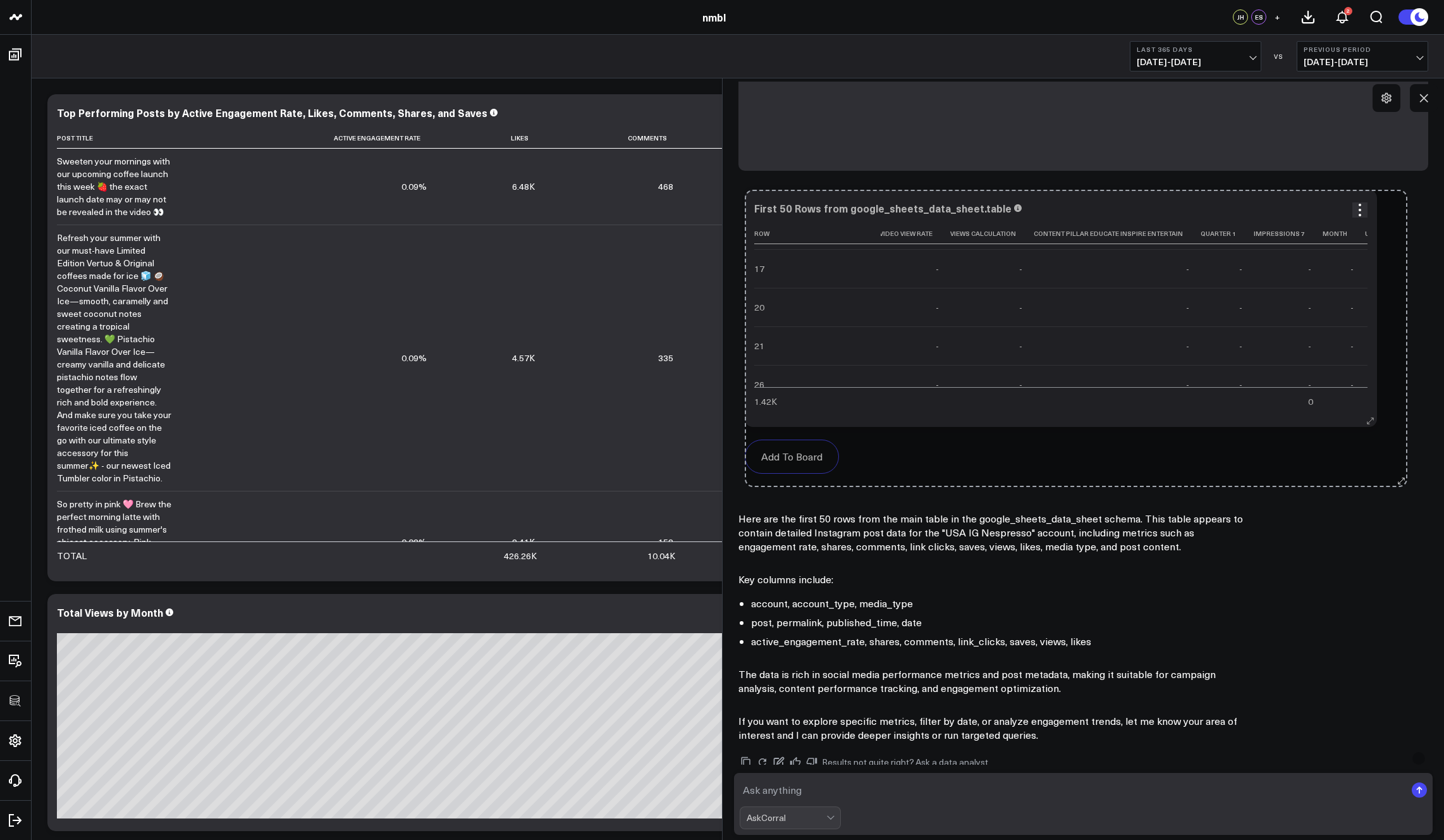
drag, startPoint x: 1157, startPoint y: 420, endPoint x: 1359, endPoint y: 413, distance: 202.1
click at [1032, 421] on div "Add To Board Executive Summary Instagram Review Dashboard Ask support Change ch…" at bounding box center [1084, 338] width 690 height 309
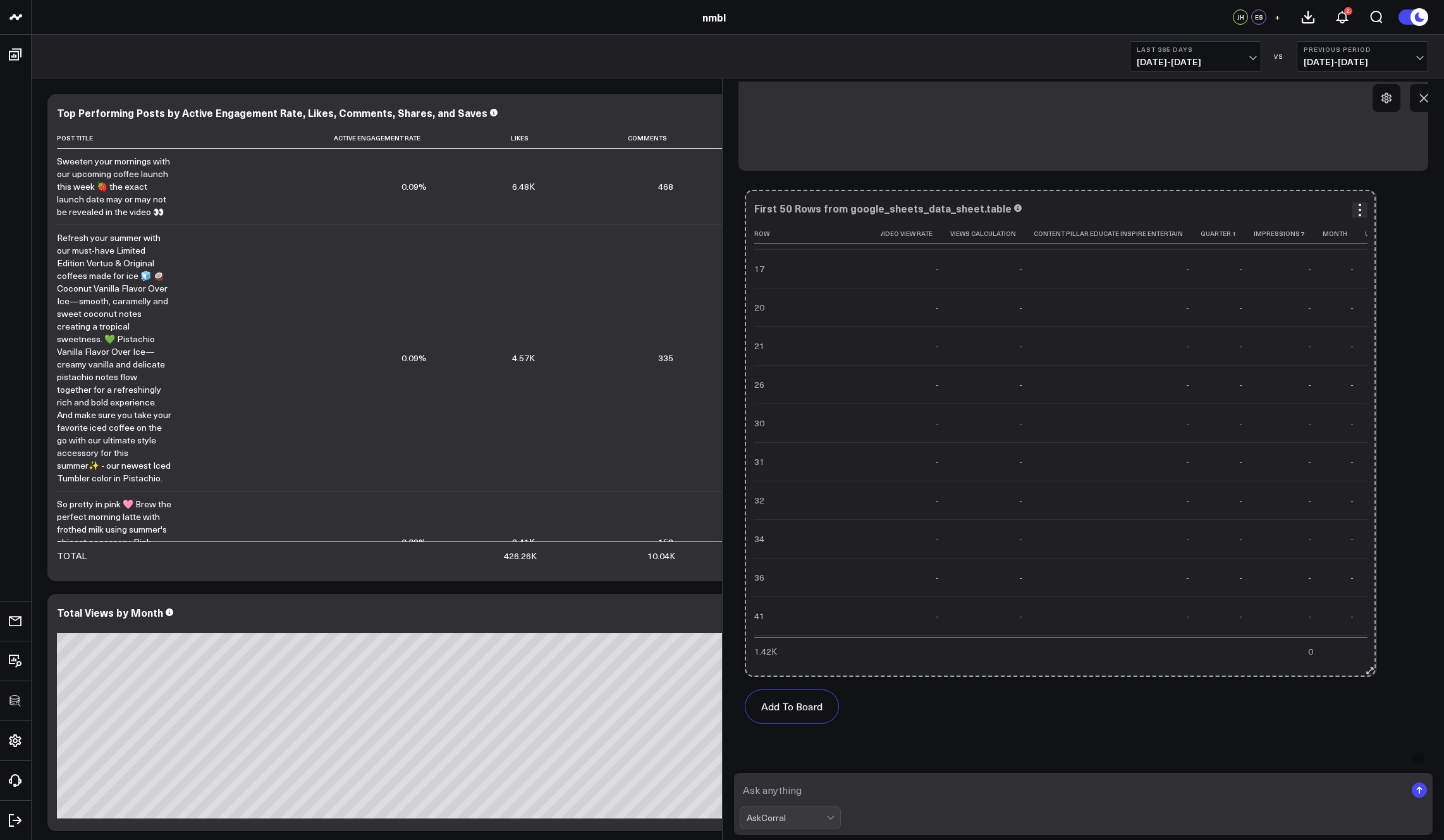
drag, startPoint x: 1369, startPoint y: 421, endPoint x: 1330, endPoint y: 569, distance: 153.1
click at [1032, 621] on div "First 50 Rows from google_sheets_data_sheet.table Row Change Fivetran Synced Ot…" at bounding box center [1061, 433] width 632 height 487
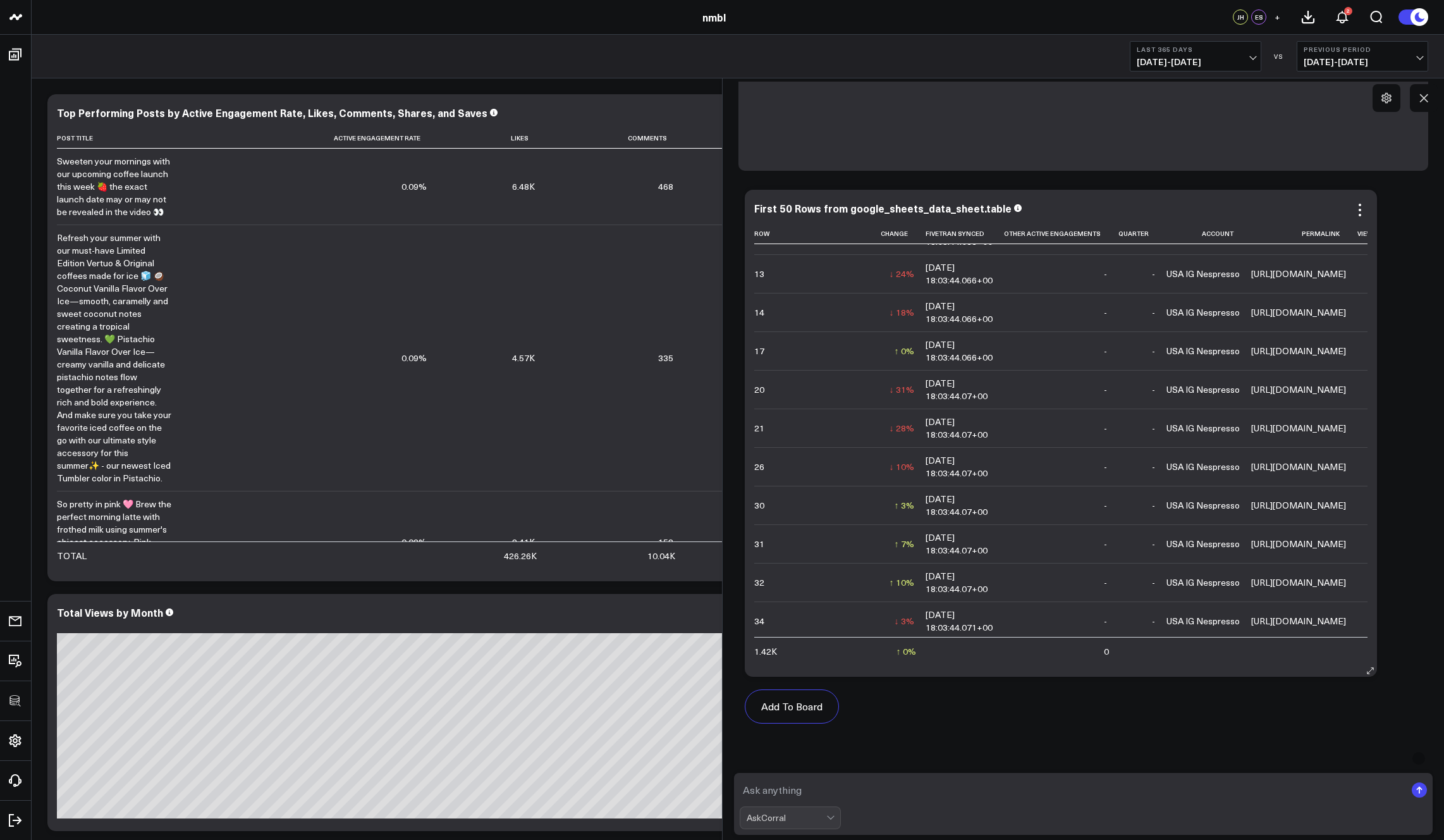
scroll to position [558, 0]
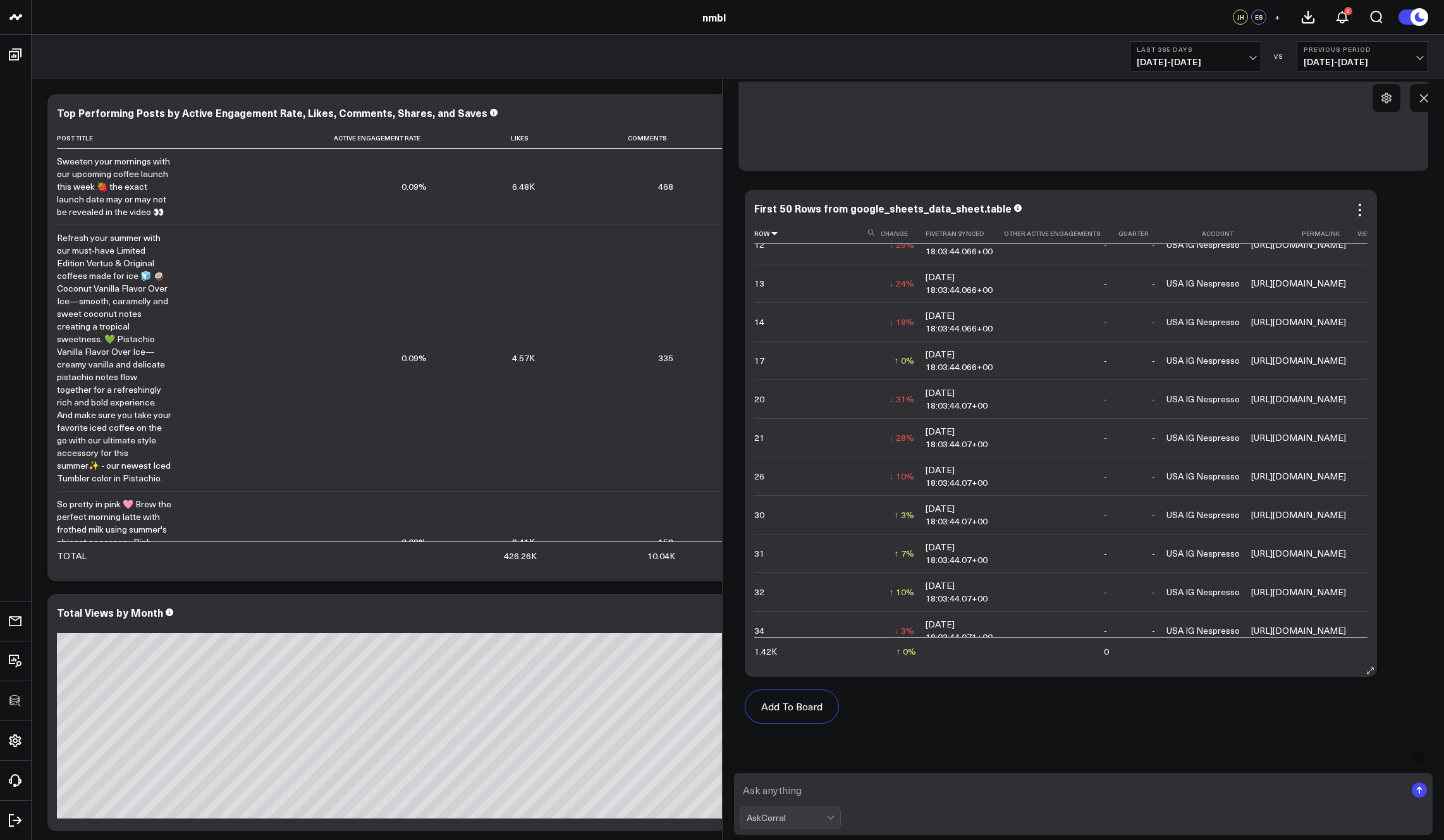
click at [775, 234] on icon at bounding box center [775, 234] width 10 height 8
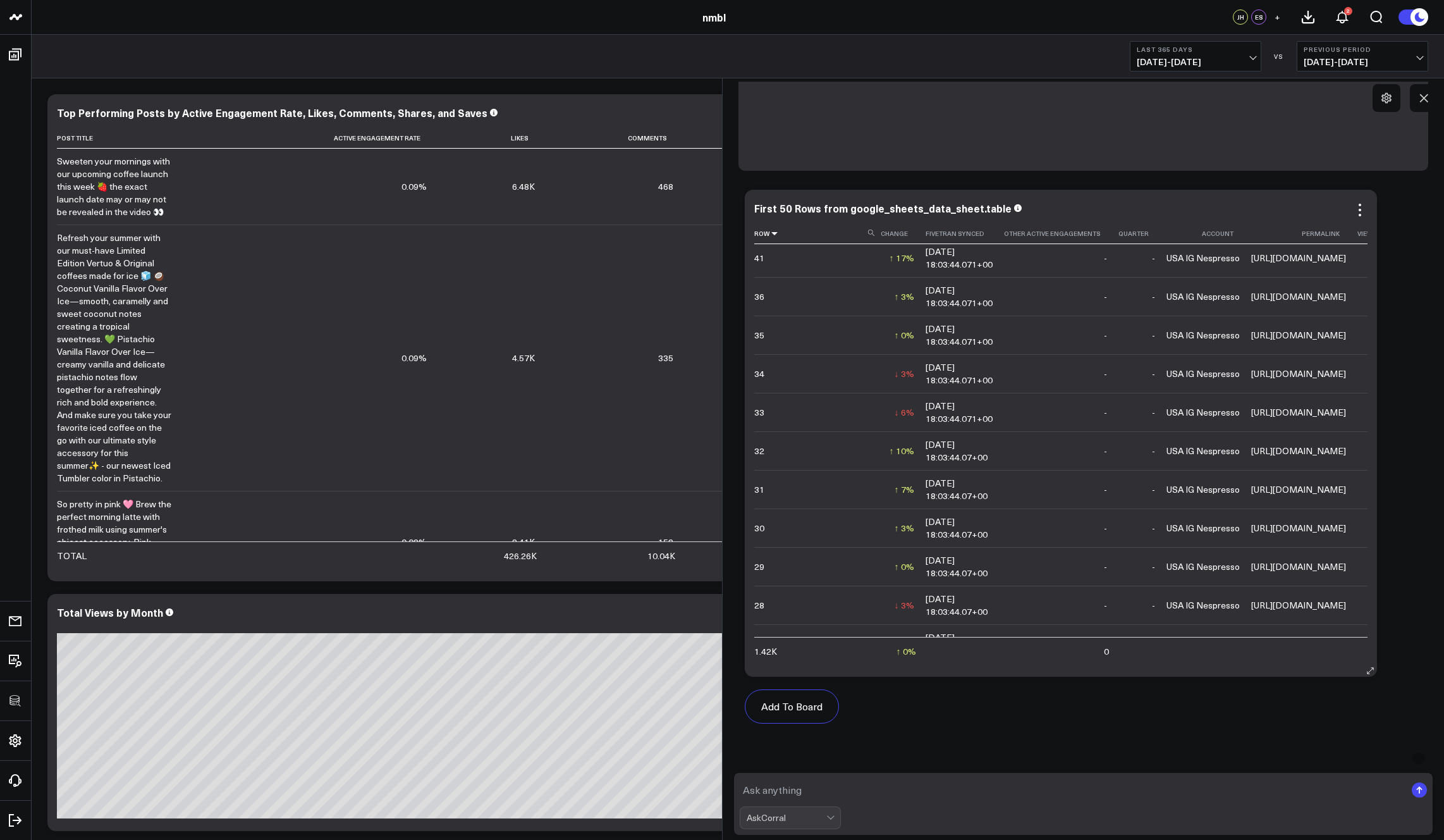
click at [776, 231] on icon at bounding box center [775, 234] width 10 height 8
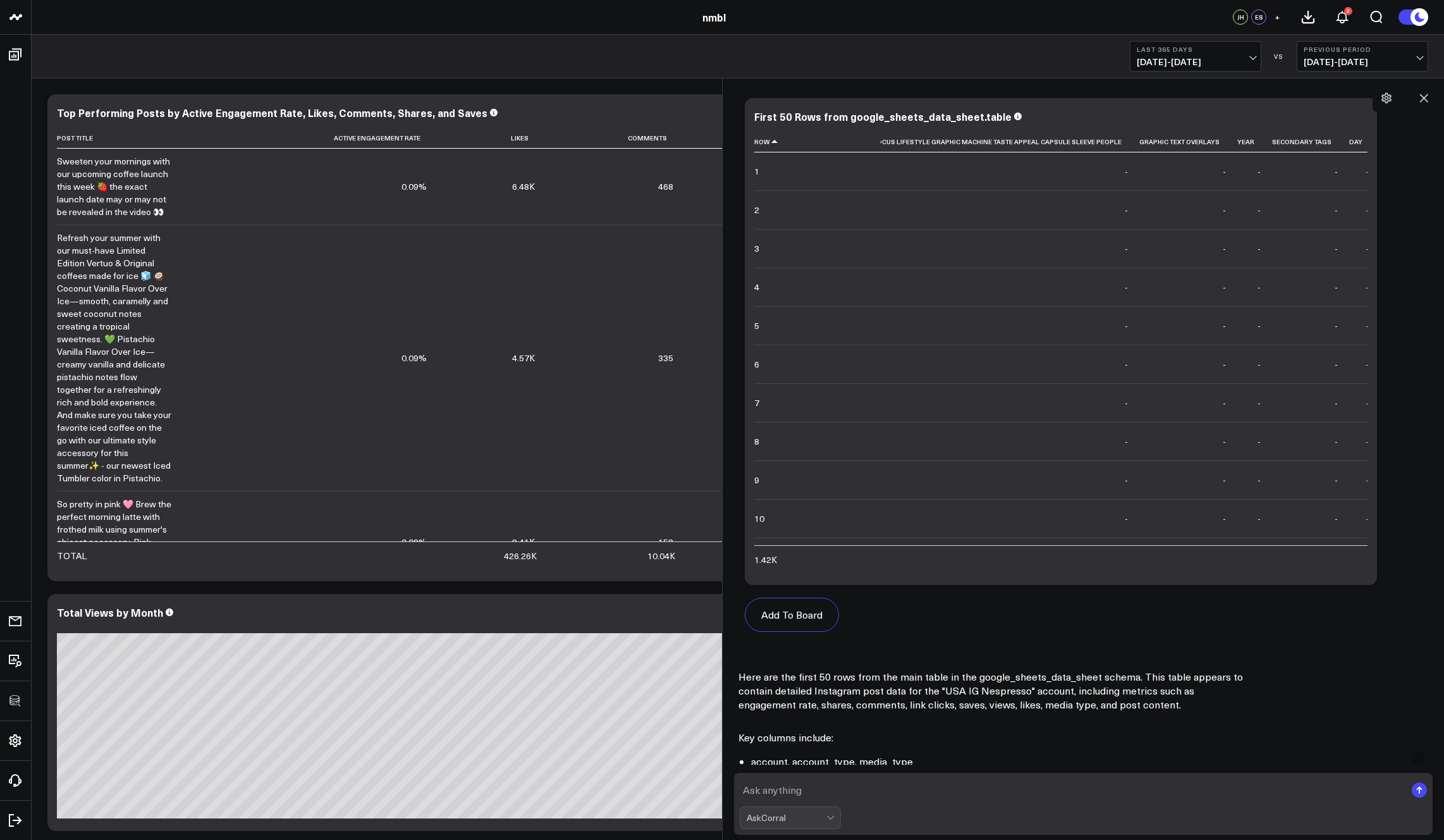
scroll to position [0, 7987]
drag, startPoint x: 796, startPoint y: 792, endPoint x: 870, endPoint y: 750, distance: 85.1
click at [796, 791] on textarea at bounding box center [1073, 789] width 666 height 23
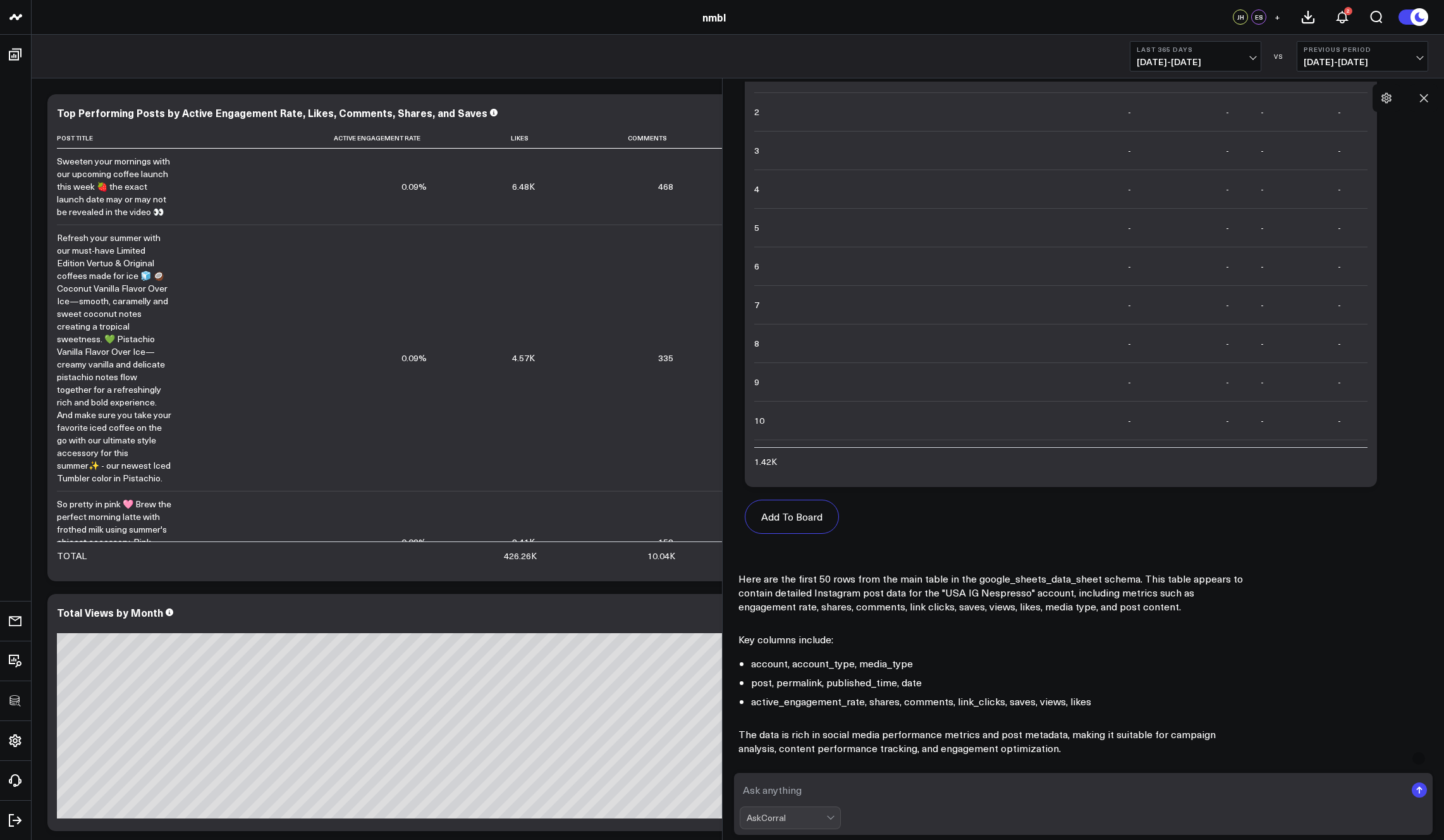
scroll to position [440, 0]
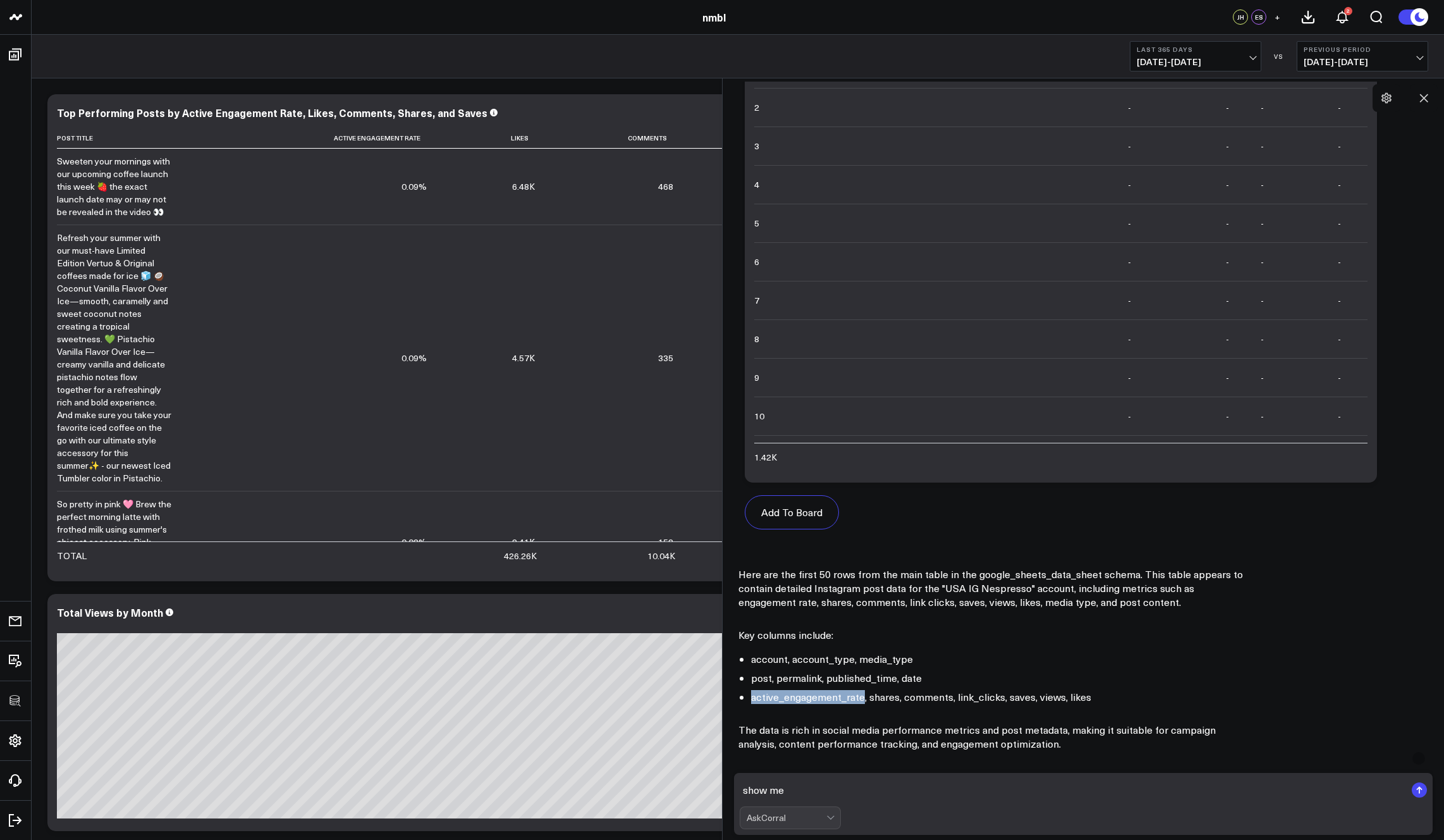
drag, startPoint x: 863, startPoint y: 699, endPoint x: 827, endPoint y: 805, distance: 111.9
click at [751, 695] on li "active_engagement_rate, shares, comments, link_clicks, saves, views, likes" at bounding box center [998, 697] width 494 height 14
copy li "active_engagement_rate"
click at [821, 793] on textarea "show me" at bounding box center [1073, 789] width 666 height 23
paste textarea "active_engagement_rate"
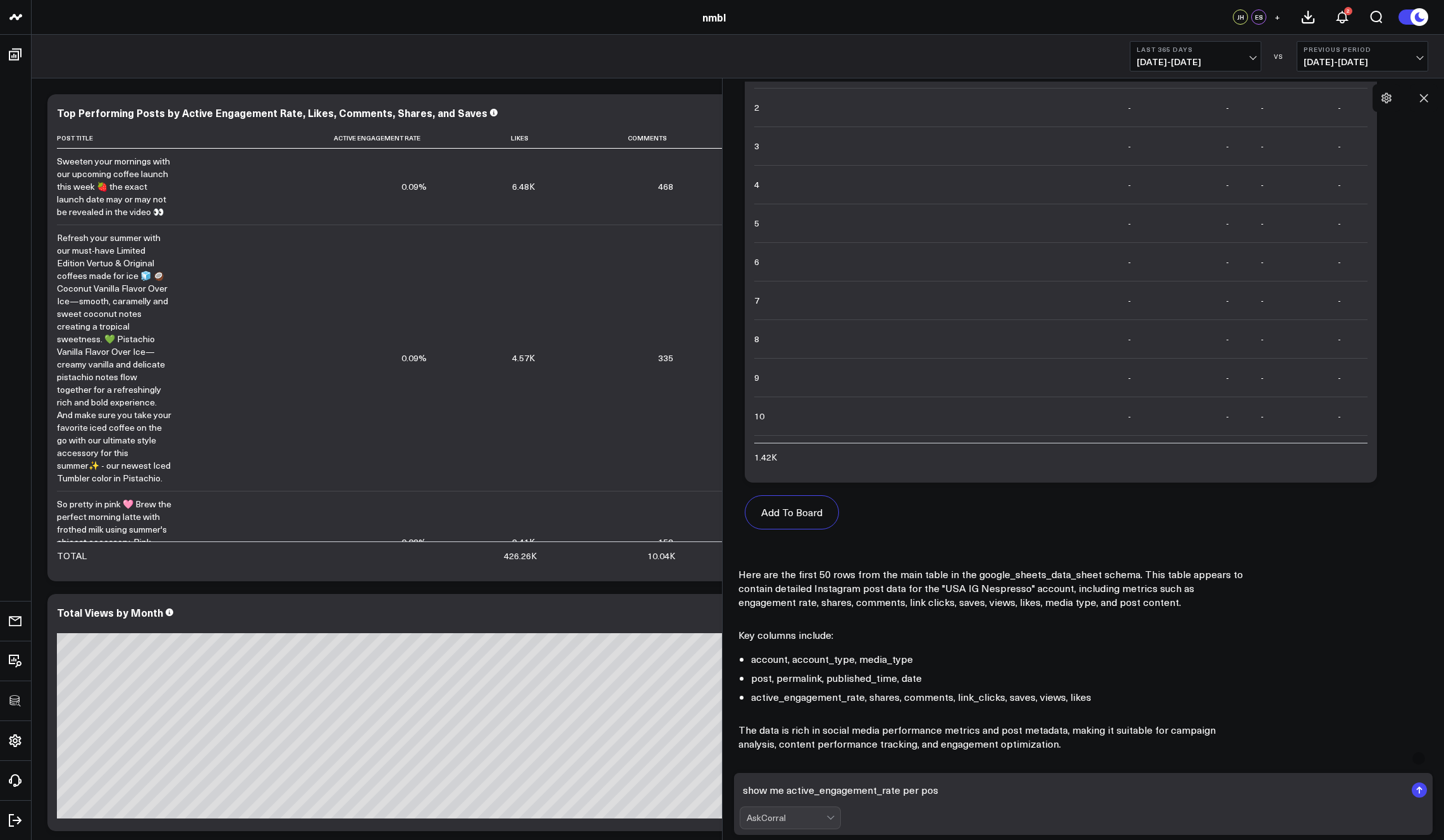
type textarea "show me active_engagement_rate per post"
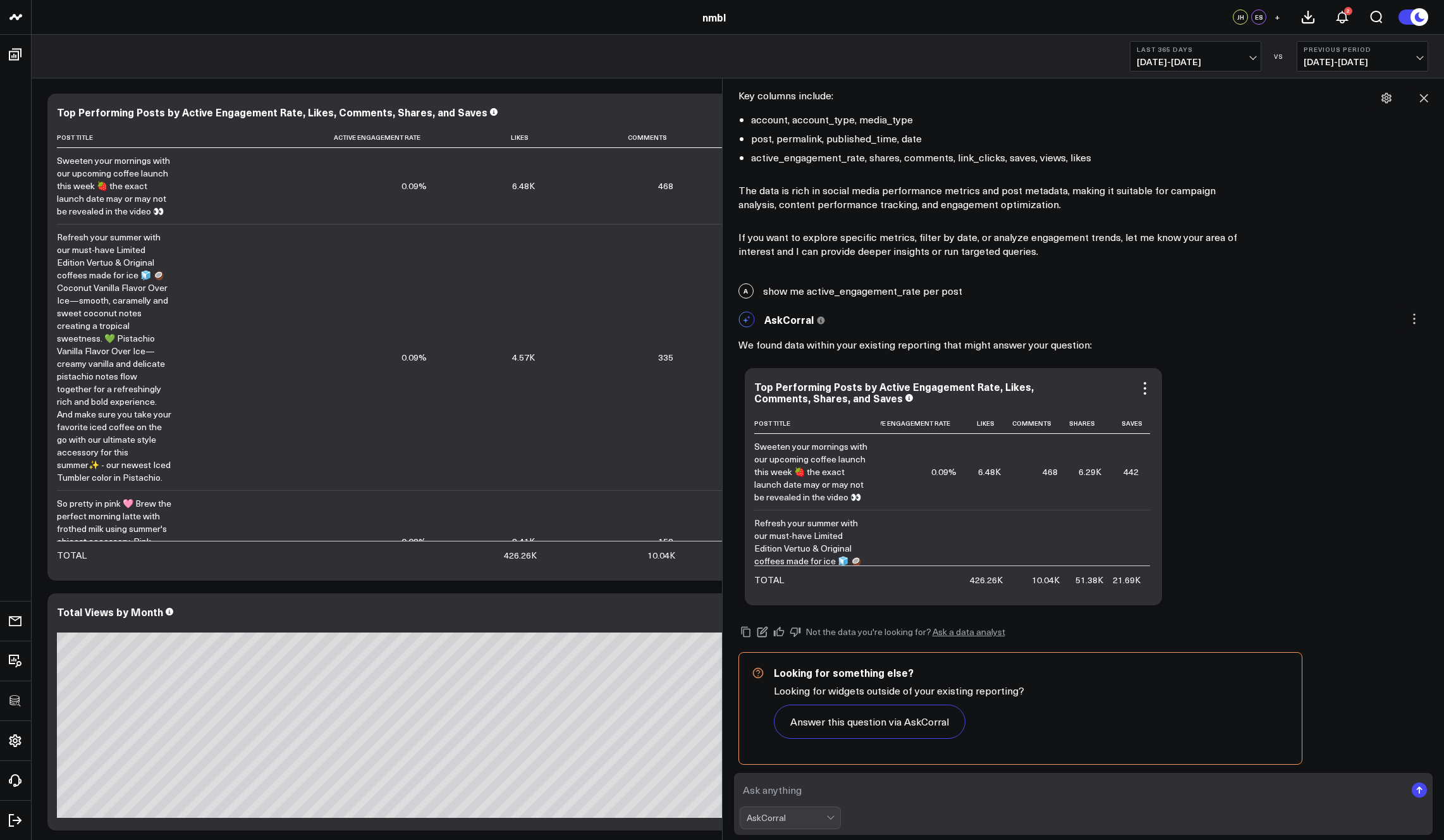
scroll to position [0, 0]
click at [854, 732] on button "Answer this question via AskCorral" at bounding box center [870, 722] width 191 height 34
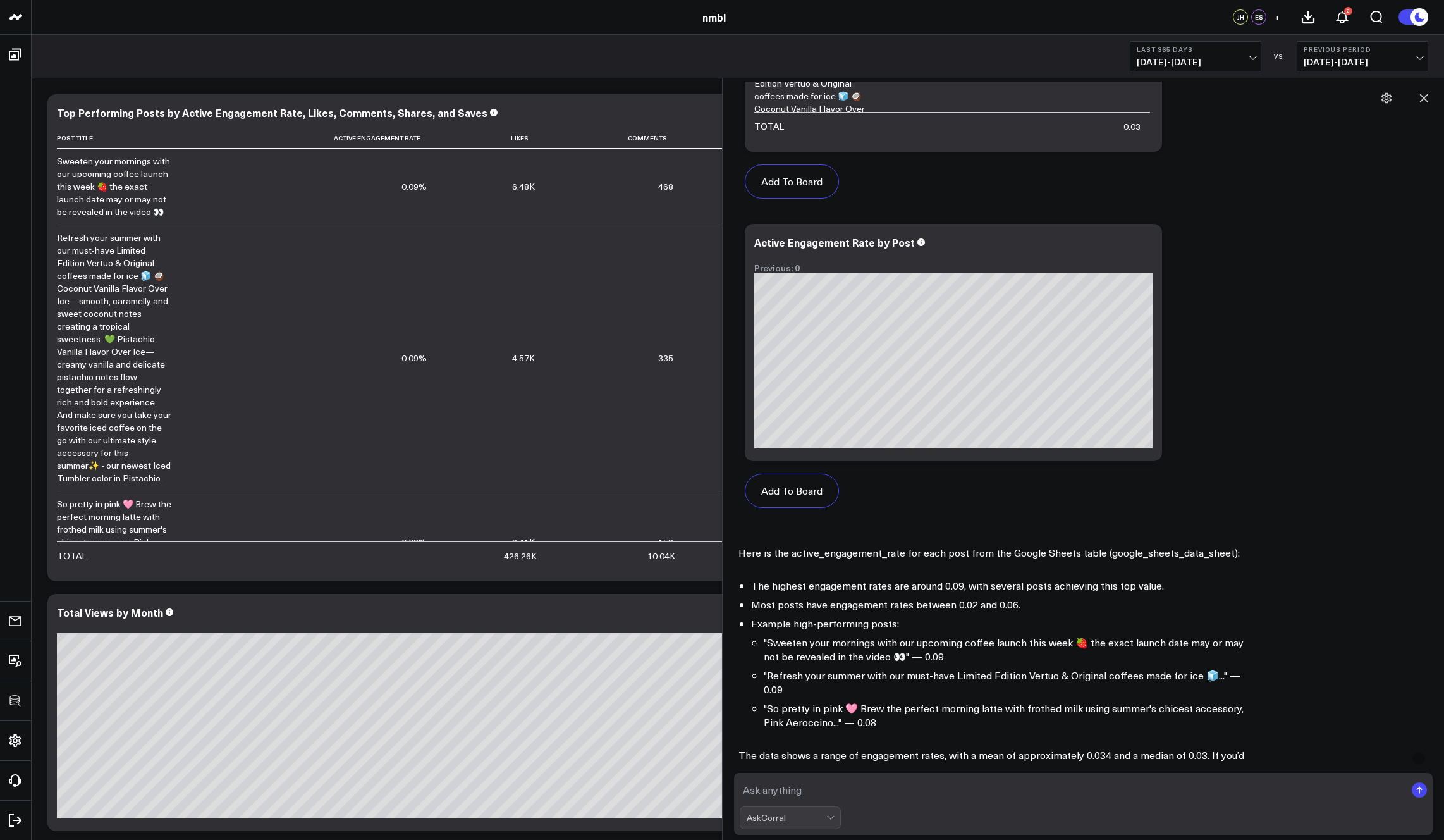
scroll to position [2517, 0]
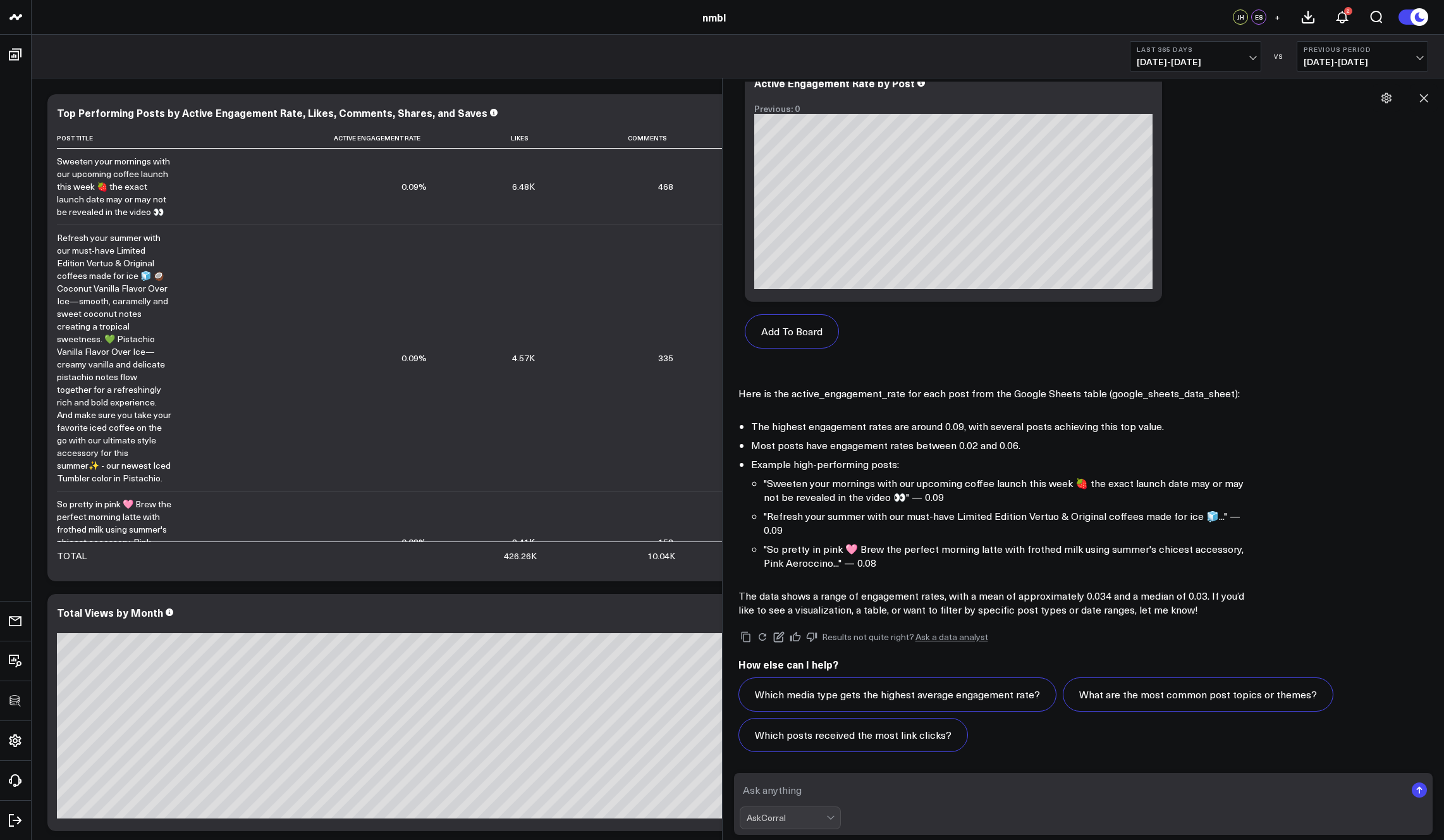
click at [797, 789] on textarea at bounding box center [1073, 789] width 666 height 23
click at [1032, 100] on icon at bounding box center [1424, 98] width 9 height 9
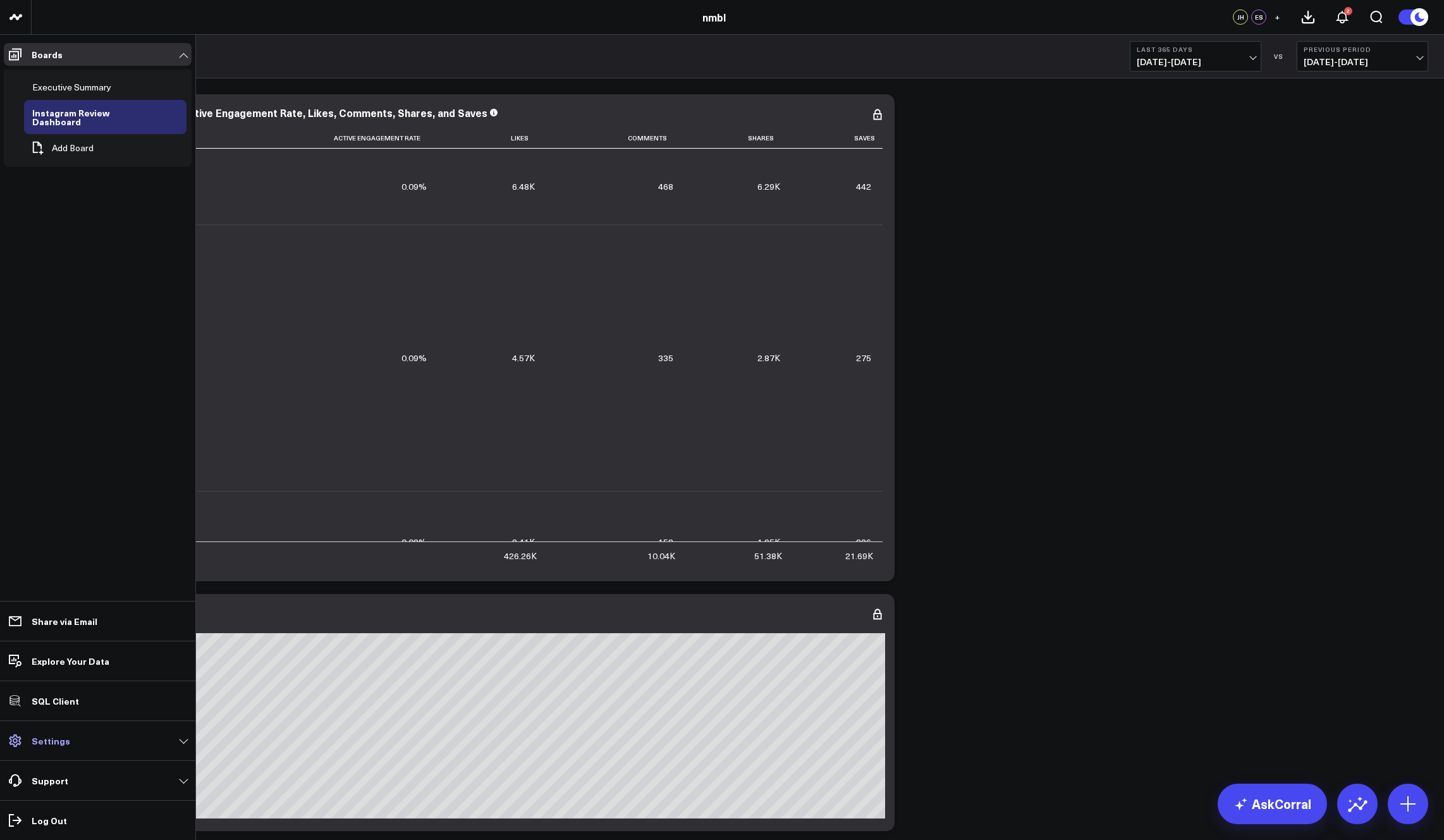
click at [69, 742] on link "Settings" at bounding box center [97, 740] width 188 height 23
click at [62, 658] on p "Explore Your Data" at bounding box center [71, 660] width 78 height 10
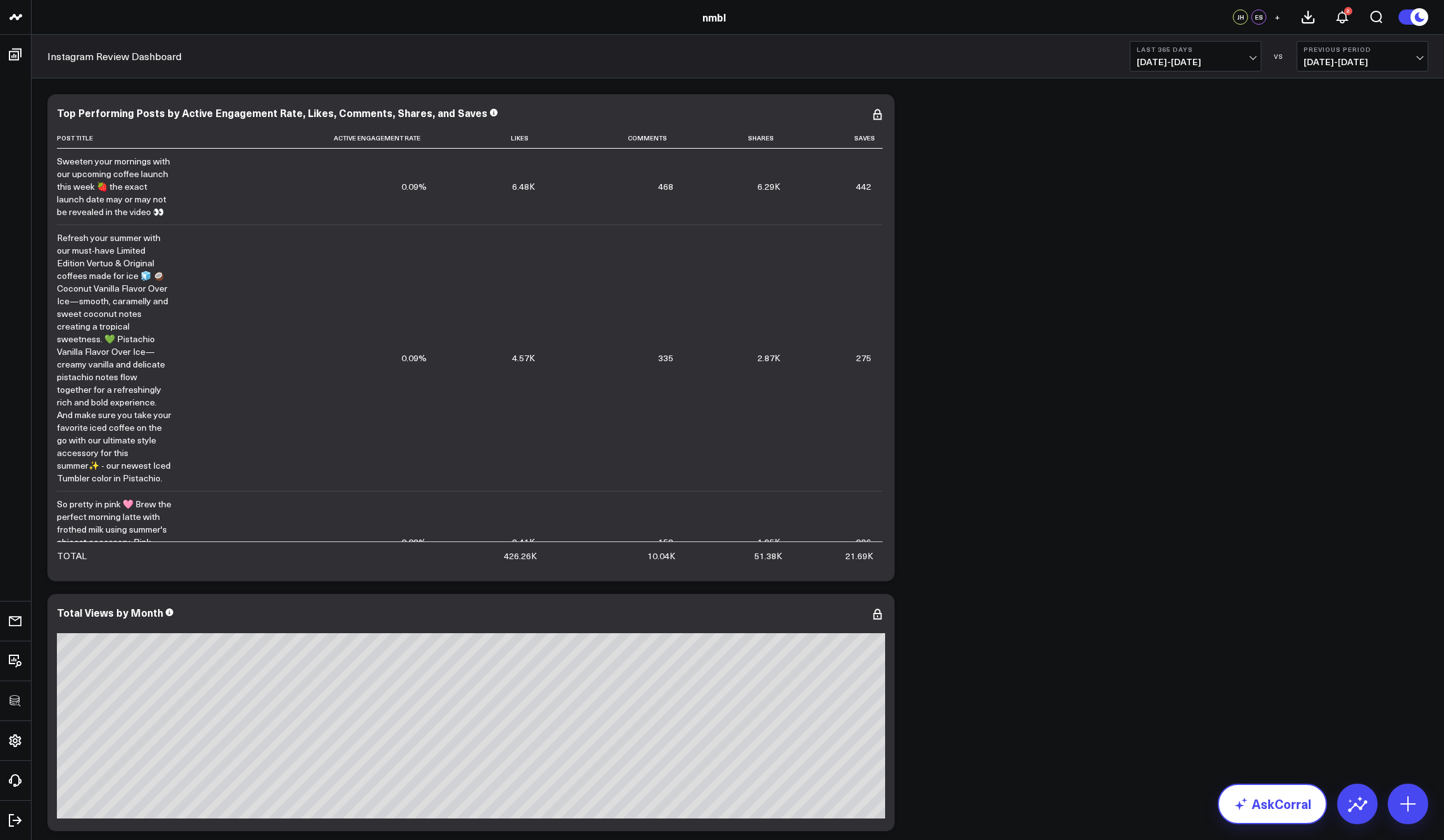
click at [1032, 803] on link "AskCorral" at bounding box center [1272, 803] width 110 height 40
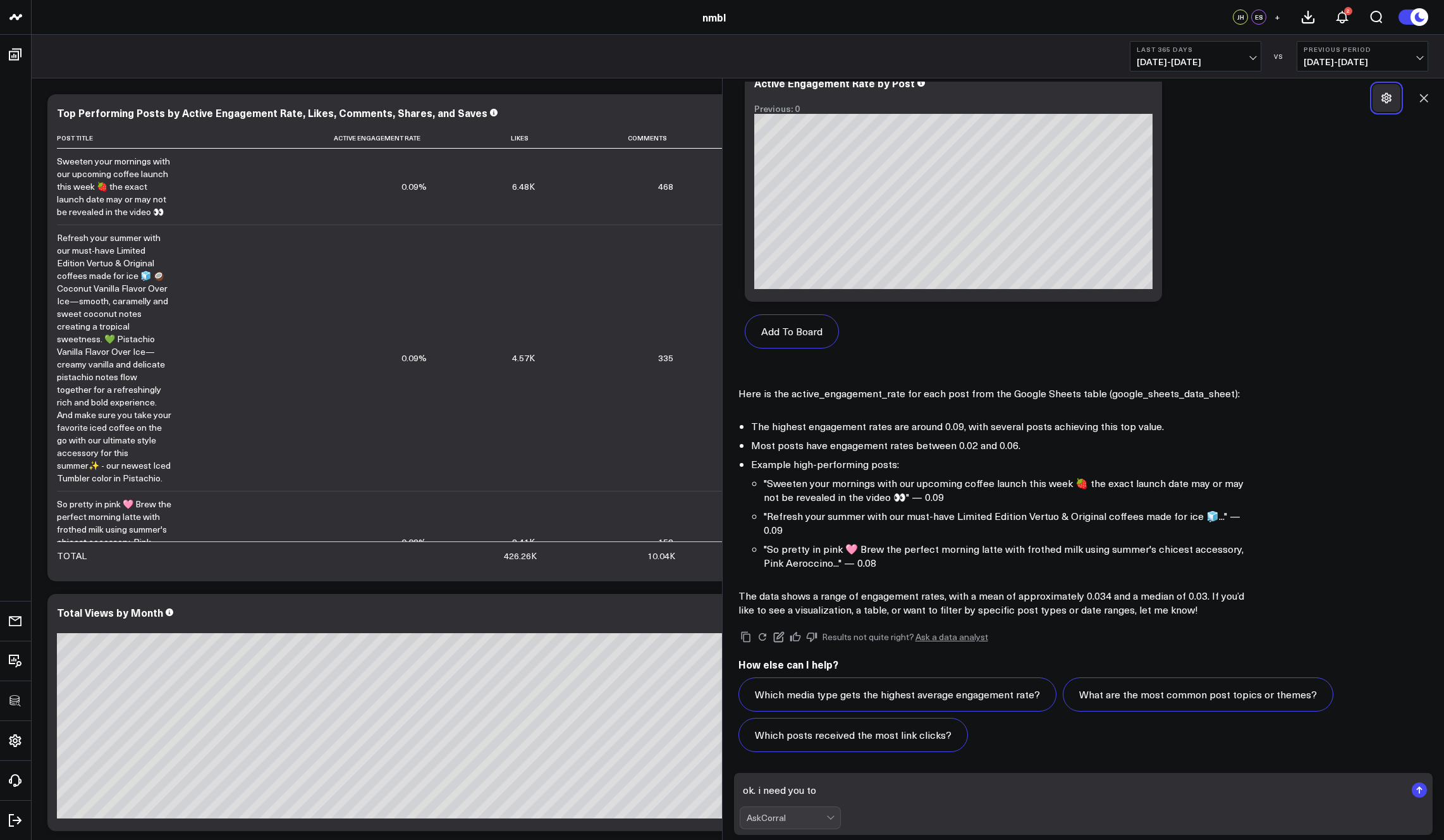
click at [1032, 100] on icon at bounding box center [1386, 98] width 10 height 11
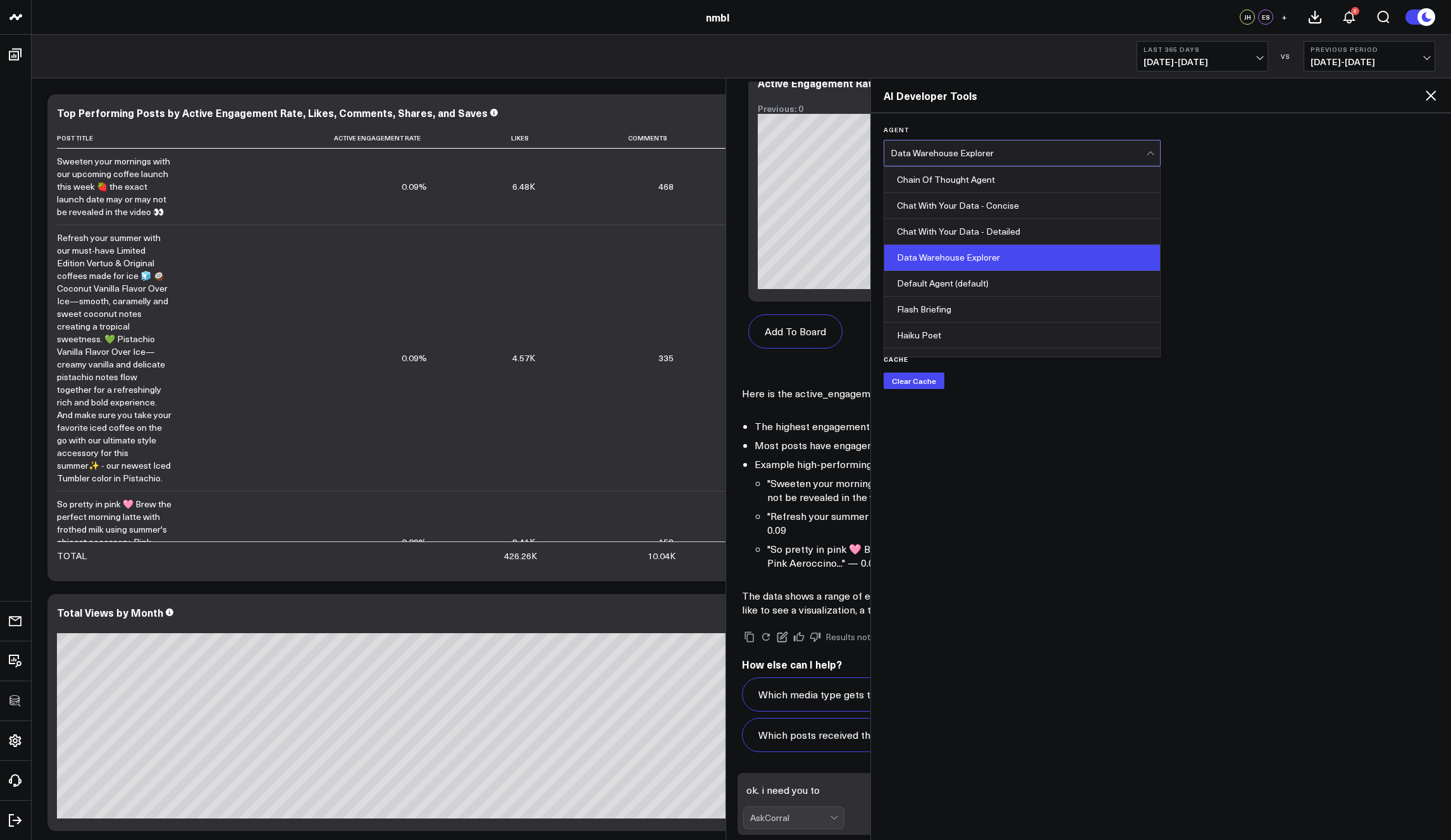
click at [1030, 150] on div "Data Warehouse Explorer" at bounding box center [1019, 153] width 256 height 10
click at [980, 183] on div "Chain Of Thought Agent" at bounding box center [1023, 179] width 276 height 26
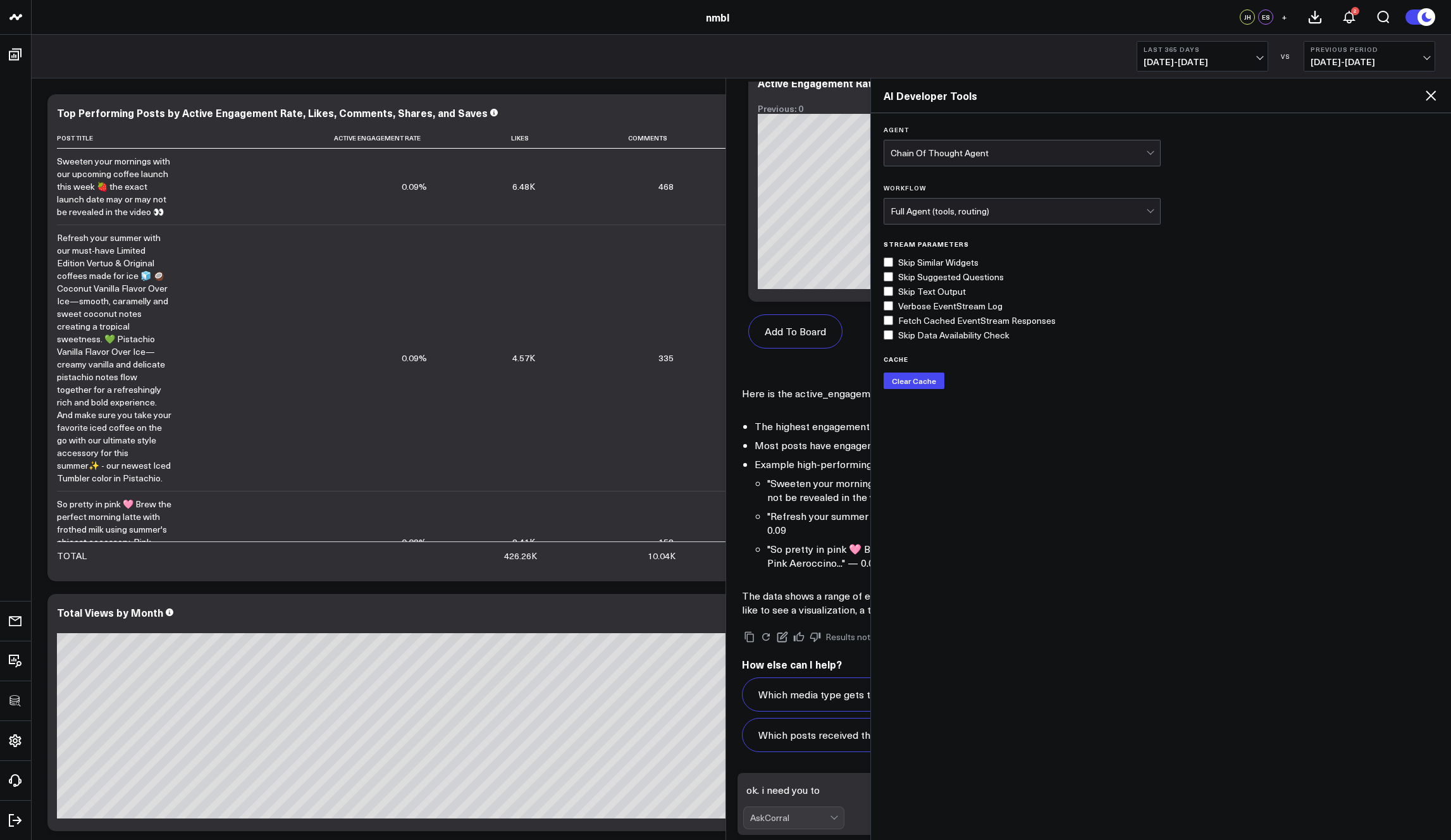
click at [1033, 95] on icon at bounding box center [1431, 95] width 15 height 15
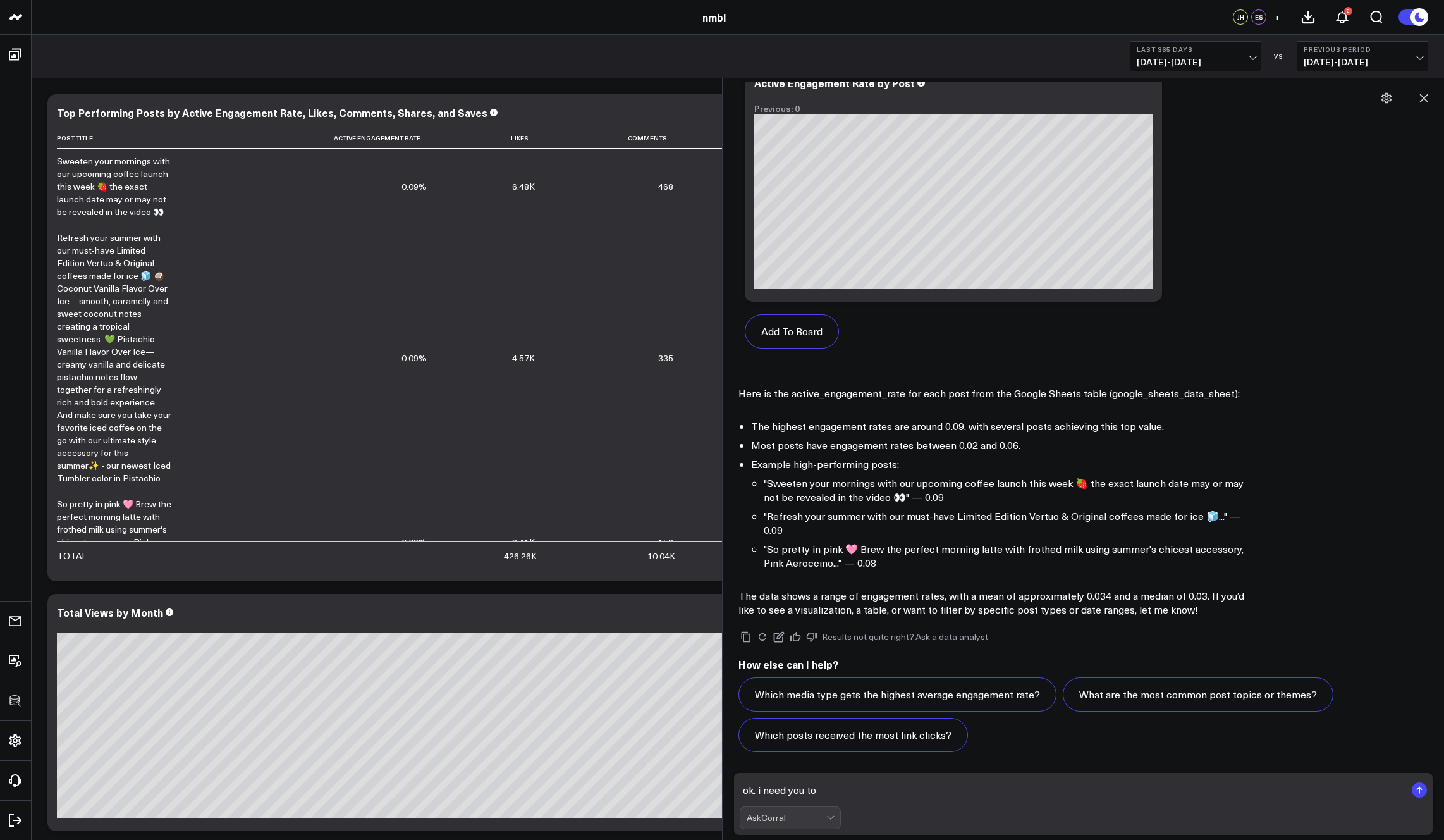
drag, startPoint x: 809, startPoint y: 794, endPoint x: 857, endPoint y: 789, distance: 48.3
click at [815, 793] on textarea "ok. i need you to" at bounding box center [1073, 789] width 666 height 23
click at [700, 778] on body "100525 Test 100625-2 3725 Test 829 Studios Accenture Acme Industrial Activant C…" at bounding box center [722, 456] width 1444 height 913
paste textarea "-- Excel logic reproduced: -- ( 2*Shares + 1.25*Comments + Likes + 2*Saves + 2*…"
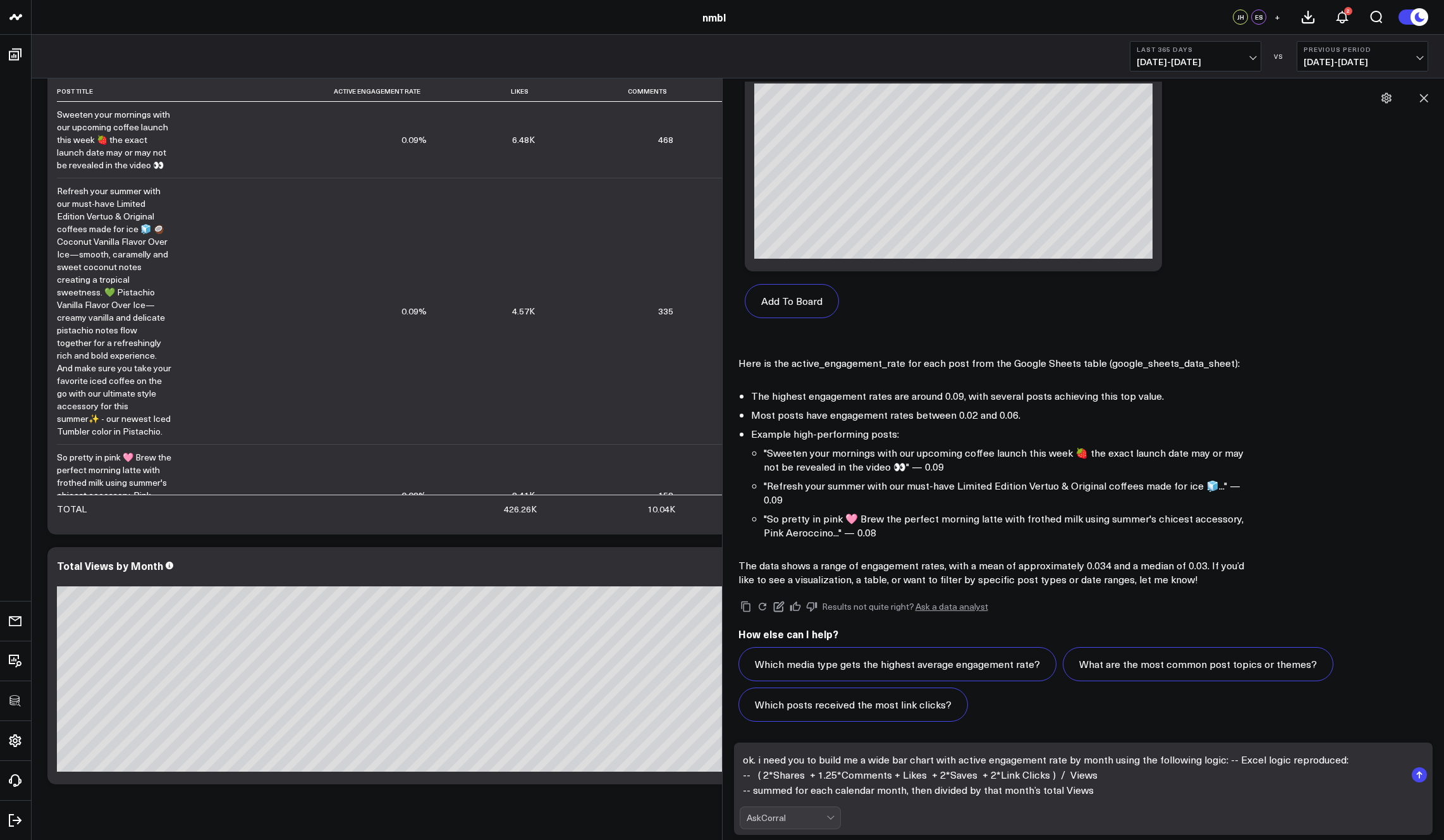
scroll to position [54, 0]
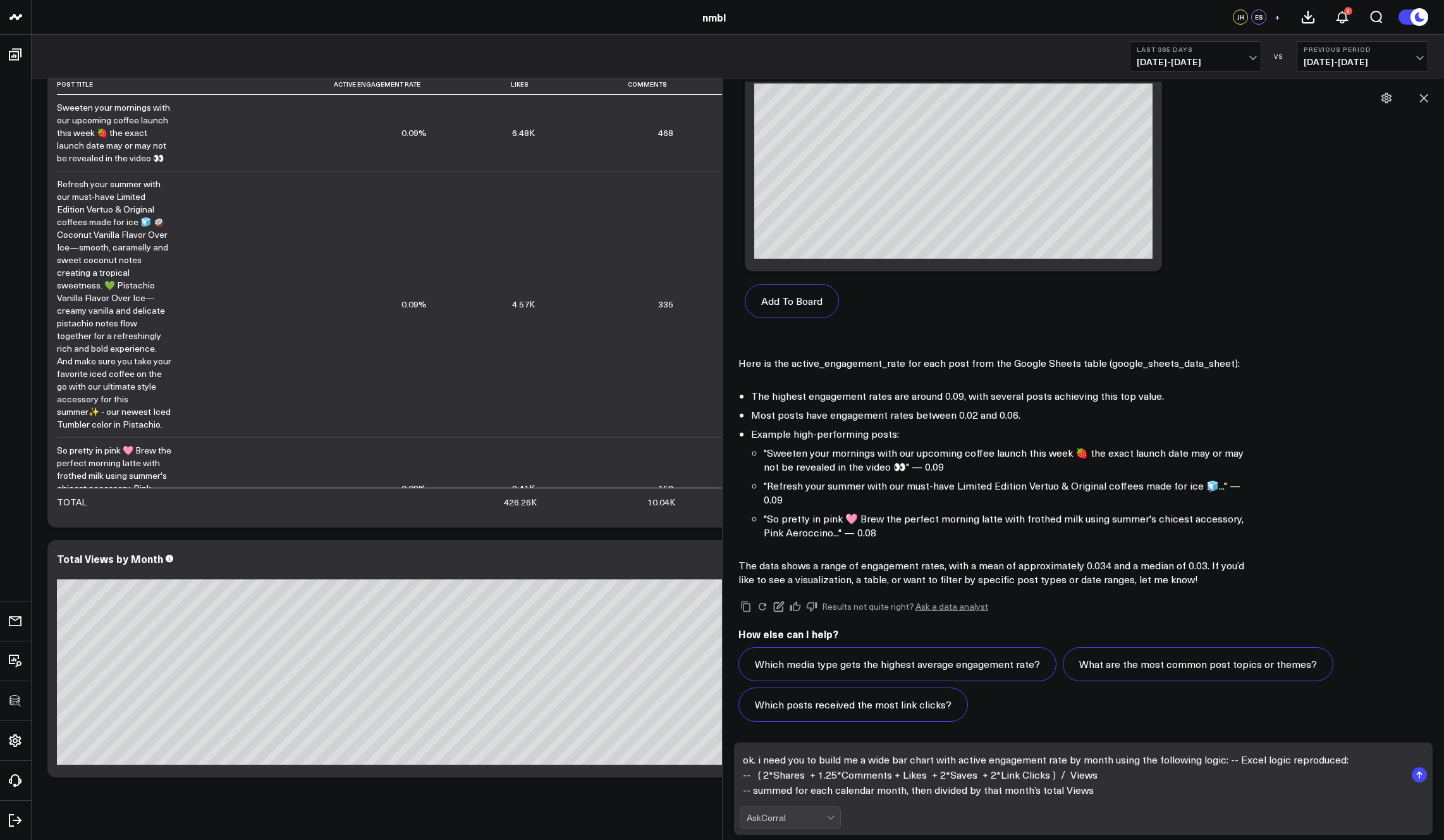
type textarea "ok. i need you to build me a wide bar chart with active engagement rate by mont…"
click at [1032, 772] on rect "submit" at bounding box center [1419, 774] width 15 height 15
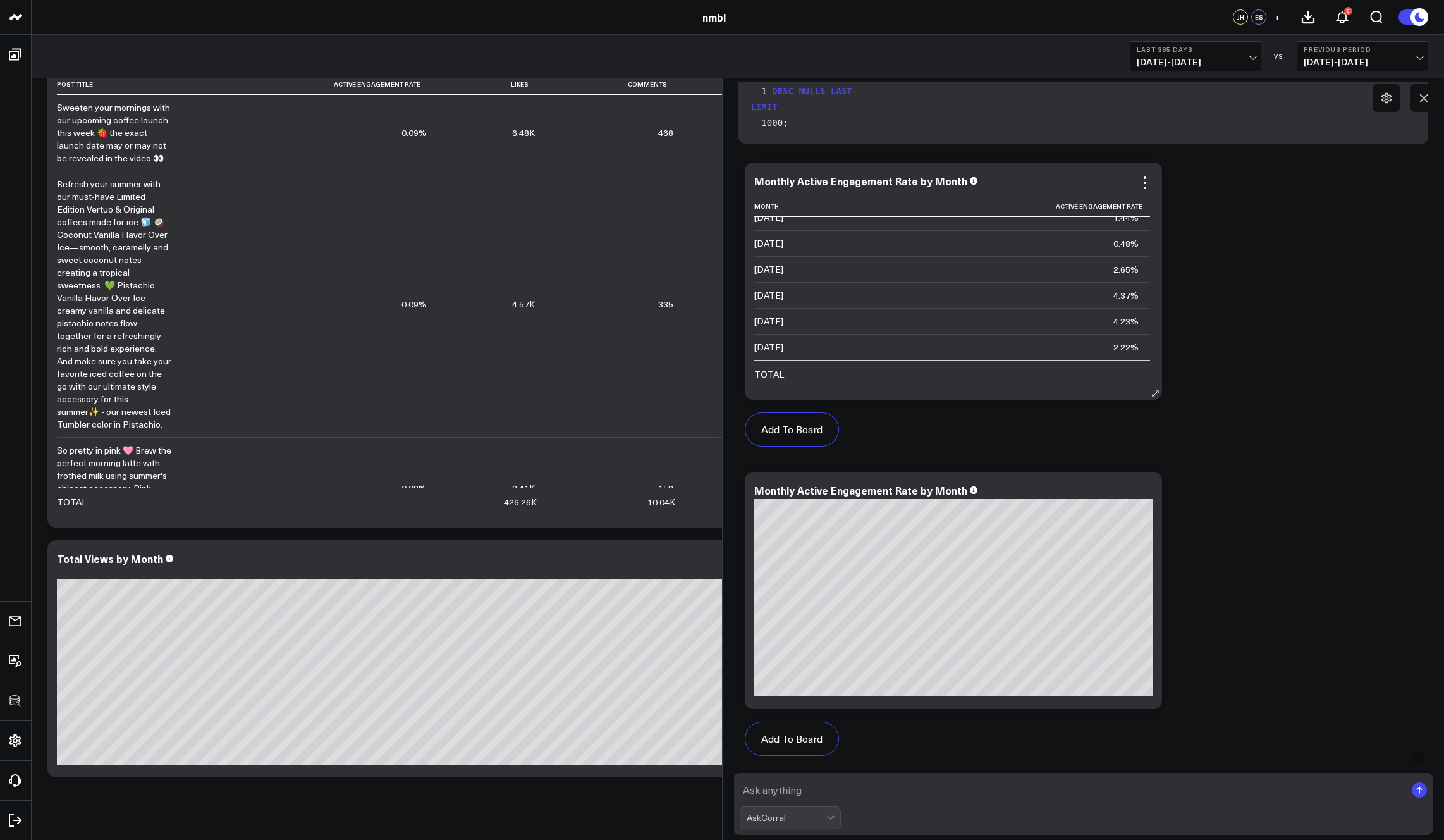
scroll to position [3358, 0]
click at [1032, 355] on div "Add To Board Executive Summary Instagram Review Dashboard Ask support Change ch…" at bounding box center [1084, 463] width 690 height 618
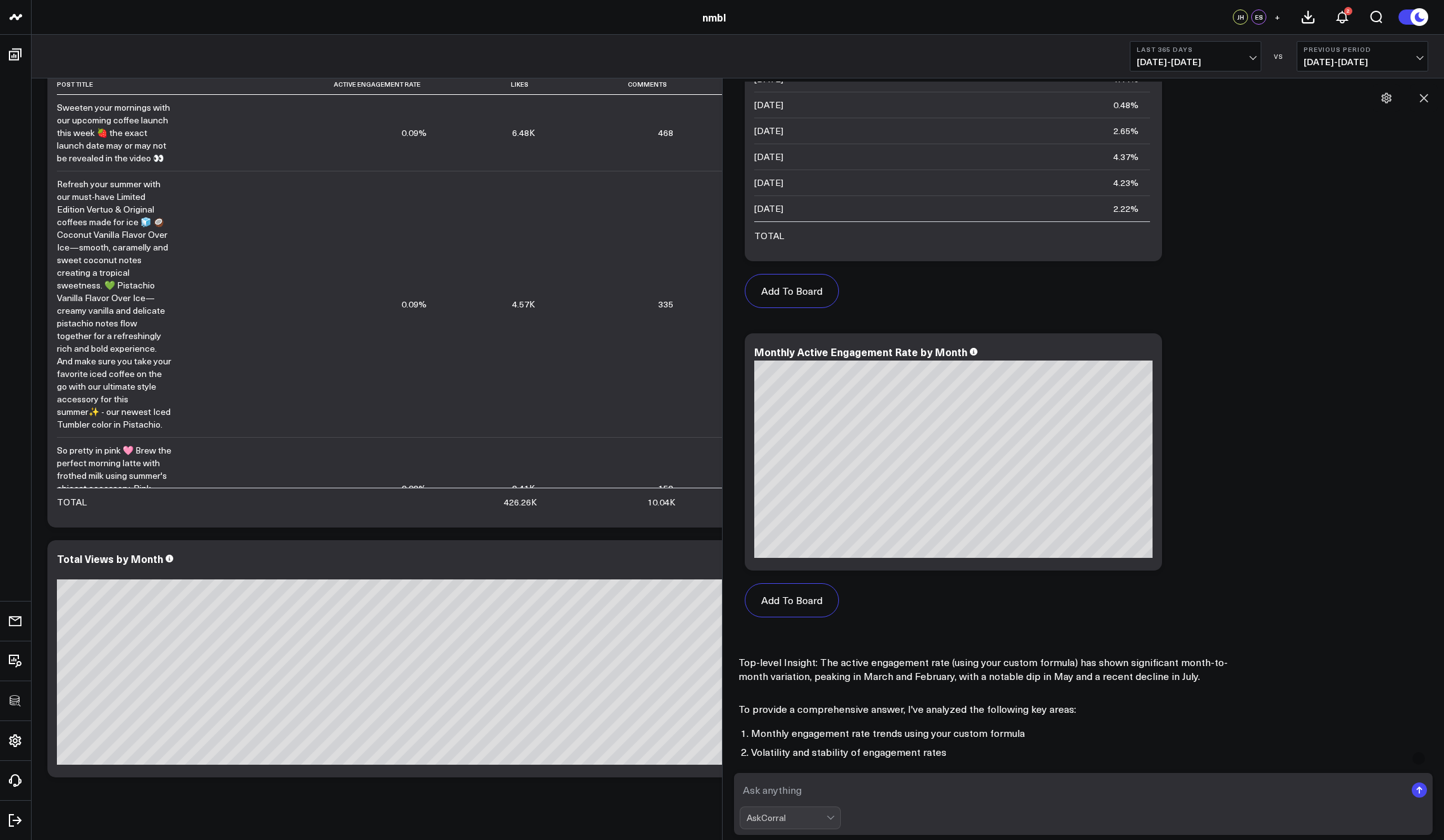
scroll to position [3498, 0]
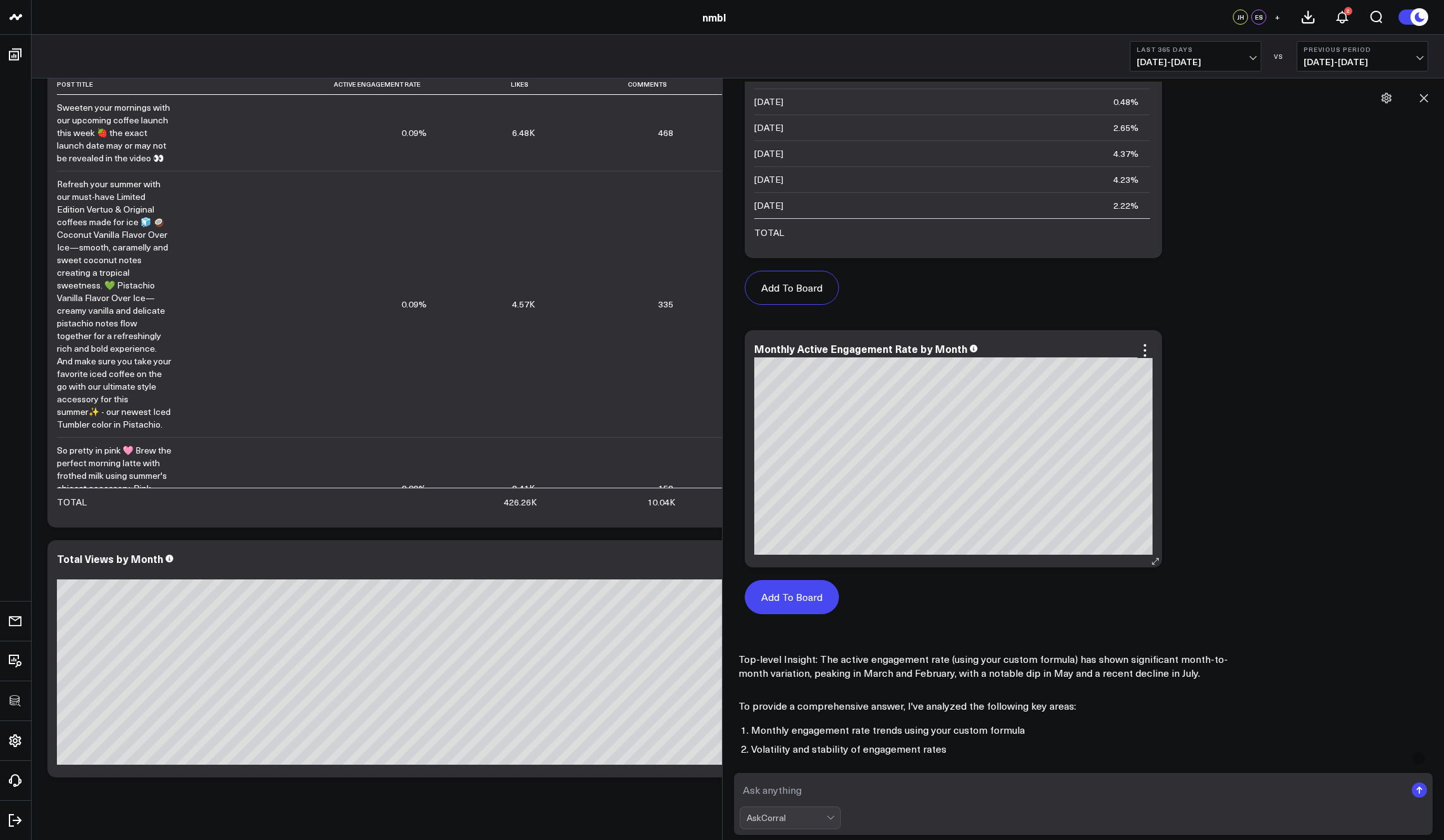
click at [801, 601] on button "Add To Board" at bounding box center [792, 597] width 94 height 34
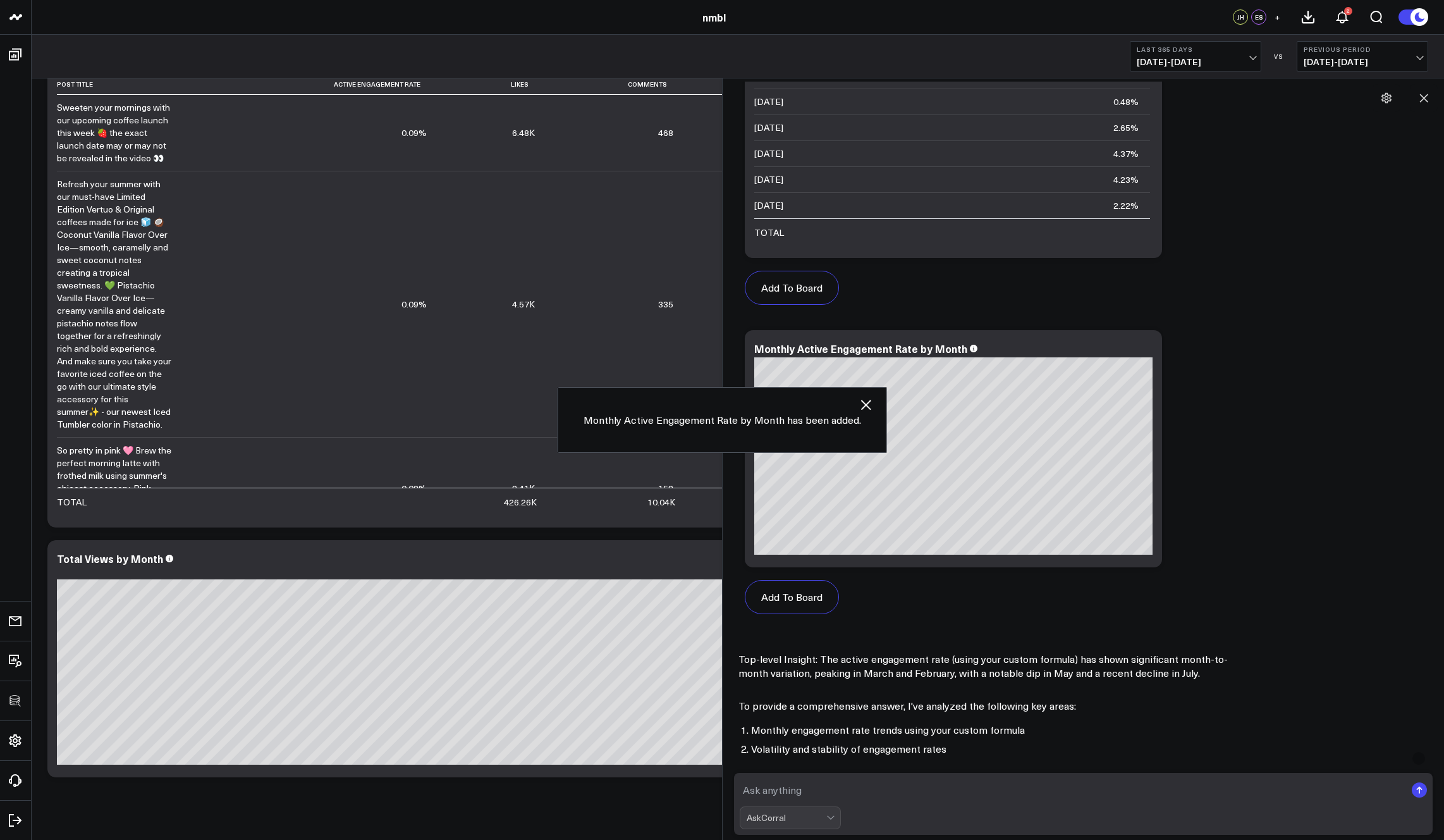
scroll to position [73, 0]
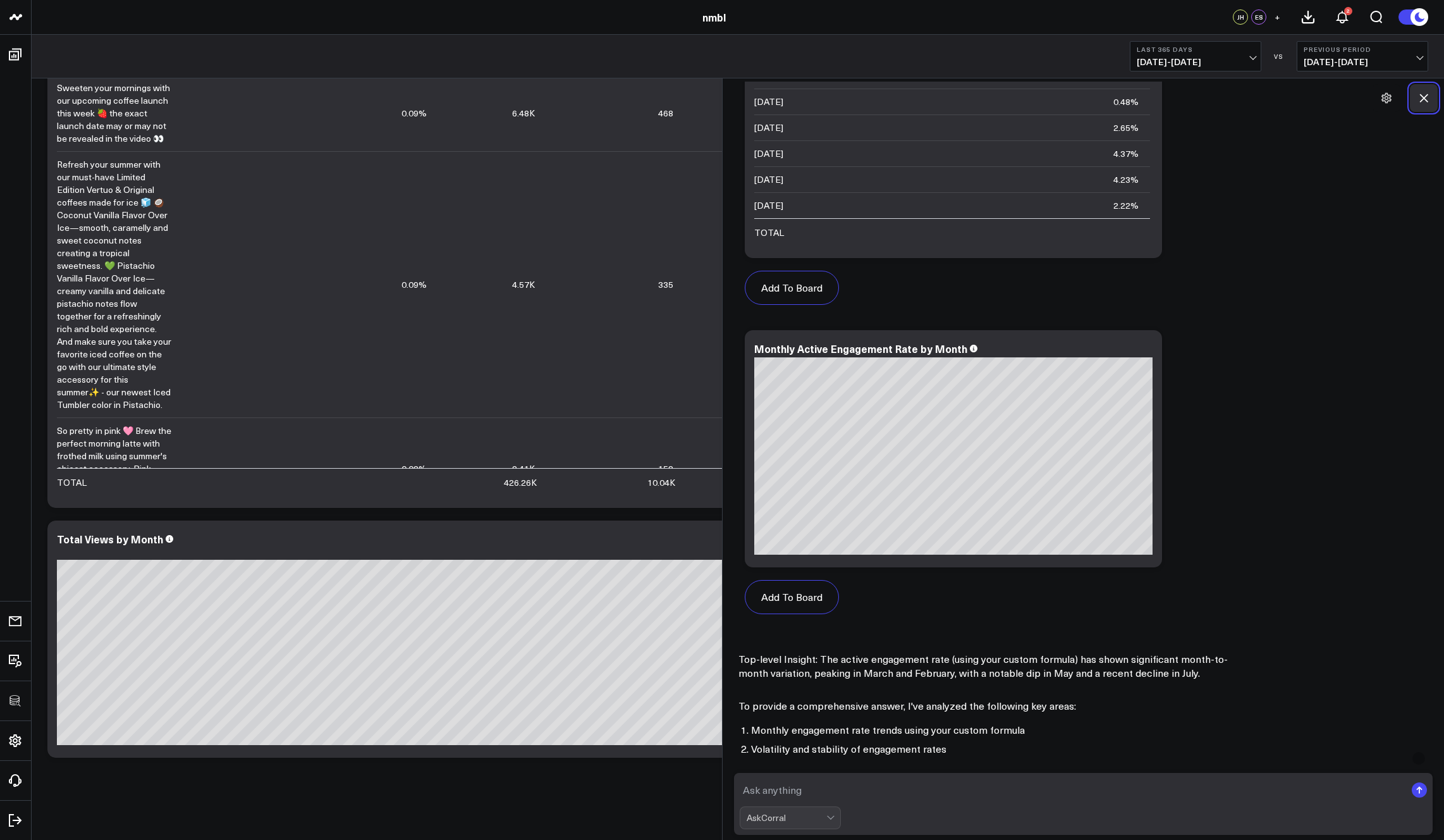
click at [1032, 97] on icon at bounding box center [1424, 98] width 12 height 12
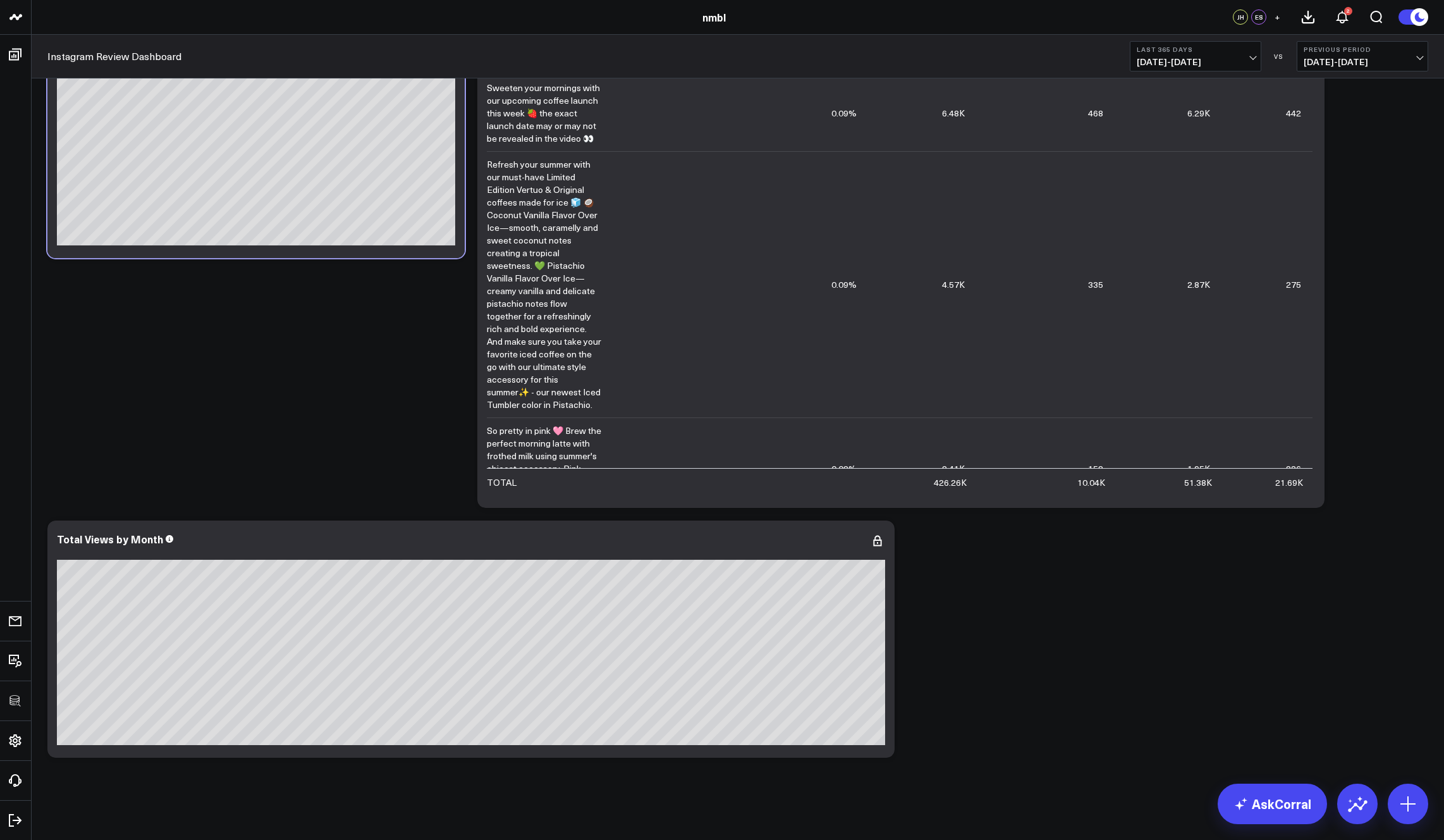
scroll to position [0, 0]
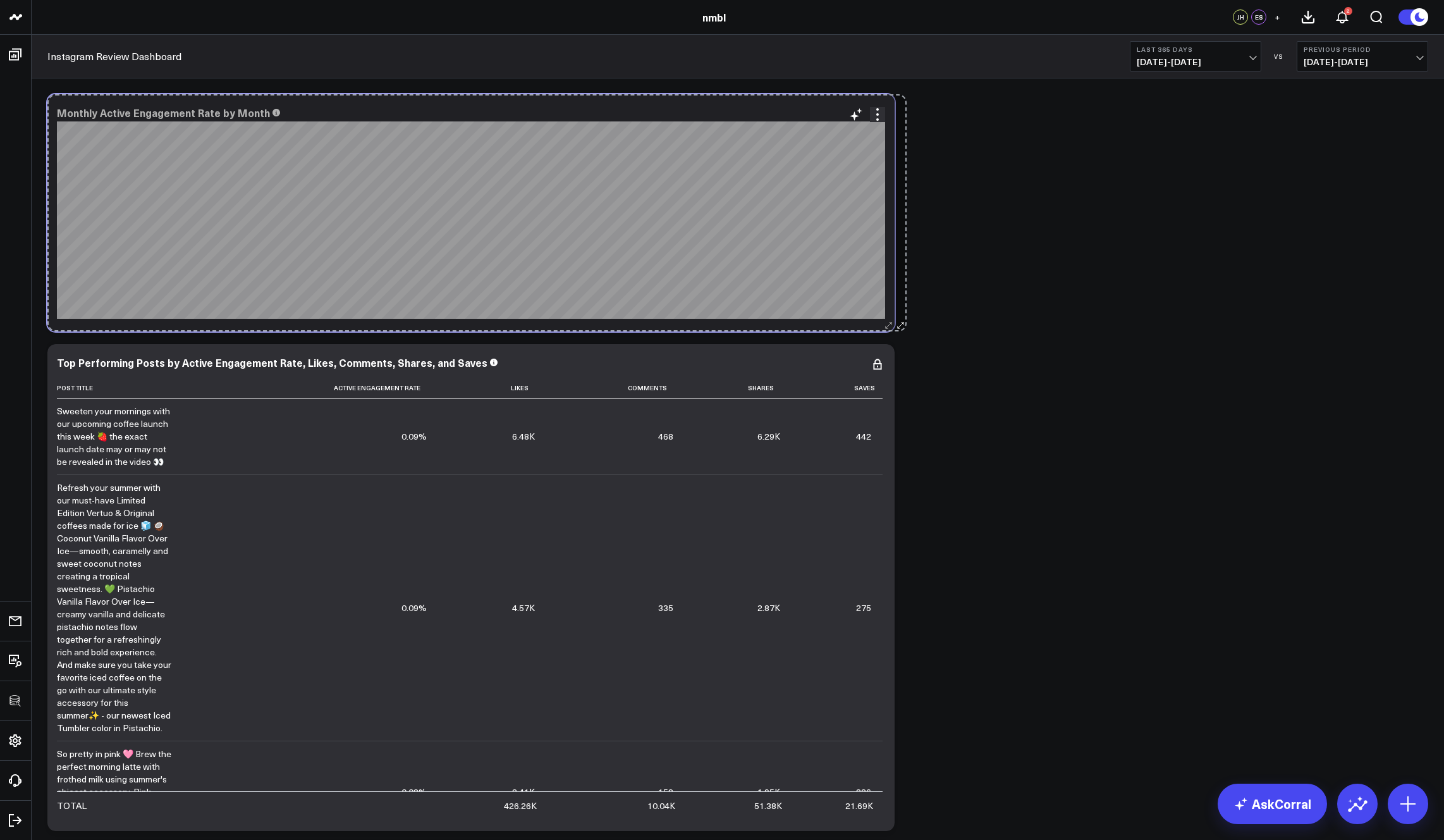
drag, startPoint x: 458, startPoint y: 328, endPoint x: 889, endPoint y: 315, distance: 431.2
click at [901, 312] on div "Modify via AI Copy link to widget Ask support Remove Create linked copy Executi…" at bounding box center [738, 587] width 1393 height 999
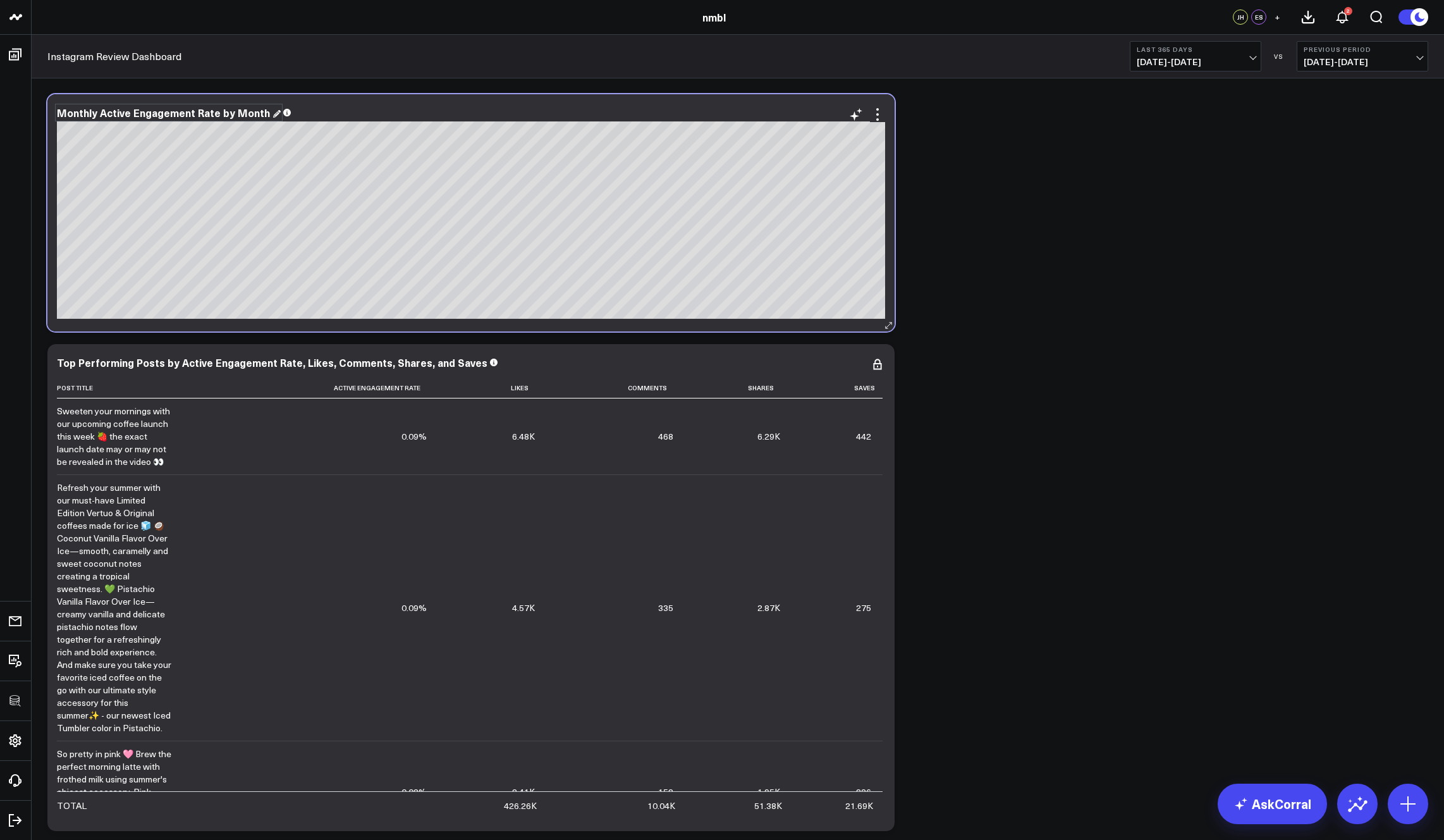
click at [230, 112] on div "Monthly Active Engagement Rate by Month" at bounding box center [169, 113] width 224 height 14
click at [1032, 303] on div "Modify via AI Copy link to widget Ask support Remove Create linked copy Executi…" at bounding box center [738, 587] width 1393 height 999
click at [878, 114] on icon at bounding box center [877, 114] width 2 height 2
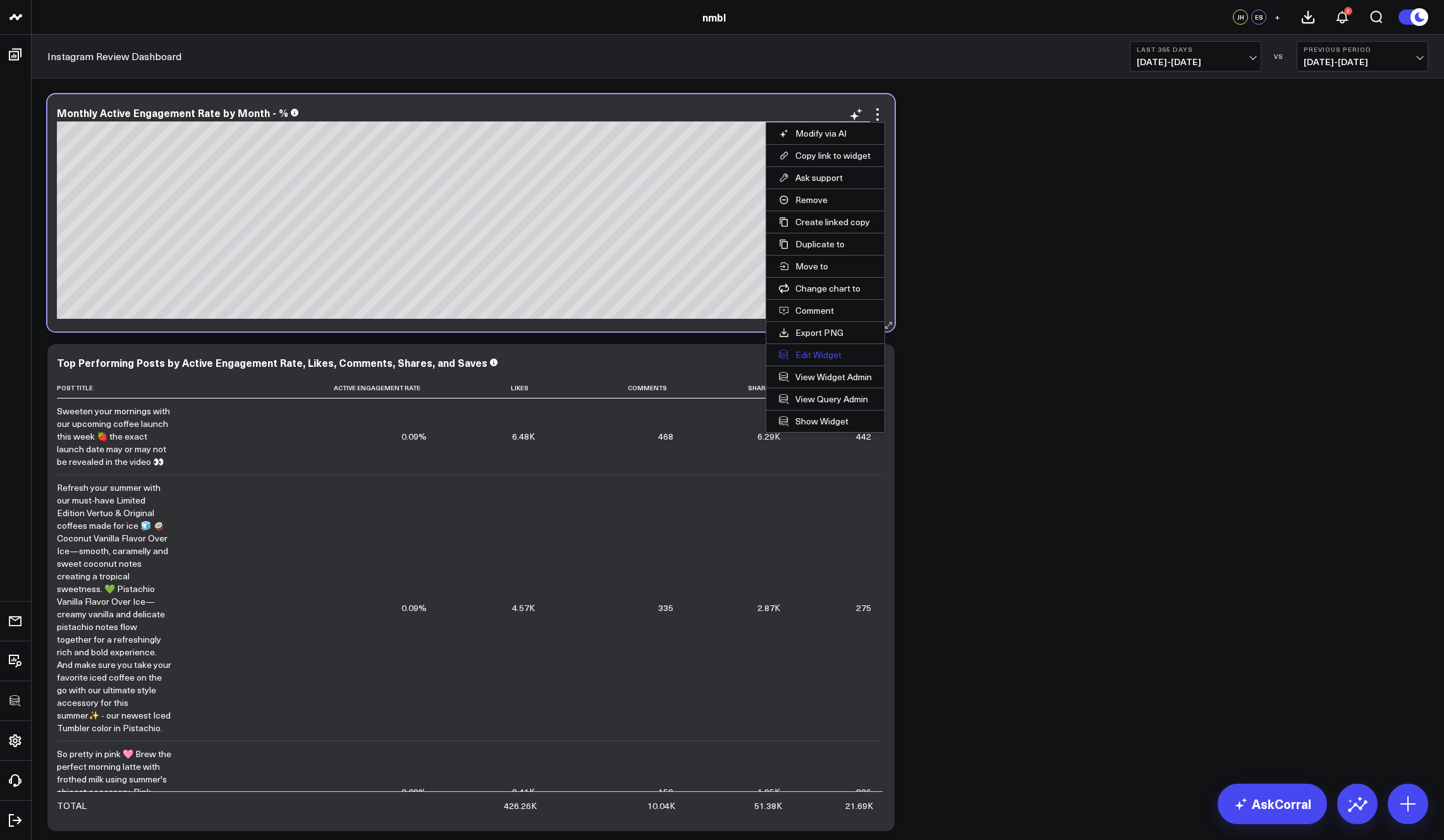
click at [817, 355] on button "Edit Widget" at bounding box center [825, 355] width 118 height 22
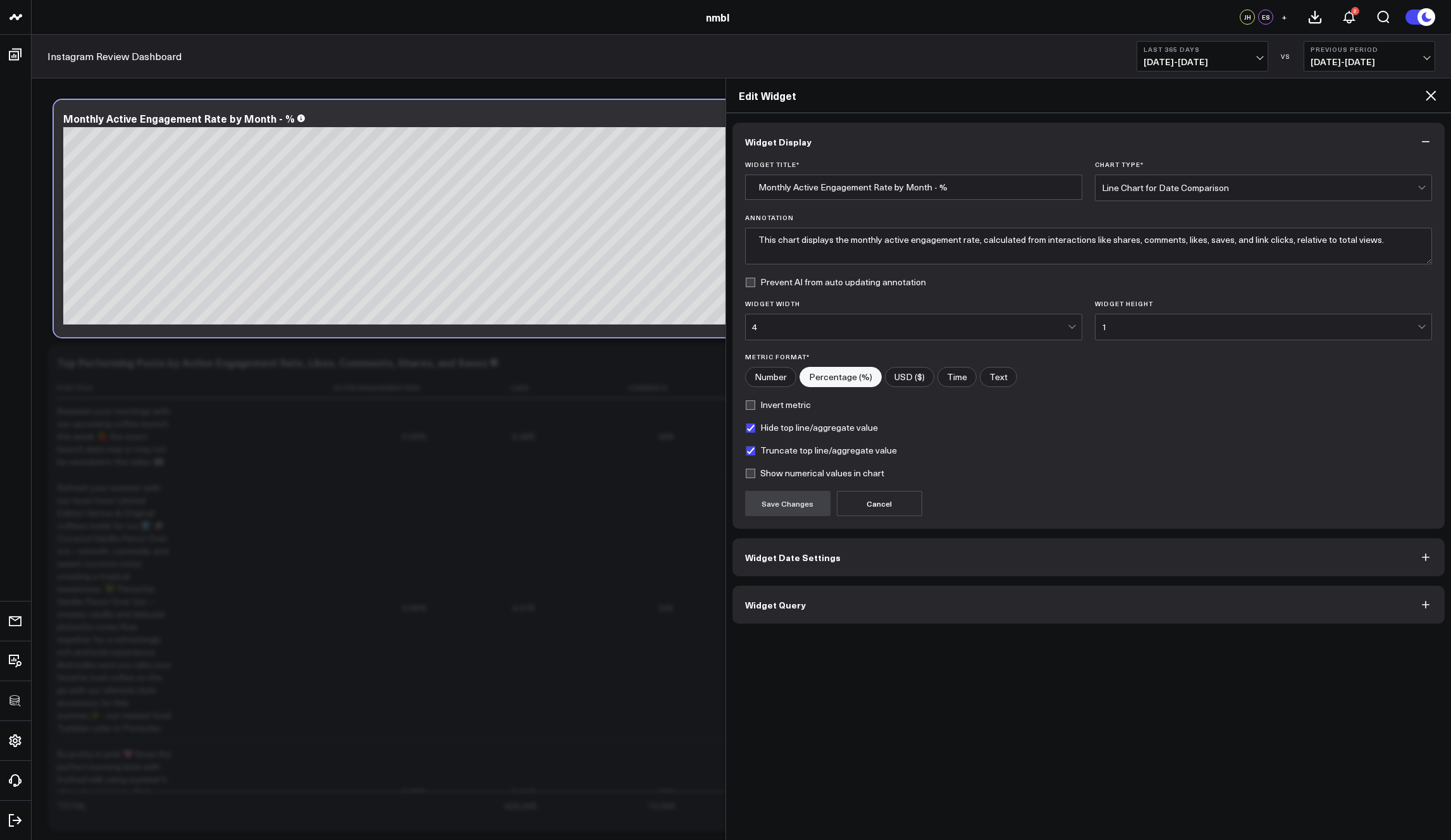
click at [844, 603] on button "Widget Query" at bounding box center [1089, 604] width 713 height 38
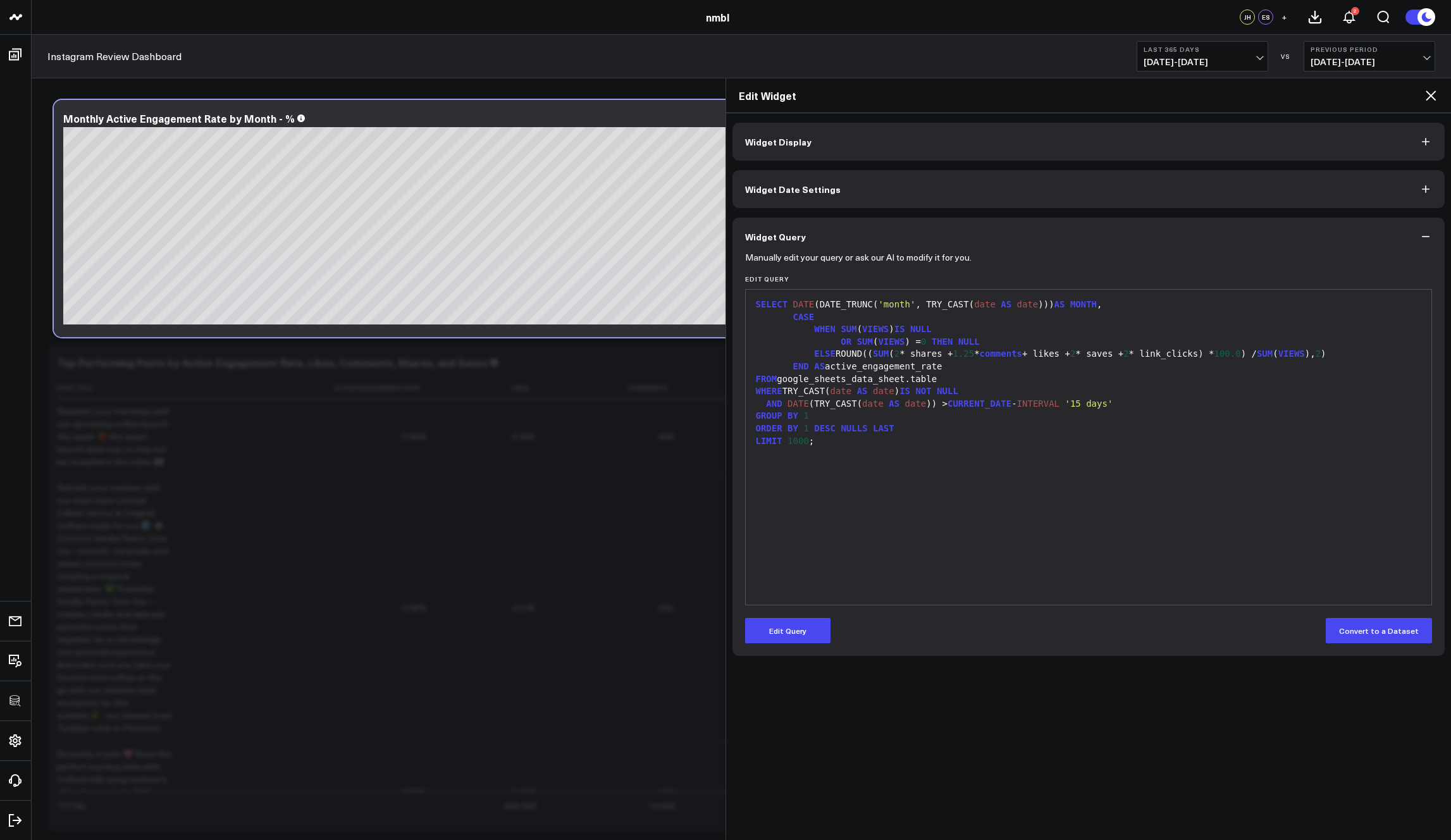
drag, startPoint x: 1097, startPoint y: 401, endPoint x: 1166, endPoint y: 409, distance: 69.5
click at [1033, 409] on div "SELECT DATE (DATE_TRUNC( 'month' , TRY_CAST( date AS date ))) AS MONTH , CASE W…" at bounding box center [1089, 447] width 674 height 302
click at [1033, 406] on span "'15 days'" at bounding box center [1089, 403] width 48 height 10
click at [1033, 399] on div "AND DATE (TRY_CAST( date AS date )) > CURRENT_DATE - INTERVAL '15 days'" at bounding box center [1089, 404] width 674 height 12
click at [1033, 57] on span "10/09/24 - 10/08/25" at bounding box center [1203, 62] width 118 height 10
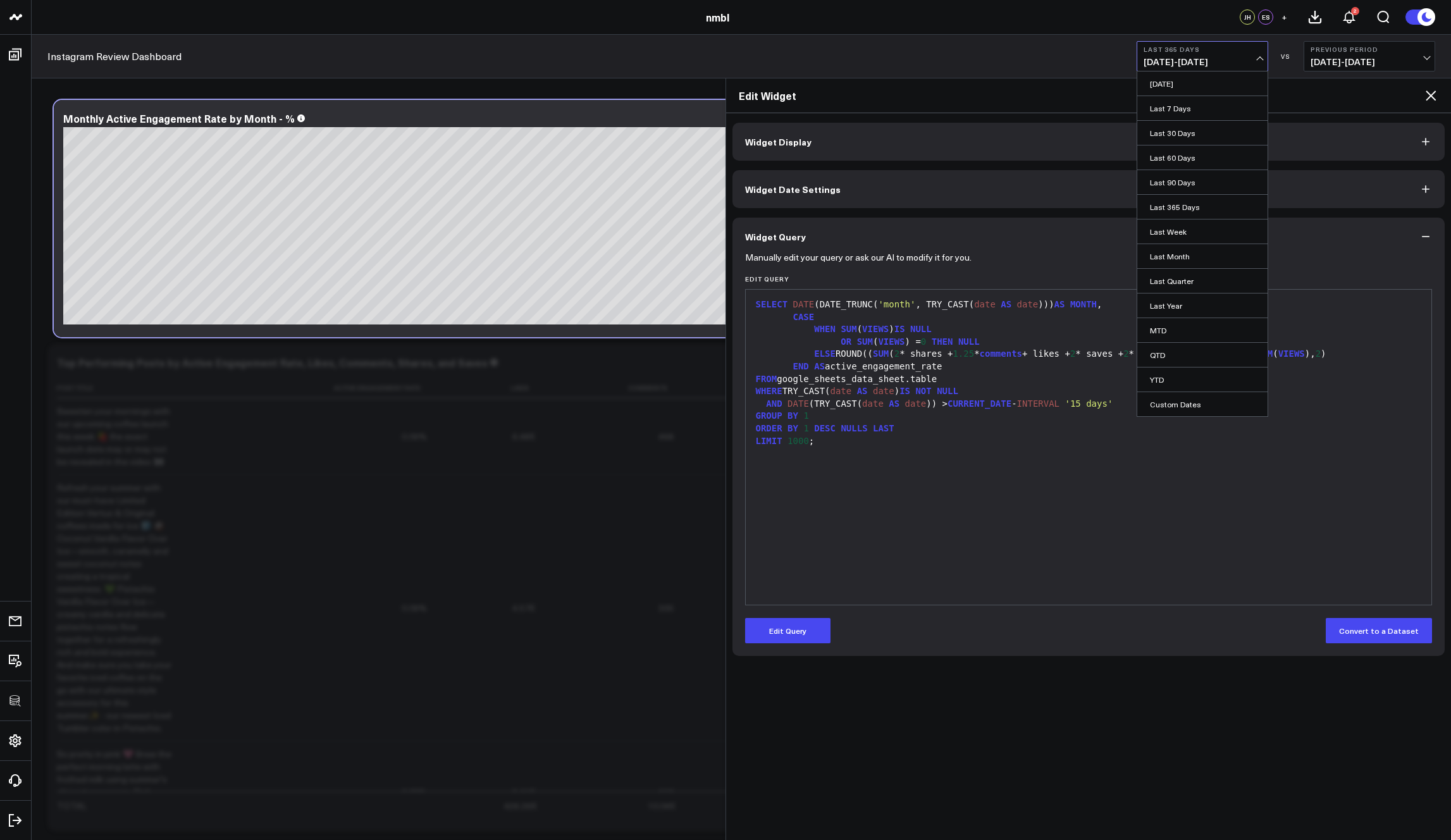
click at [1033, 57] on span "10/09/24 - 10/08/25" at bounding box center [1203, 62] width 118 height 10
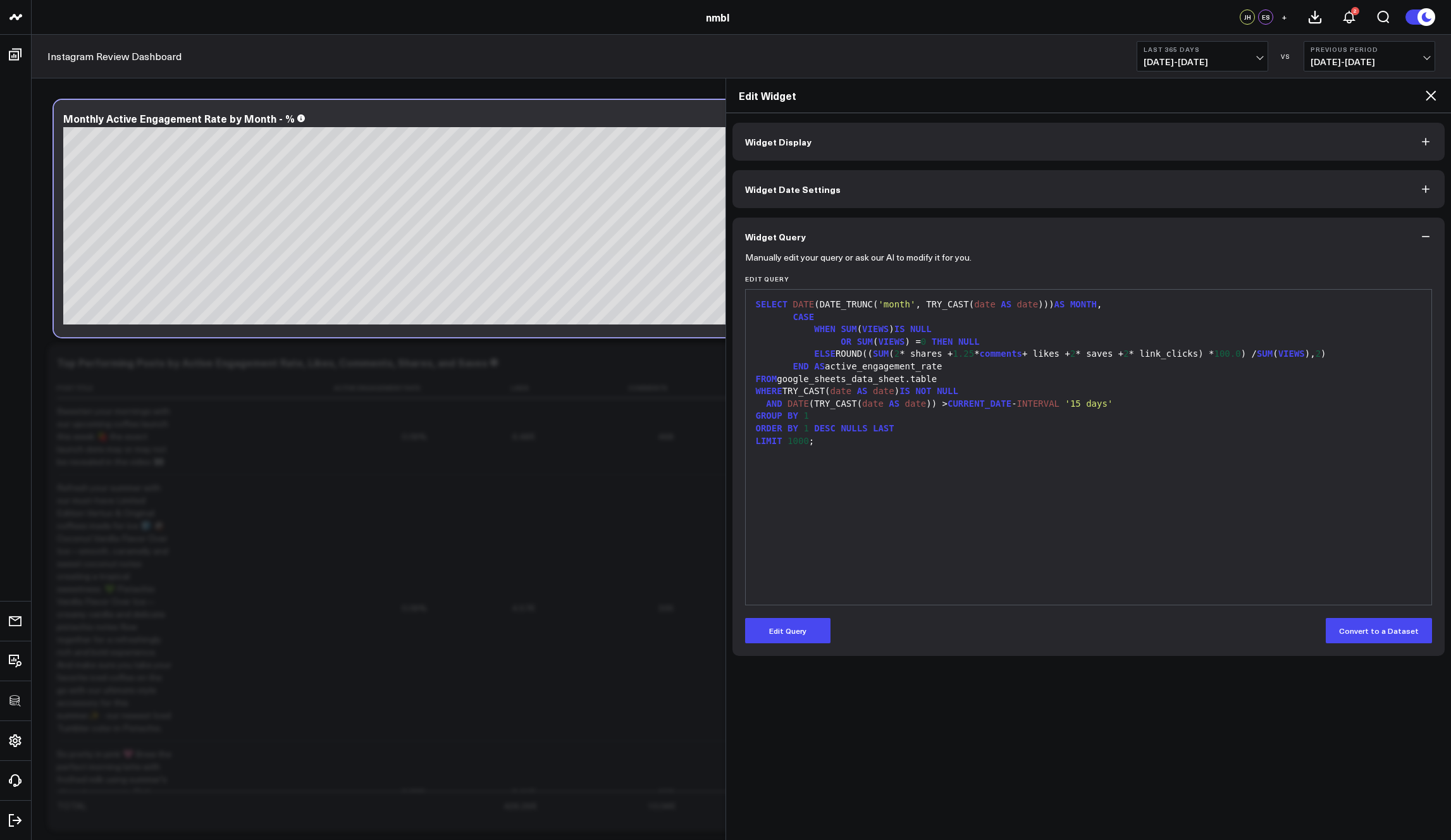
click at [1033, 100] on icon at bounding box center [1431, 95] width 15 height 15
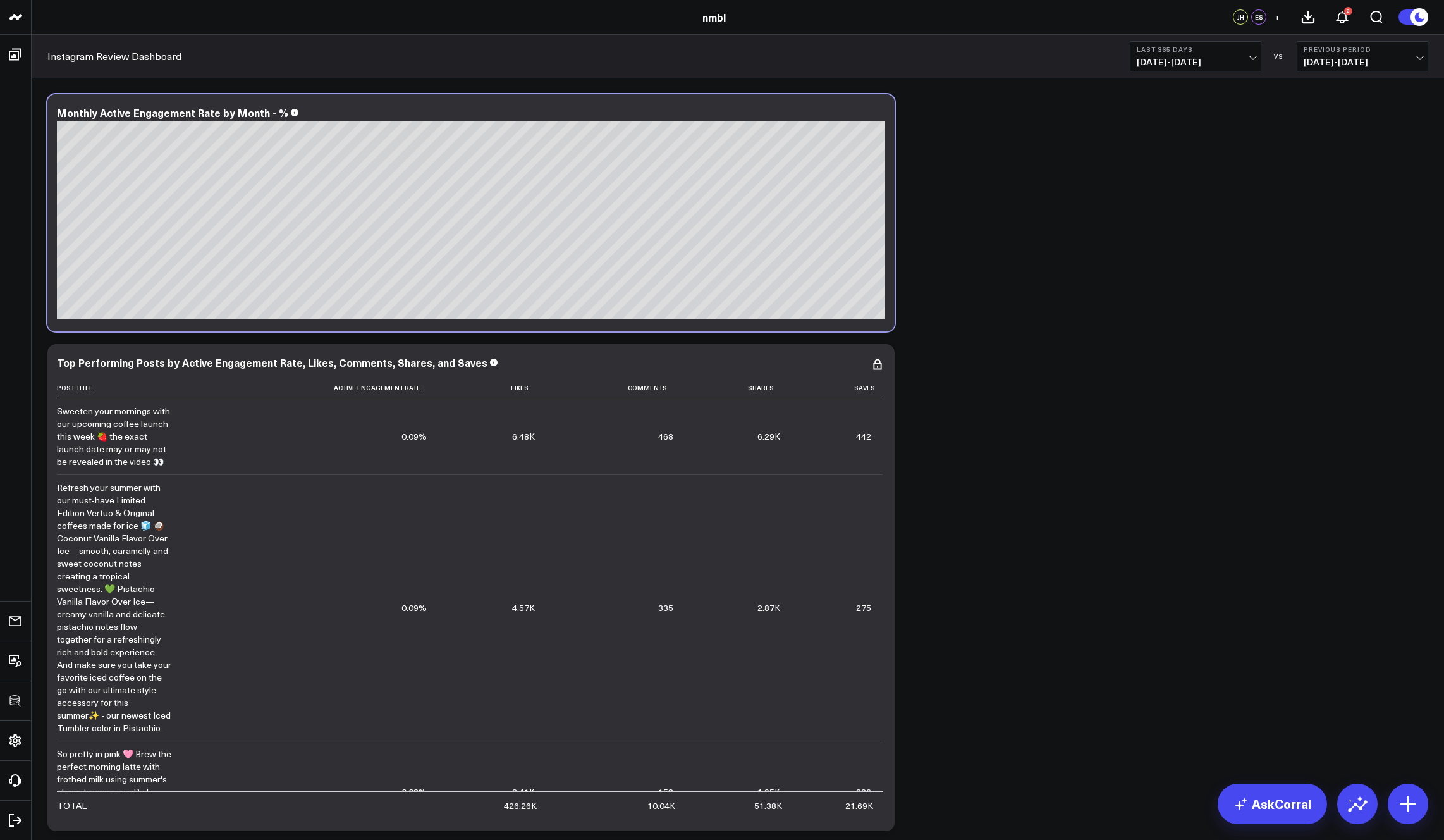
click at [1032, 48] on b "Last 365 Days" at bounding box center [1195, 49] width 118 height 8
click at [1032, 131] on link "Last 30 Days" at bounding box center [1195, 132] width 130 height 24
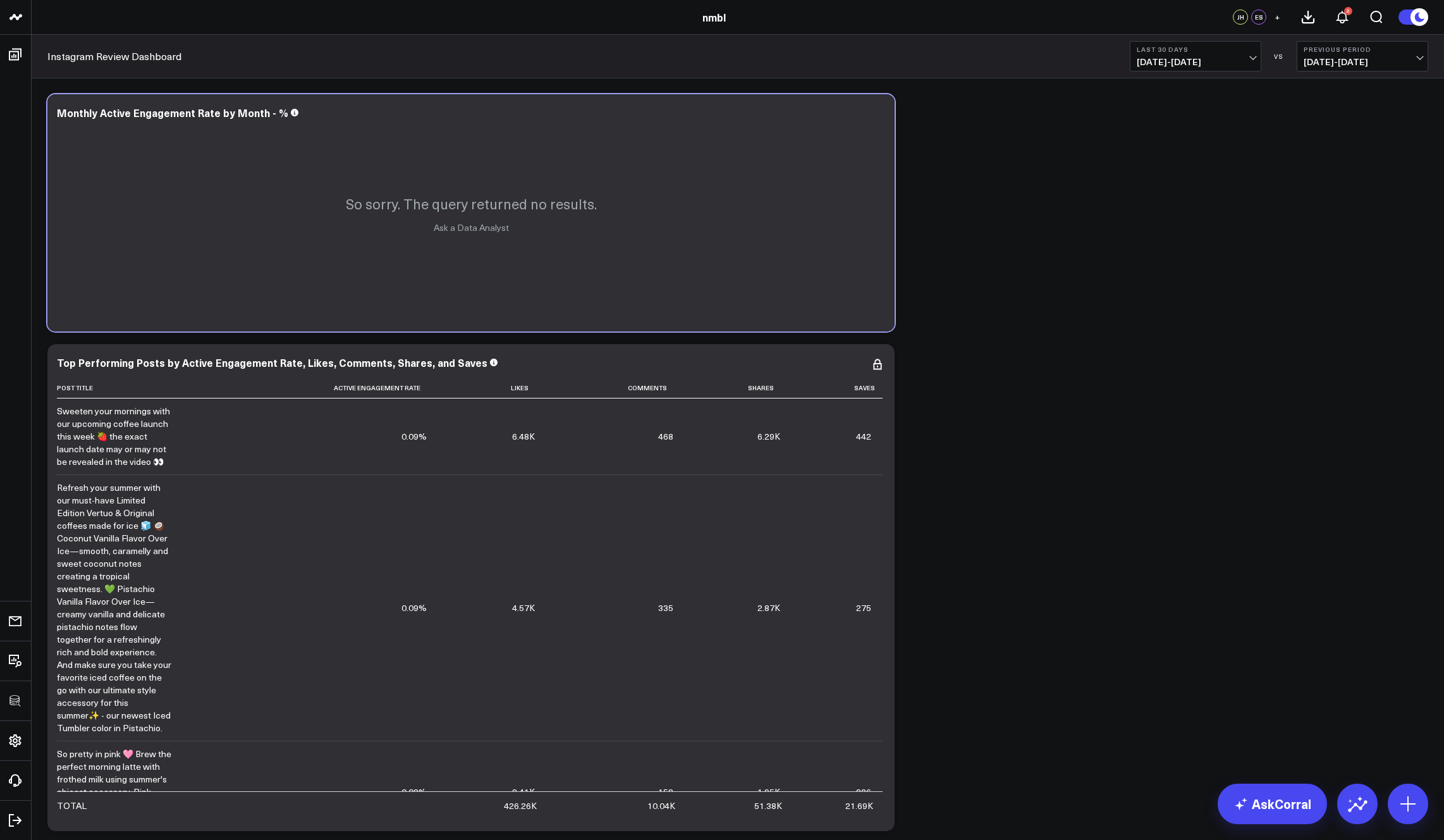
click at [1032, 59] on span "09/09/25 - 10/08/25" at bounding box center [1195, 62] width 118 height 10
click at [1032, 186] on link "Last 90 Days" at bounding box center [1195, 181] width 130 height 24
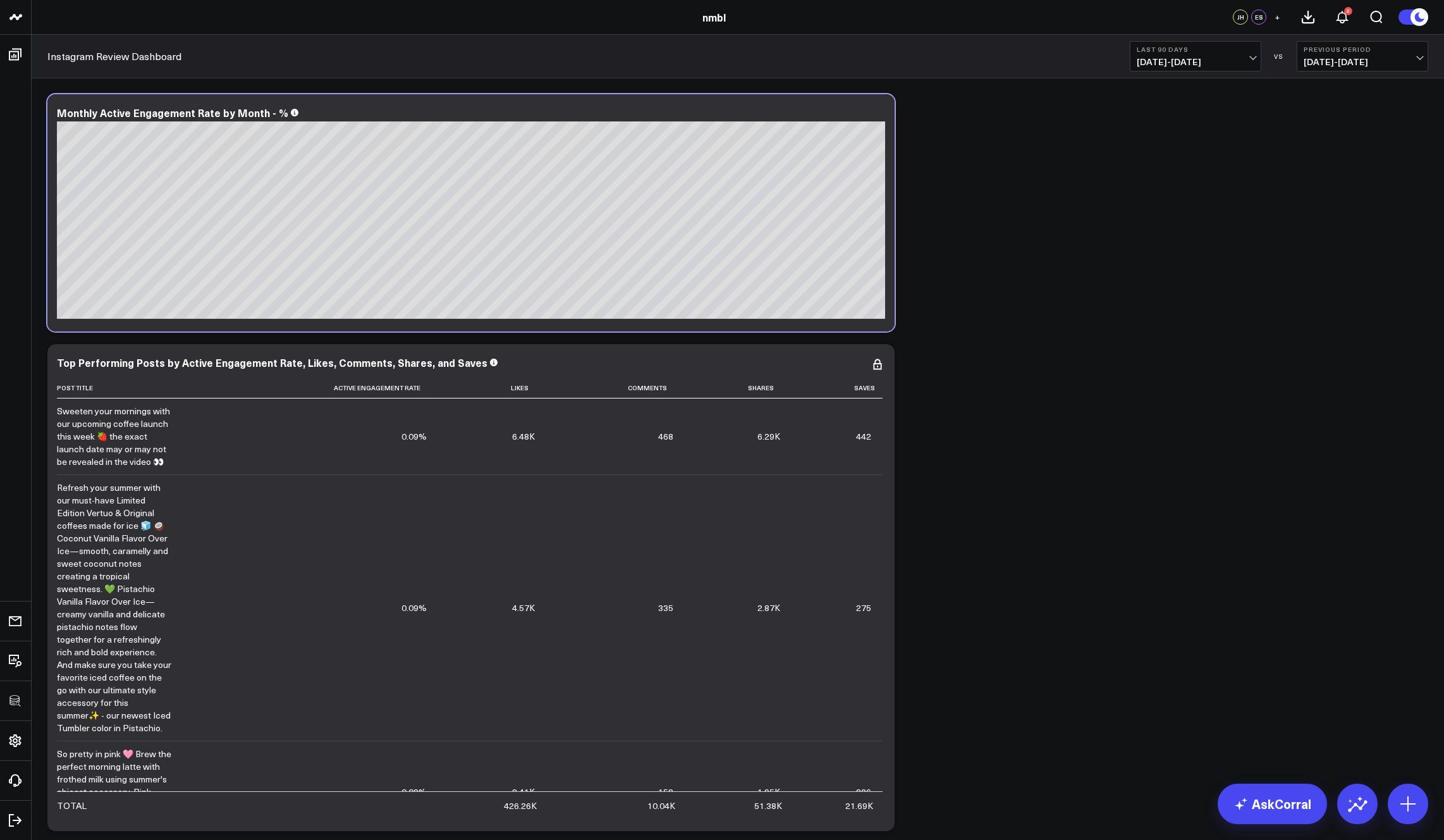
click at [1032, 54] on button "Last 90 Days 07/11/25 - 10/08/25" at bounding box center [1196, 56] width 132 height 30
click at [1032, 200] on link "Last 365 Days" at bounding box center [1195, 206] width 130 height 24
click at [882, 116] on icon at bounding box center [877, 114] width 15 height 15
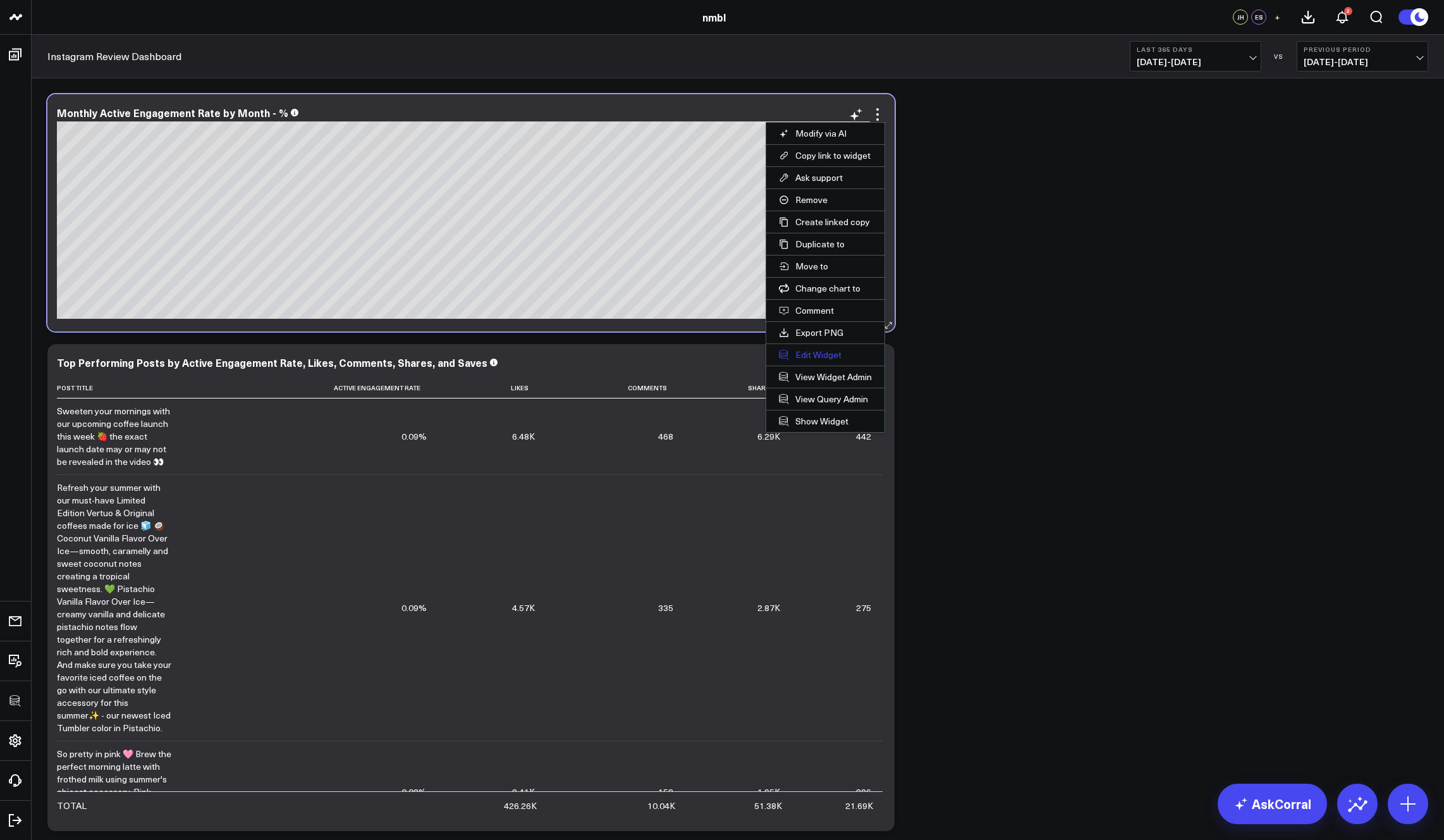
click at [820, 360] on button "Edit Widget" at bounding box center [825, 355] width 118 height 22
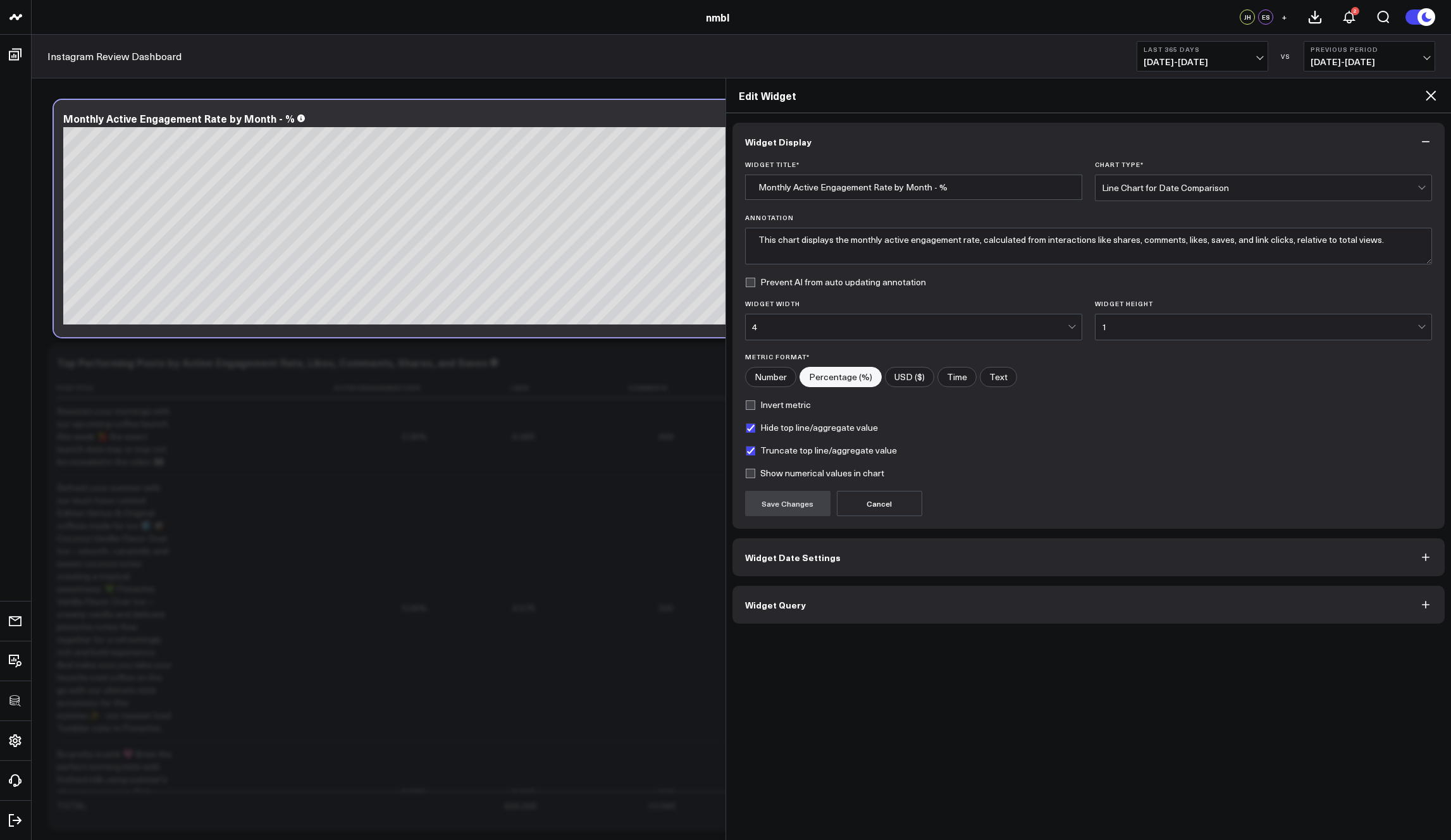
click at [801, 562] on span "Widget Date Settings" at bounding box center [793, 557] width 96 height 10
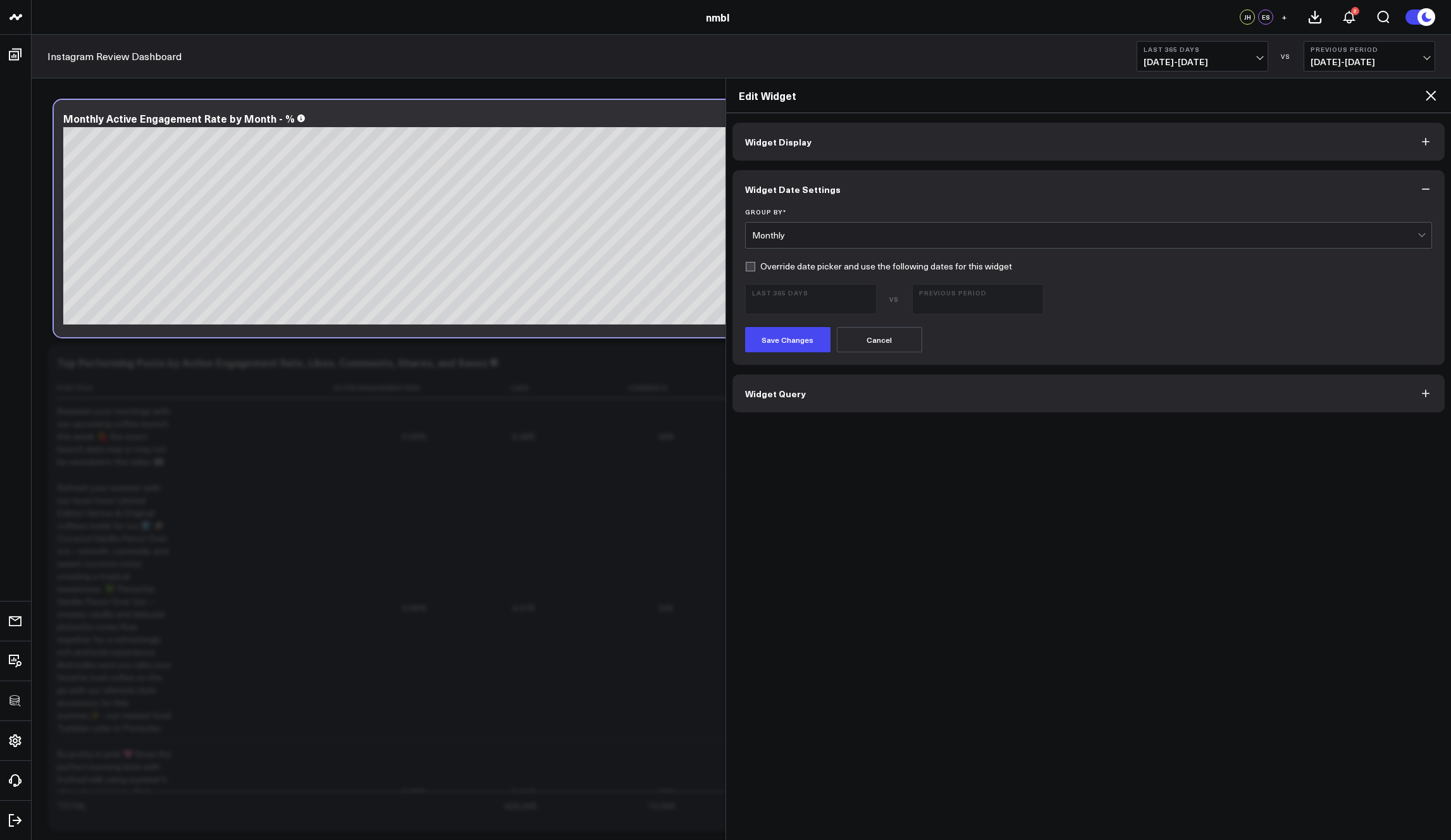
click at [752, 268] on label "Override date picker and use the following dates for this widget" at bounding box center [879, 265] width 267 height 10
click at [752, 268] on input "Override date picker and use the following dates for this widget" at bounding box center [750, 265] width 10 height 10
checkbox input "true"
click at [817, 297] on button "Last 365 Days 10/09/24 - 10/08/25" at bounding box center [811, 299] width 132 height 30
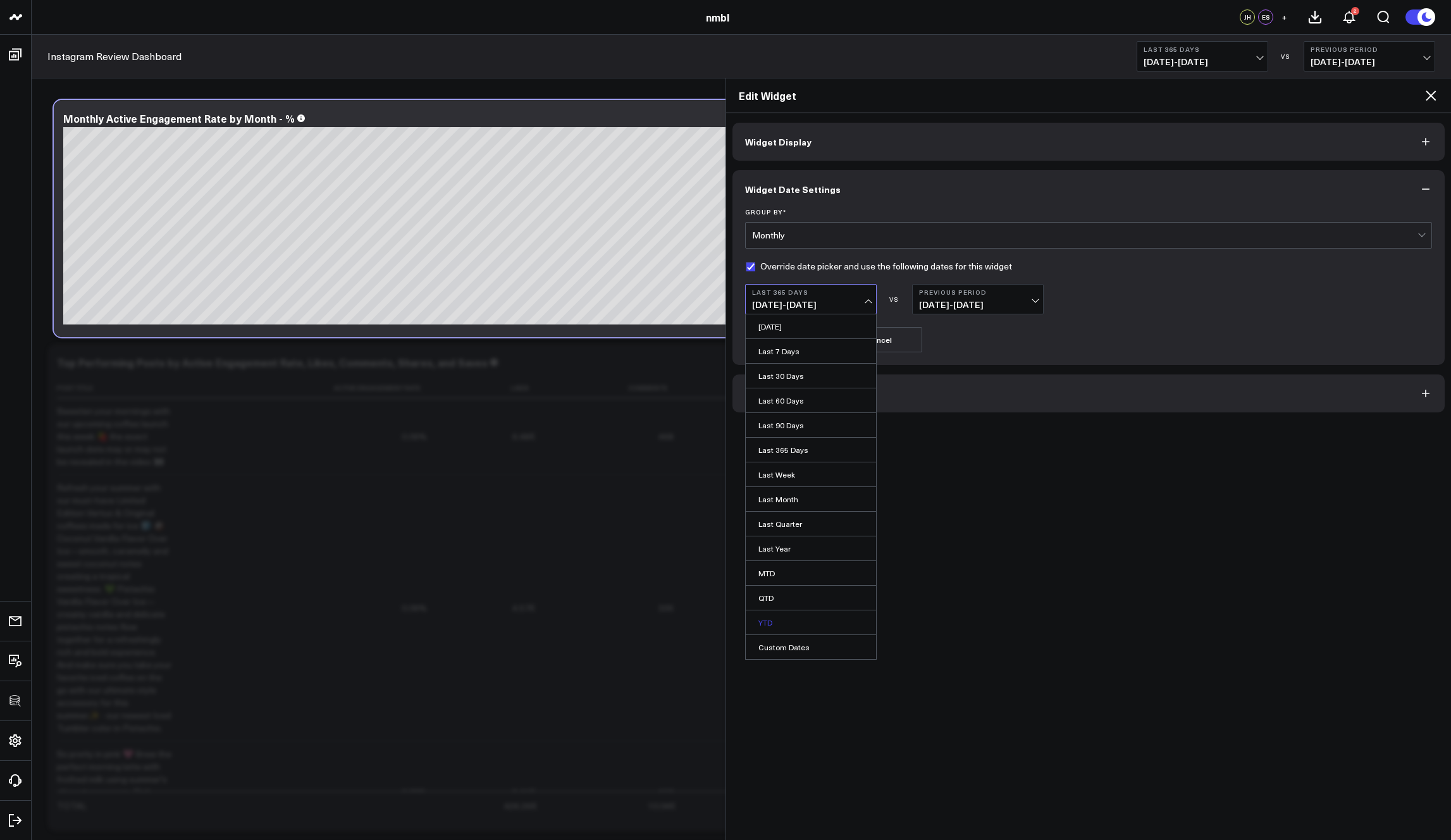
click at [786, 623] on link "YTD" at bounding box center [811, 622] width 130 height 24
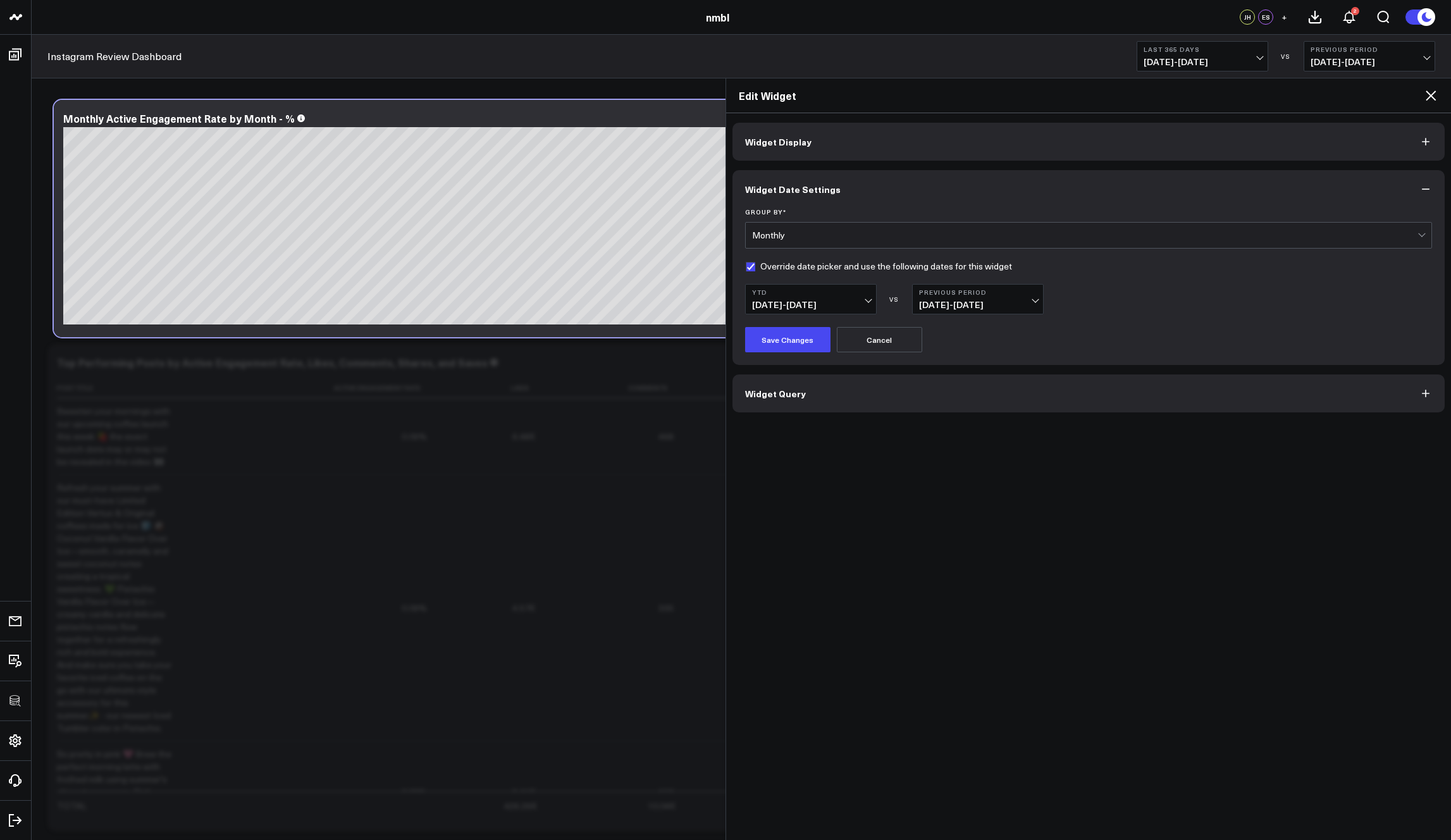
click at [966, 305] on span "03/26/24 - 12/31/24" at bounding box center [977, 304] width 118 height 10
click at [962, 398] on link "No Comparison" at bounding box center [977, 400] width 130 height 24
click at [791, 342] on button "Save Changes" at bounding box center [788, 339] width 86 height 25
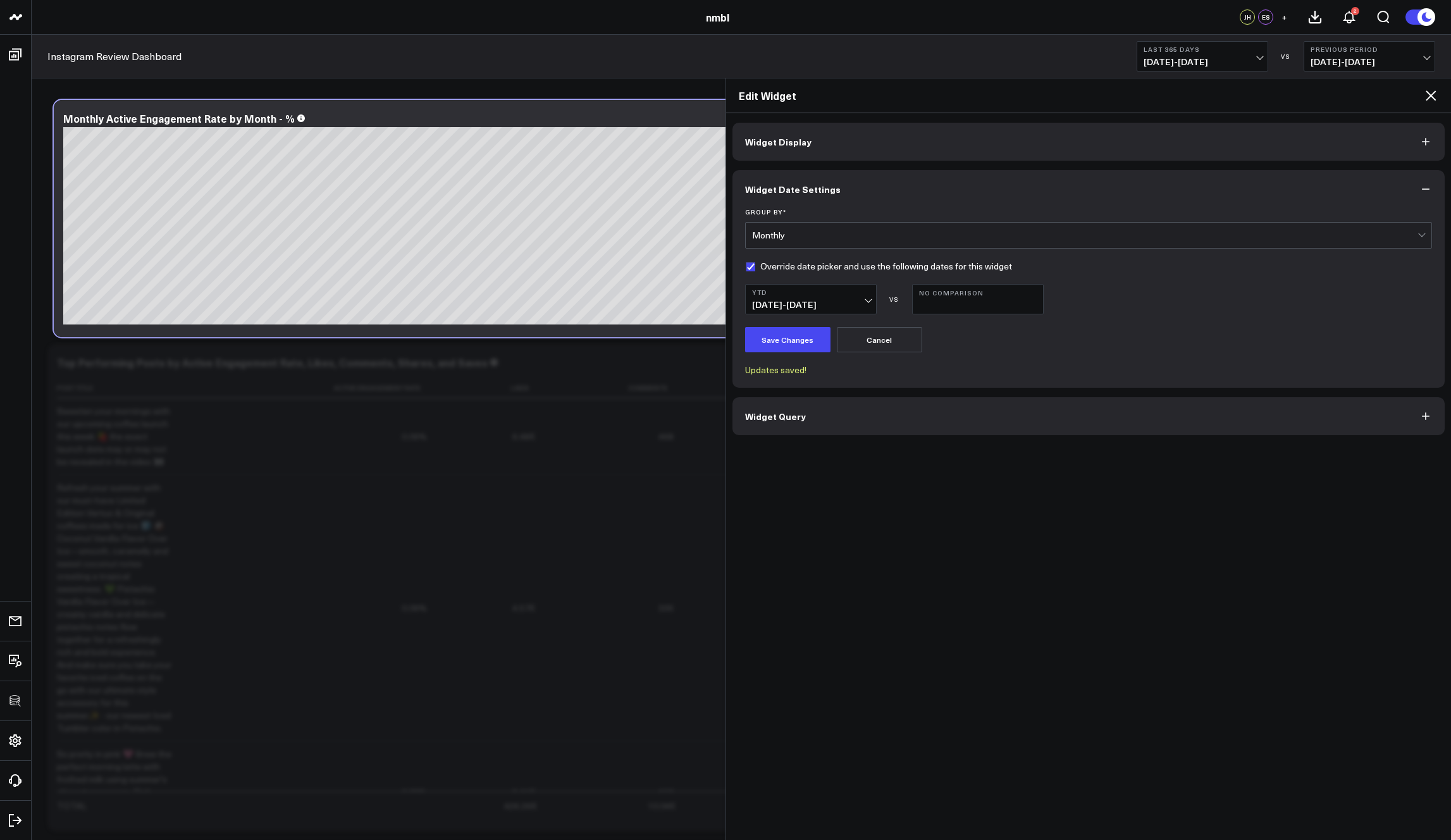
click at [1033, 93] on icon at bounding box center [1431, 95] width 10 height 10
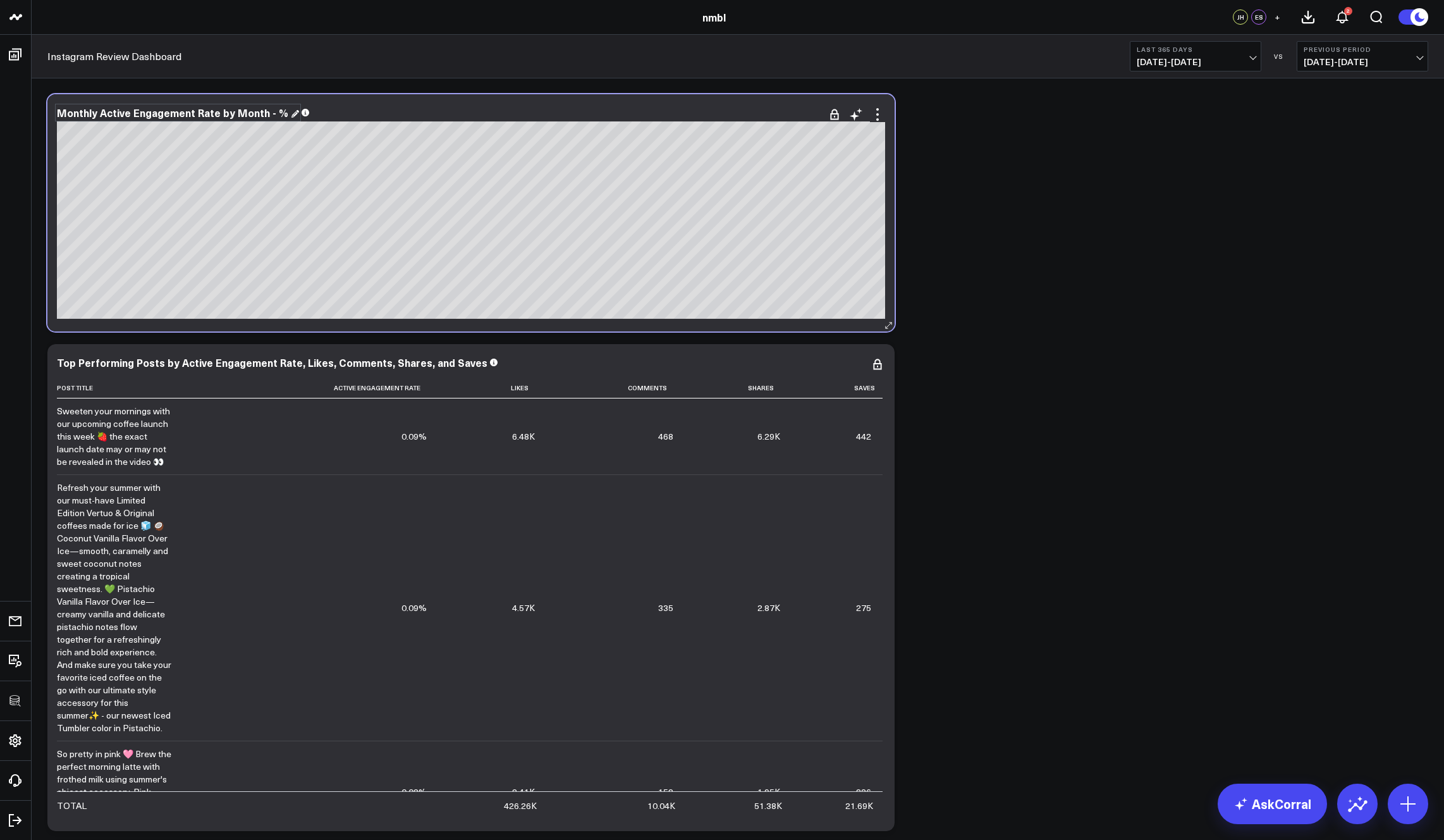
click at [244, 116] on div "Monthly Active Engagement Rate by Month - %" at bounding box center [177, 113] width 242 height 14
click at [1032, 301] on div "Modify via AI Copy link to widget Ask support Remove Create linked copy Executi…" at bounding box center [738, 587] width 1393 height 999
click at [989, 299] on div "Modify via AI Copy link to widget Ask support Remove Create linked copy Executi…" at bounding box center [738, 587] width 1393 height 999
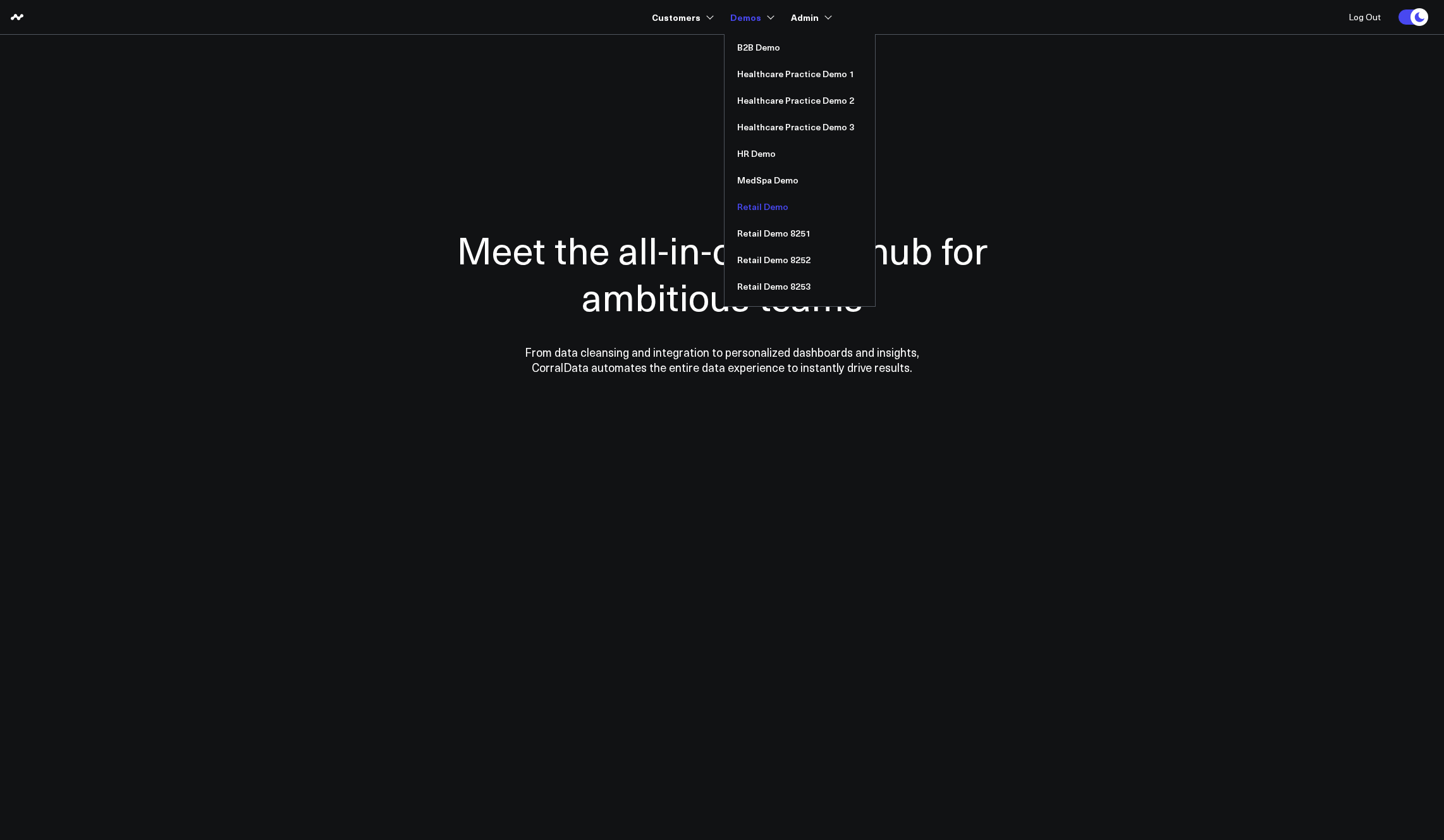
click at [766, 207] on link "Retail Demo" at bounding box center [799, 207] width 150 height 26
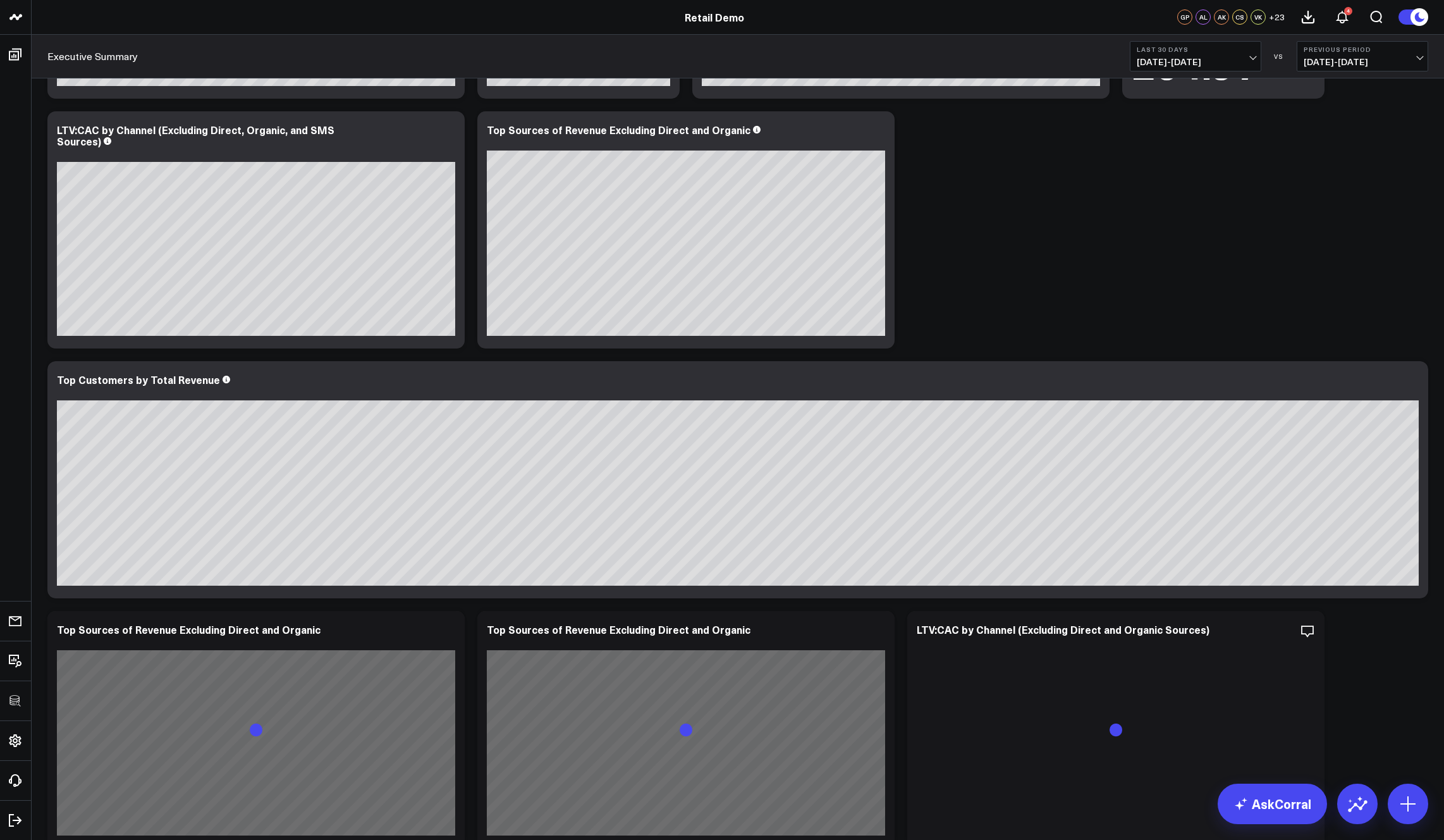
scroll to position [1391, 0]
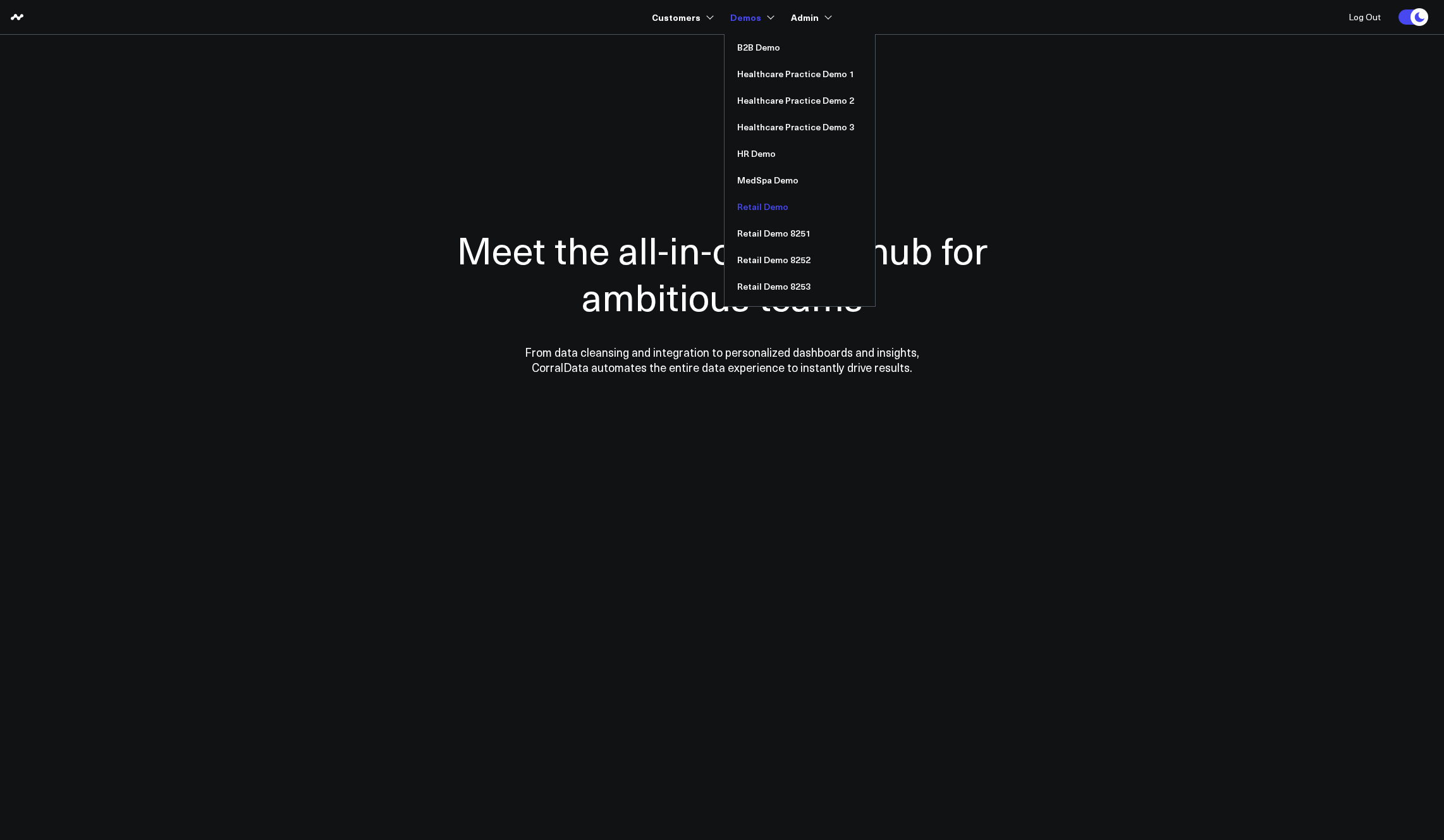
click at [761, 206] on link "Retail Demo" at bounding box center [799, 207] width 150 height 26
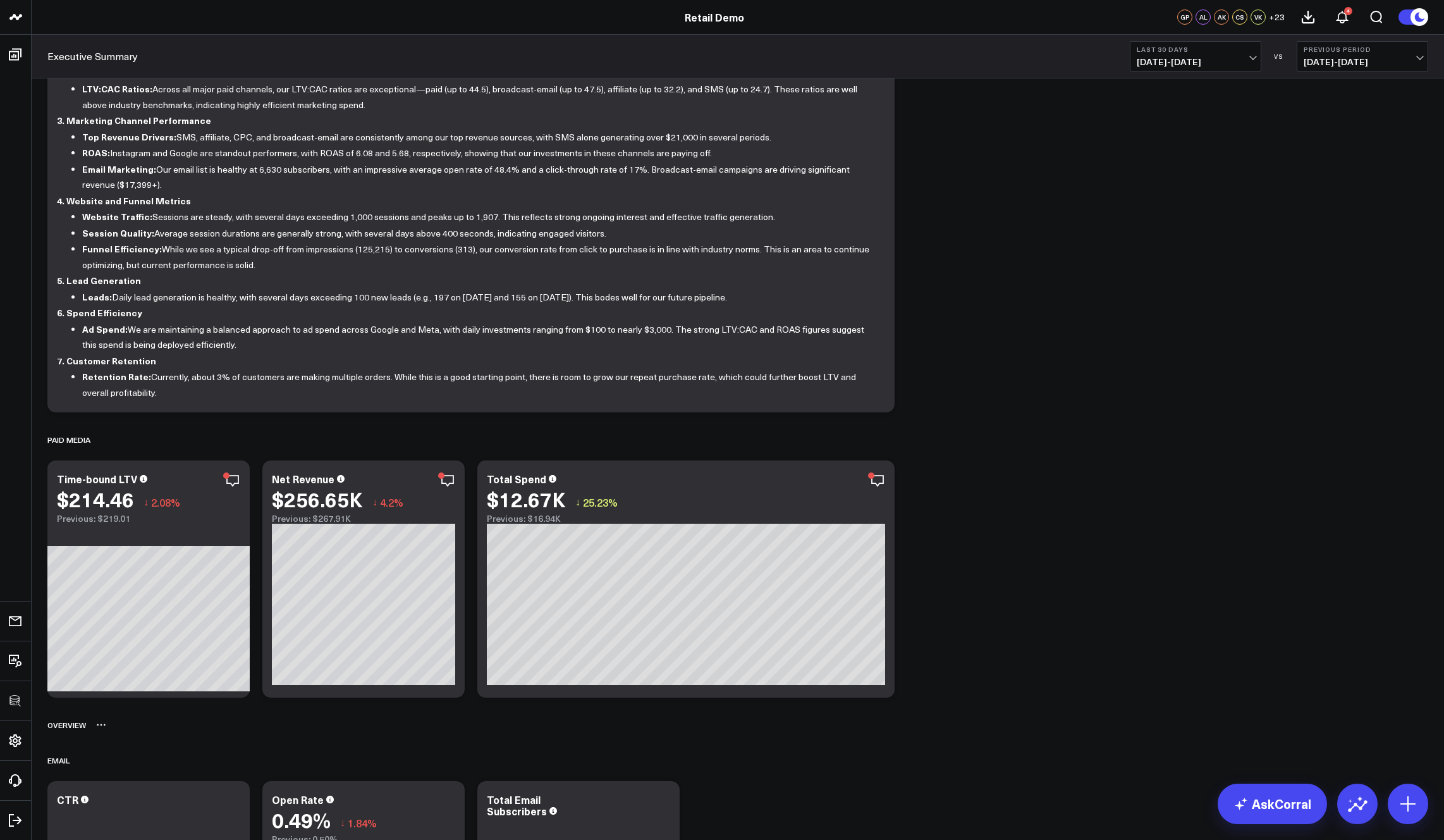
scroll to position [362, 0]
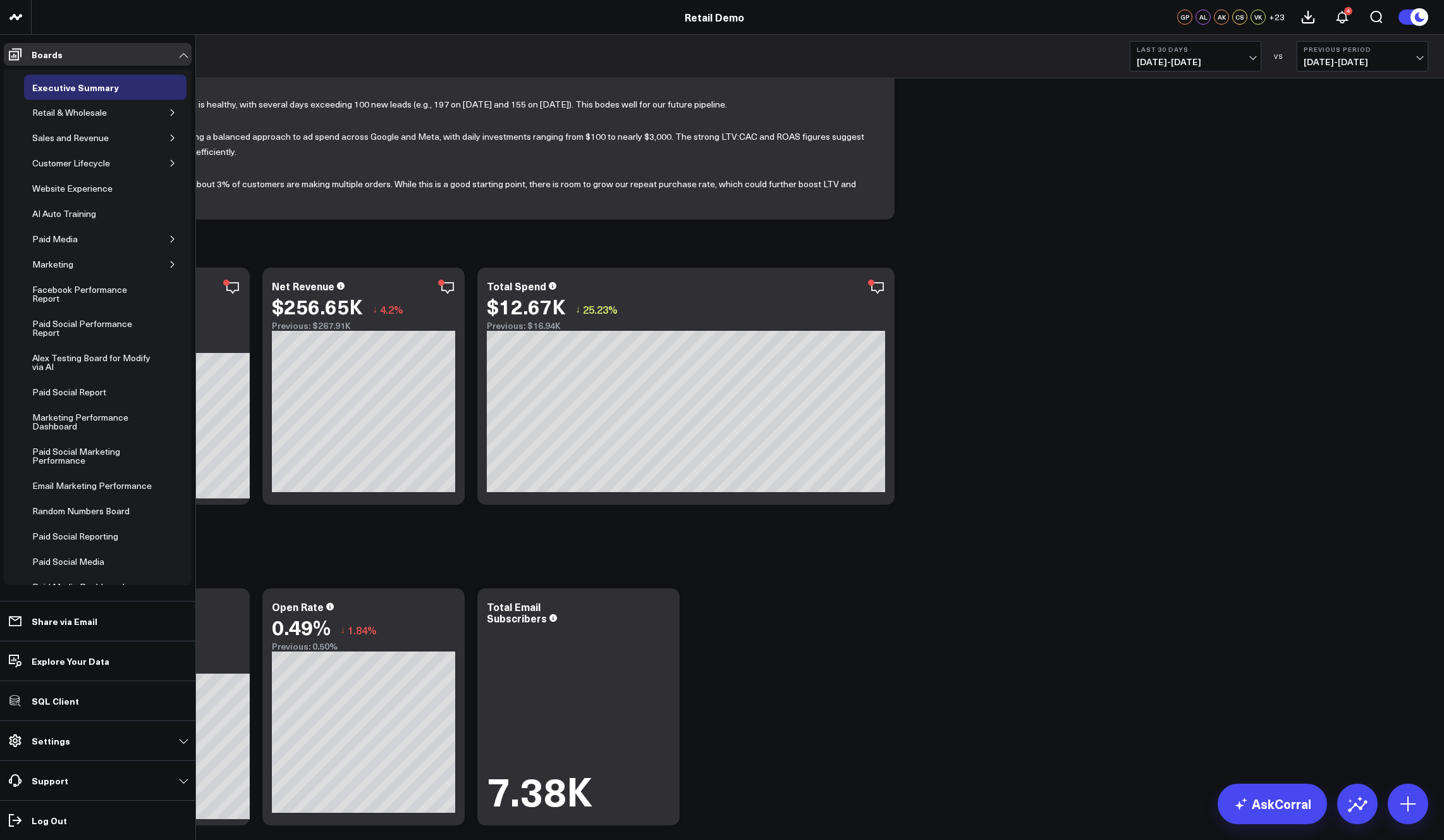
click at [80, 740] on link "Settings" at bounding box center [97, 740] width 188 height 23
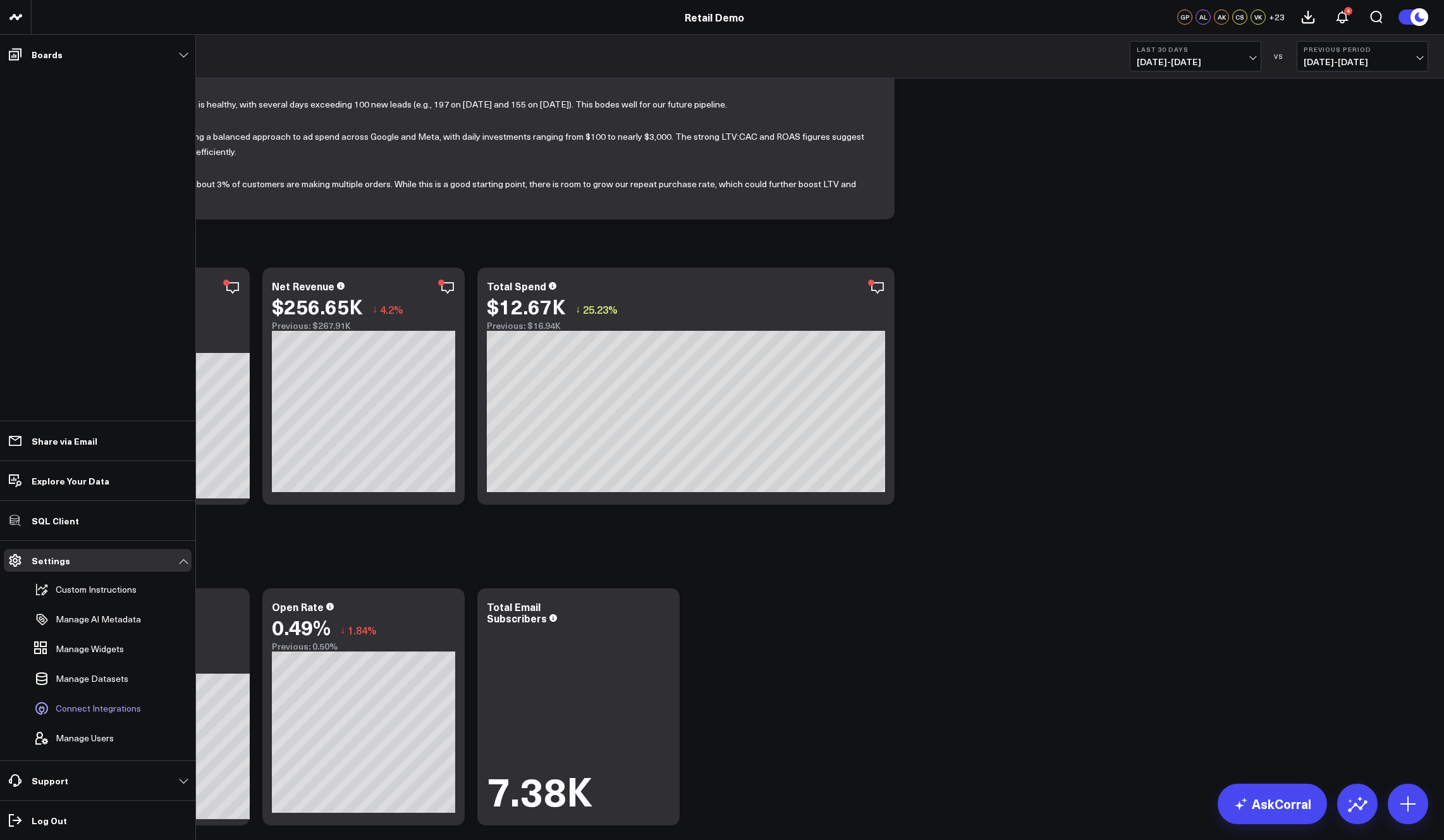
click at [90, 706] on span "Connect Integrations" at bounding box center [98, 708] width 86 height 10
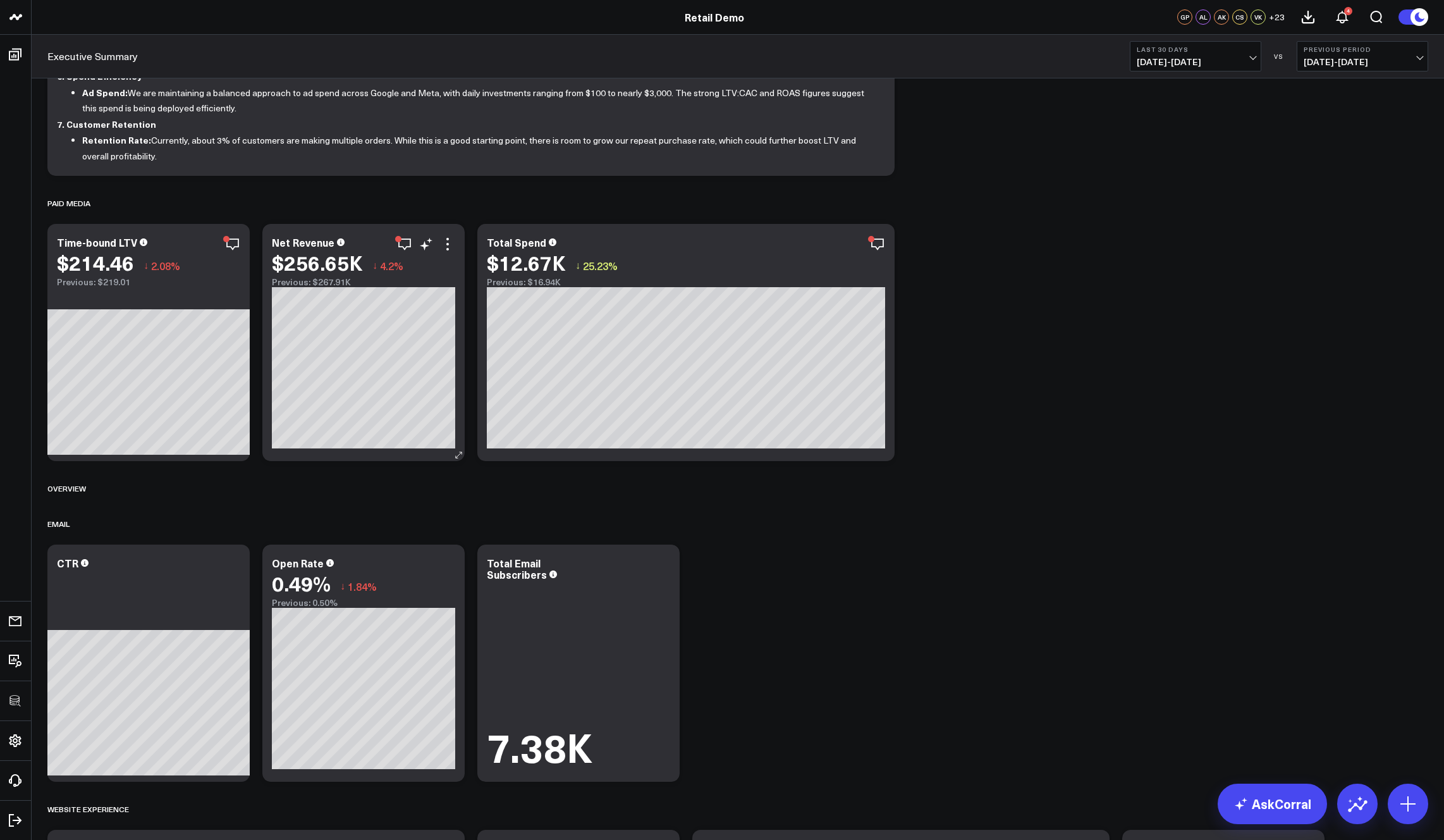
scroll to position [501, 0]
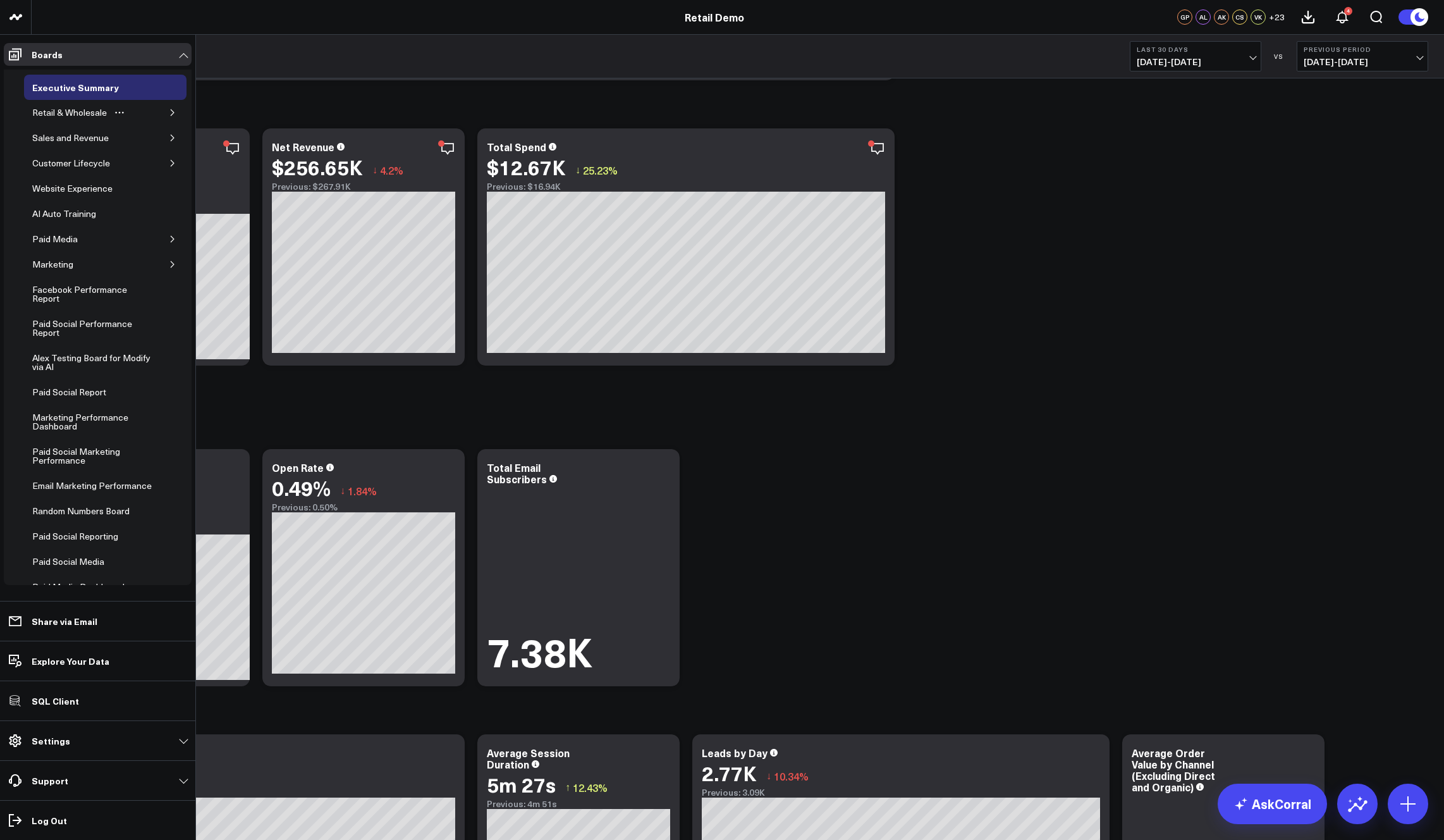
click at [169, 111] on icon "button" at bounding box center [173, 113] width 8 height 8
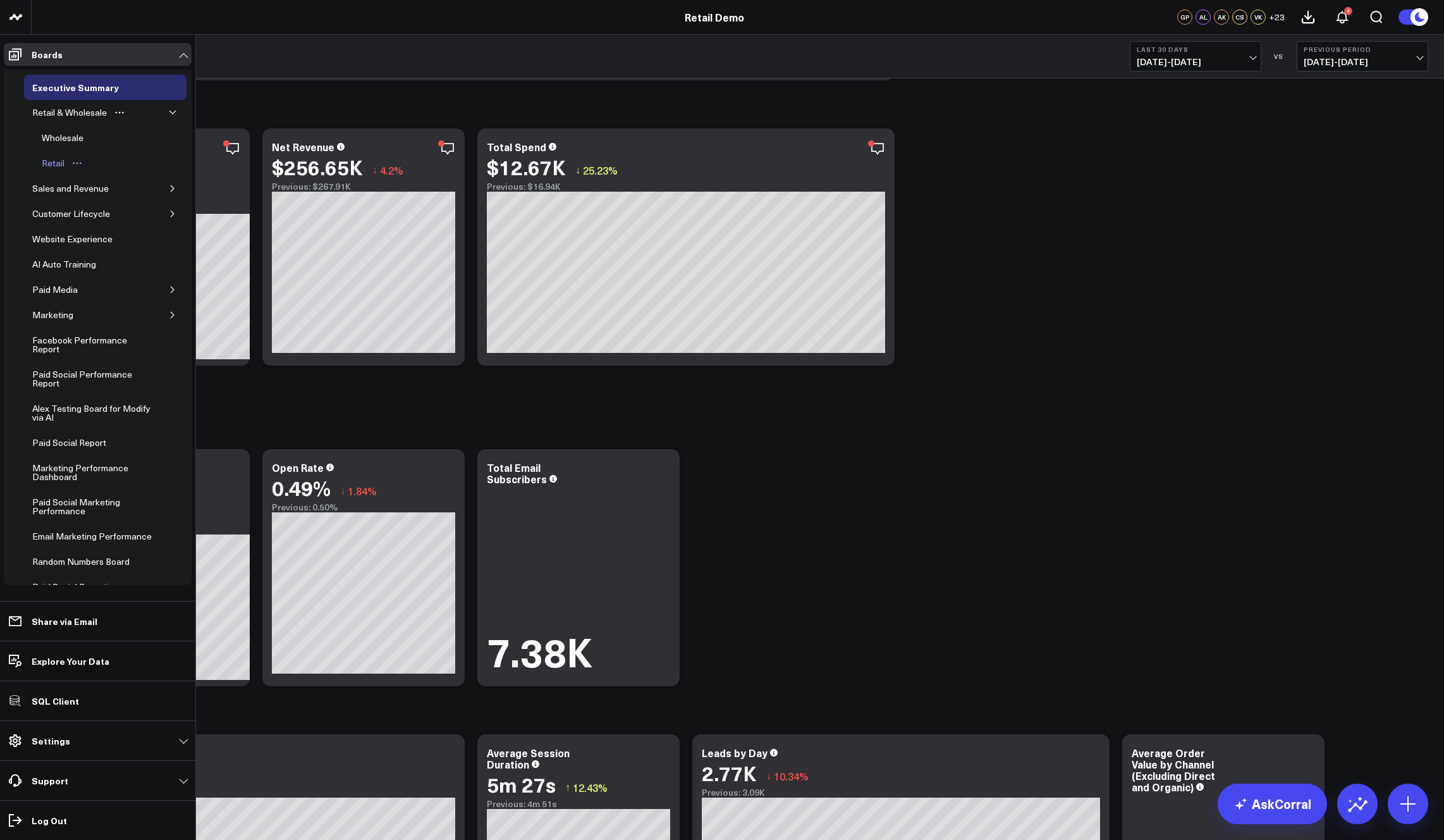
click at [55, 164] on div "Retail" at bounding box center [53, 163] width 29 height 15
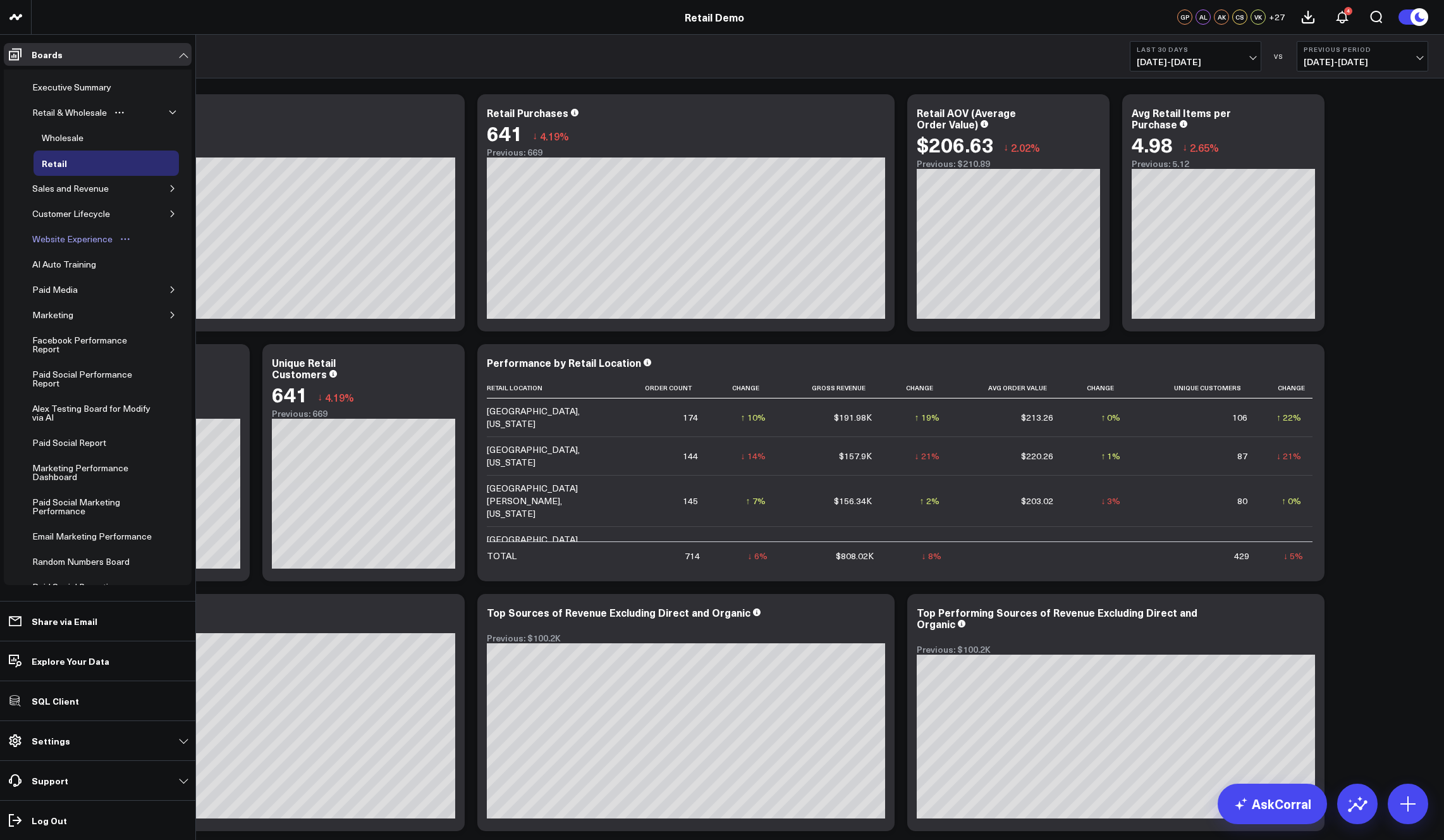
click at [61, 239] on div "Website Experience" at bounding box center [72, 238] width 86 height 15
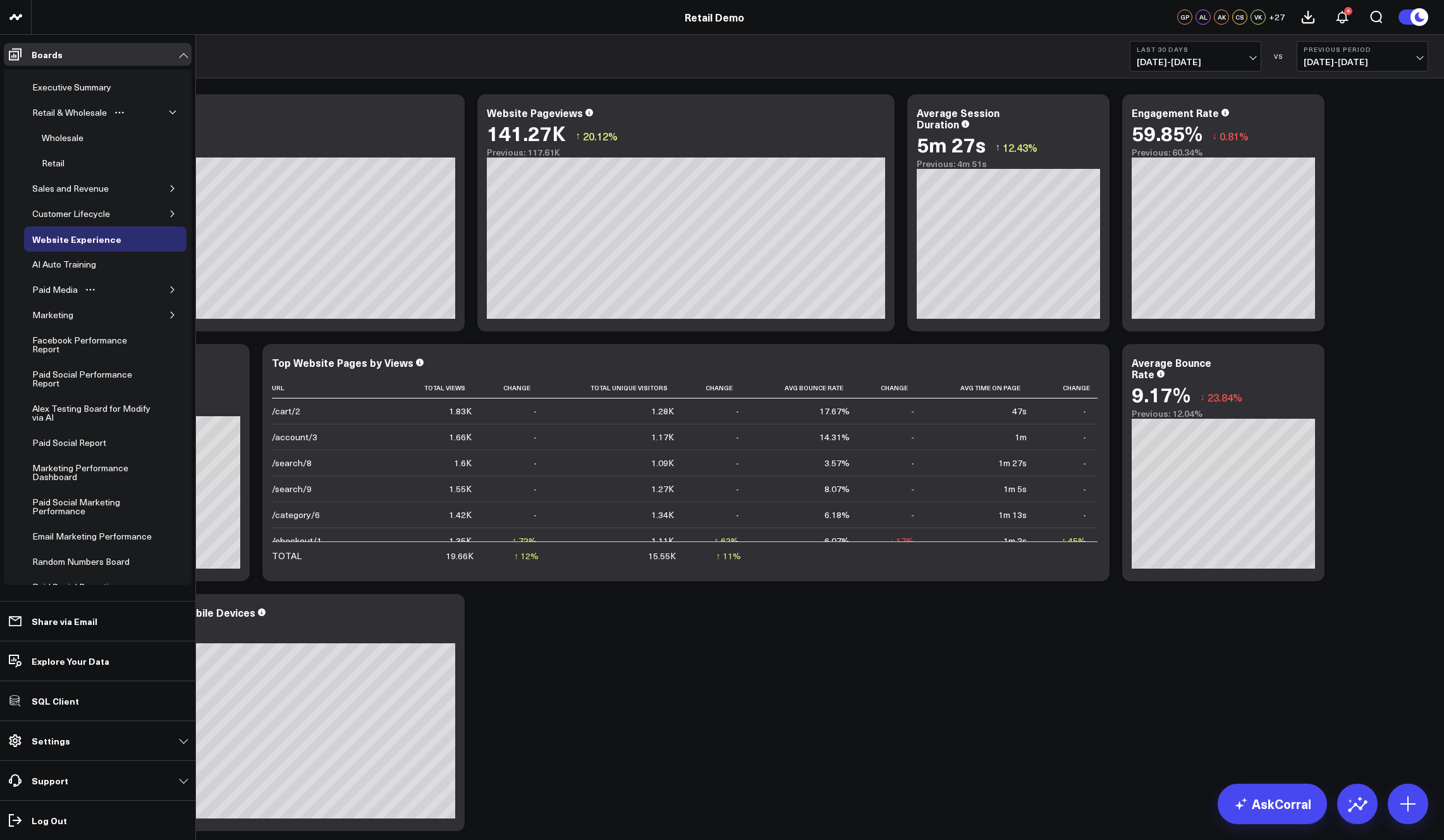
click at [167, 285] on button "button" at bounding box center [173, 290] width 12 height 12
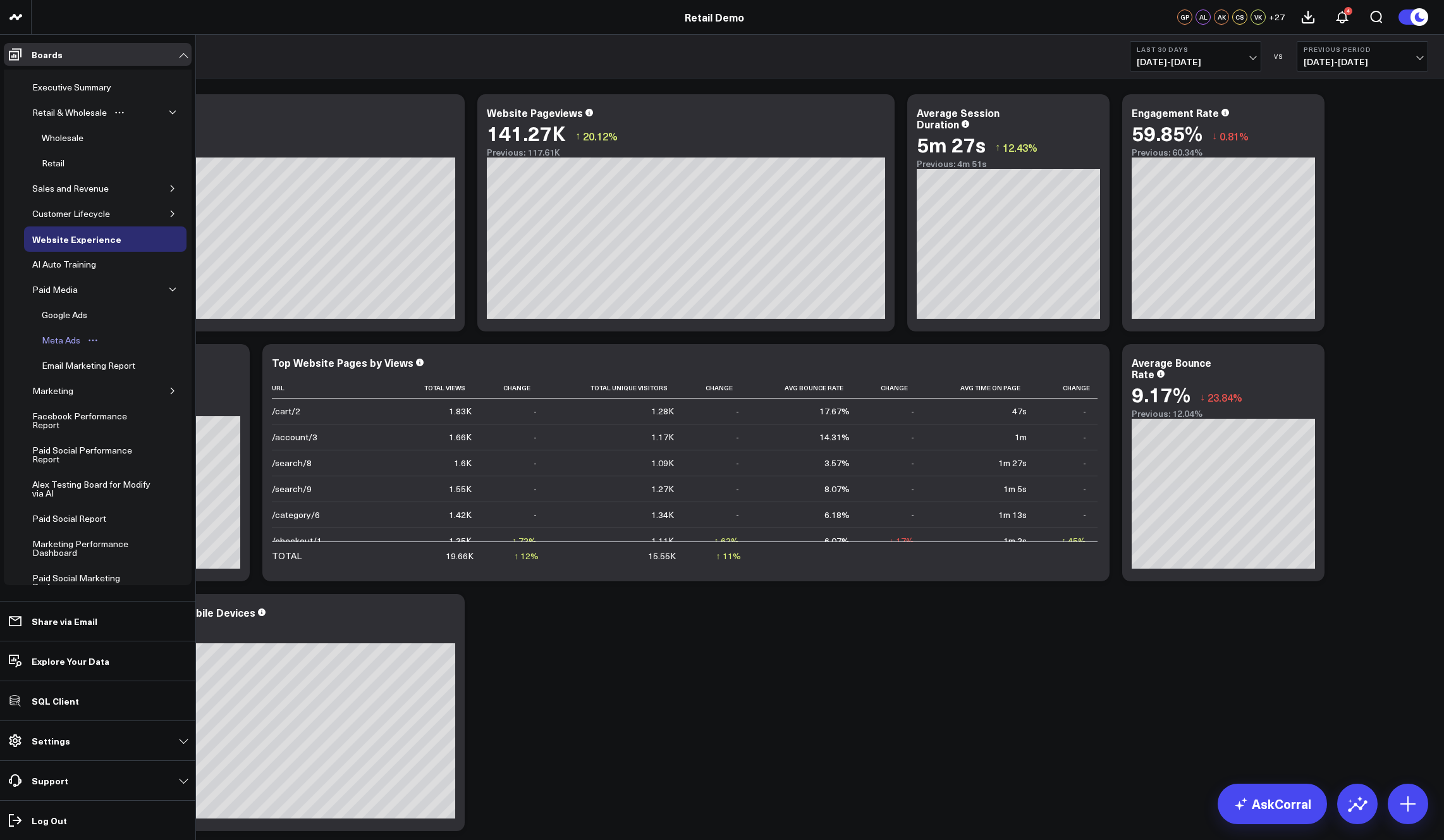
click at [63, 339] on div "Meta Ads" at bounding box center [61, 339] width 45 height 15
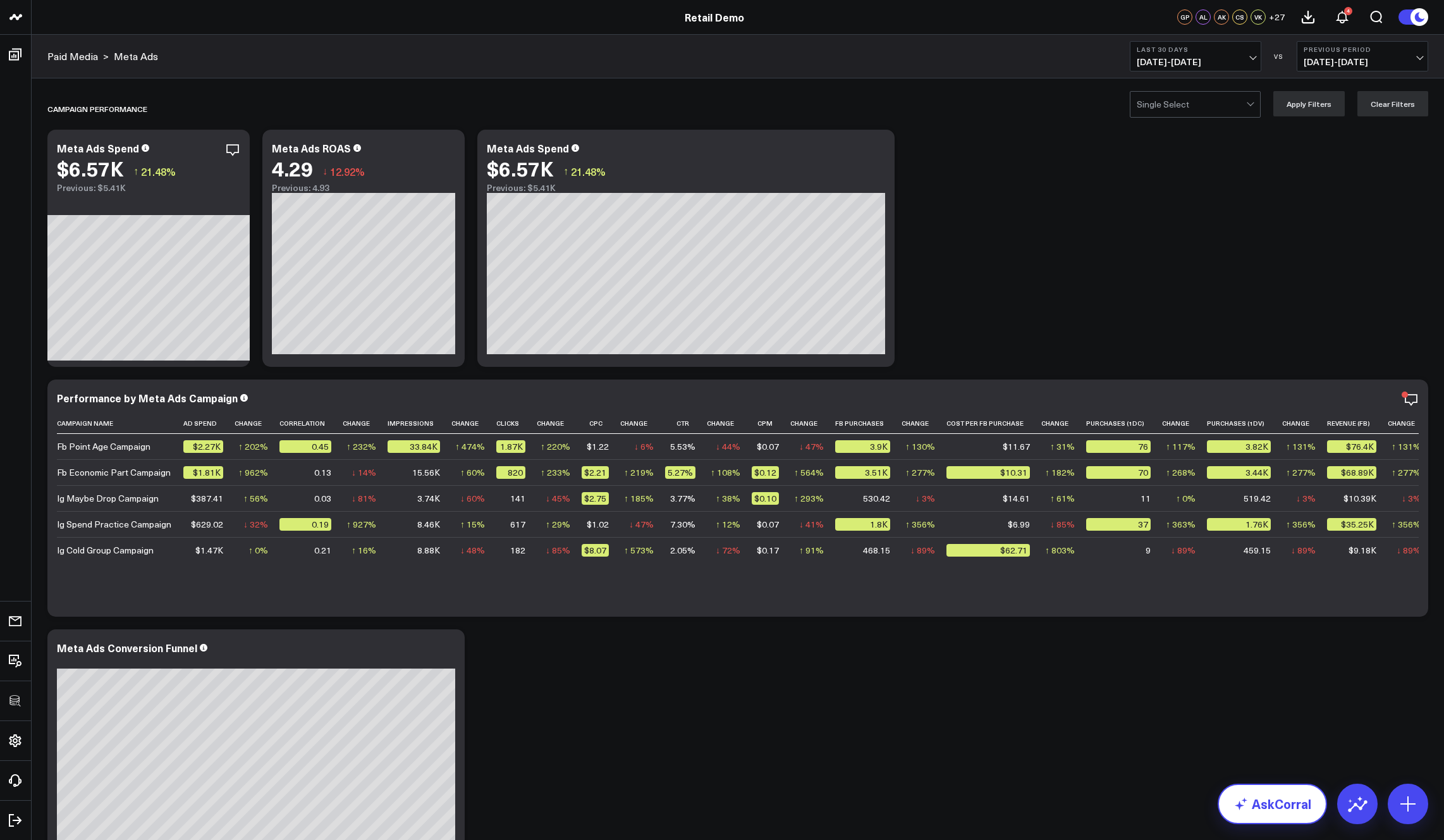
click at [1277, 799] on link "AskCorral" at bounding box center [1272, 803] width 110 height 40
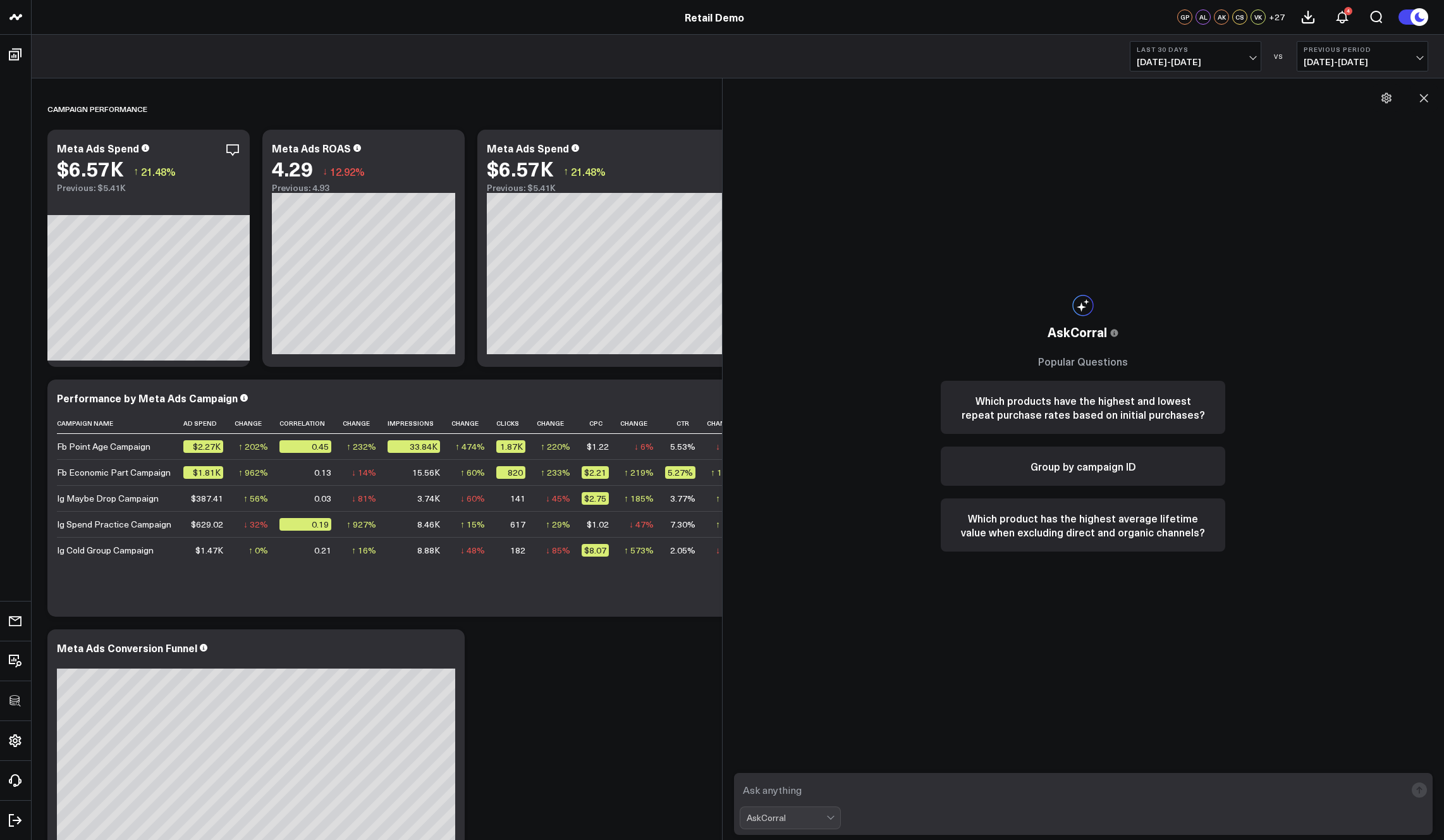
click at [798, 786] on textarea at bounding box center [1073, 789] width 666 height 23
type textarea "what are my top performing sources of revenue?"
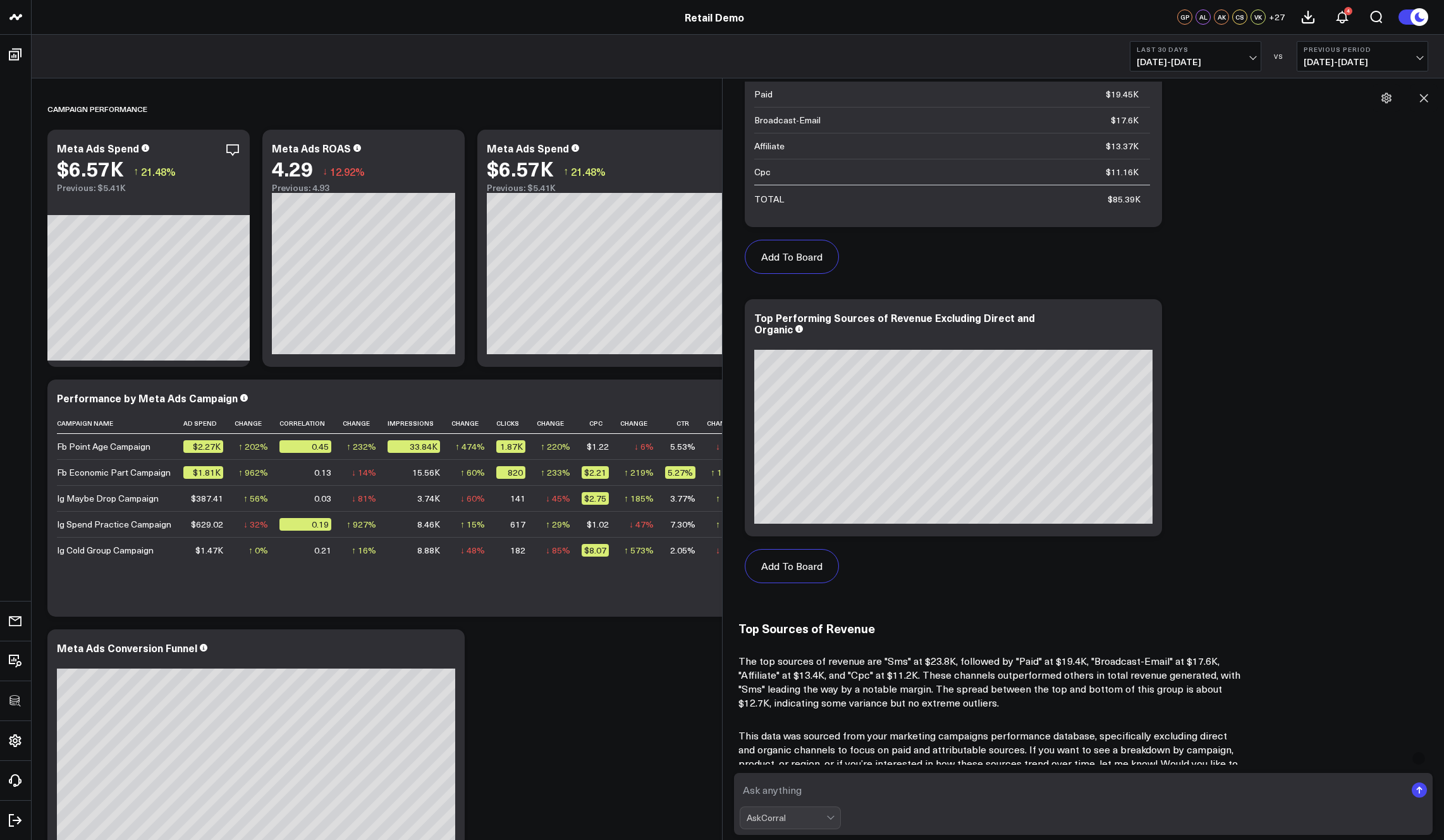
scroll to position [853, 0]
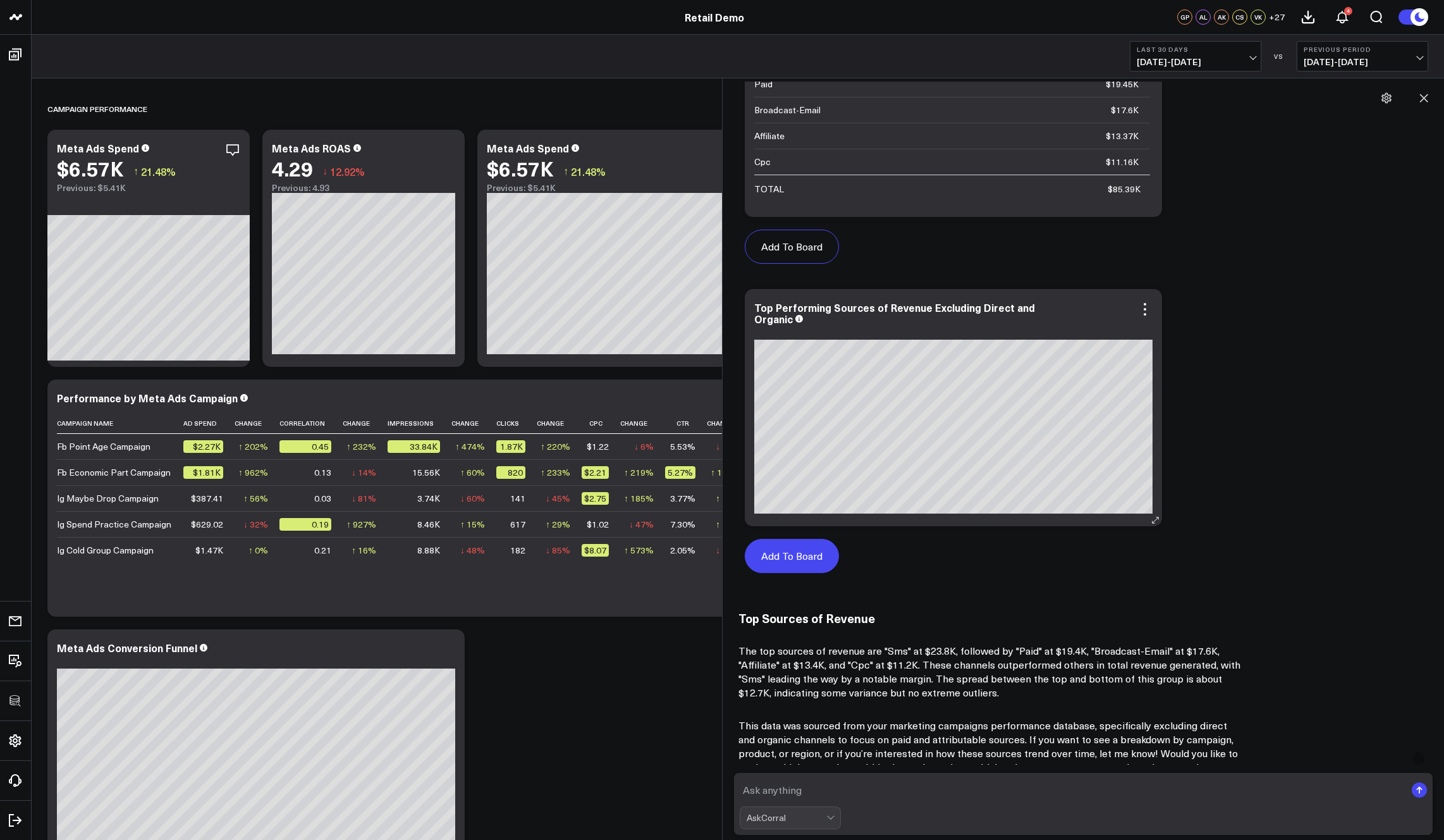
click at [803, 555] on button "Add To Board" at bounding box center [792, 556] width 94 height 34
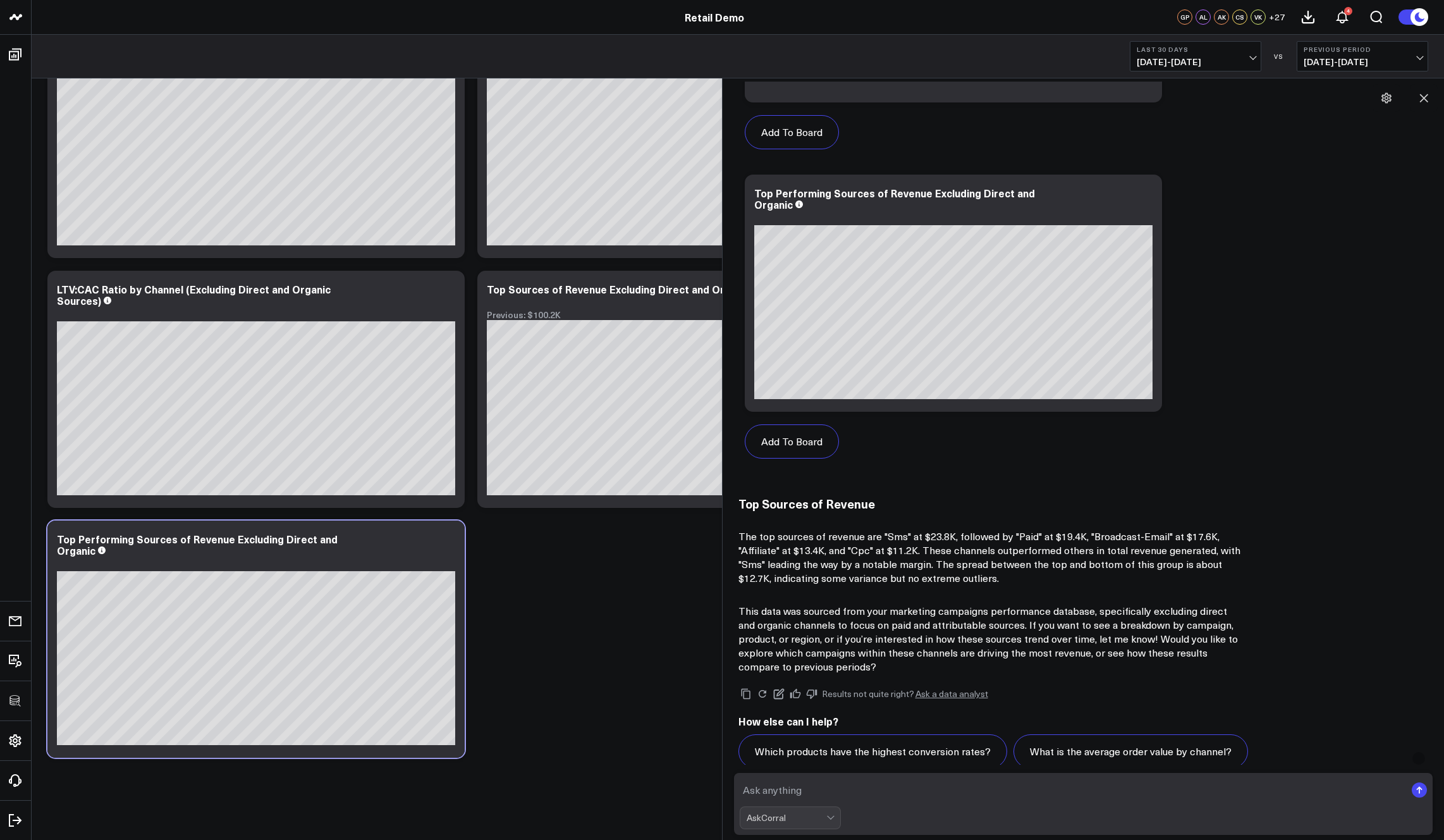
scroll to position [978, 0]
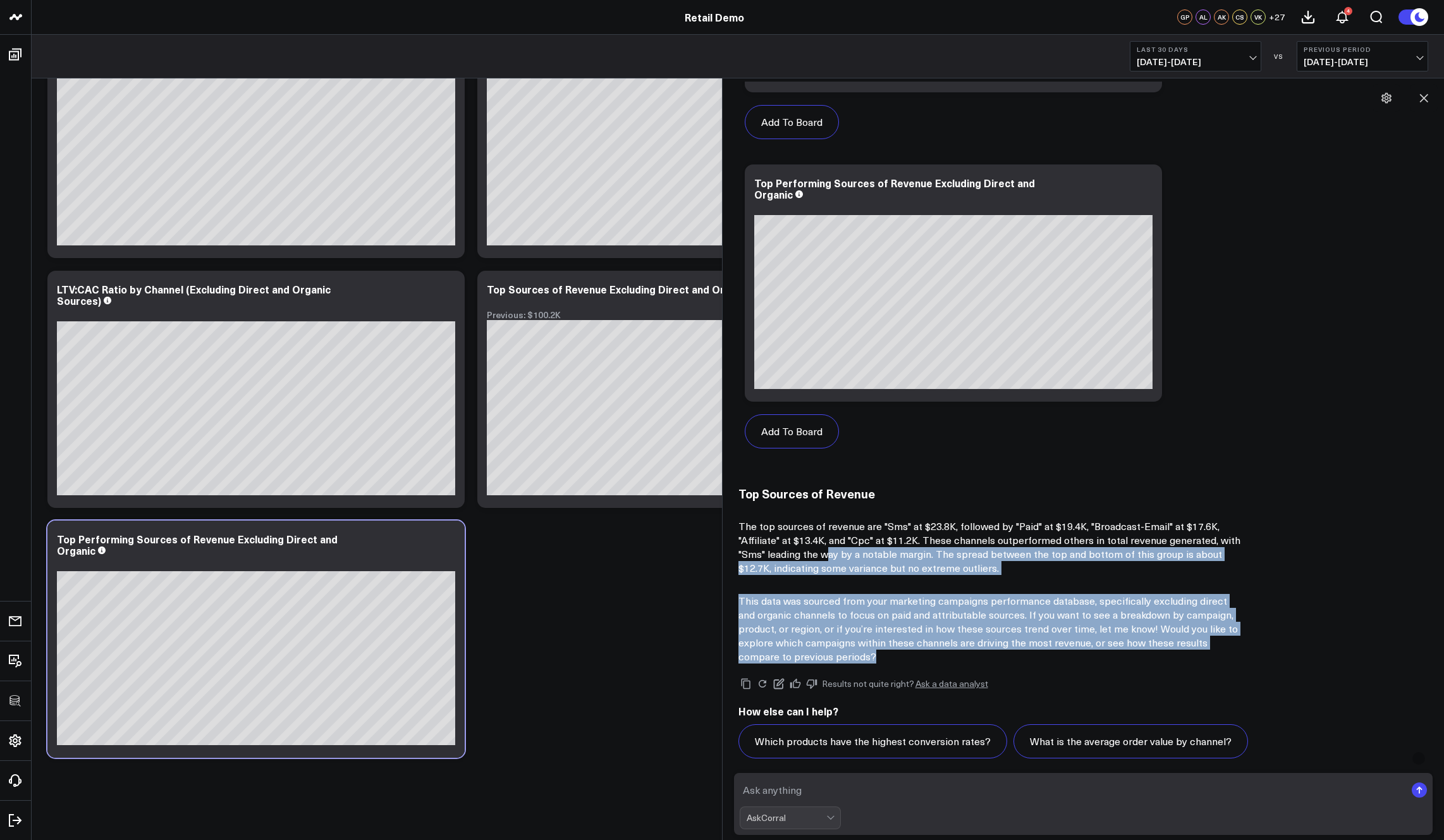
drag, startPoint x: 852, startPoint y: 653, endPoint x: 827, endPoint y: 554, distance: 102.1
click at [827, 554] on div "Top Sources of Revenue The top sources of revenue are "Sms" at $23.8K, followed…" at bounding box center [1084, 575] width 690 height 177
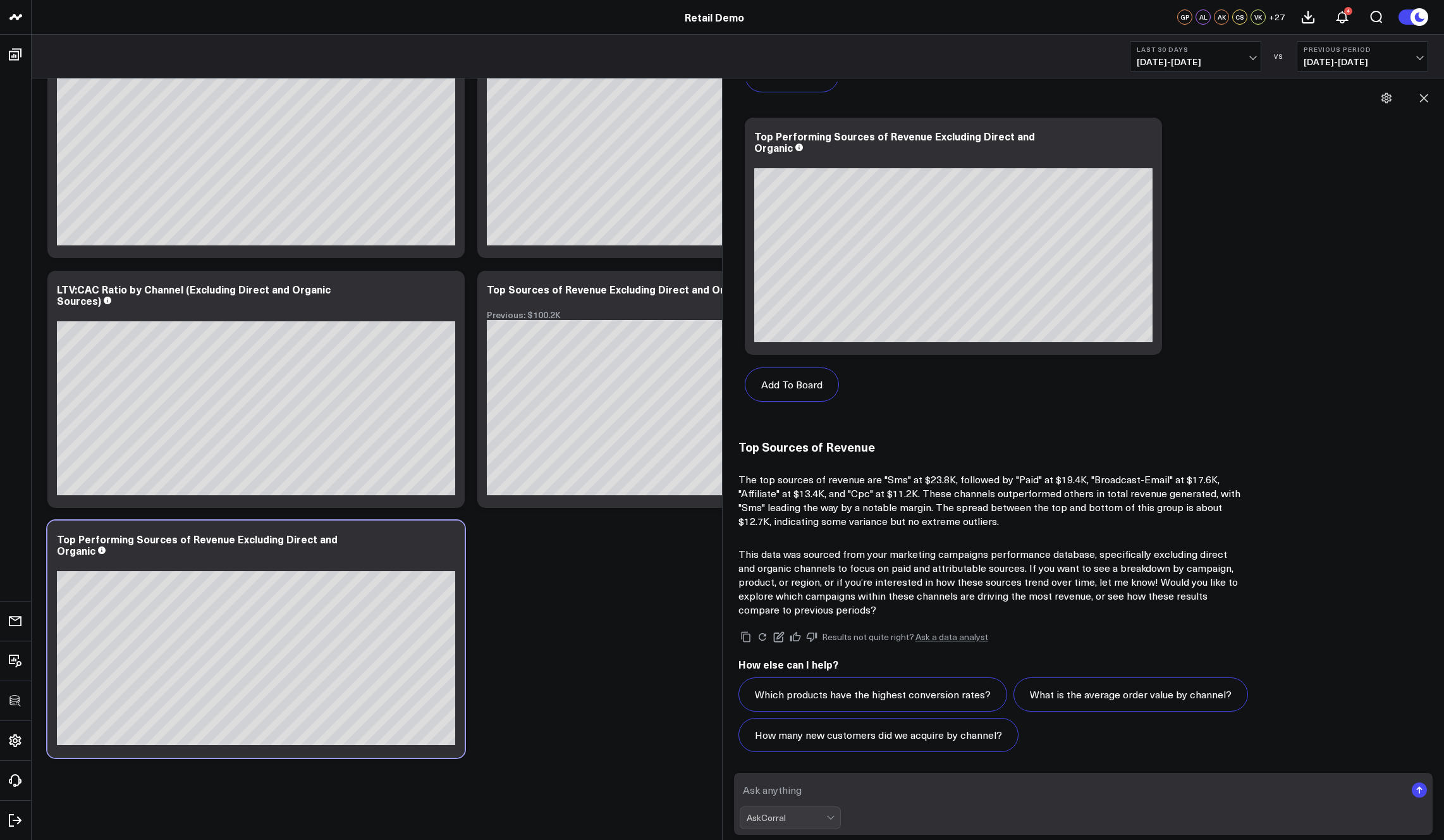
click at [826, 791] on textarea at bounding box center [1073, 789] width 666 height 23
type textarea "what is my ltv:cac by [PERSON_NAME]?"
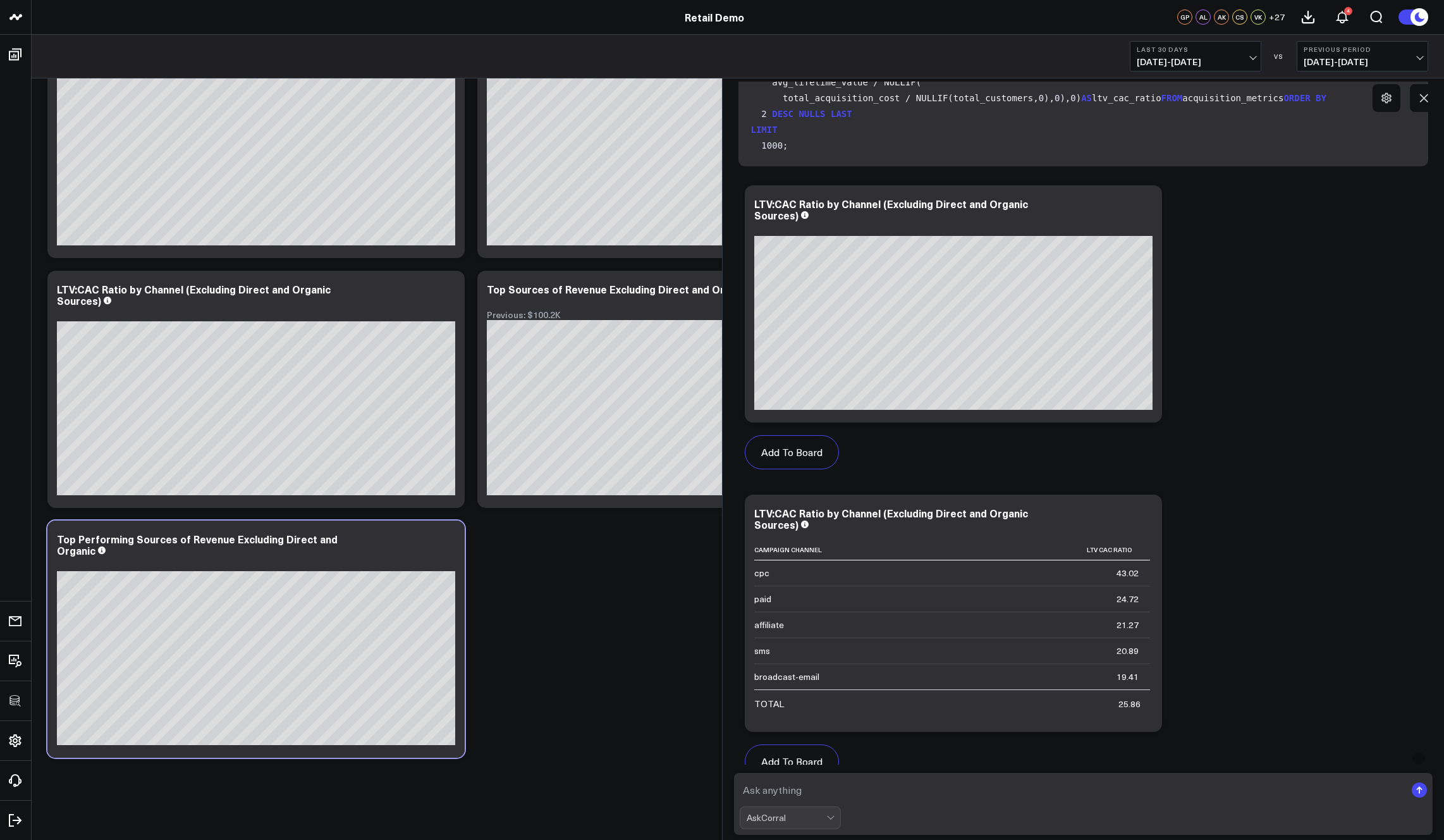
scroll to position [1920, 0]
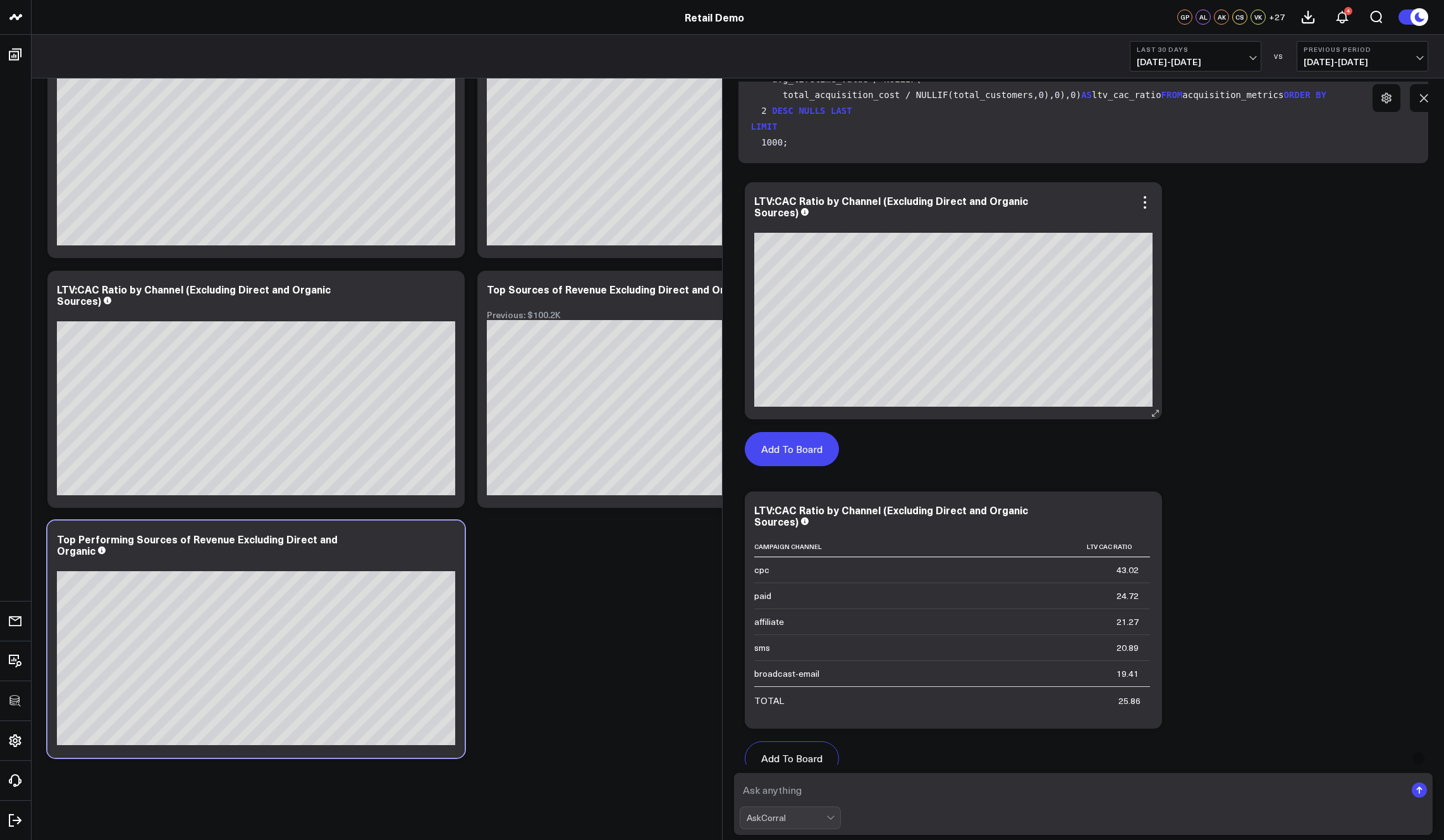
click at [806, 452] on button "Add To Board" at bounding box center [792, 449] width 94 height 34
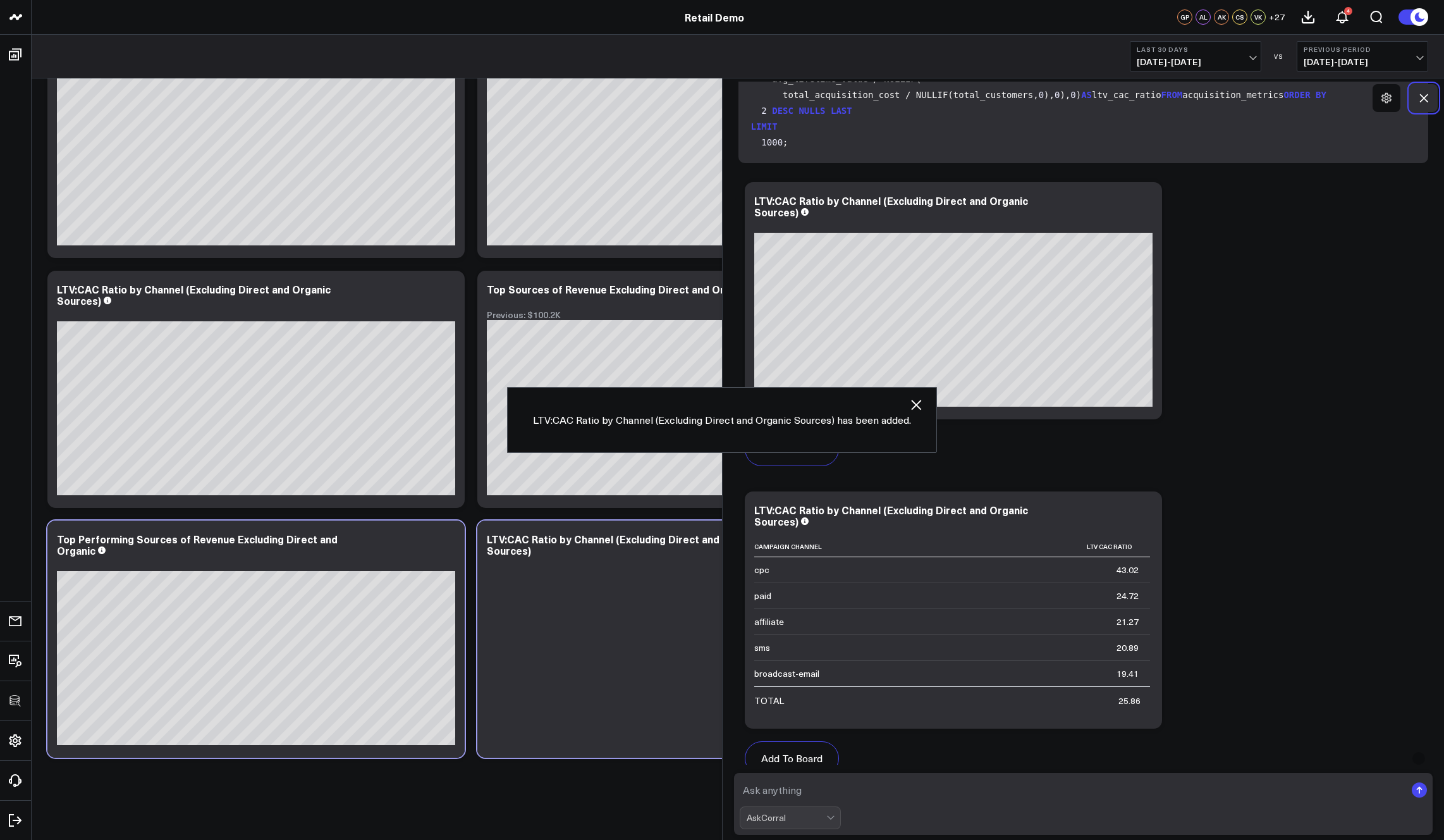
click at [1423, 101] on icon at bounding box center [1424, 98] width 12 height 12
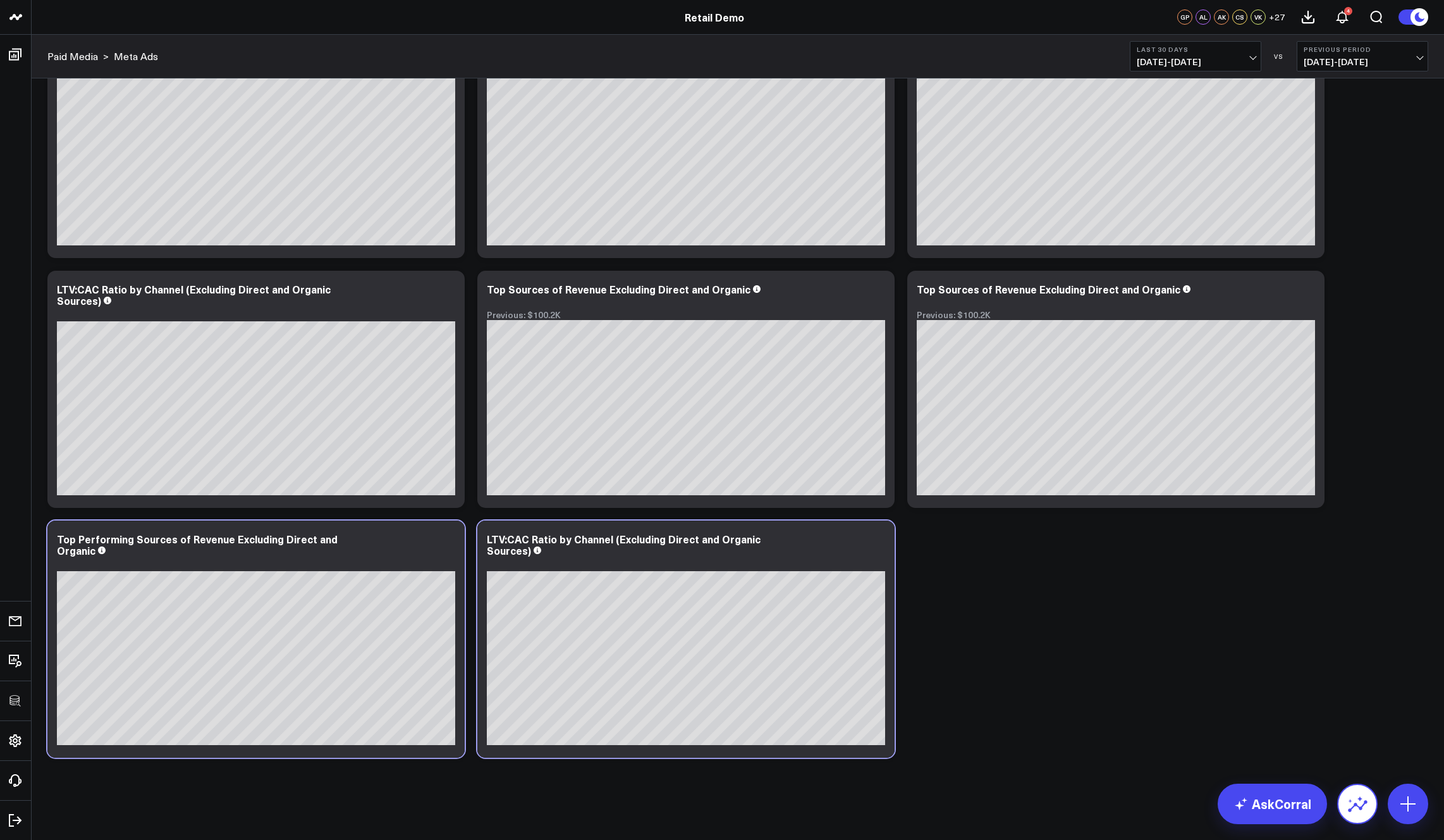
click at [1361, 807] on icon at bounding box center [1358, 806] width 19 height 12
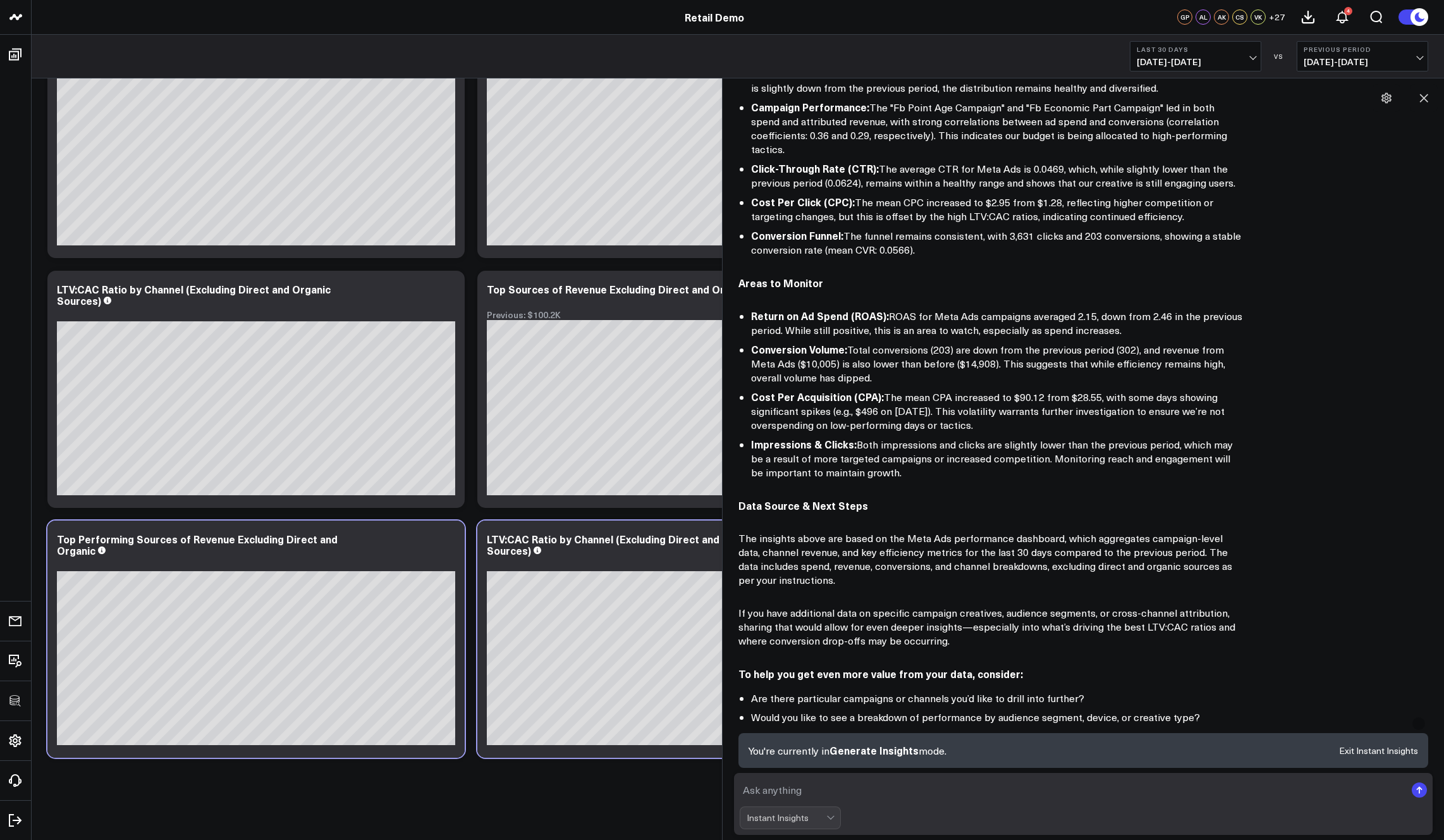
scroll to position [456, 0]
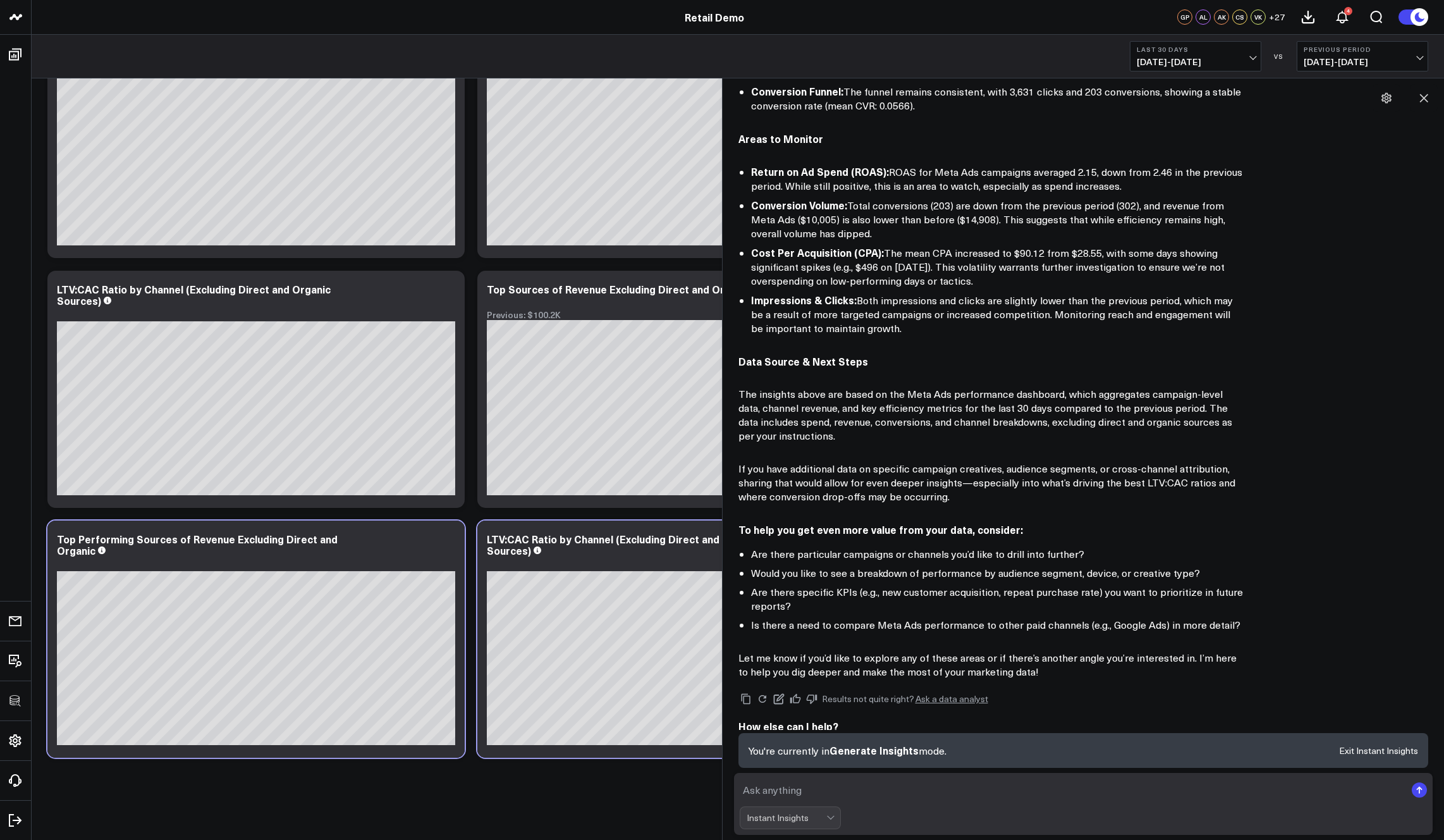
click at [853, 786] on textarea at bounding box center [1073, 789] width 666 height 23
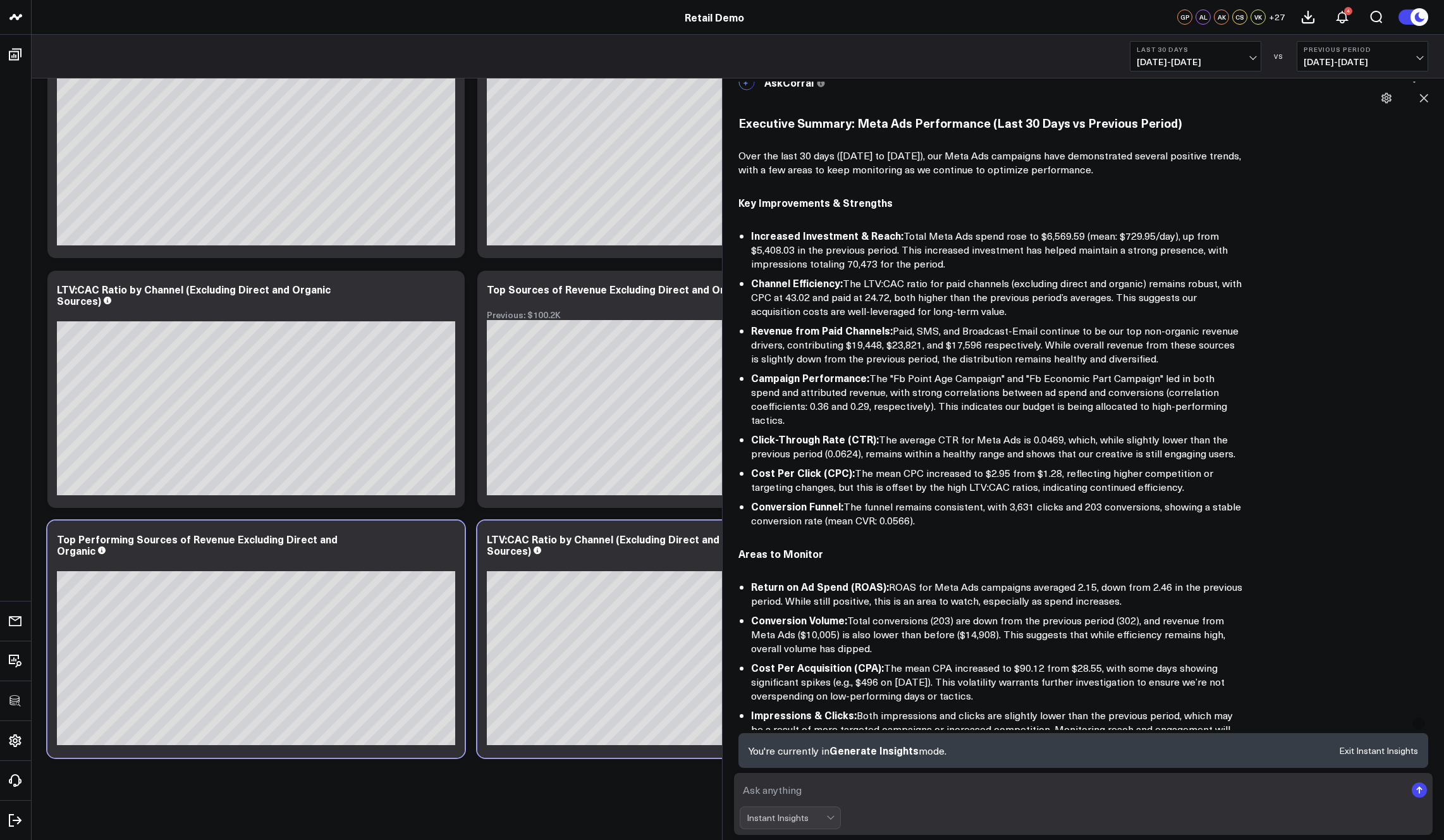
scroll to position [0, 0]
